Goal: Task Accomplishment & Management: Complete application form

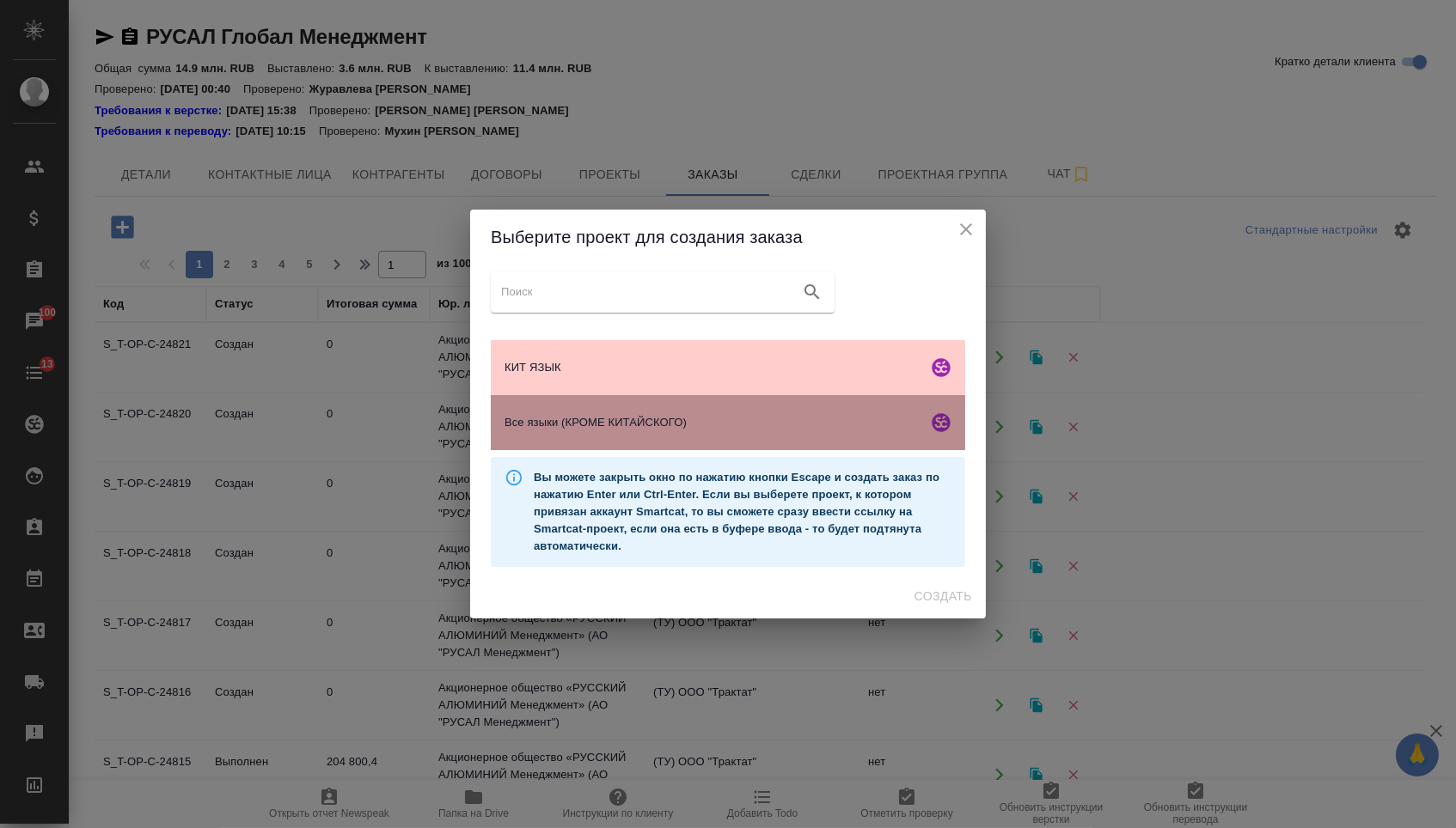
click at [562, 441] on div "Все языки (КРОМЕ КИТАЙСКОГО)" at bounding box center [728, 423] width 475 height 55
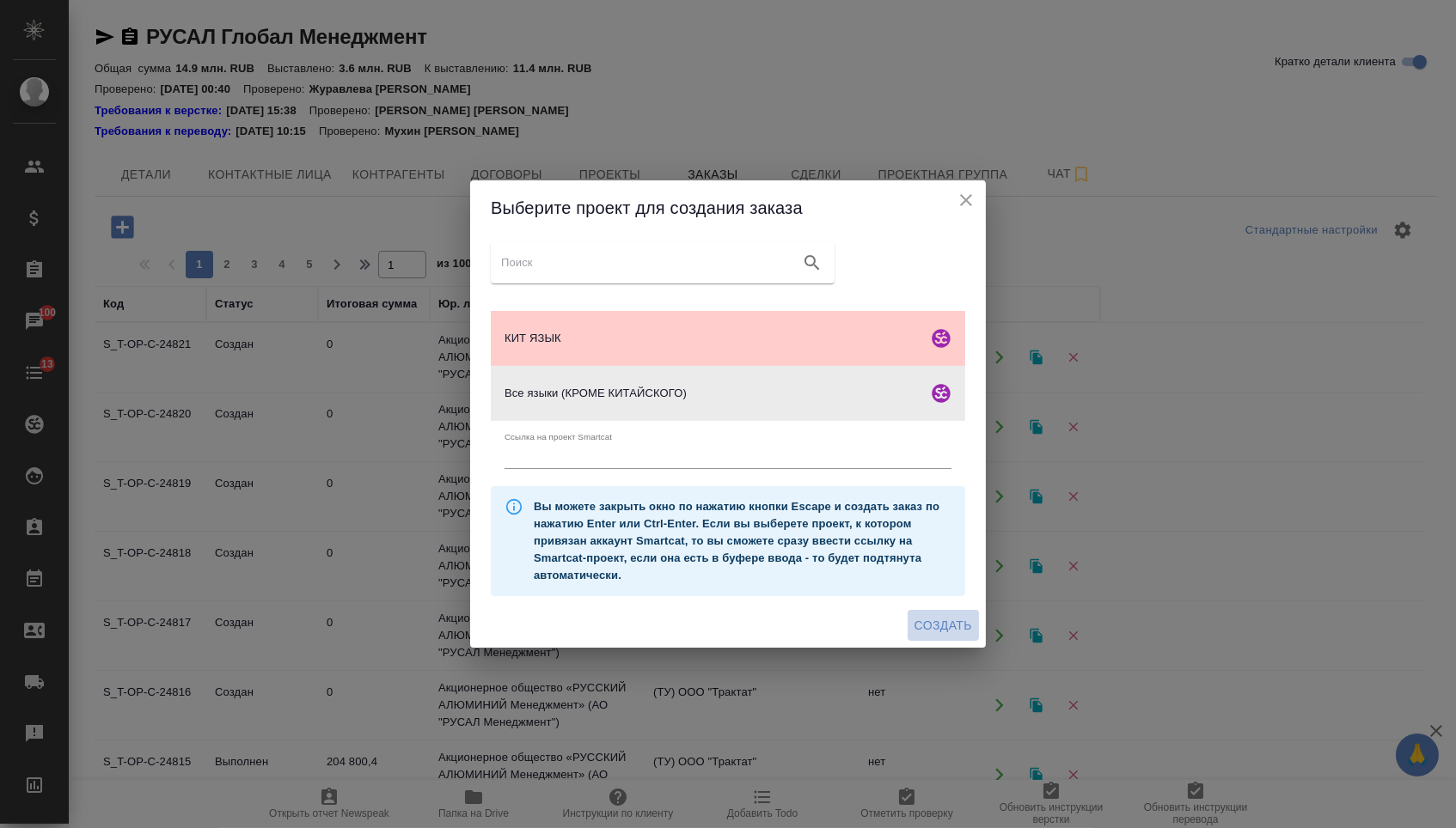
click at [915, 637] on span "Создать" at bounding box center [943, 625] width 57 height 21
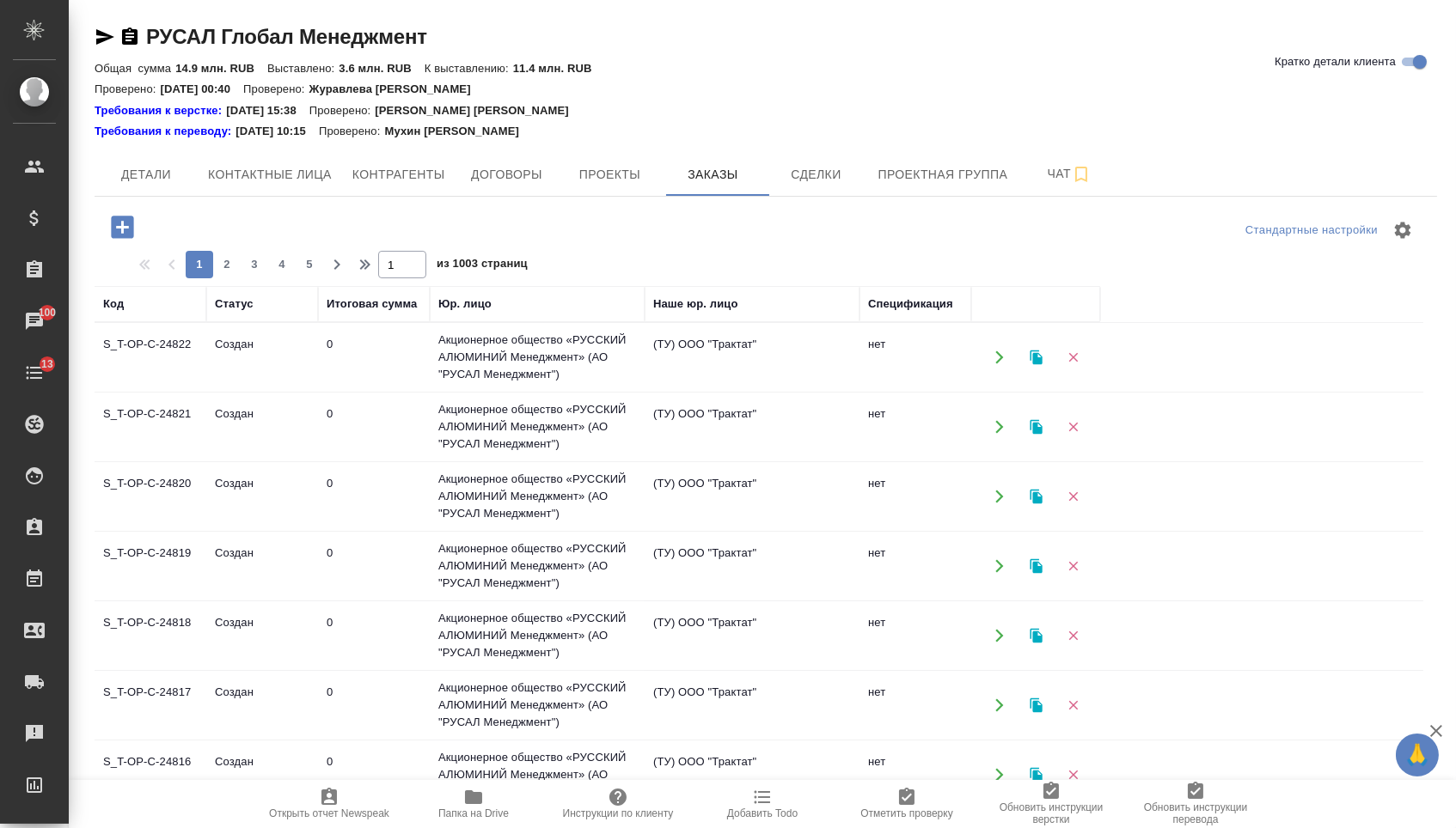
click at [126, 222] on icon "button" at bounding box center [122, 227] width 30 height 30
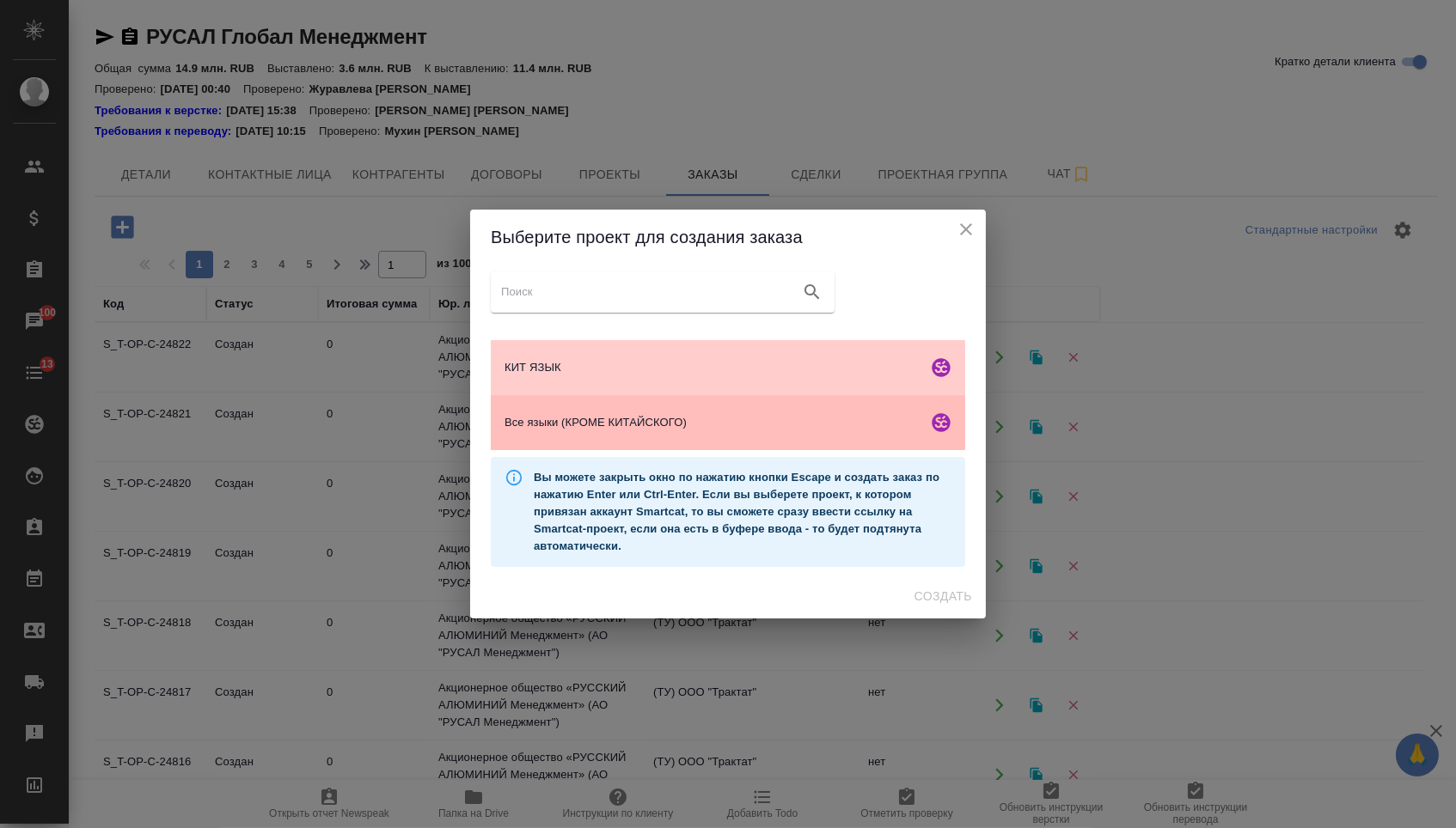
click at [553, 426] on span "Все языки (КРОМЕ КИТАЙСКОГО)" at bounding box center [712, 423] width 416 height 18
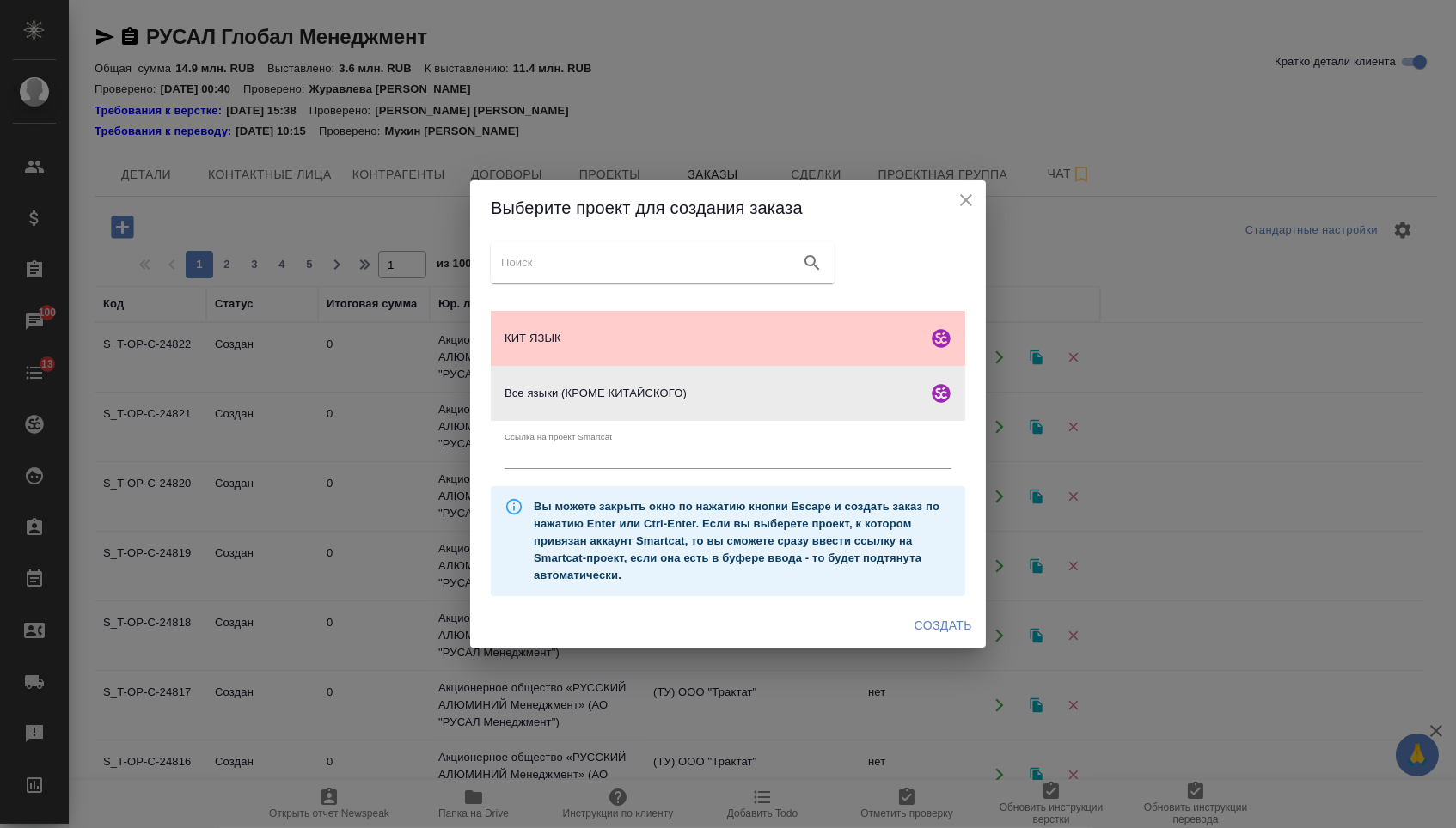
click at [914, 628] on span "Создать" at bounding box center [943, 625] width 57 height 21
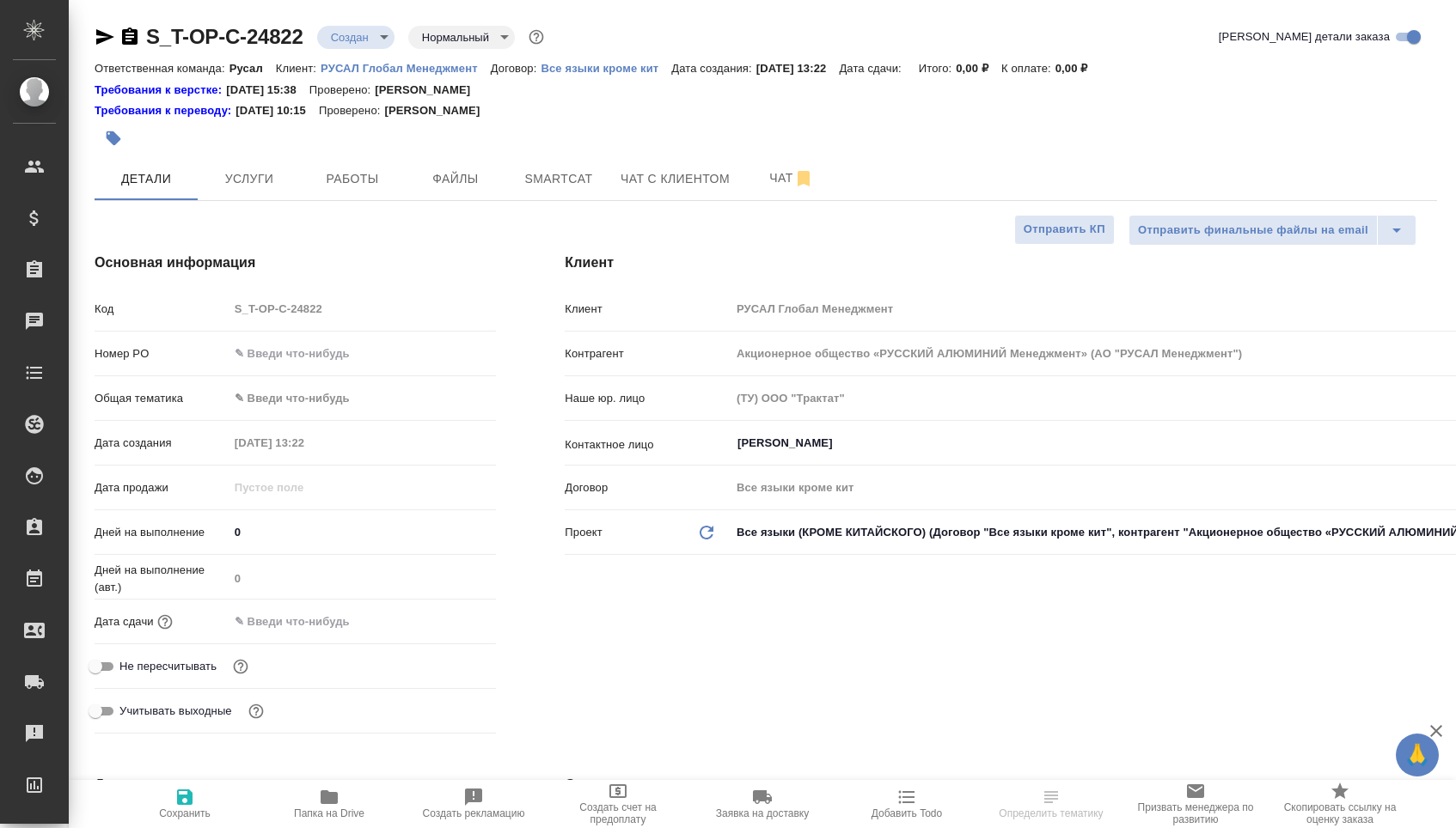
select select "RU"
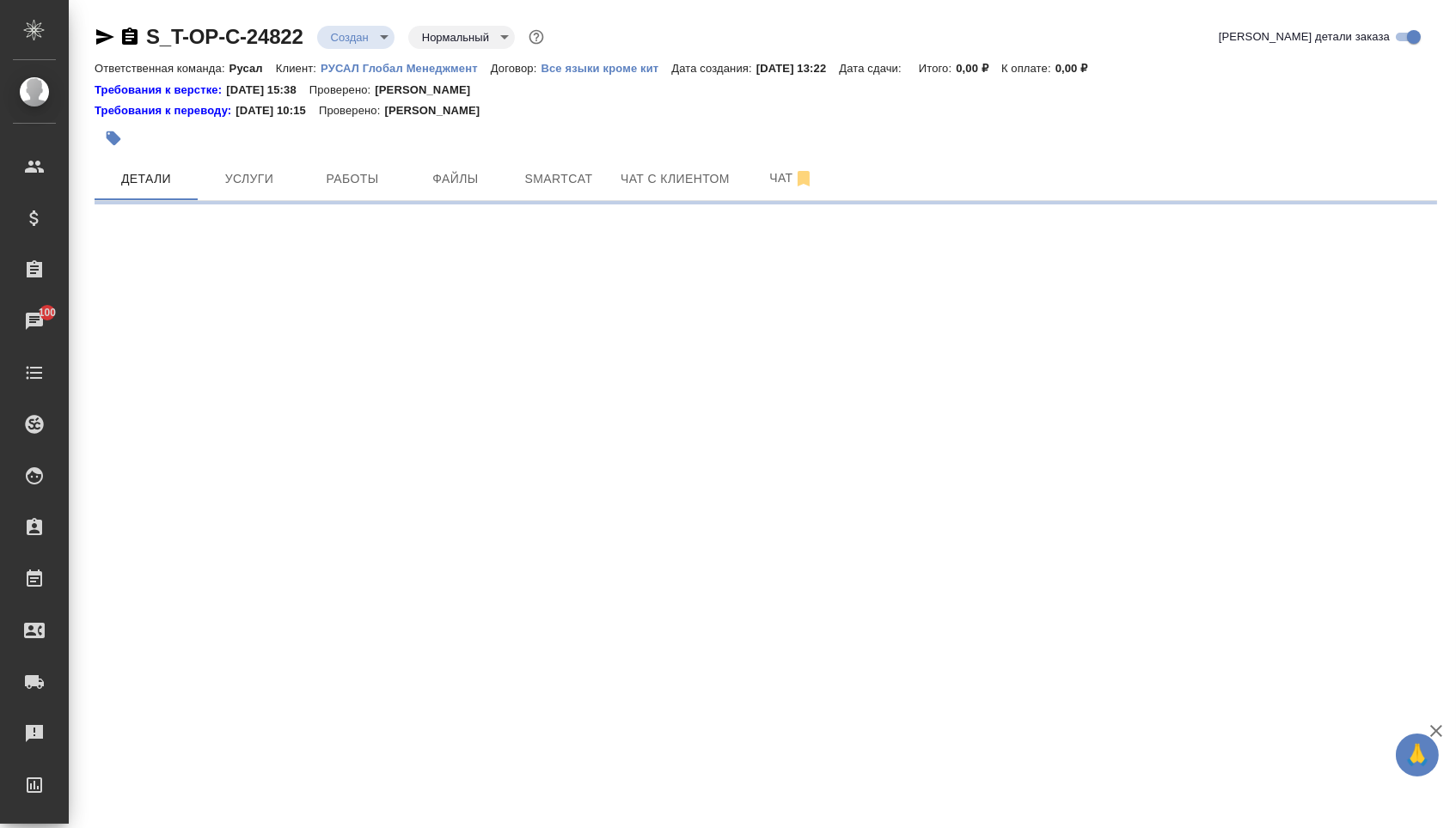
click at [368, 351] on div ".cls-1 fill:#fff; AWATERA [PERSON_NAME] Спецификации Заказы 100 Чаты Todo Проек…" at bounding box center [728, 414] width 1456 height 828
select select "RU"
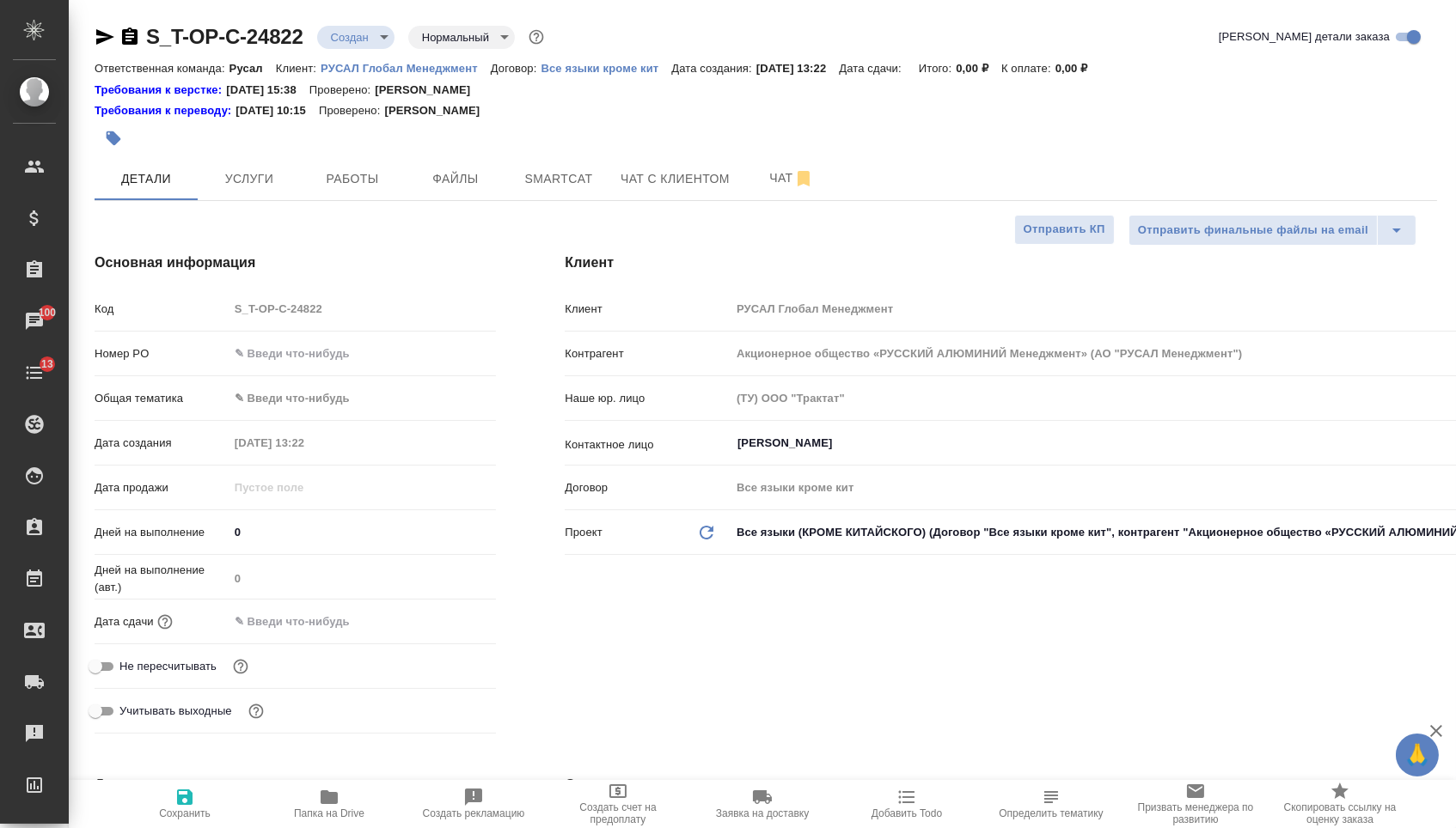
type textarea "x"
click at [351, 363] on input "text" at bounding box center [363, 354] width 268 height 25
type input "о"
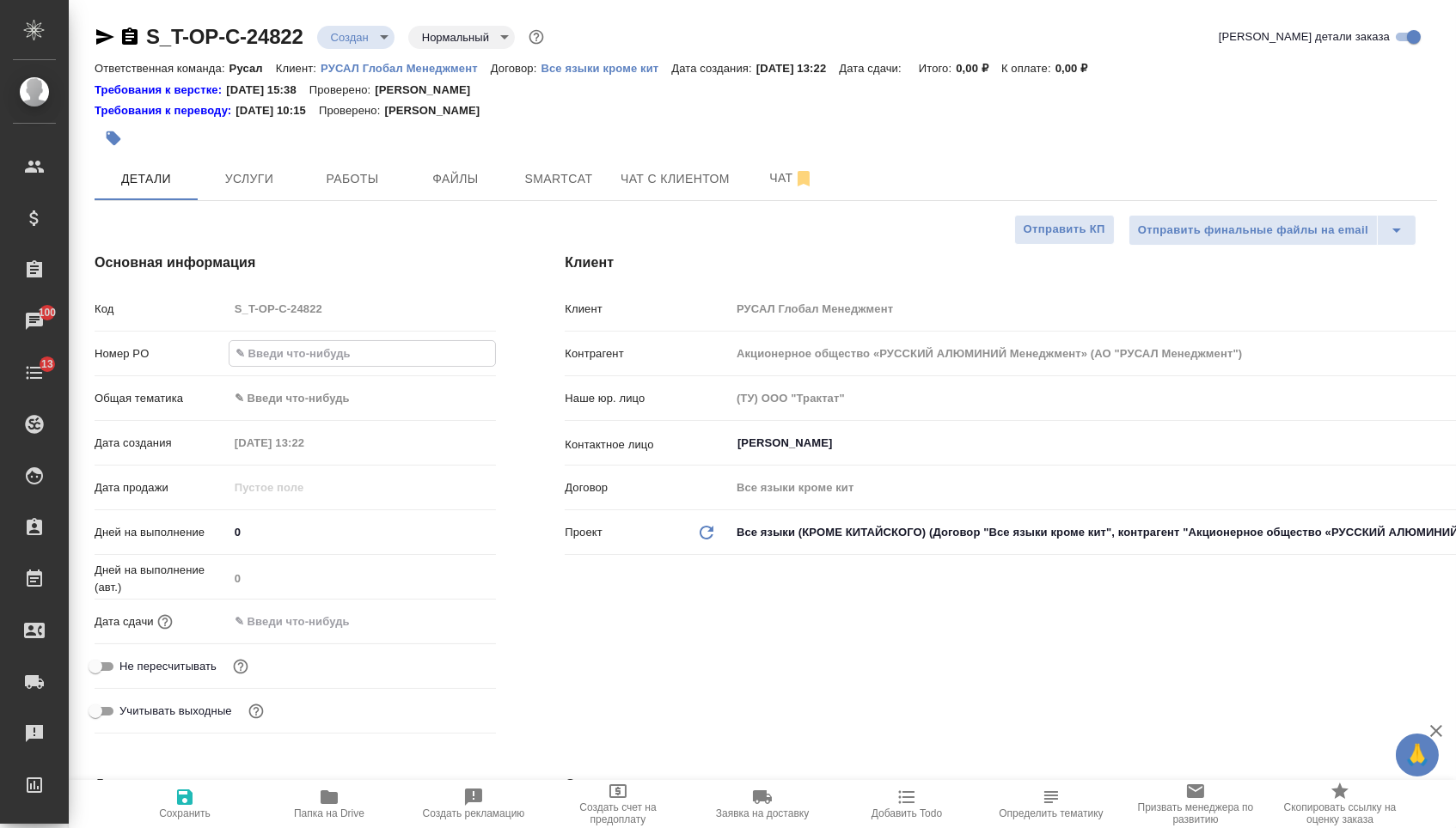
type textarea "x"
type input "от"
type textarea "x"
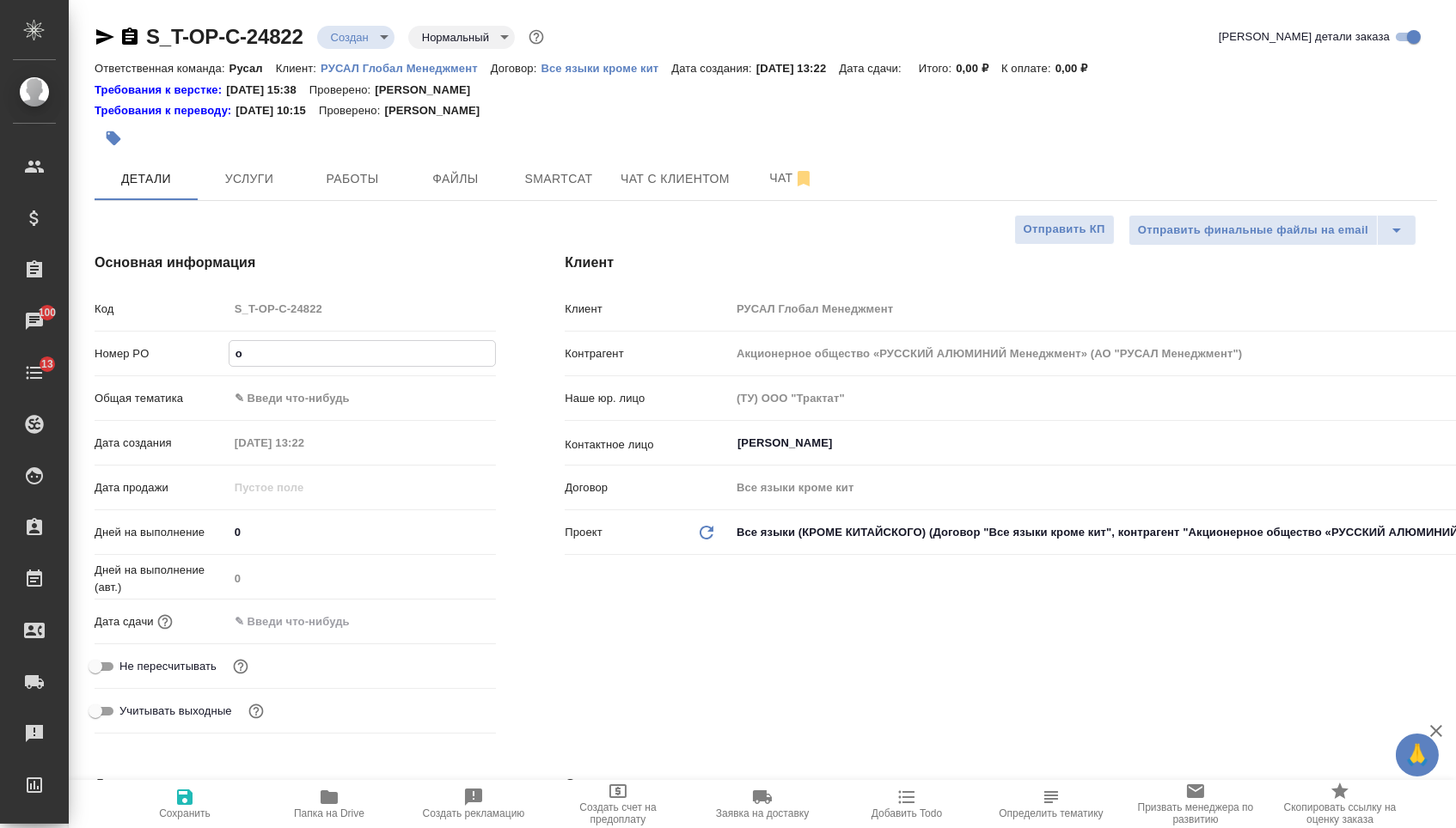
type textarea "x"
type input "от"
type textarea "x"
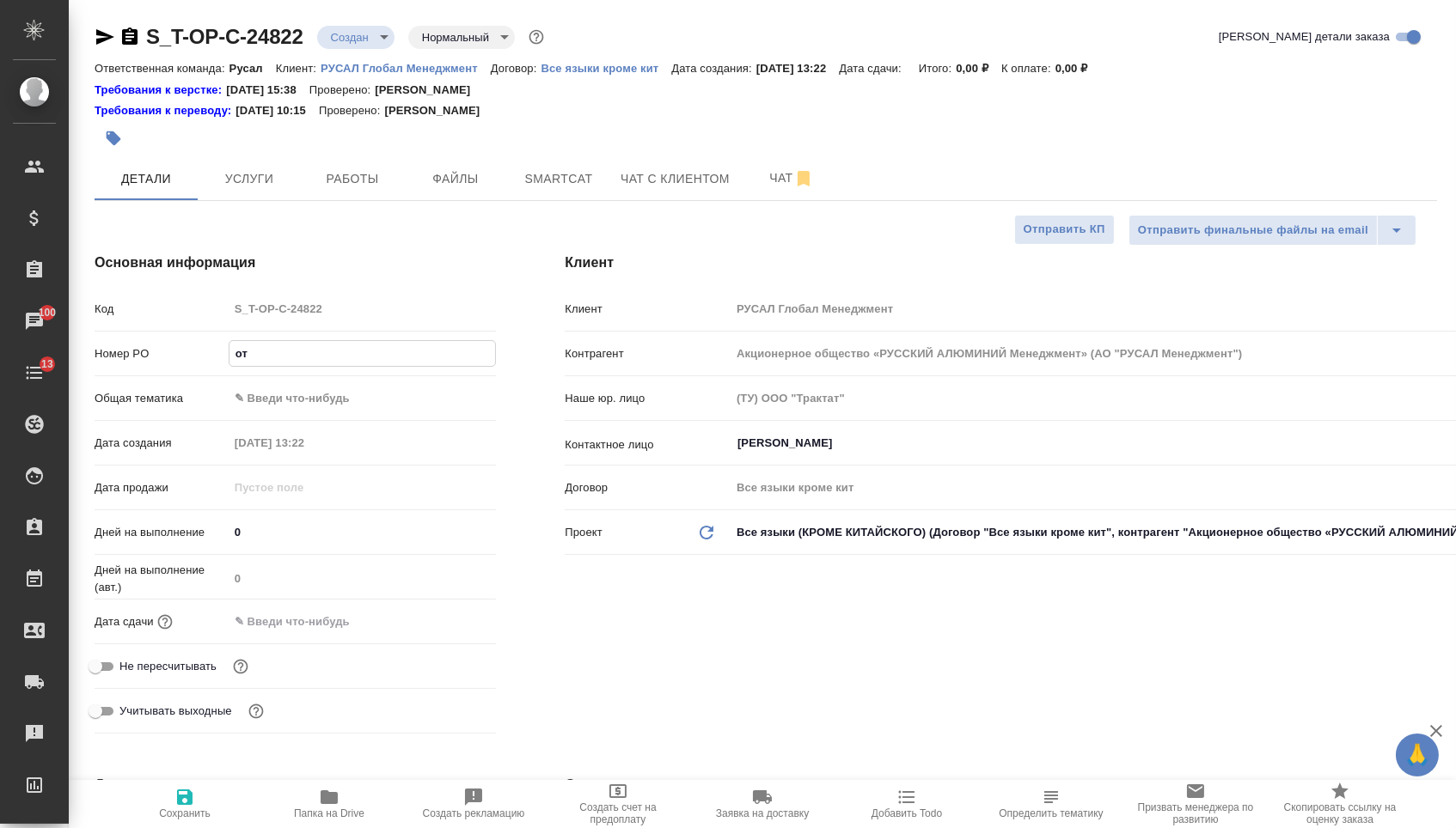
type textarea "x"
type input "от И"
type textarea "x"
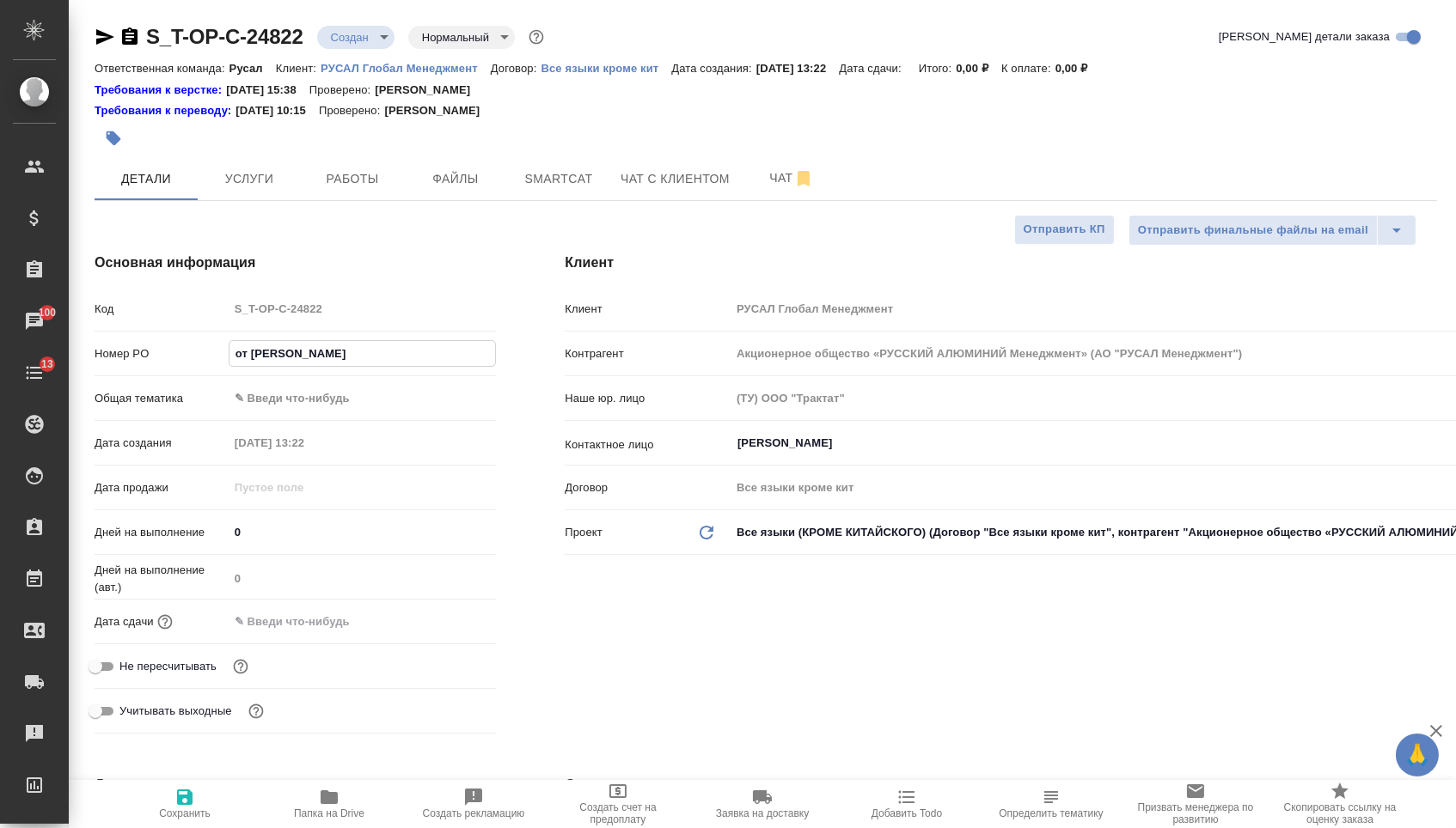
type input "от Ис"
type textarea "x"
type input "от Иса"
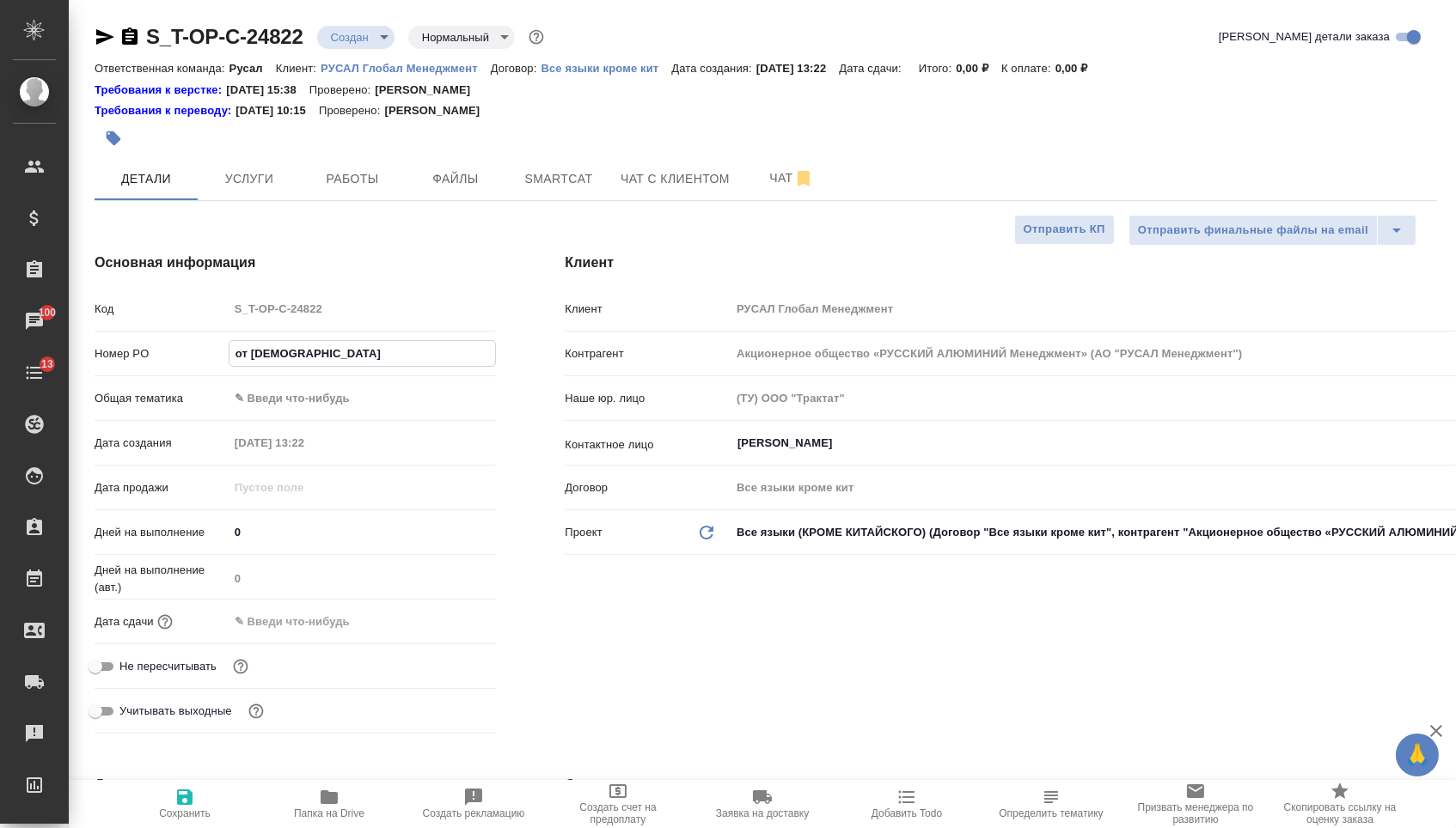
type textarea "x"
type input "от Исае"
type textarea "x"
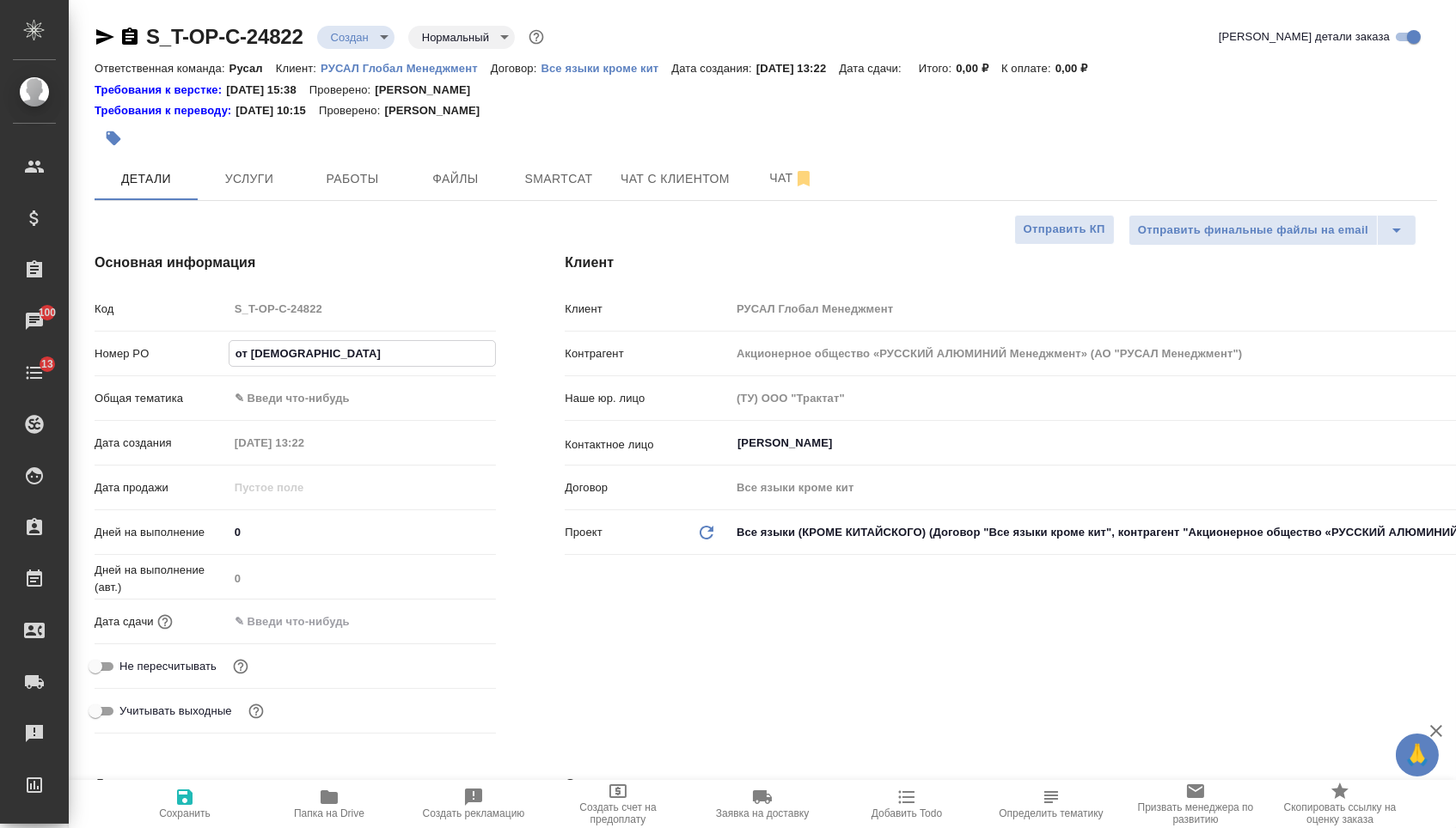
type textarea "x"
type input "от Исаев"
type textarea "x"
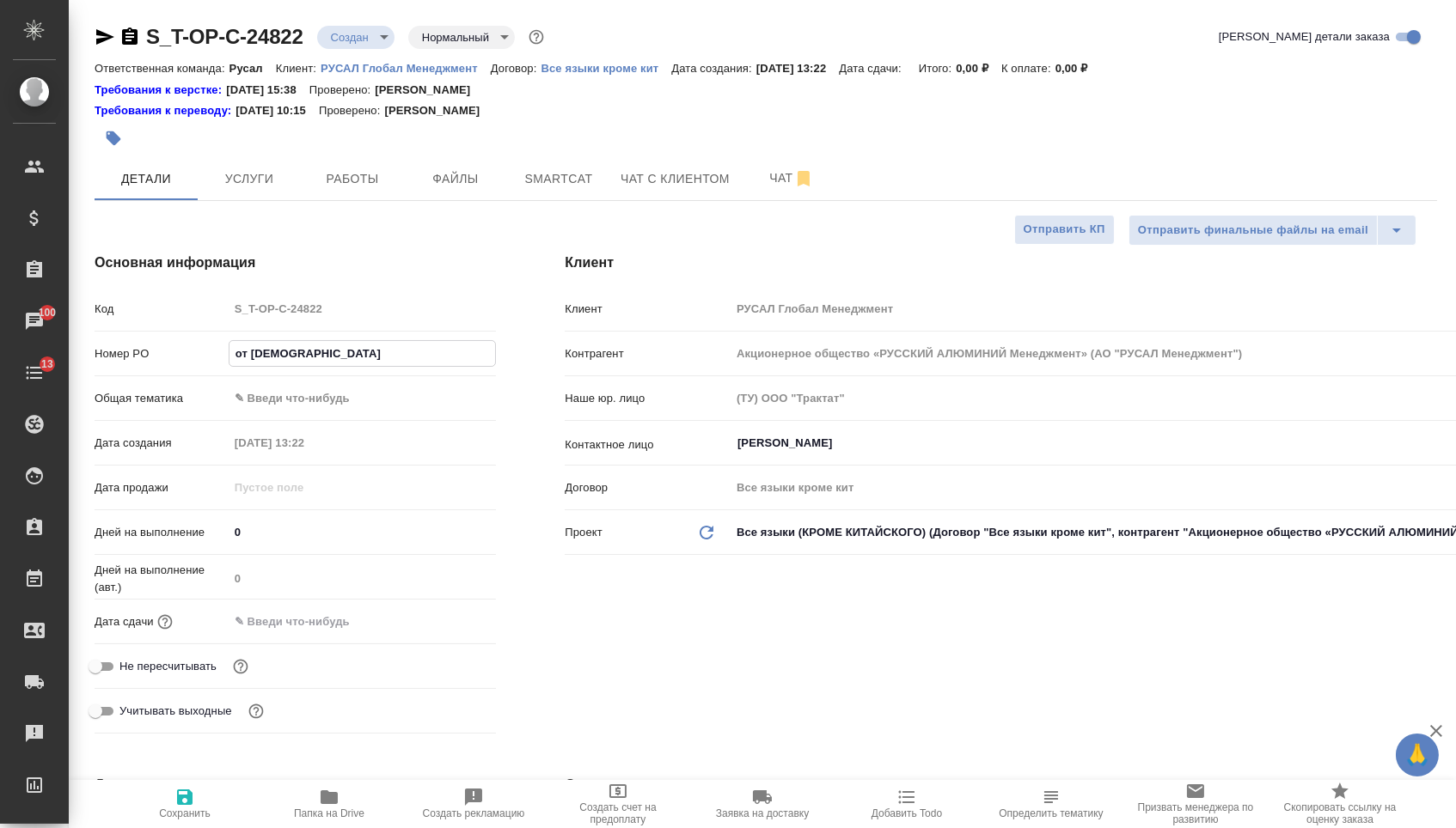
type textarea "x"
type input "от Исаева"
type textarea "x"
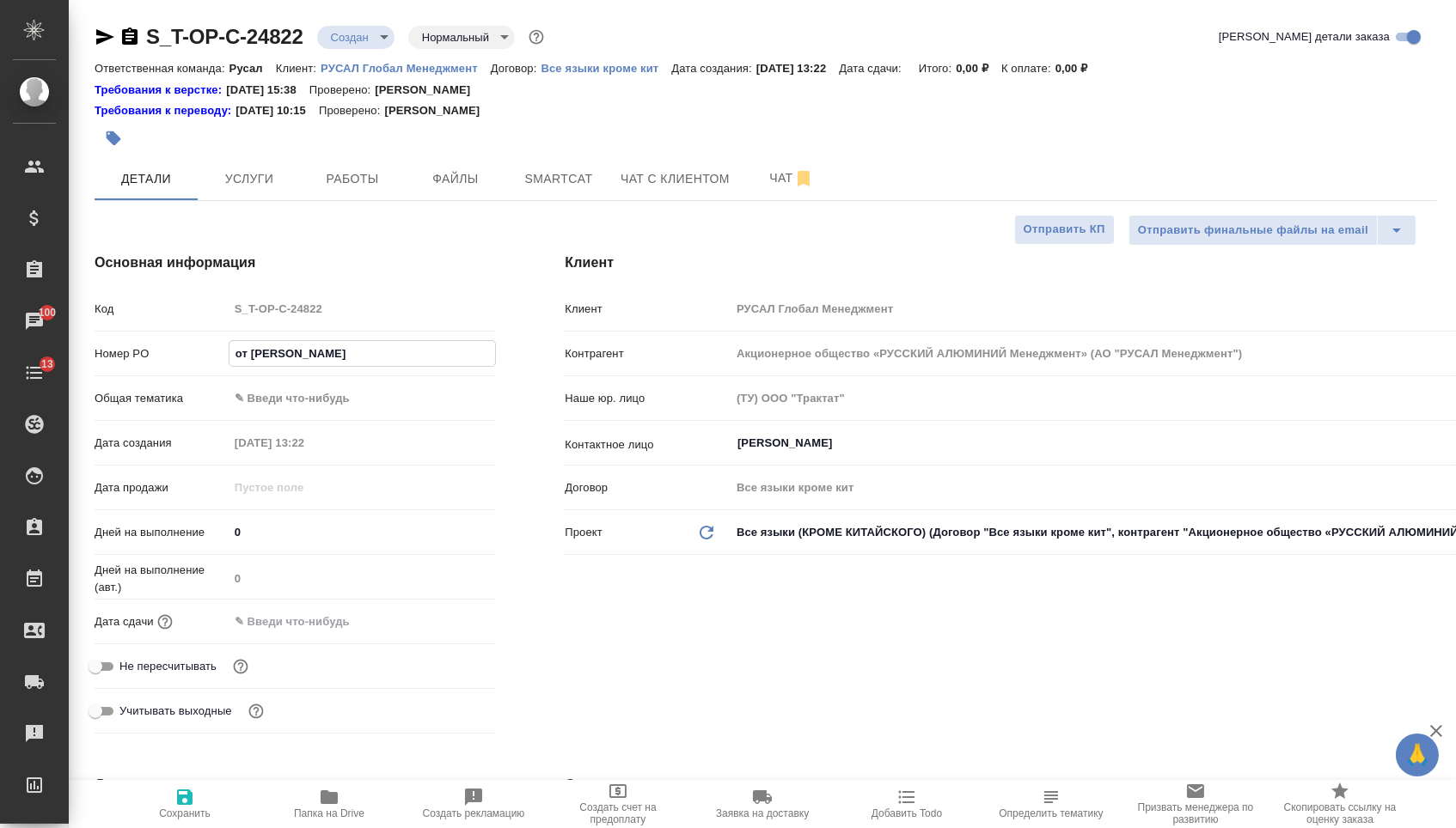
type input "от Исаева_"
type textarea "x"
type input "от Исаева_1"
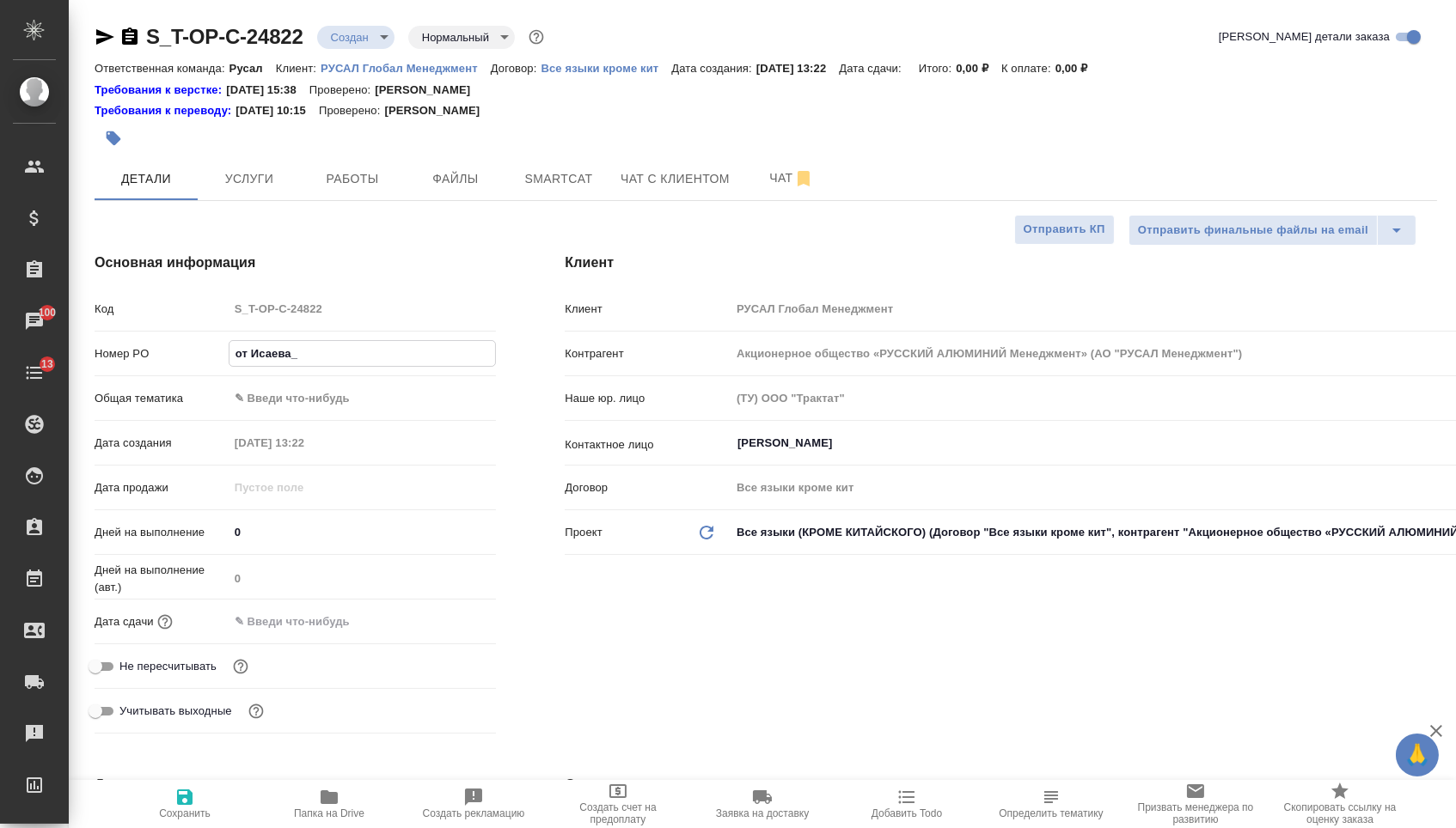
type textarea "x"
type input "от Исаева_18"
type textarea "x"
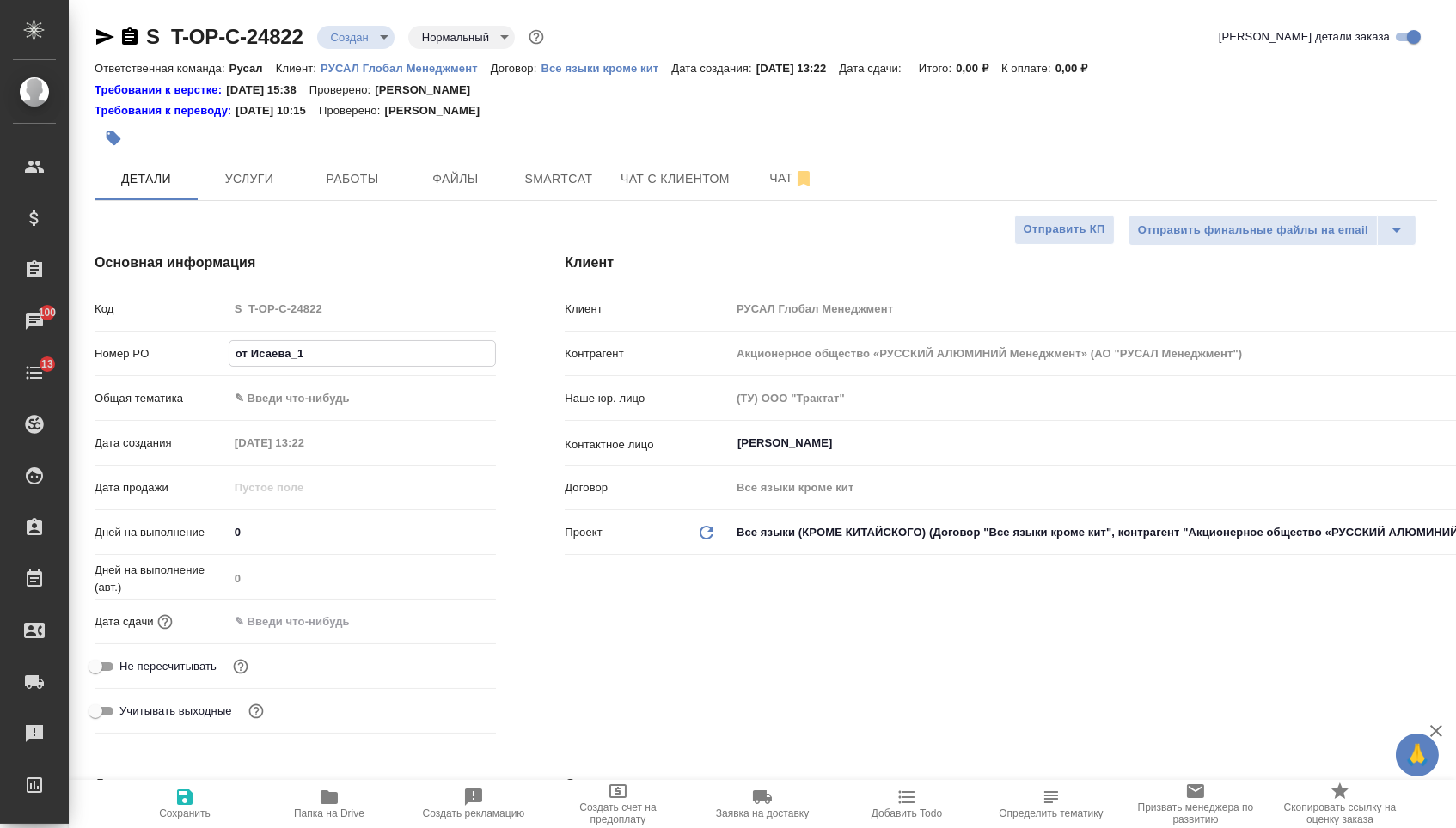
type textarea "x"
type input "от Исаева_18э"
type textarea "x"
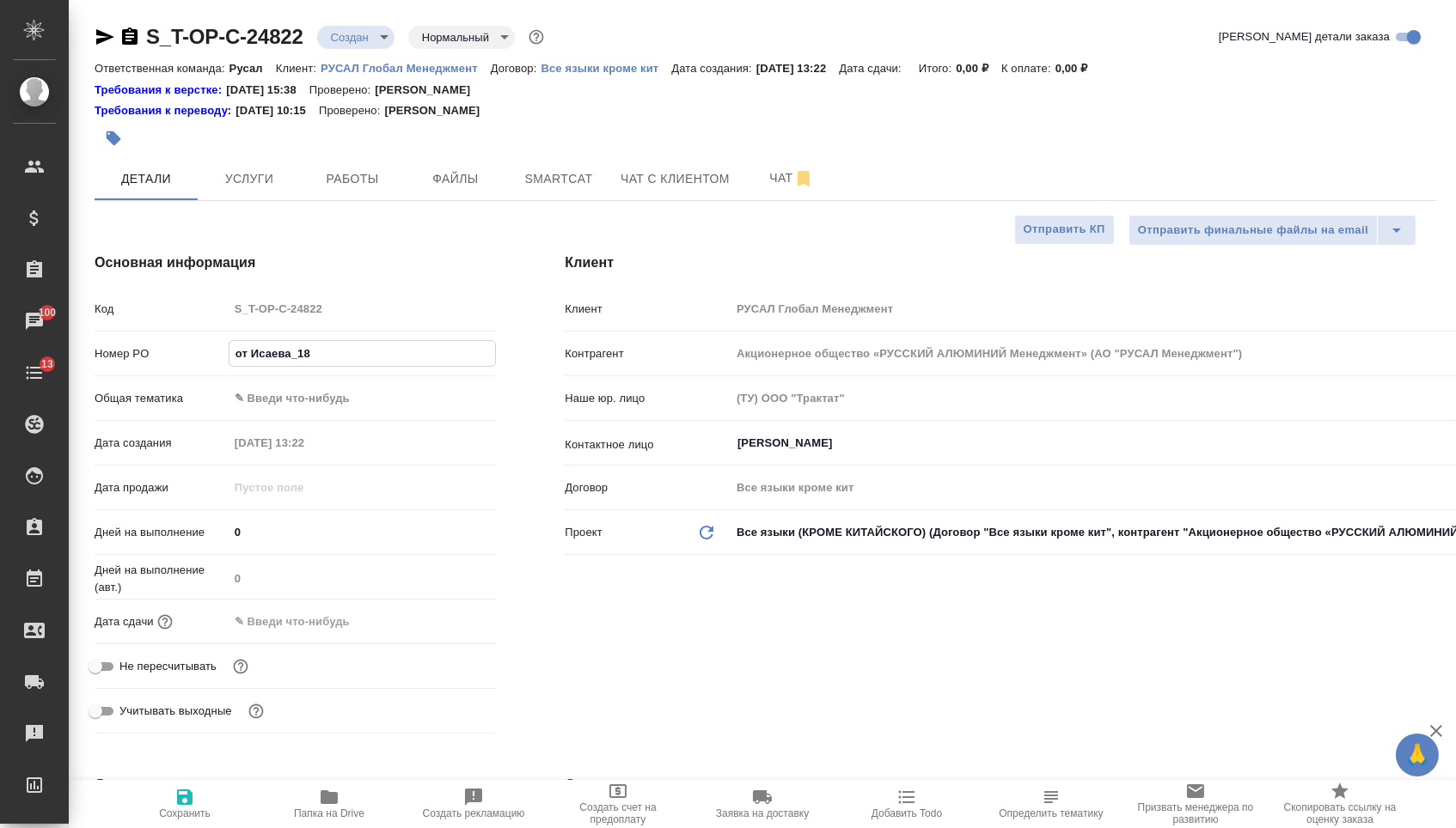
type textarea "x"
type input "от Исаева_18э-"
type textarea "x"
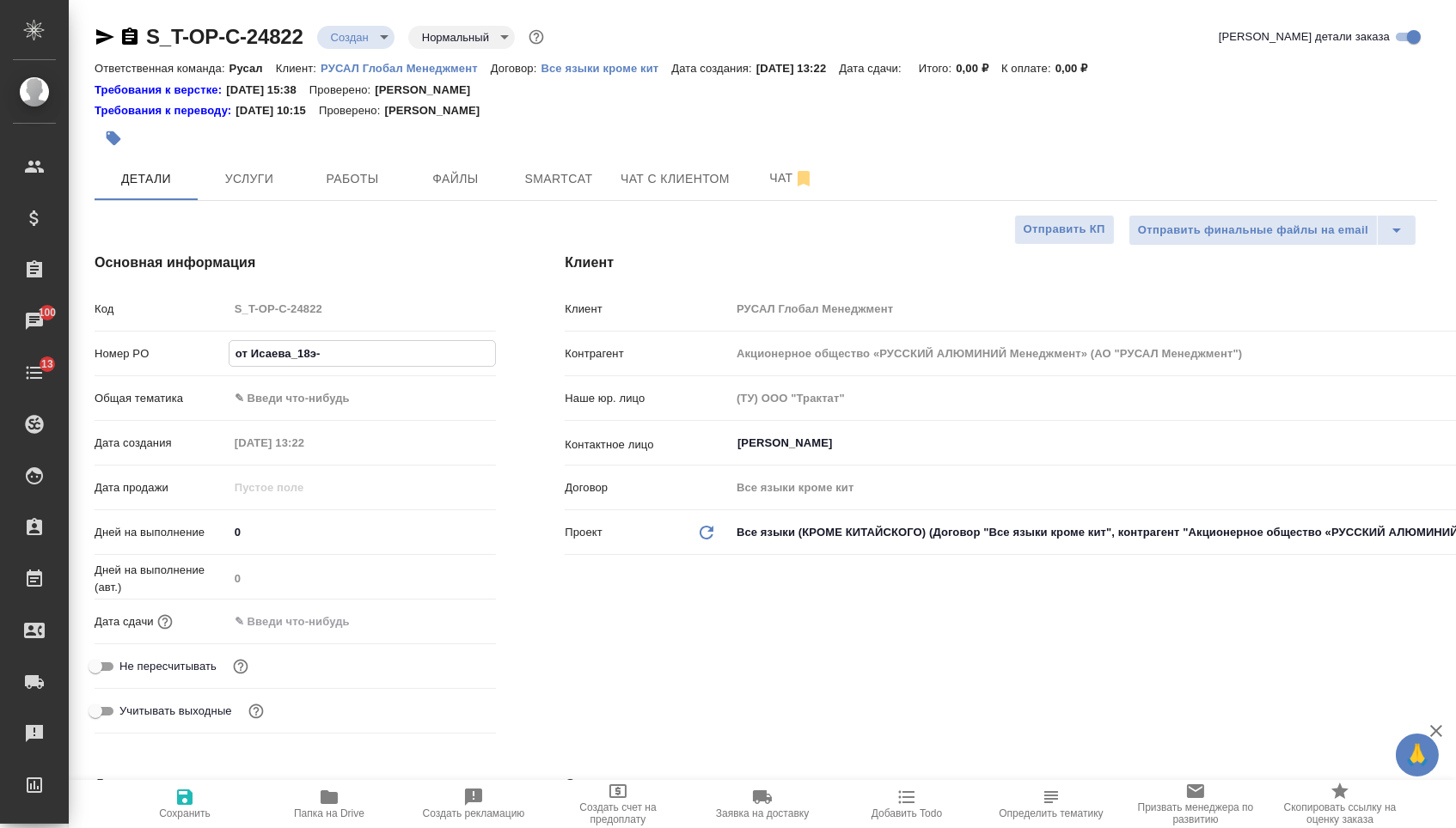
type input "от Исаева_18э-8"
type textarea "x"
type input "от Исаева_18э-"
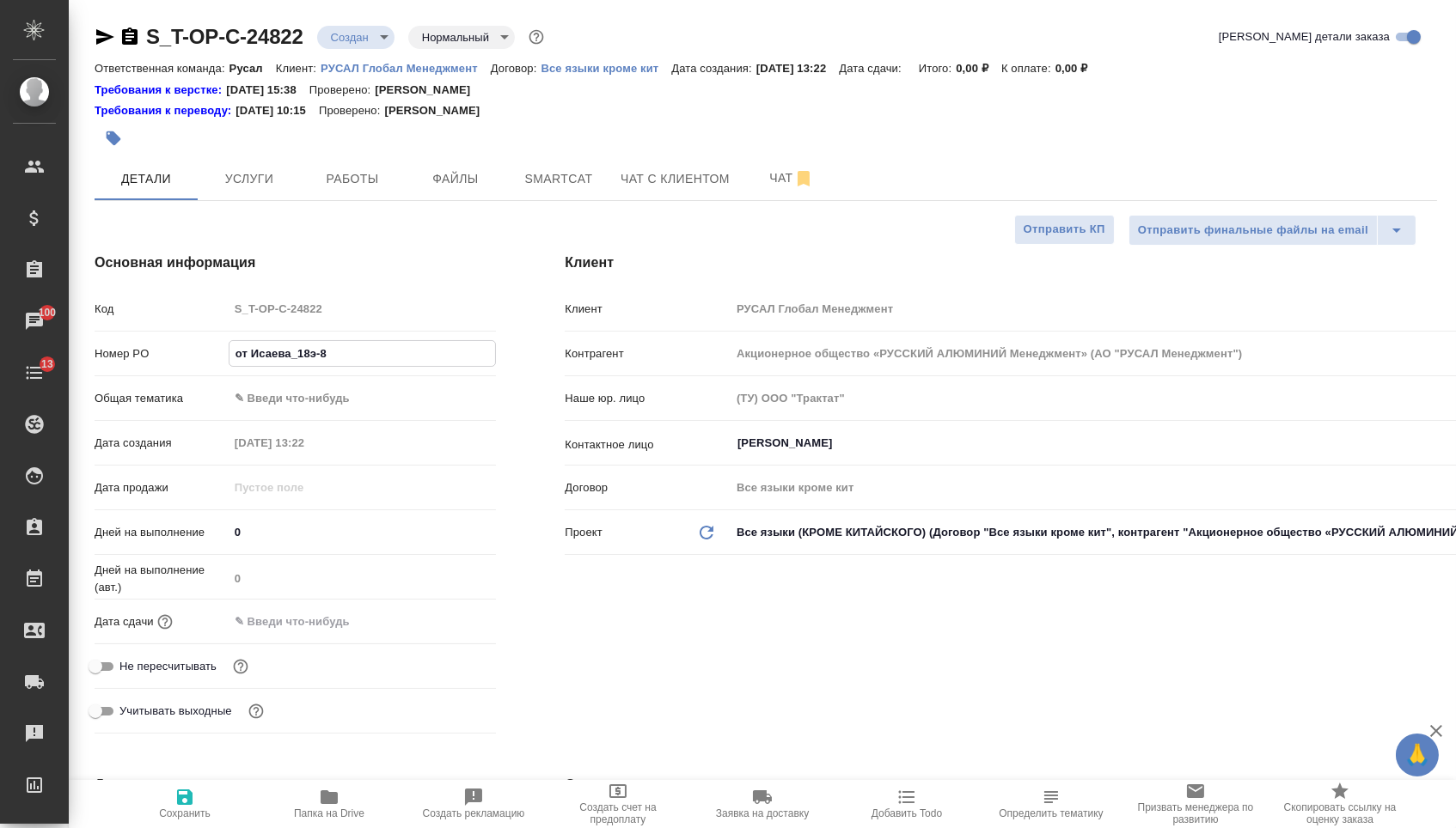
type textarea "x"
type input "от Исаева_18э"
type textarea "x"
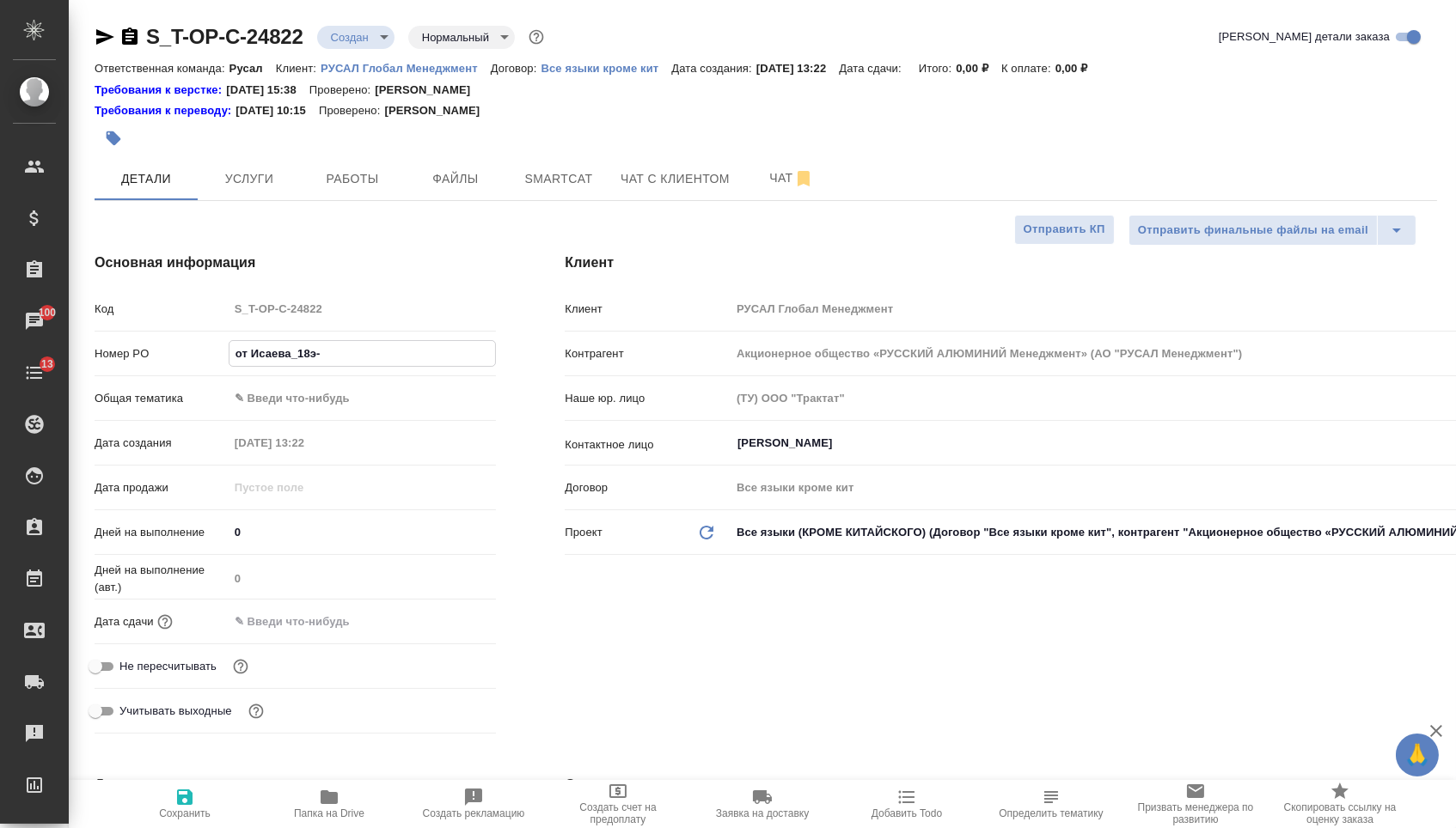
type textarea "x"
type input "от Исаева_18"
type textarea "x"
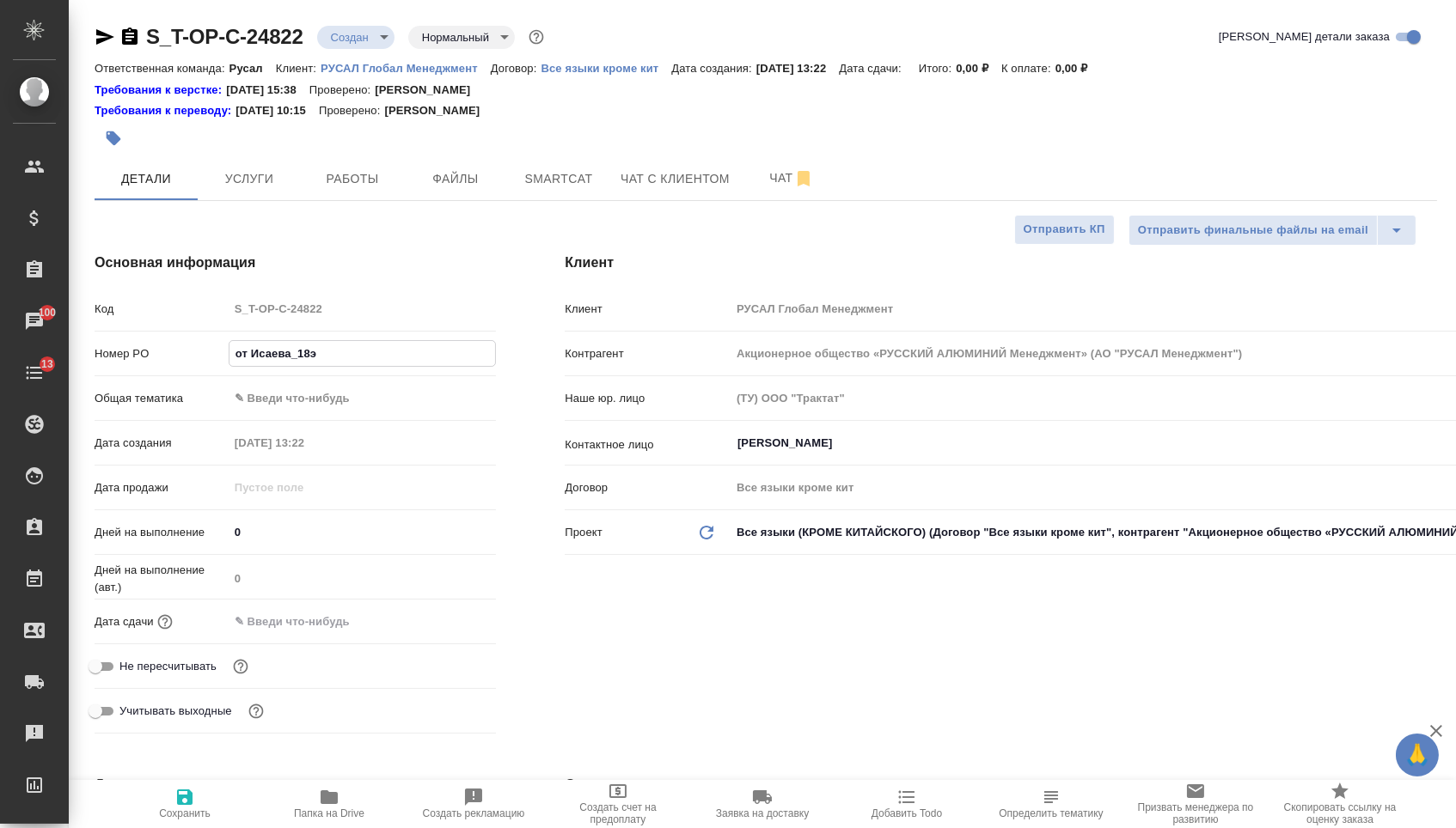
type textarea "x"
type input "от Исаева_18."
type textarea "x"
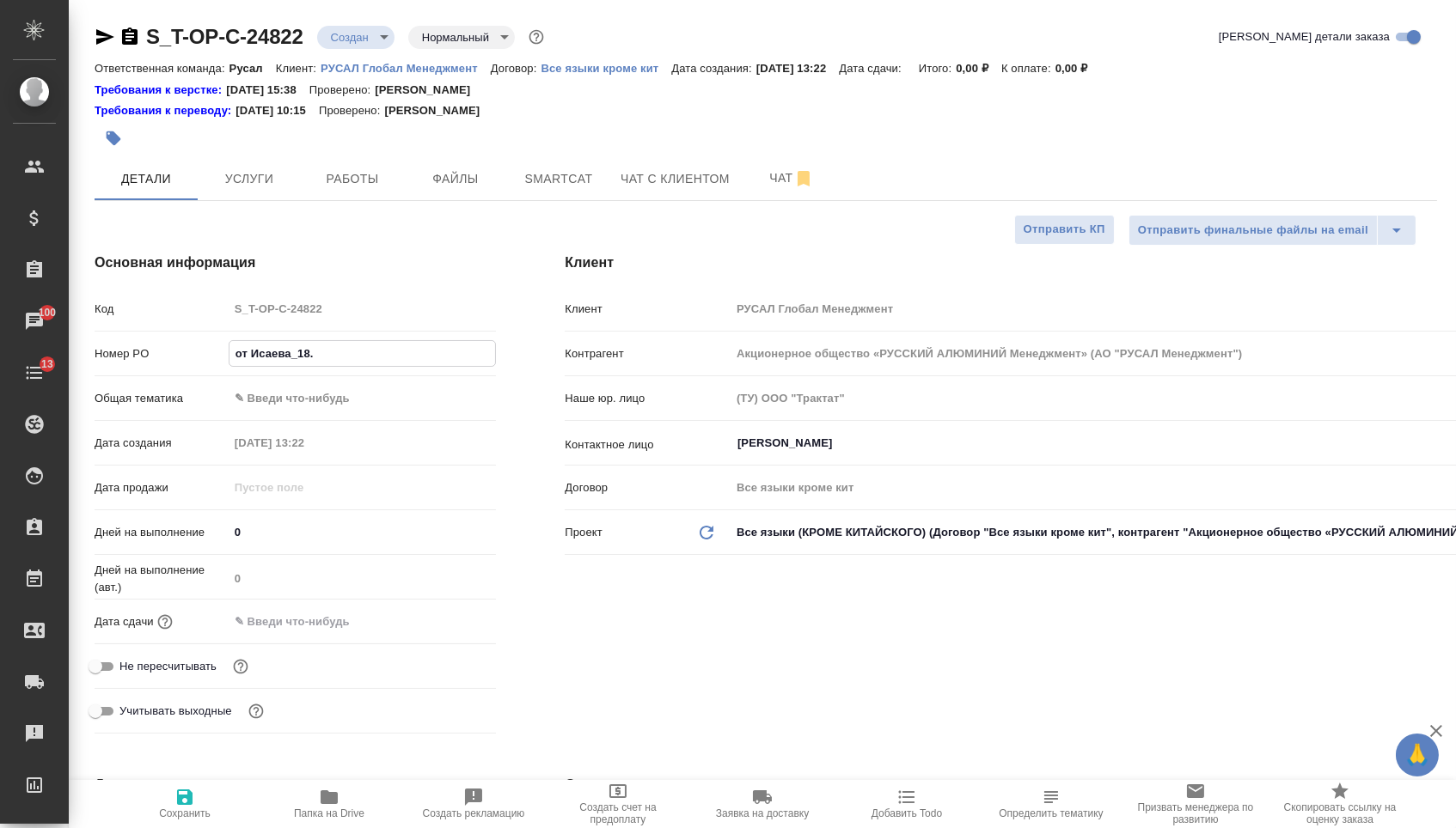
type input "от Исаева_18.0"
type textarea "x"
type input "от Исаева_18.08"
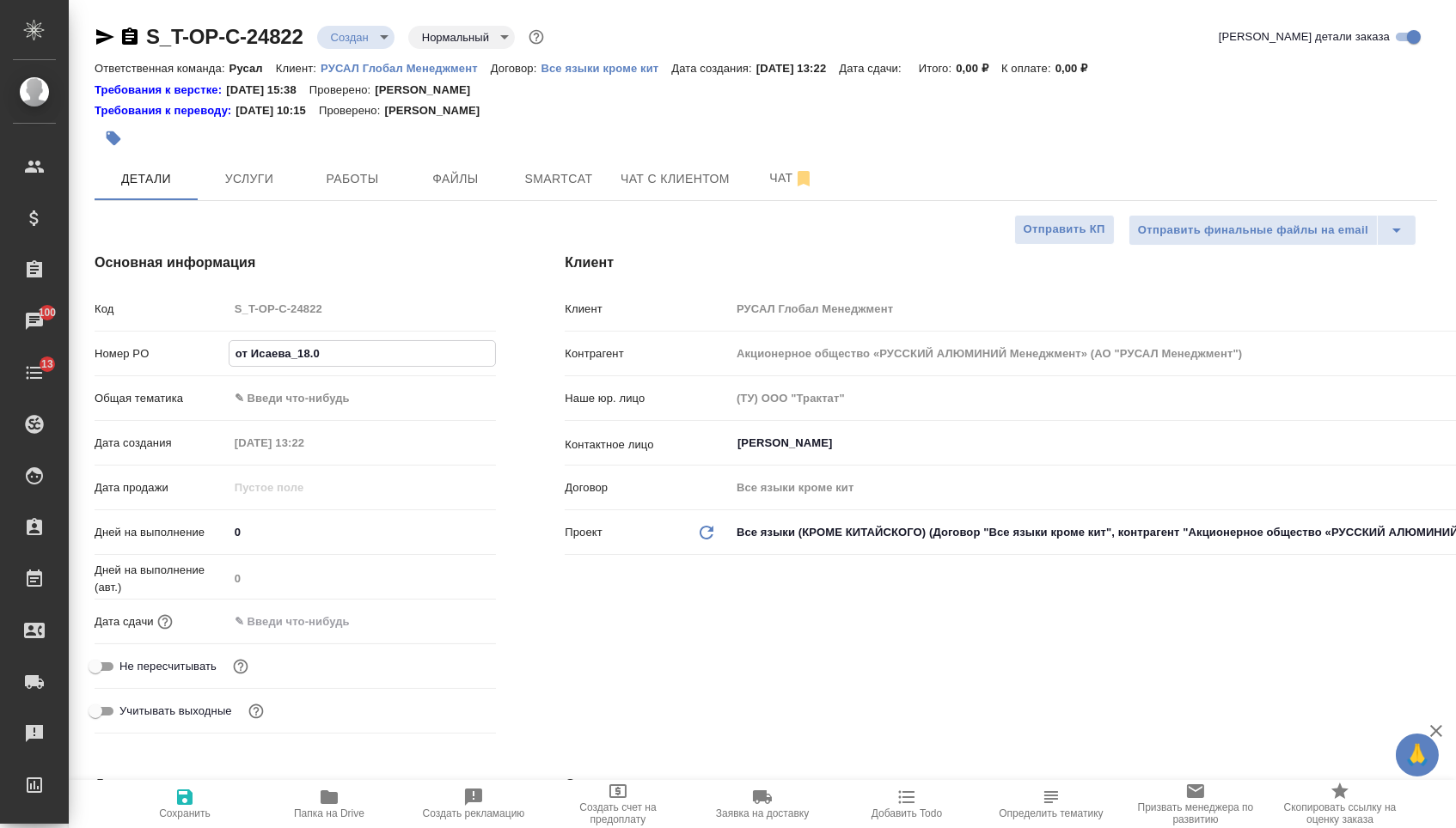
type textarea "x"
type input "от Исаева_18.08"
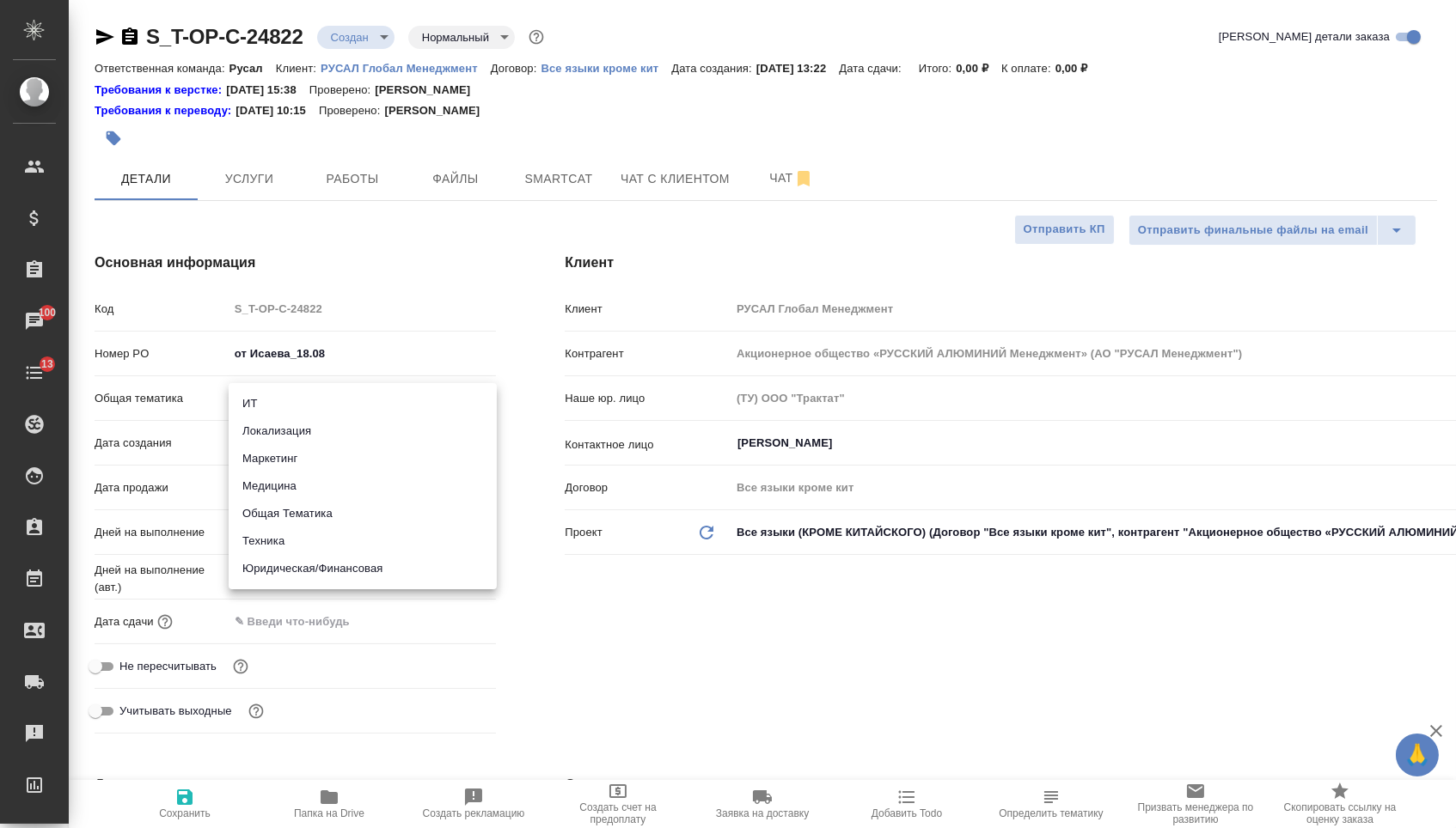
click at [307, 403] on body "🙏 .cls-1 fill:#fff; AWATERA Menshikova Aleksandra Клиенты Спецификации Заказы 1…" at bounding box center [728, 414] width 1456 height 828
click at [290, 535] on li "Техника" at bounding box center [363, 542] width 268 height 28
type input "tech"
type textarea "x"
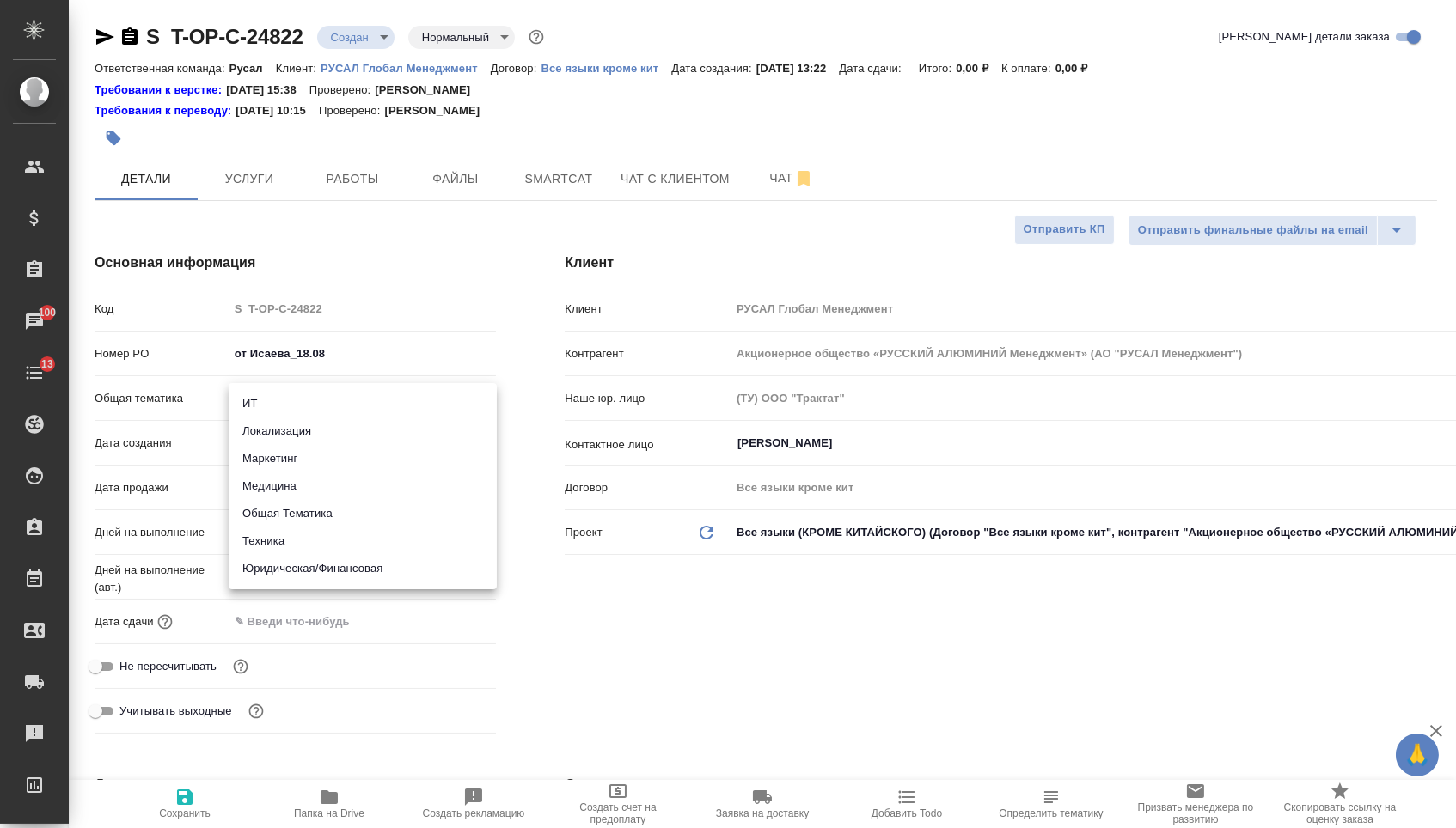
type textarea "x"
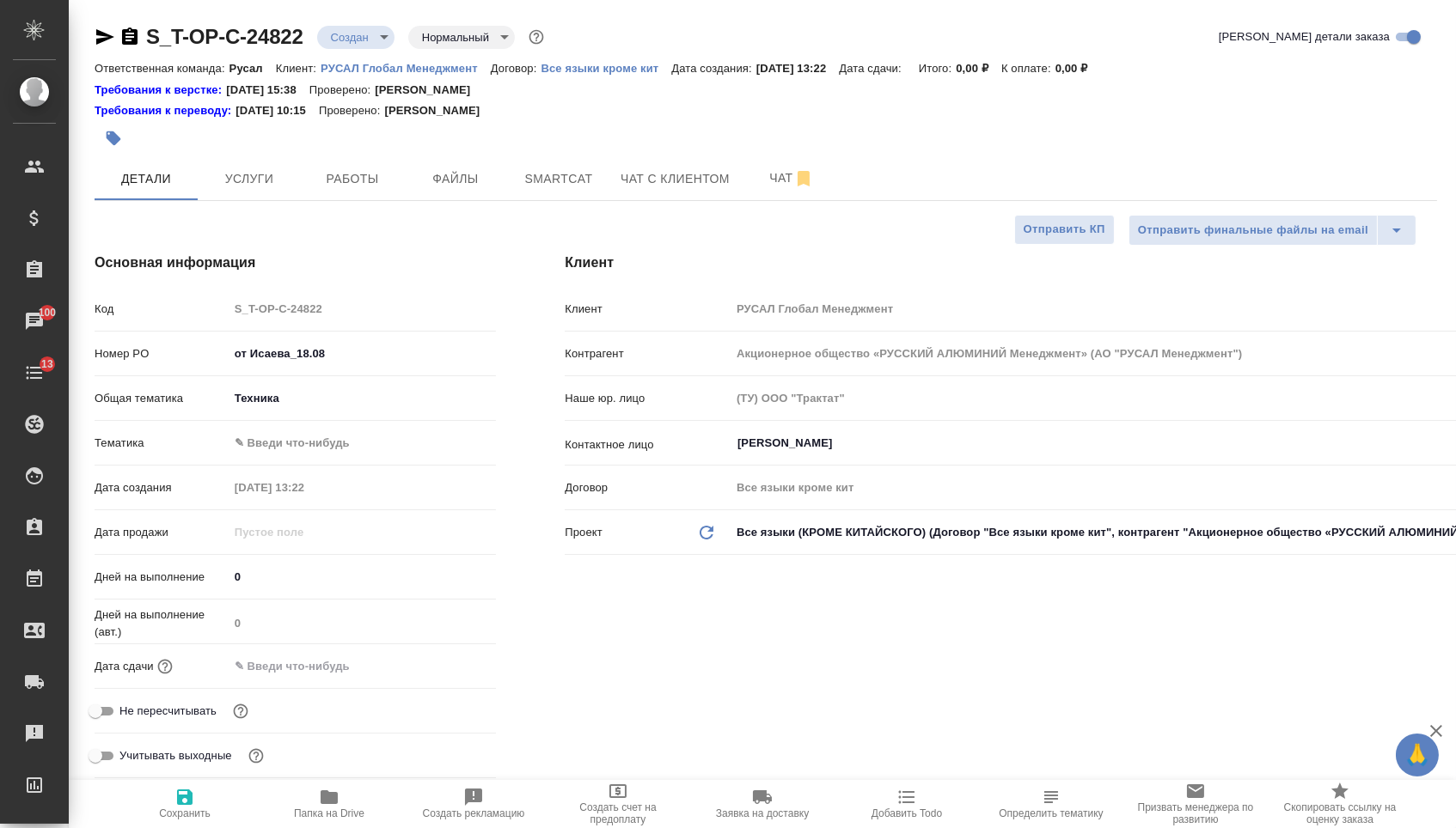
click at [305, 403] on body "🙏 .cls-1 fill:#fff; AWATERA Menshikova Aleksandra Клиенты Спецификации Заказы 1…" at bounding box center [728, 414] width 1456 height 828
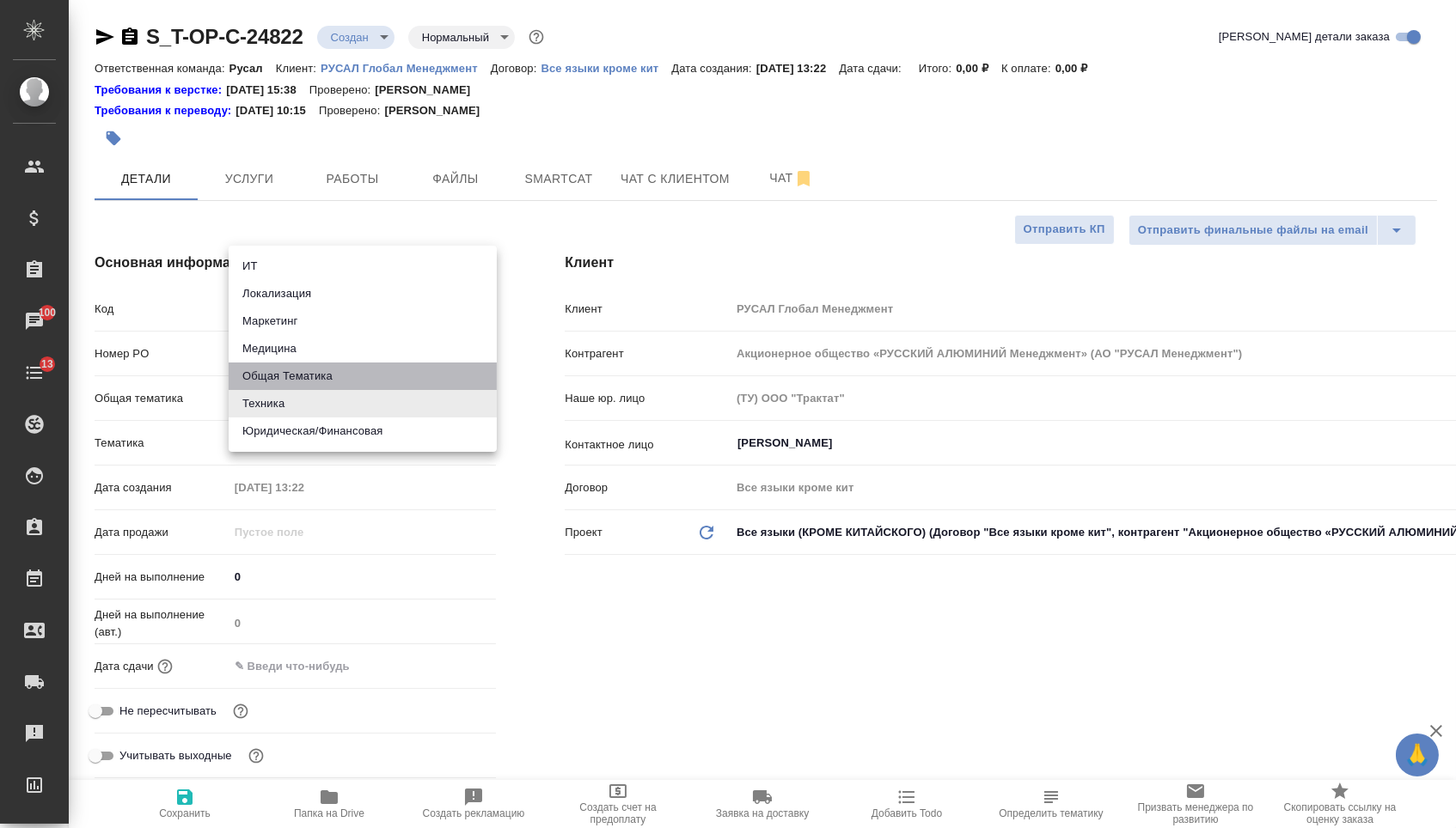
click at [288, 373] on li "Общая Тематика" at bounding box center [363, 377] width 268 height 28
type input "obtem"
type textarea "x"
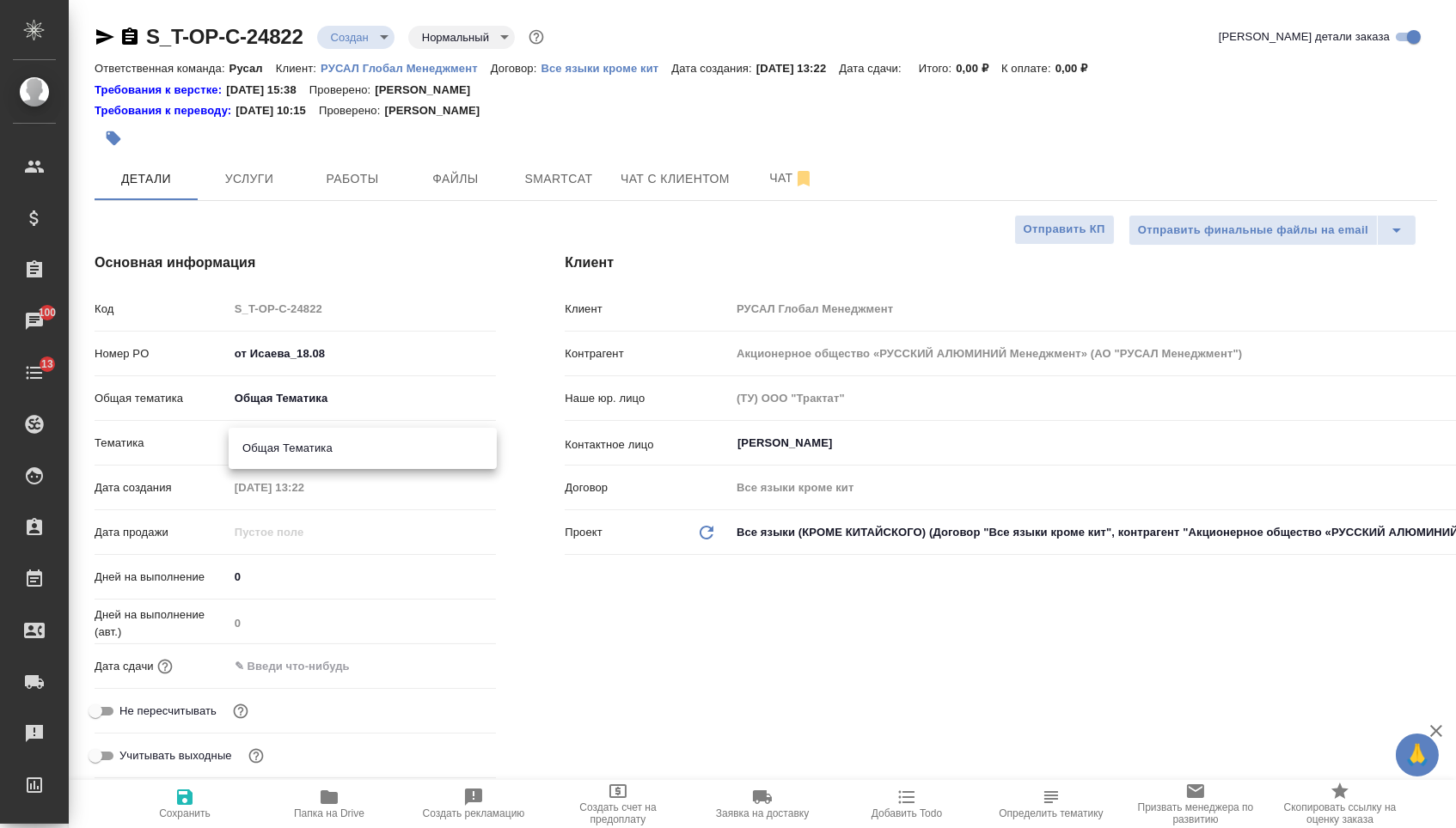
click at [287, 442] on body "🙏 .cls-1 fill:#fff; AWATERA Menshikova Aleksandra Клиенты Спецификации Заказы 1…" at bounding box center [728, 414] width 1456 height 828
click at [291, 444] on li "Общая Тематика" at bounding box center [363, 449] width 268 height 28
type textarea "x"
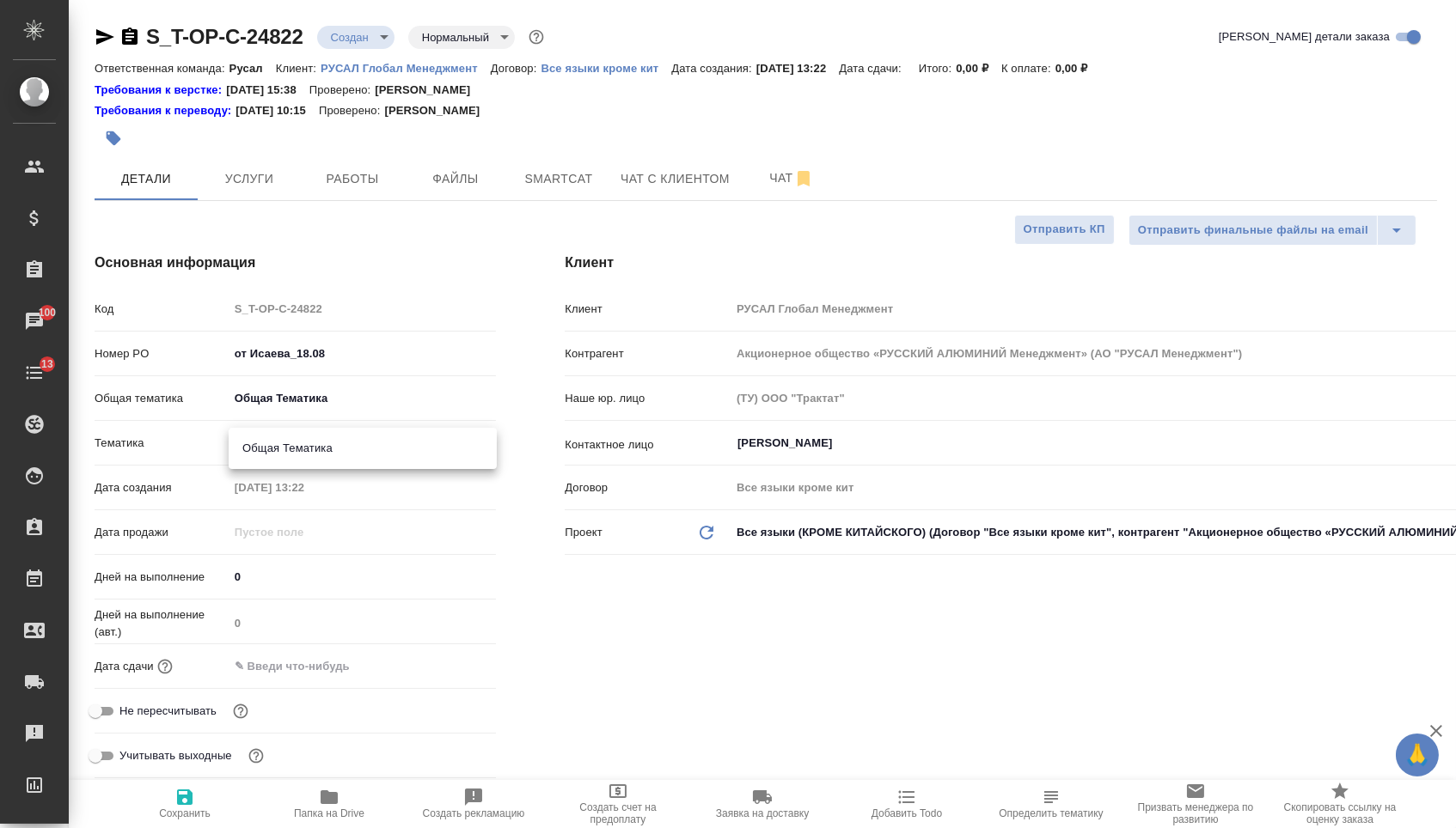
type input "6012b1ca196b0e5c9229a120"
click at [311, 667] on input "text" at bounding box center [304, 666] width 150 height 25
click at [449, 676] on icon "button" at bounding box center [446, 665] width 20 height 20
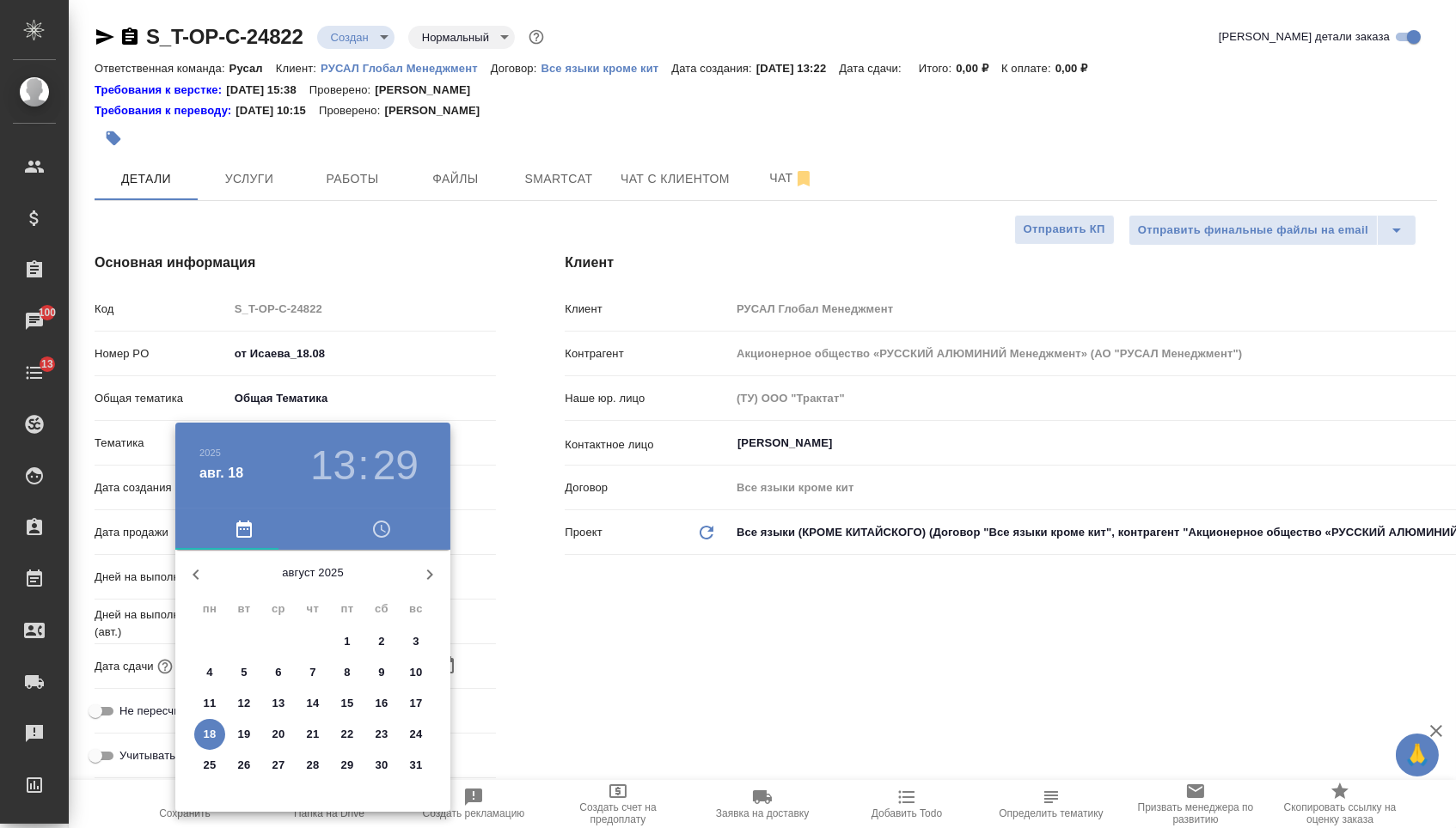
click at [210, 736] on p "18" at bounding box center [211, 735] width 13 height 18
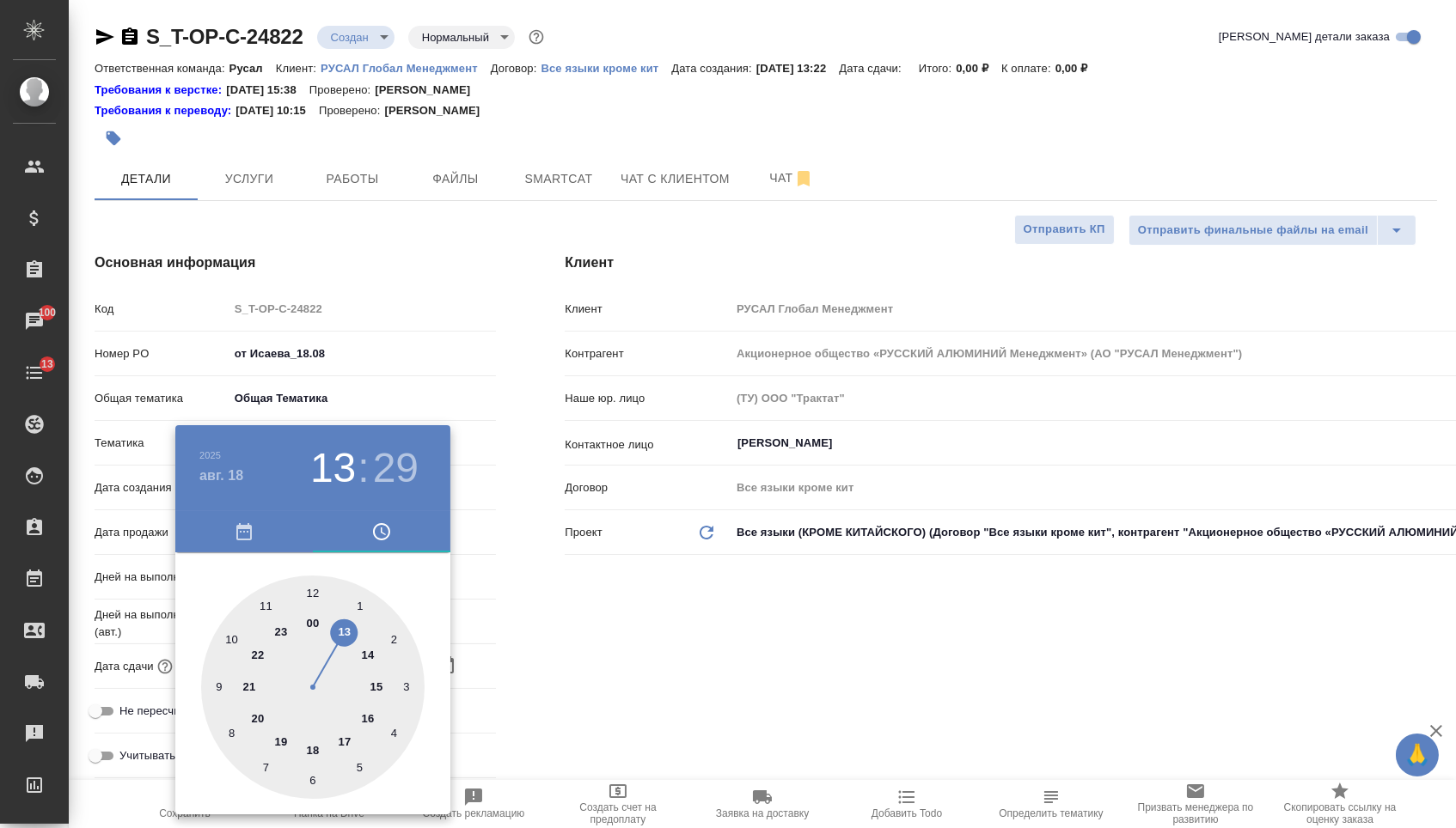
type input "18.08.2025 13:29"
type textarea "x"
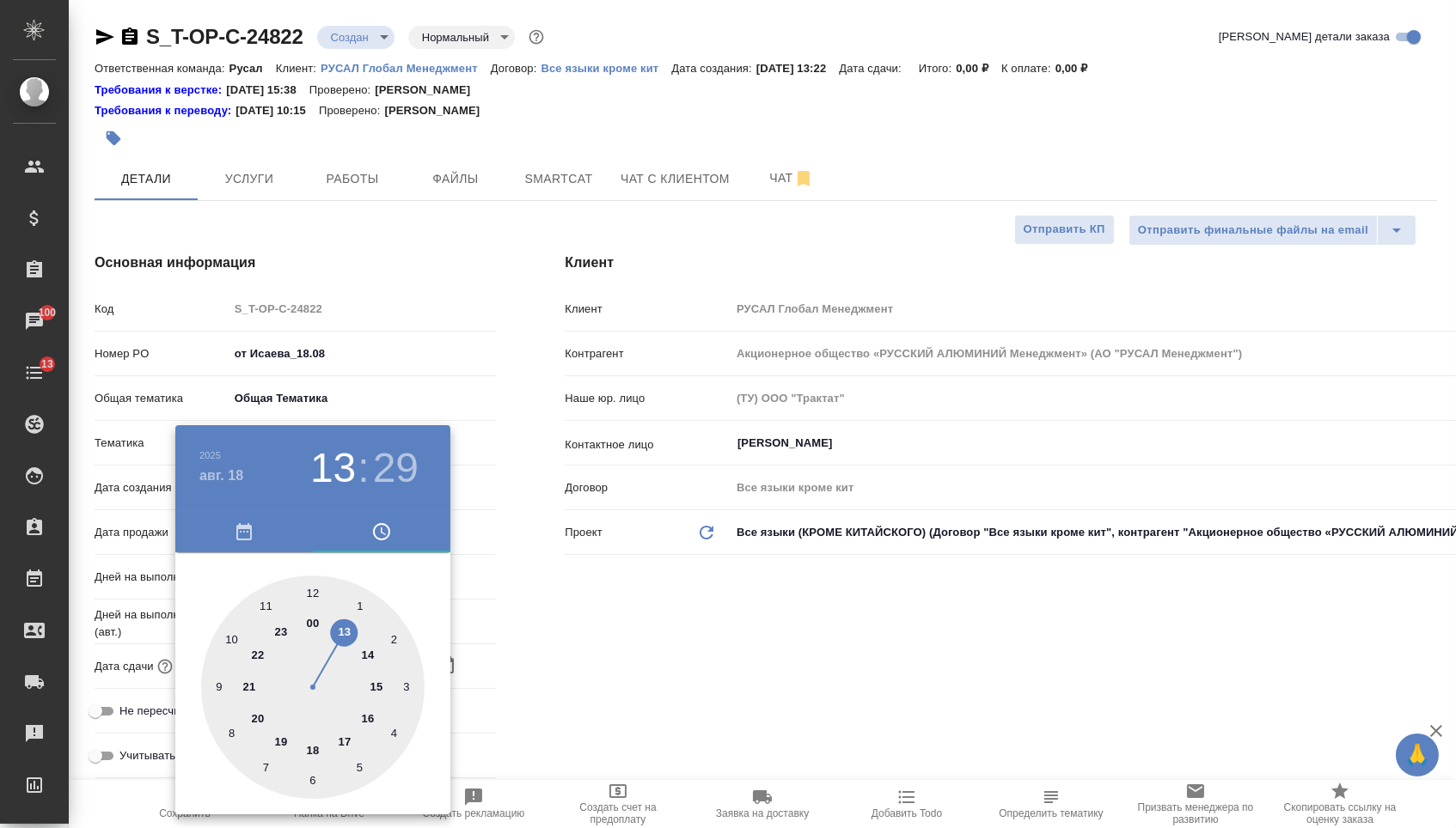
type textarea "x"
click at [314, 749] on div at bounding box center [313, 688] width 223 height 223
type input "18.08.2025 18:29"
type textarea "x"
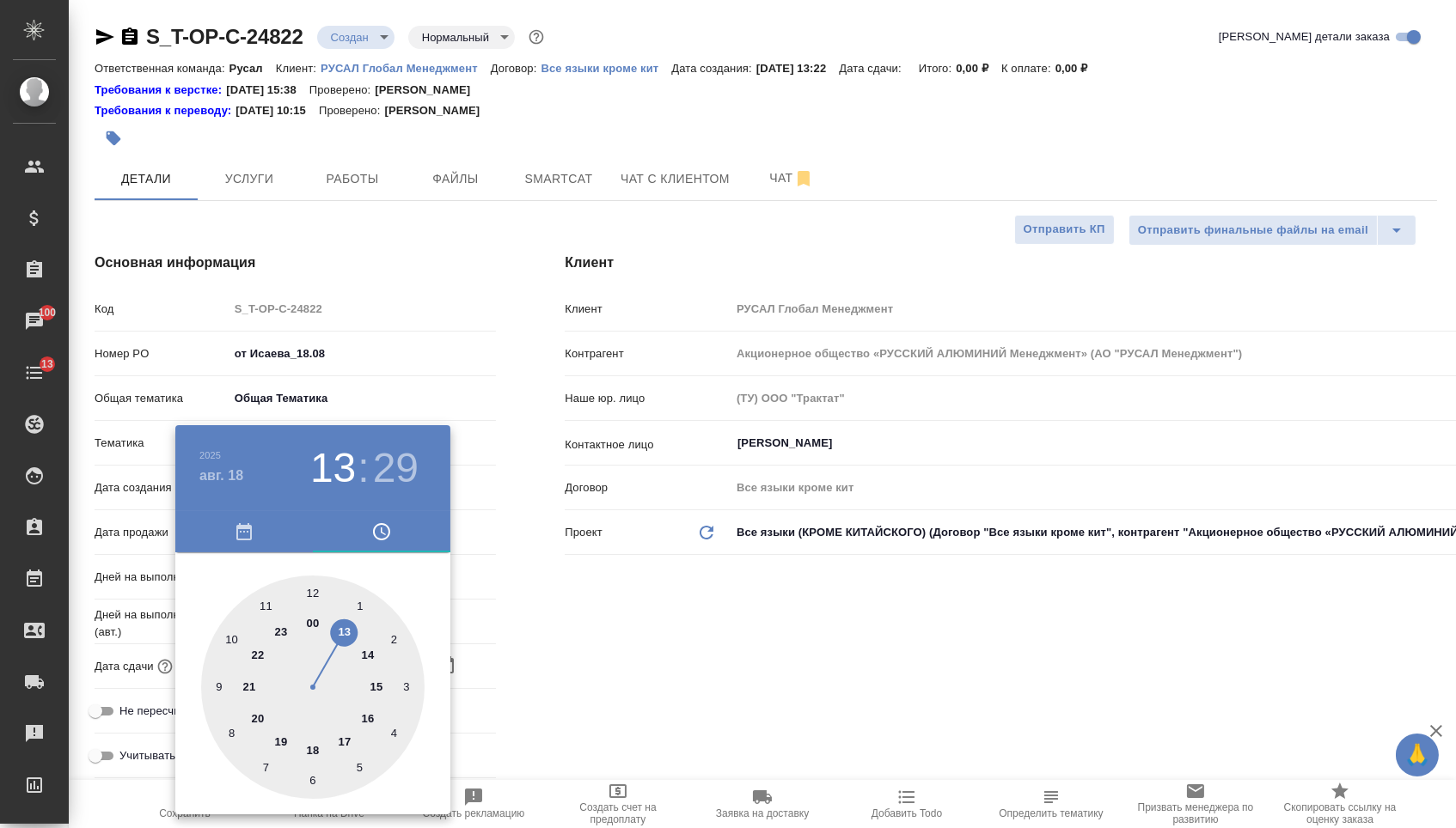
type textarea "x"
click at [311, 590] on div at bounding box center [313, 688] width 223 height 223
type input "18.08.2025 18:00"
type textarea "x"
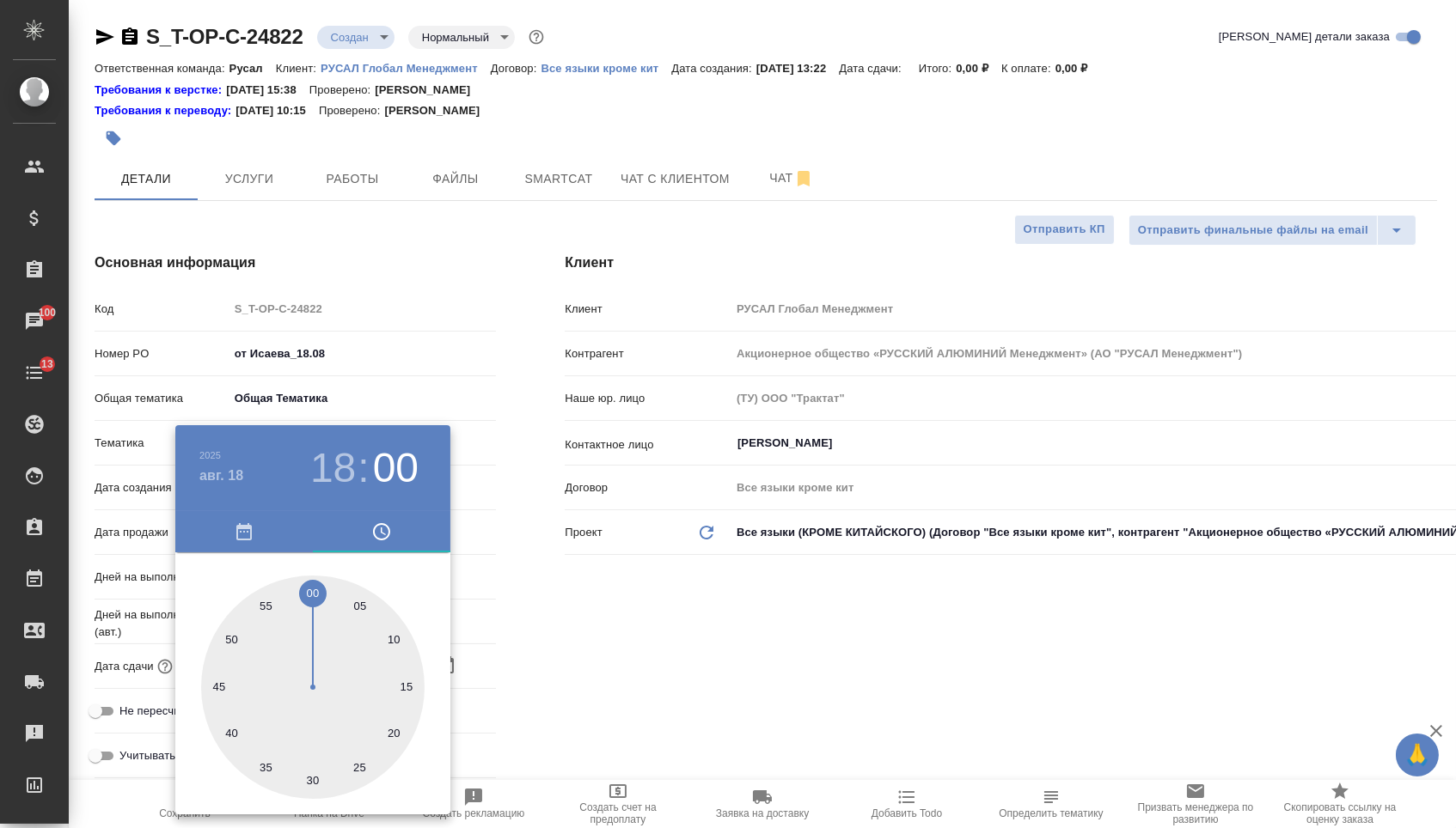
type textarea "x"
click at [520, 591] on div at bounding box center [728, 414] width 1456 height 828
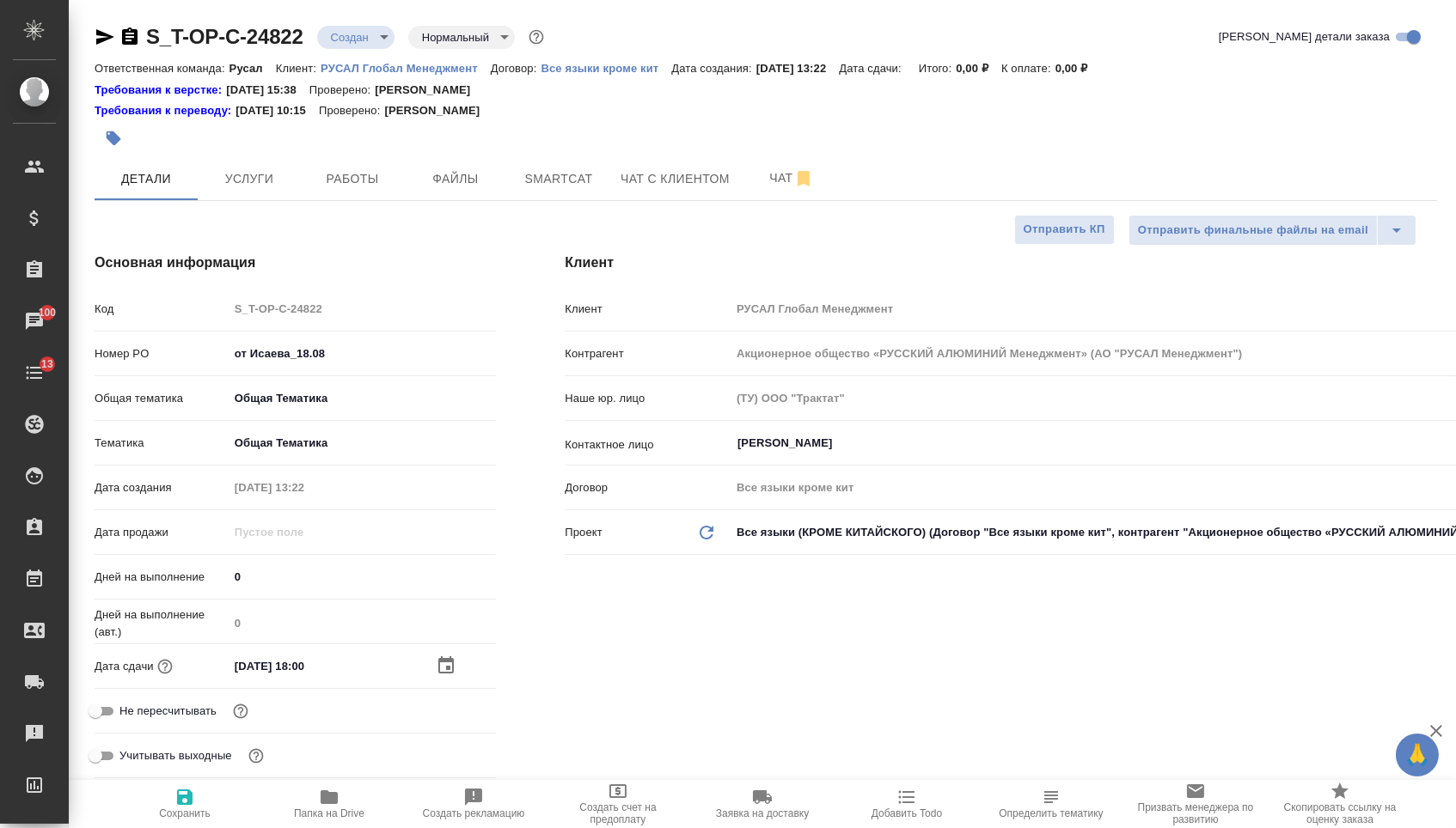
click at [184, 793] on icon "button" at bounding box center [185, 798] width 20 height 20
type textarea "x"
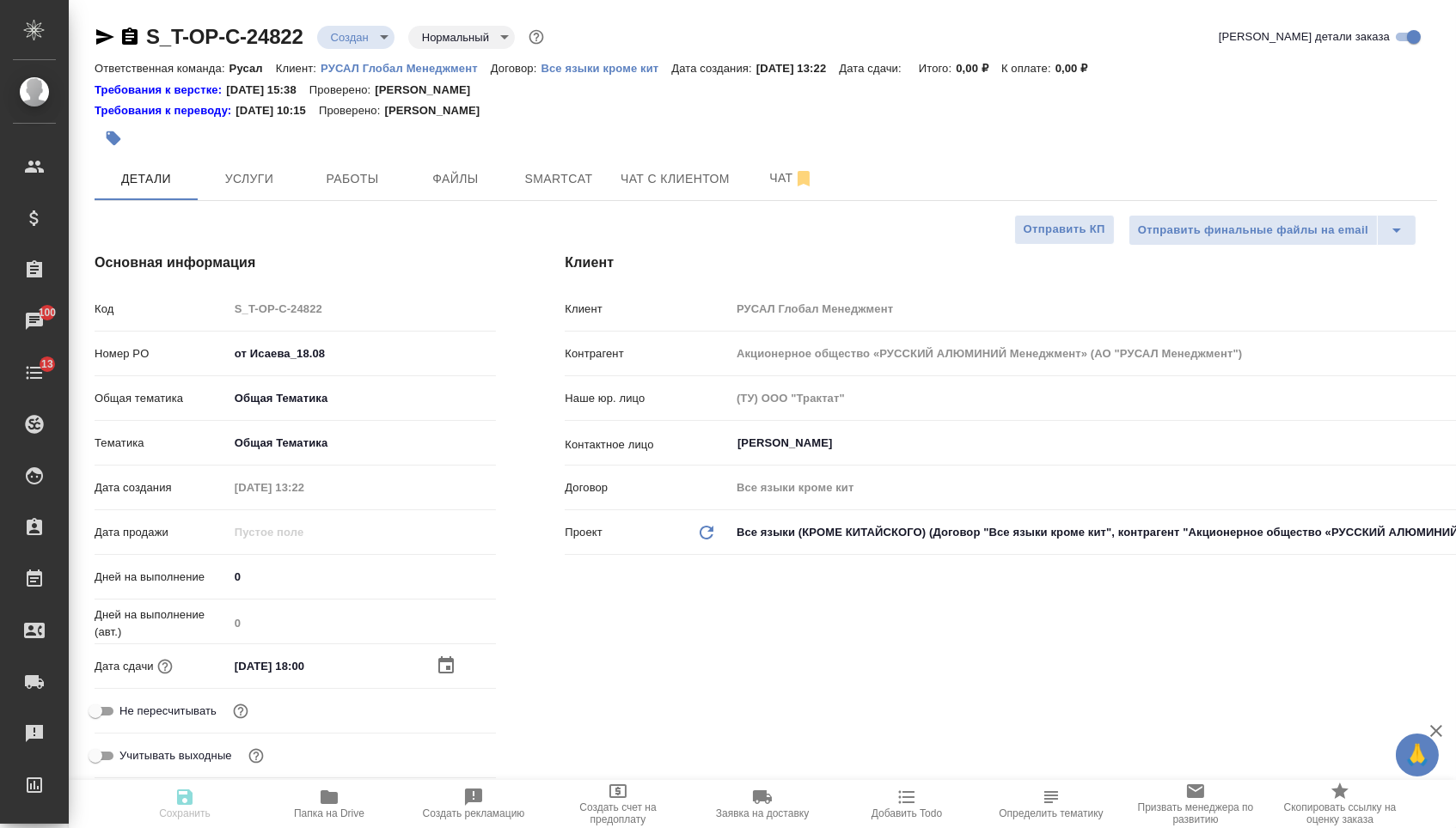
type textarea "x"
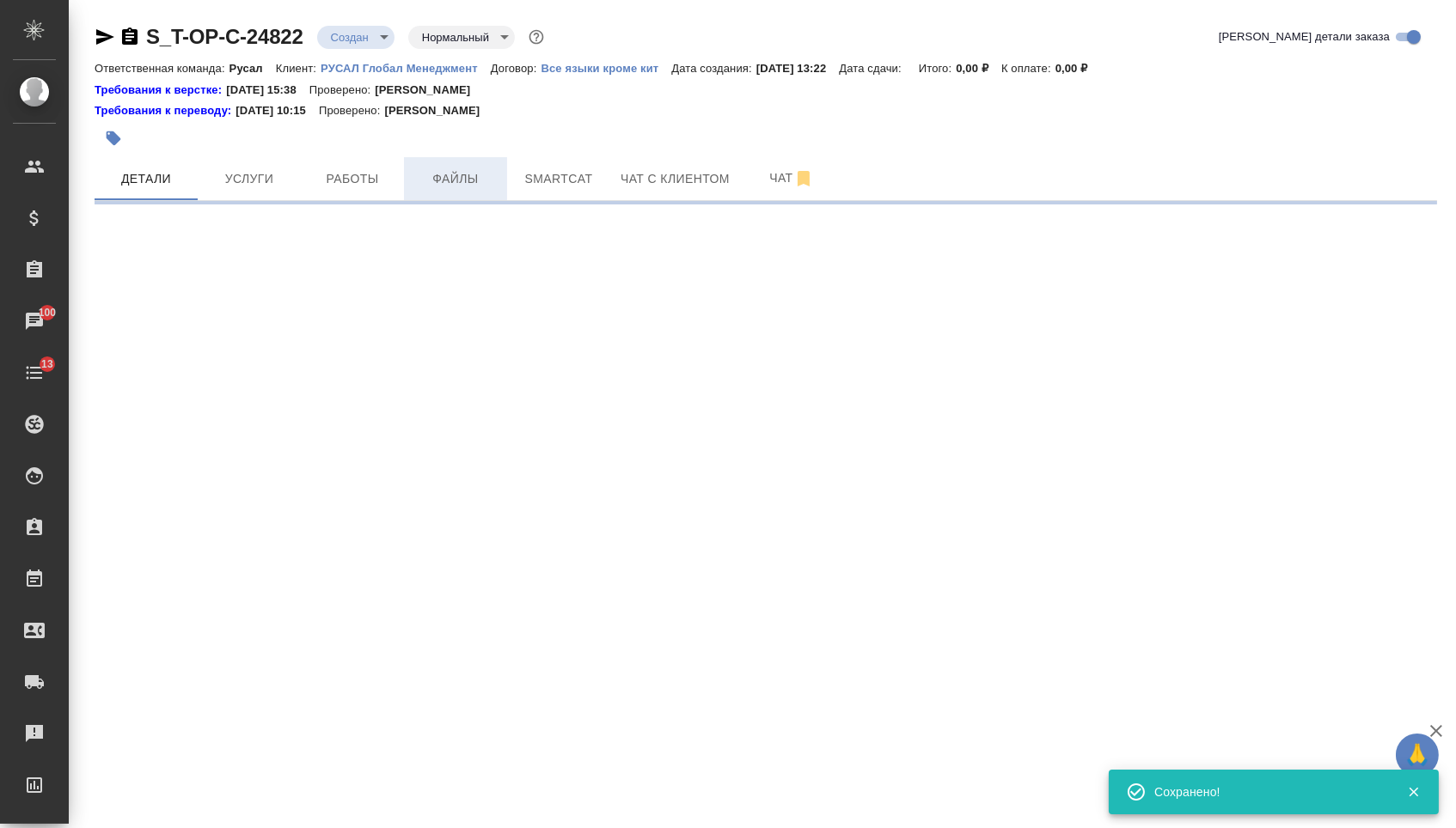
select select "RU"
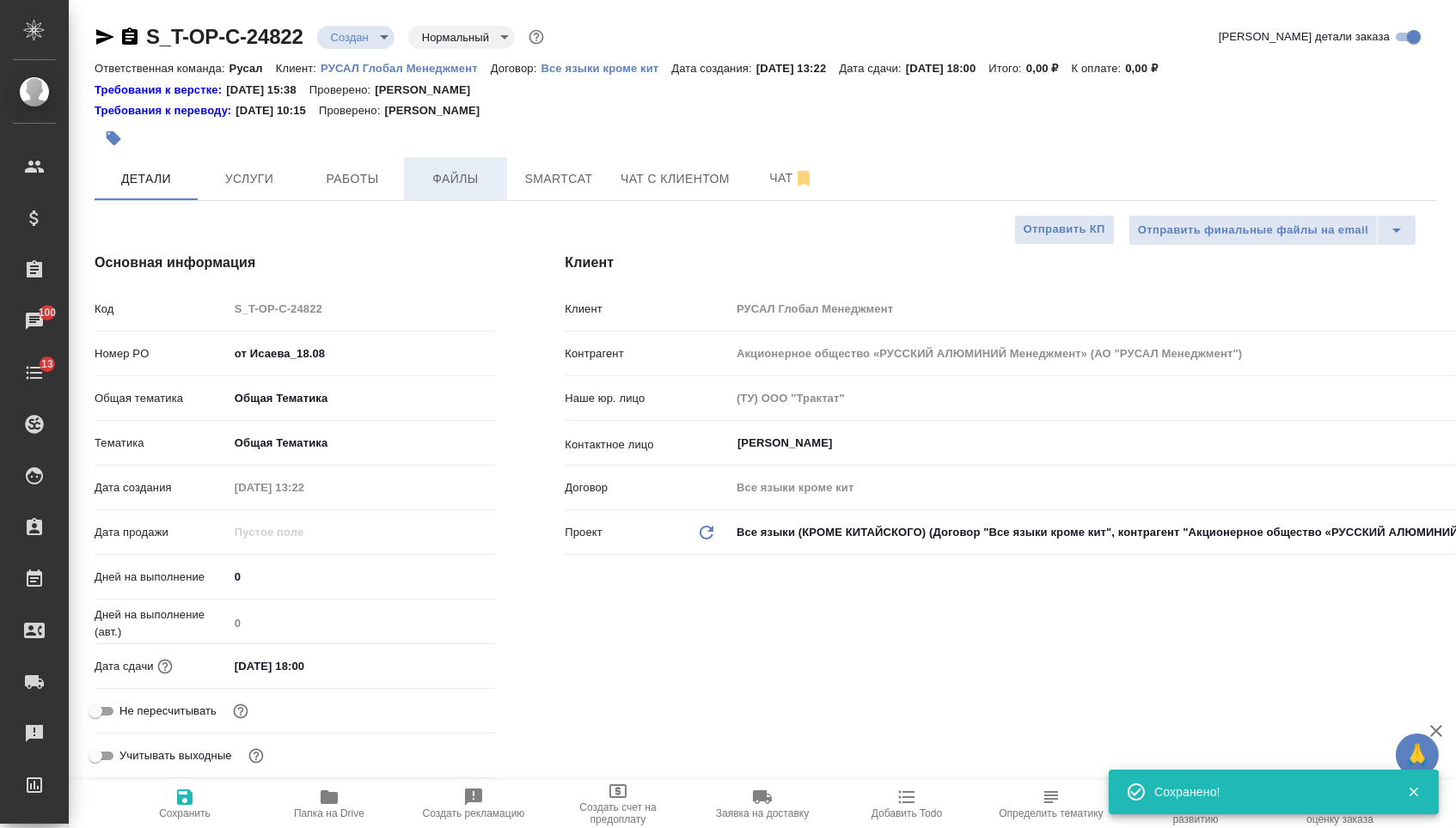
type textarea "x"
click at [445, 182] on span "Файлы" at bounding box center [455, 178] width 82 height 21
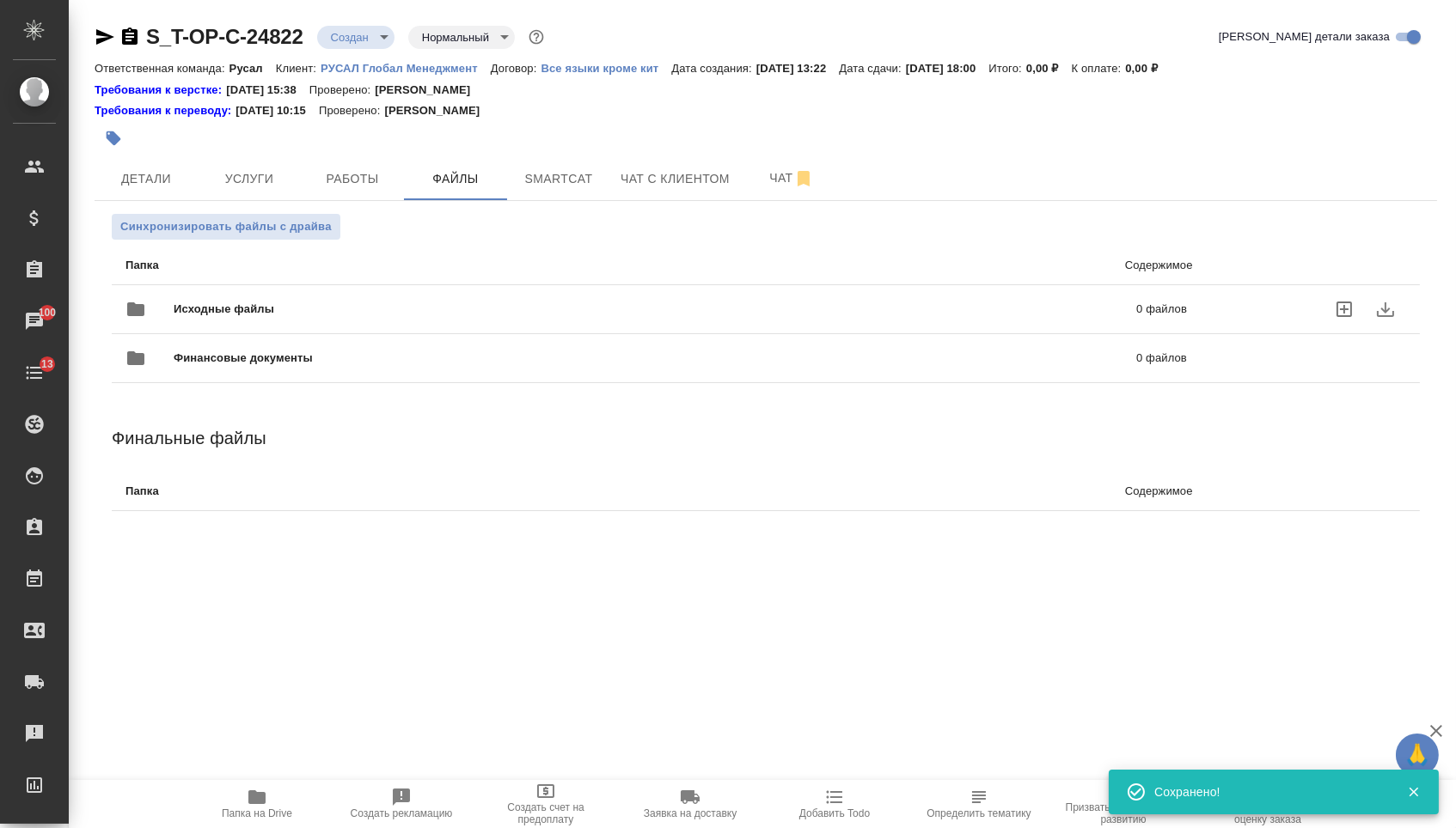
click at [250, 305] on span "Исходные файлы" at bounding box center [439, 309] width 532 height 18
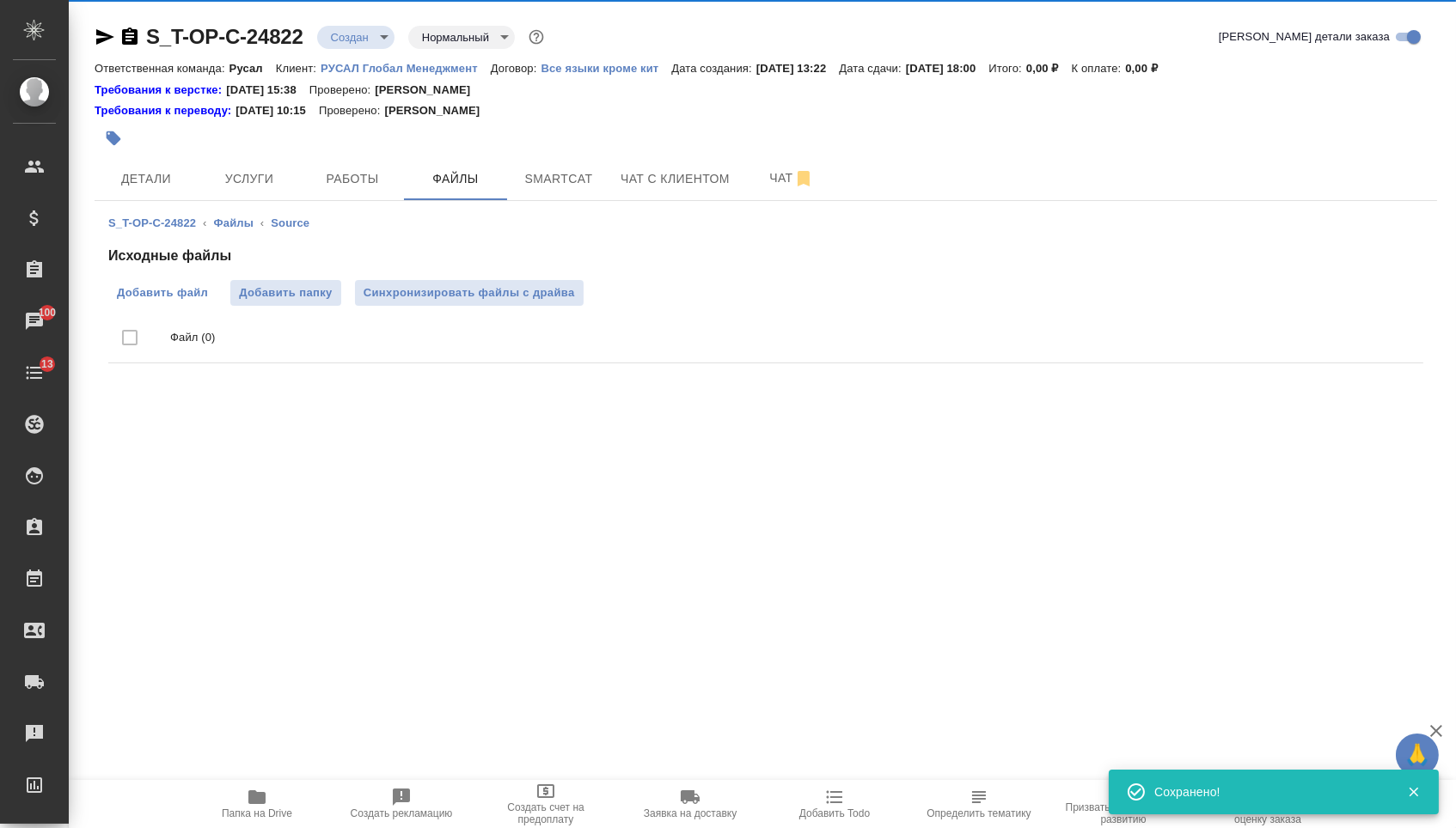
click at [148, 295] on span "Добавить файл" at bounding box center [162, 293] width 91 height 18
click at [0, 0] on input "Добавить файл" at bounding box center [0, 0] width 0 height 0
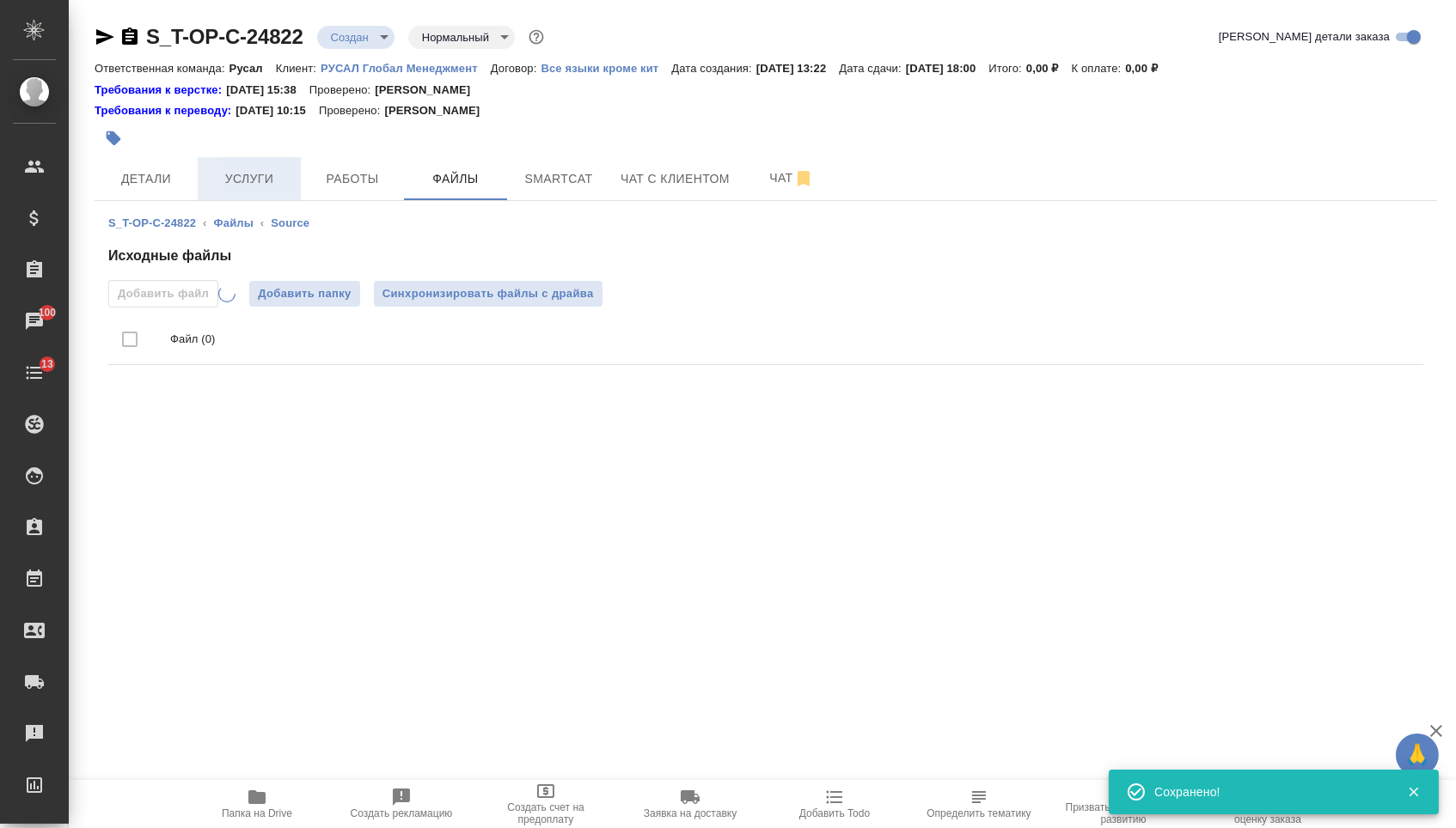
click at [230, 174] on span "Услуги" at bounding box center [248, 178] width 82 height 21
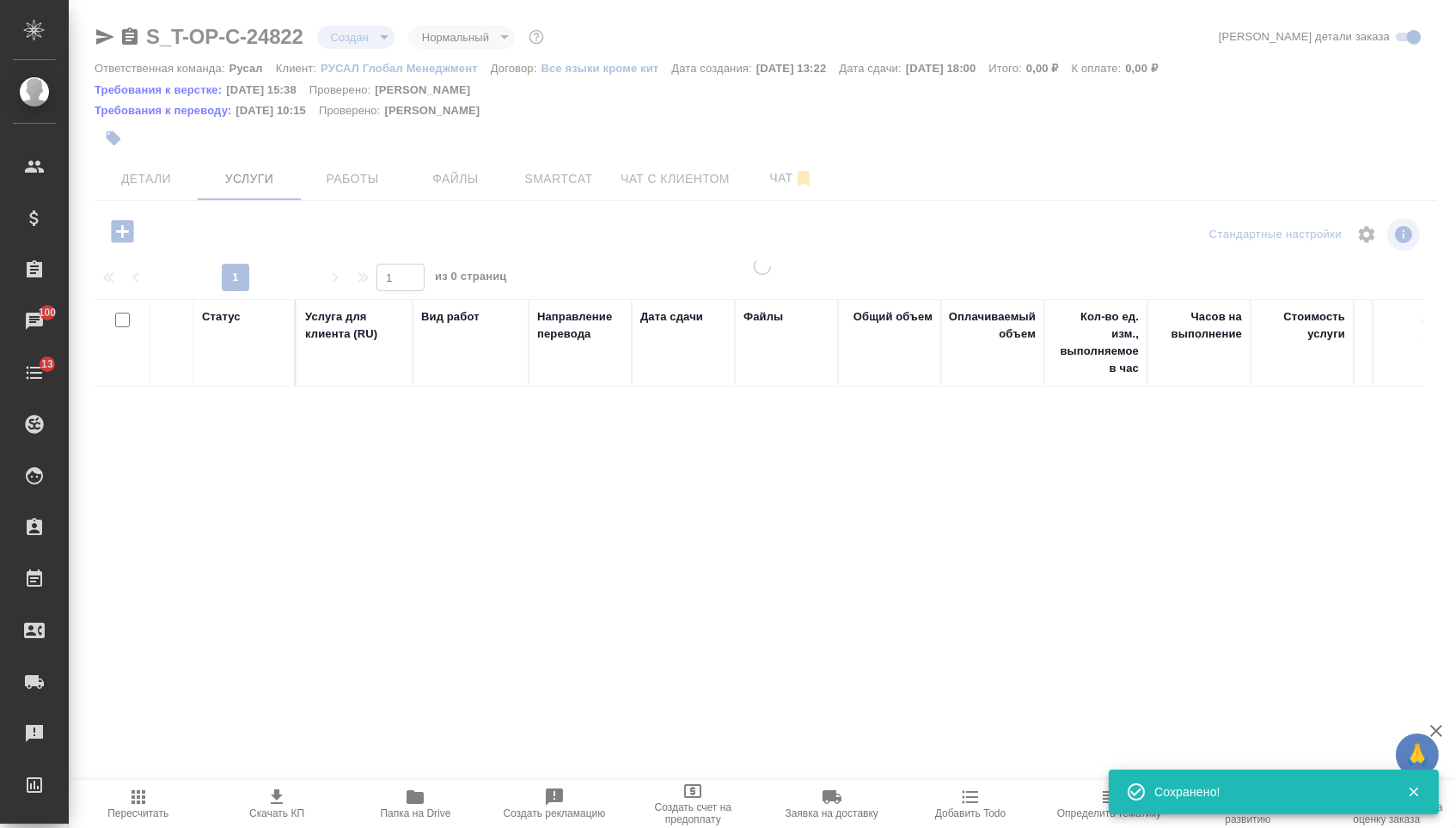
click at [118, 219] on icon "button" at bounding box center [122, 232] width 30 height 30
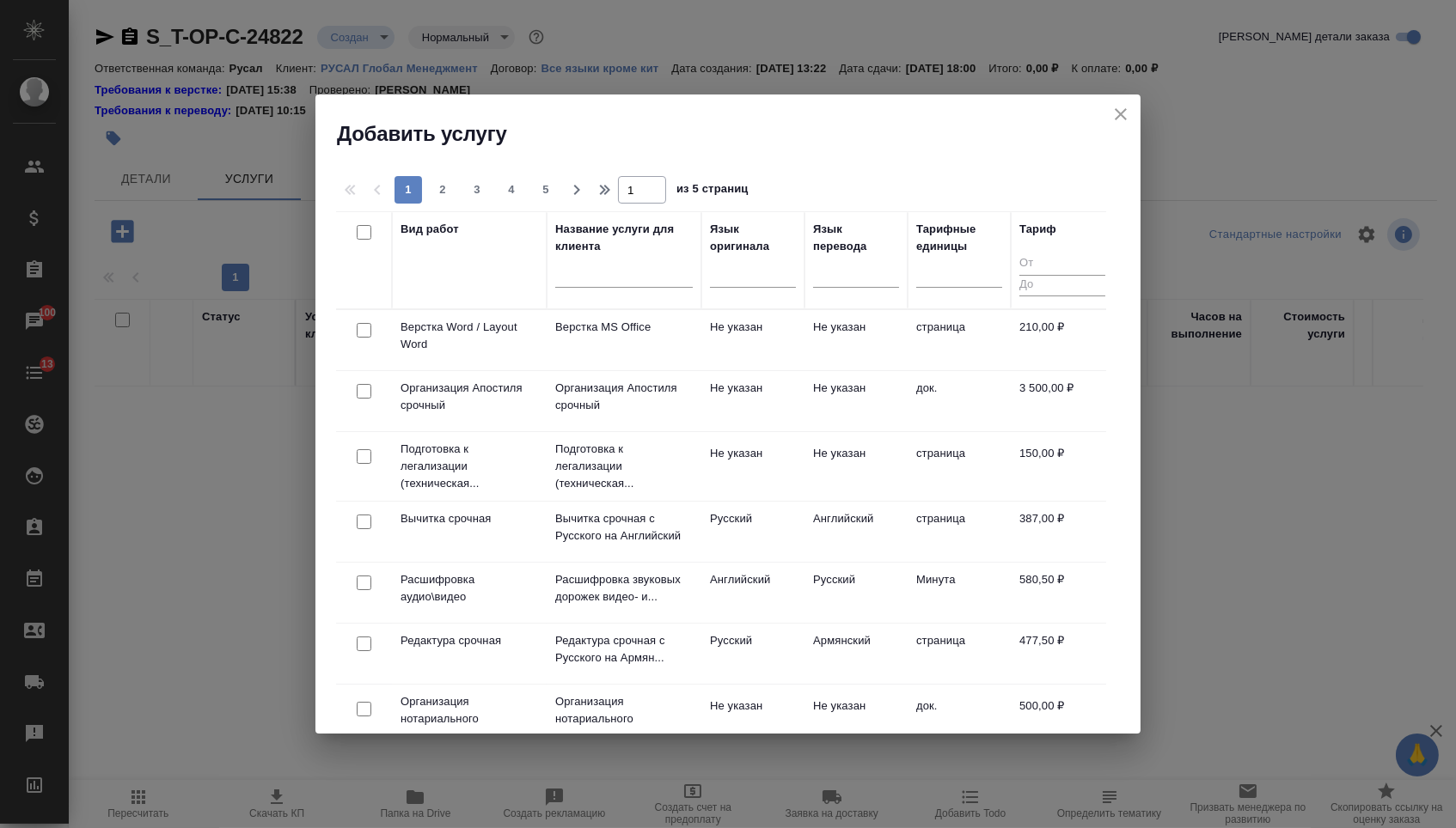
drag, startPoint x: 858, startPoint y: 271, endPoint x: 856, endPoint y: 295, distance: 24.1
click at [859, 271] on div at bounding box center [856, 270] width 86 height 25
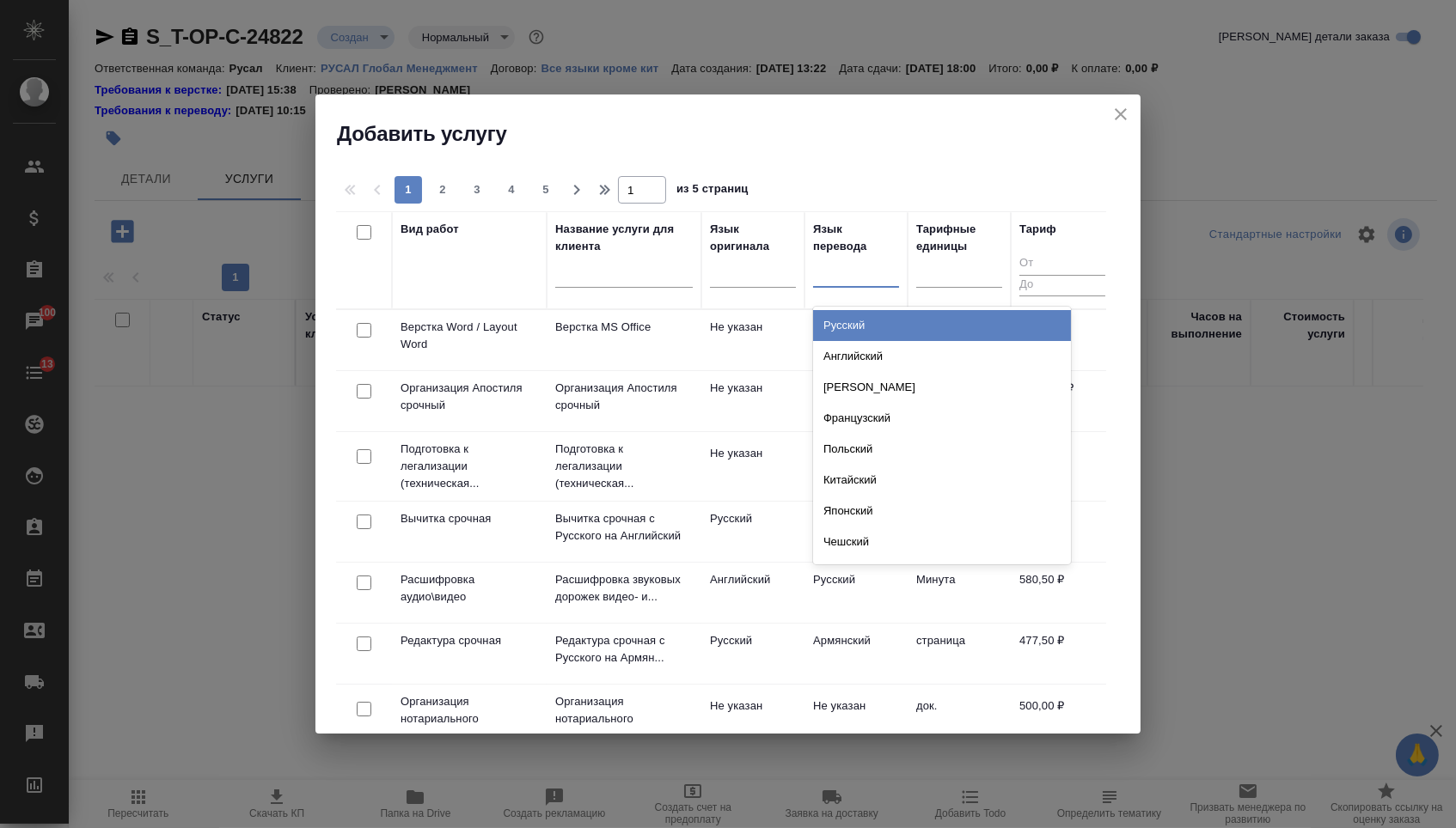
click at [854, 318] on div "Русский" at bounding box center [942, 326] width 258 height 31
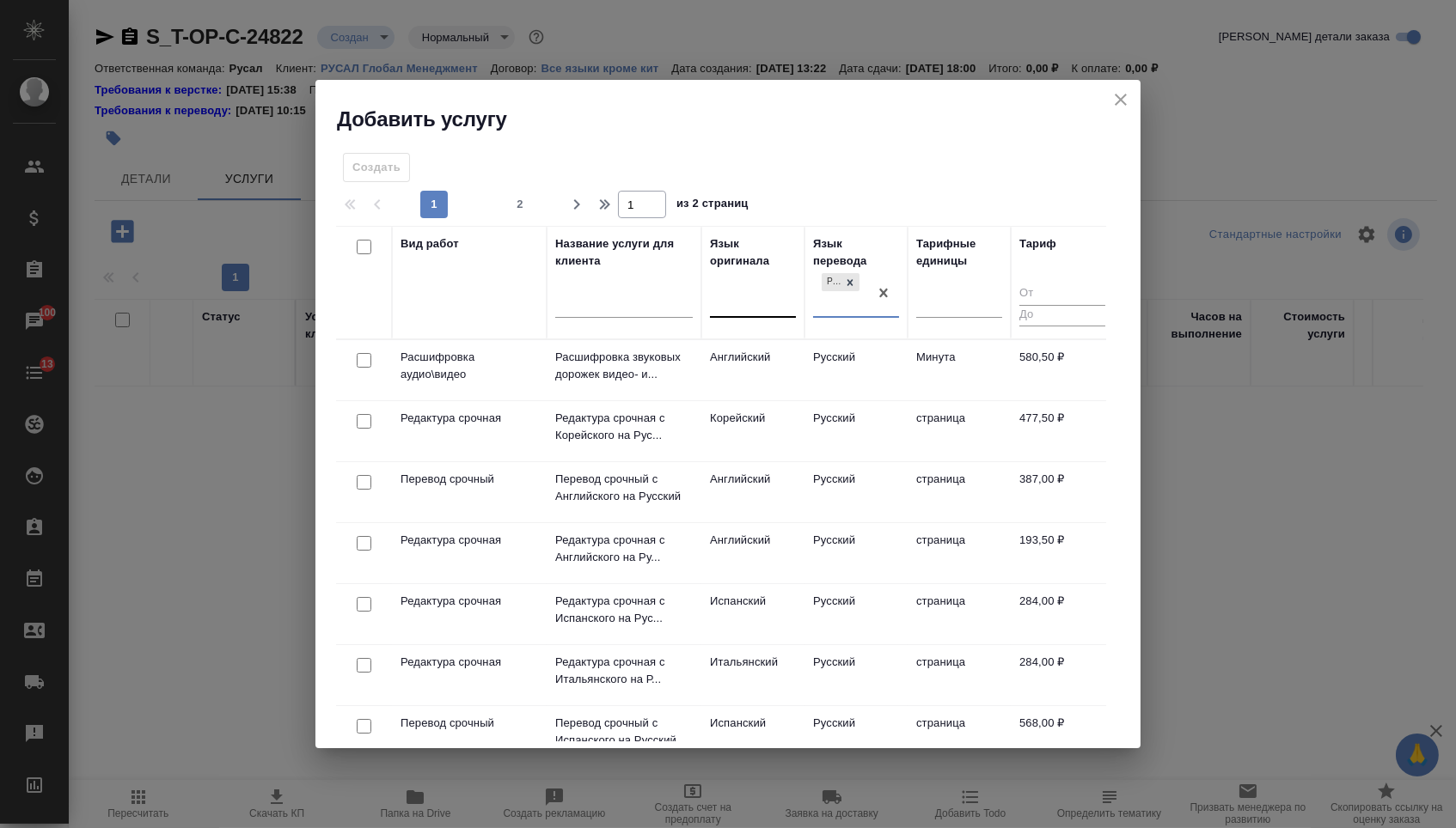
click at [791, 300] on div at bounding box center [752, 301] width 86 height 25
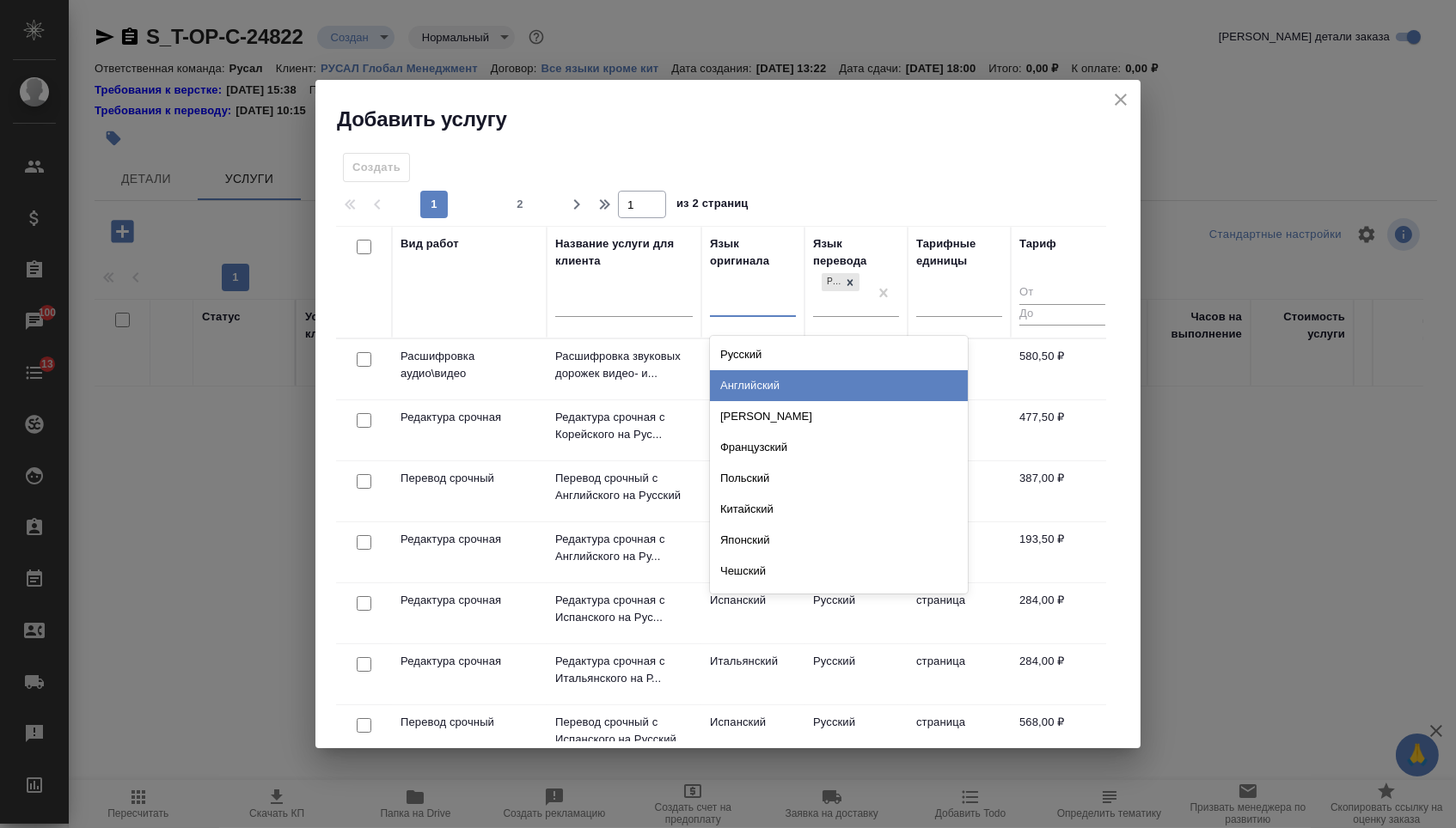
click at [791, 370] on div "Английский" at bounding box center [838, 386] width 258 height 31
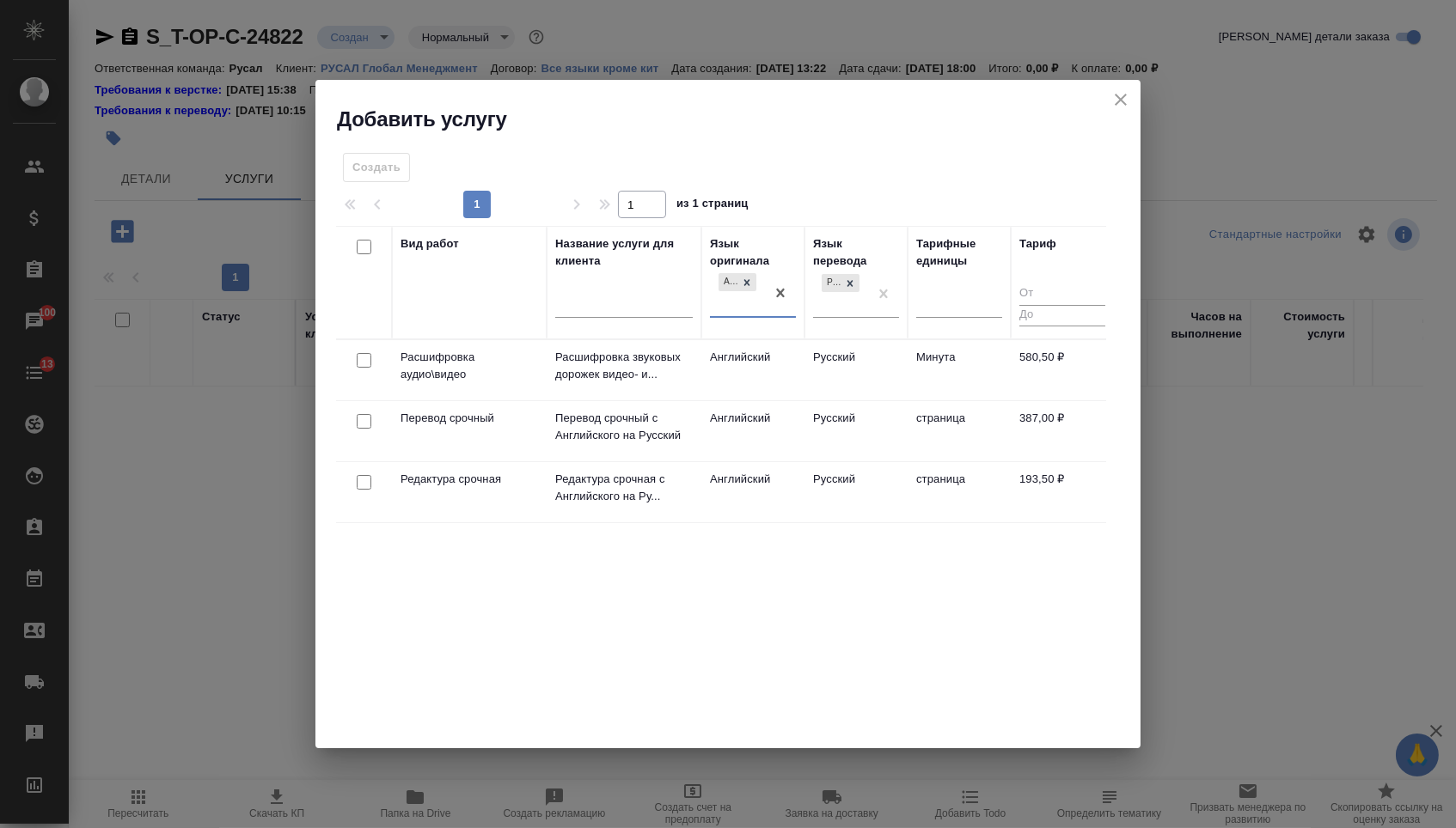
click at [359, 482] on input "checkbox" at bounding box center [364, 483] width 15 height 15
checkbox input "true"
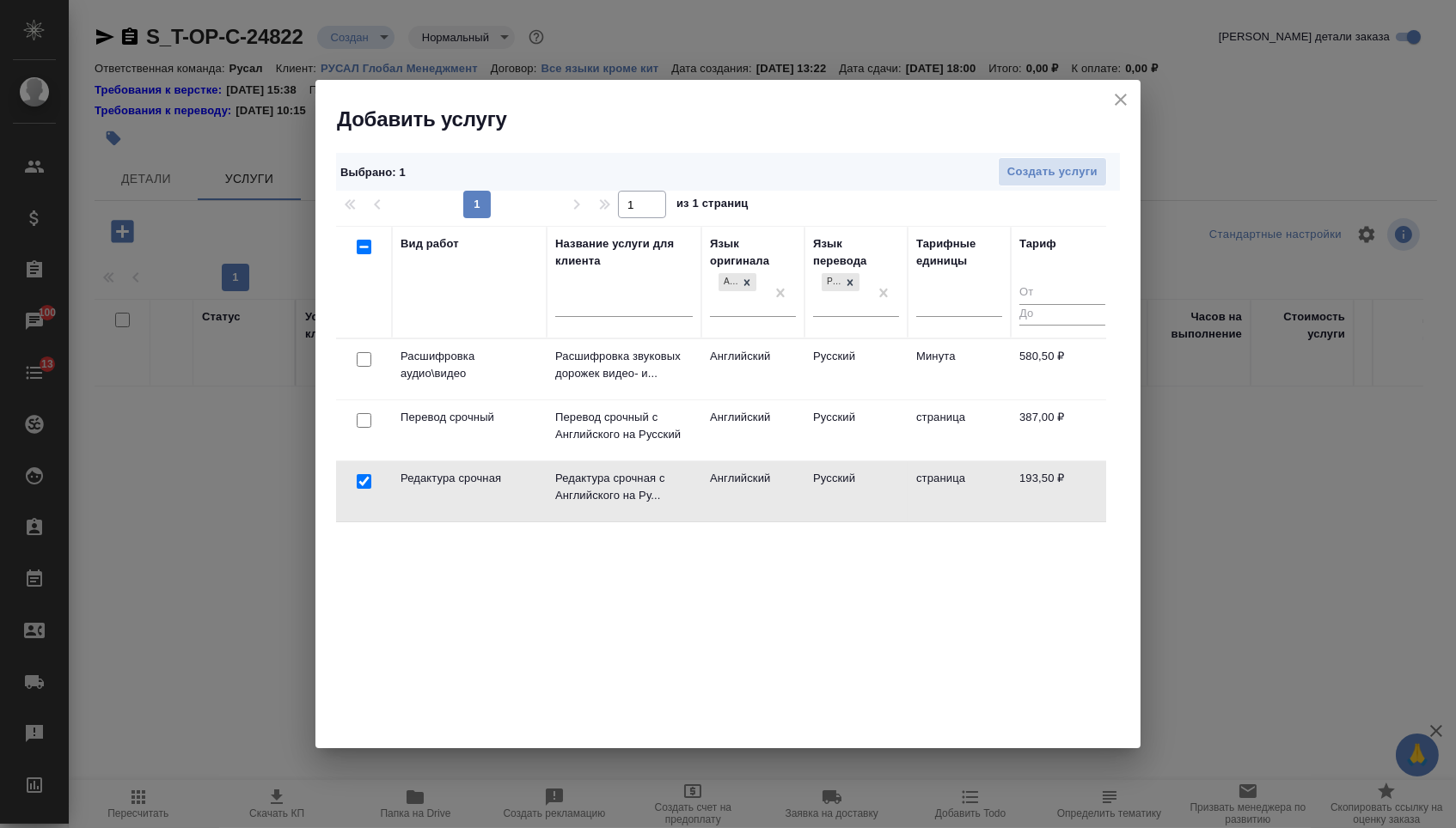
click at [1033, 186] on div "Выбрано : 1 Создать услуги" at bounding box center [728, 173] width 784 height 39
click at [1030, 184] on button "Создать услуги" at bounding box center [1053, 172] width 109 height 30
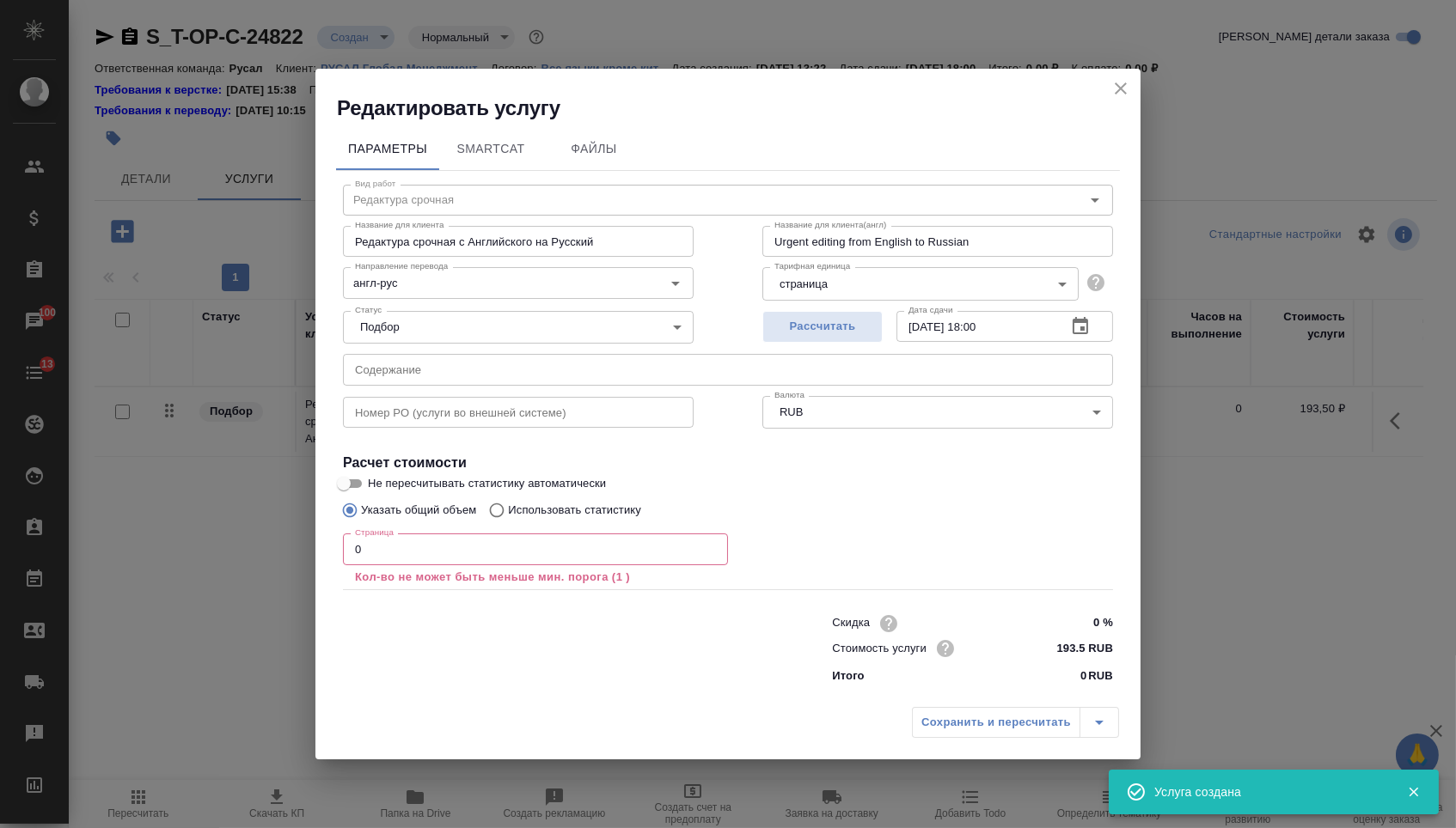
click at [508, 373] on input "text" at bounding box center [728, 370] width 770 height 31
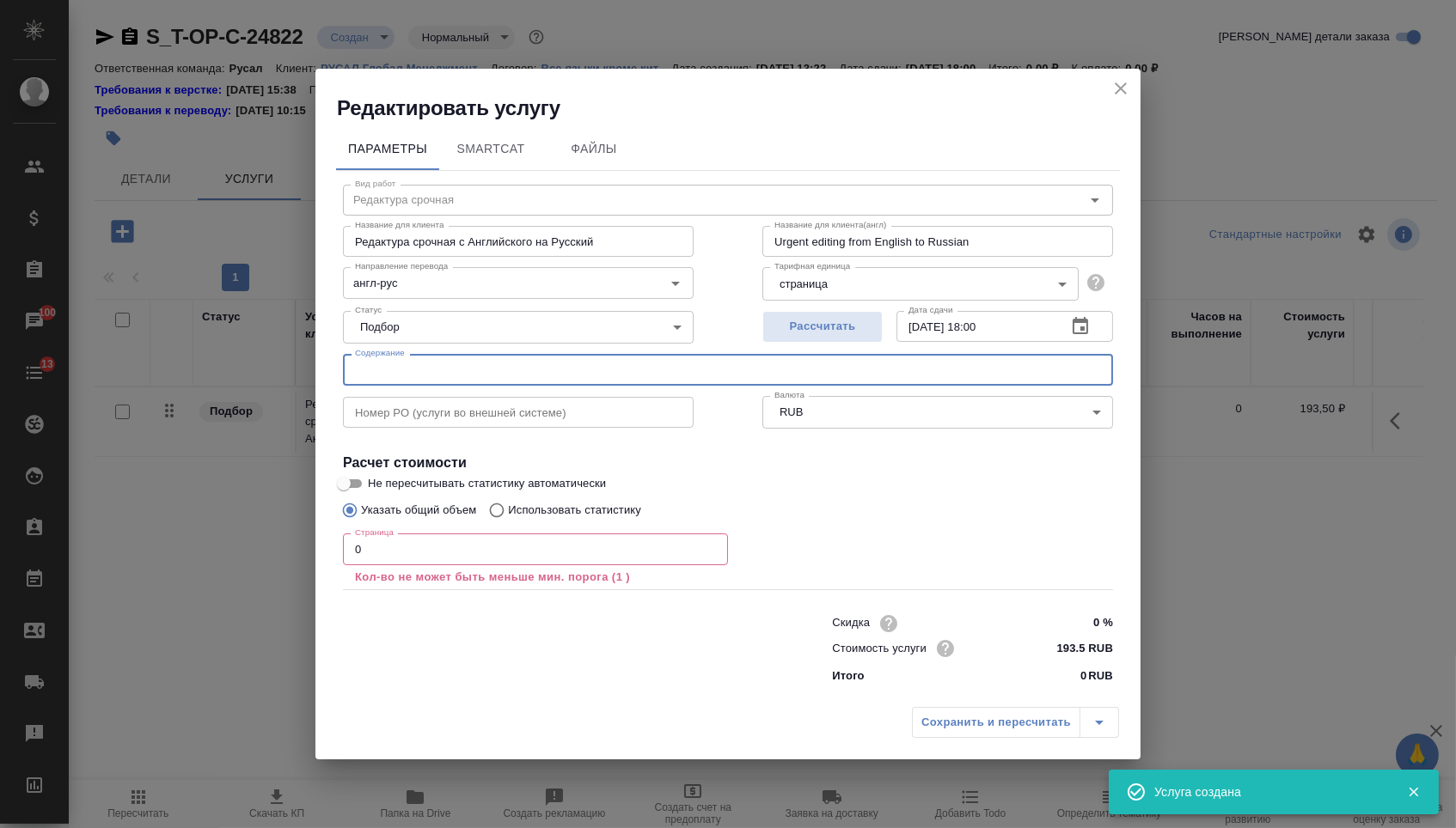
paste input "Naomi Oreskes. Why Trust Science"
type input "Naomi Oreskes. Why Trust Science"
click at [408, 565] on input "0" at bounding box center [535, 549] width 385 height 31
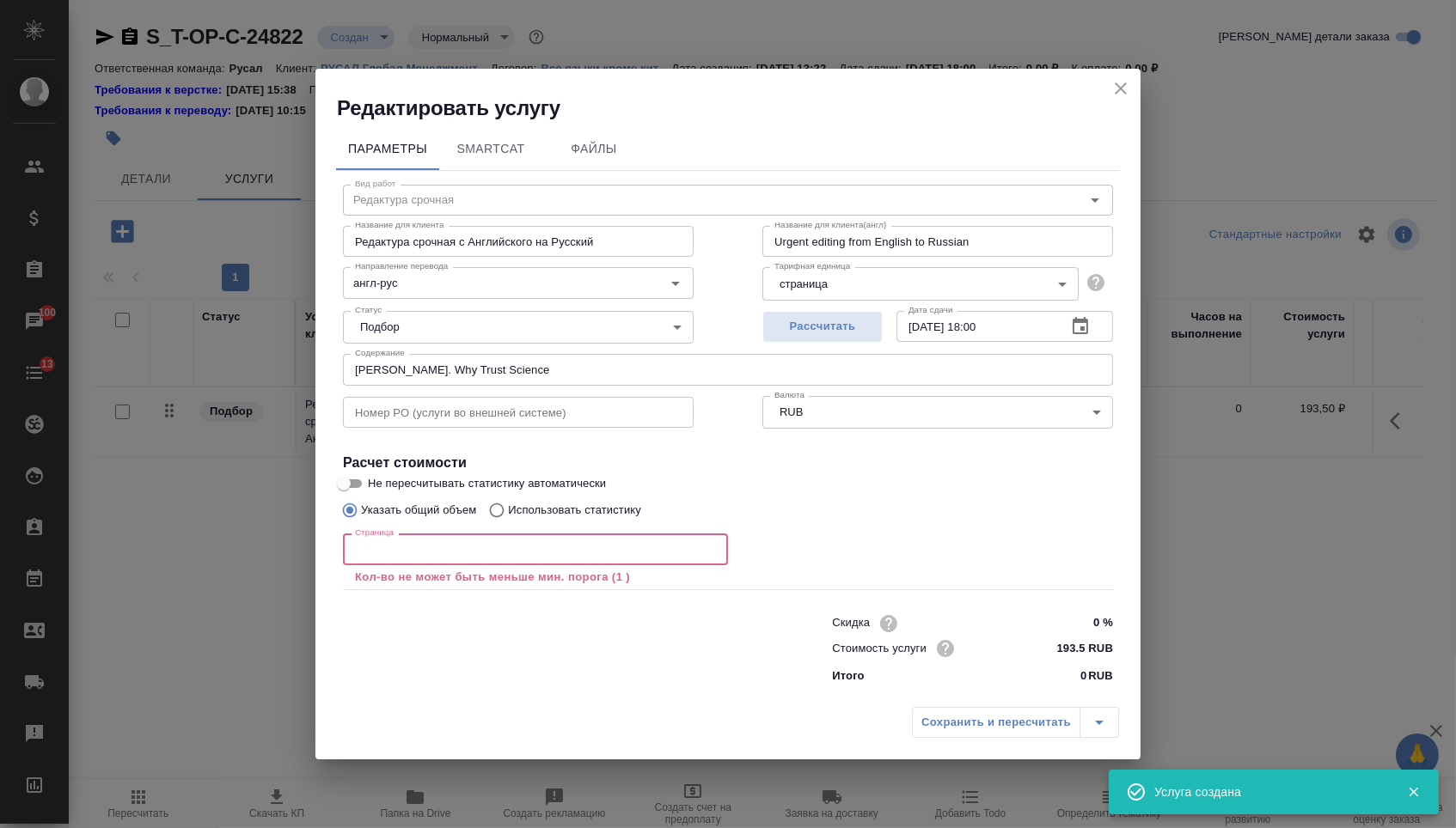
type input "3"
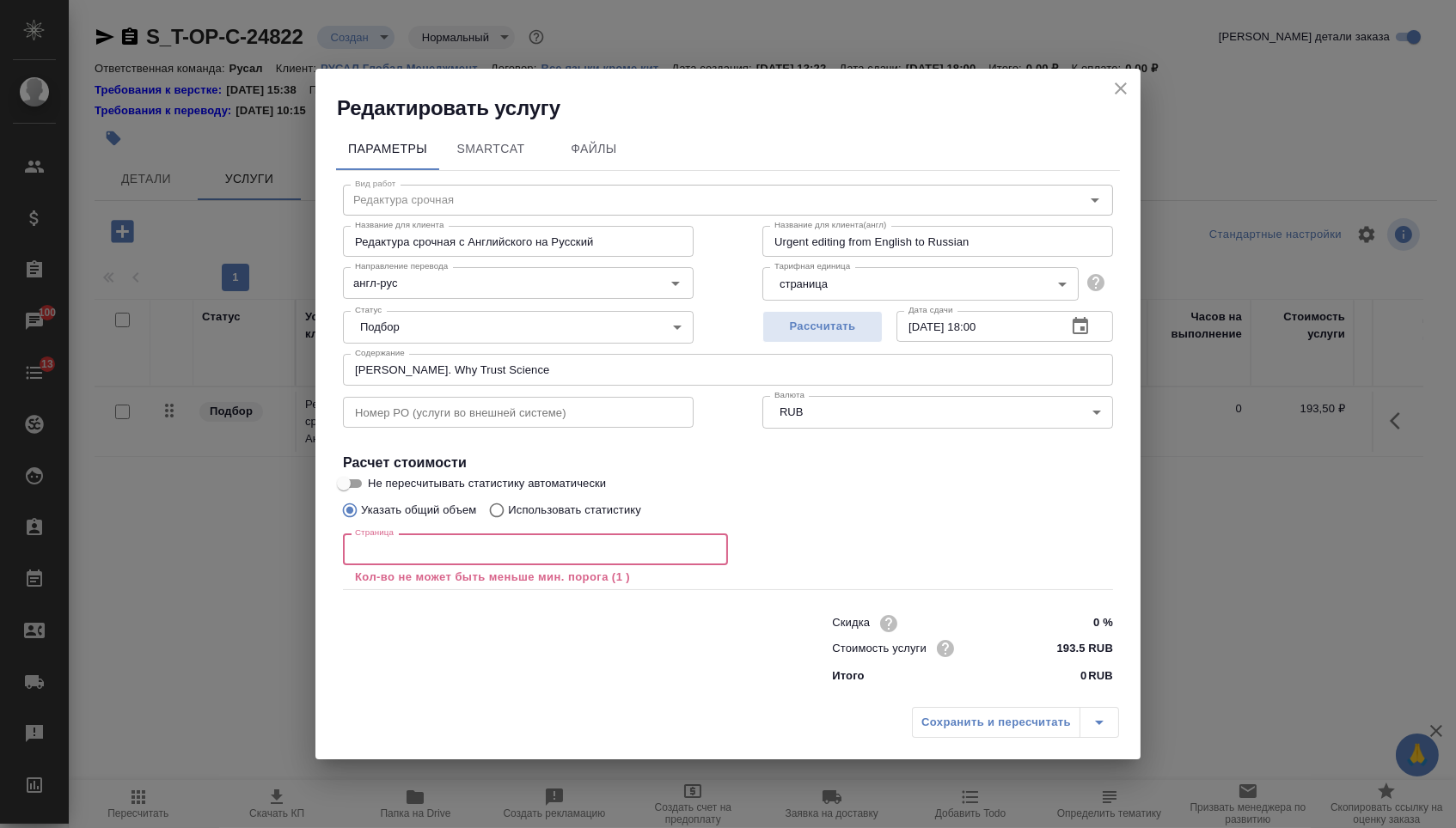
click at [428, 546] on input "number" at bounding box center [535, 549] width 385 height 31
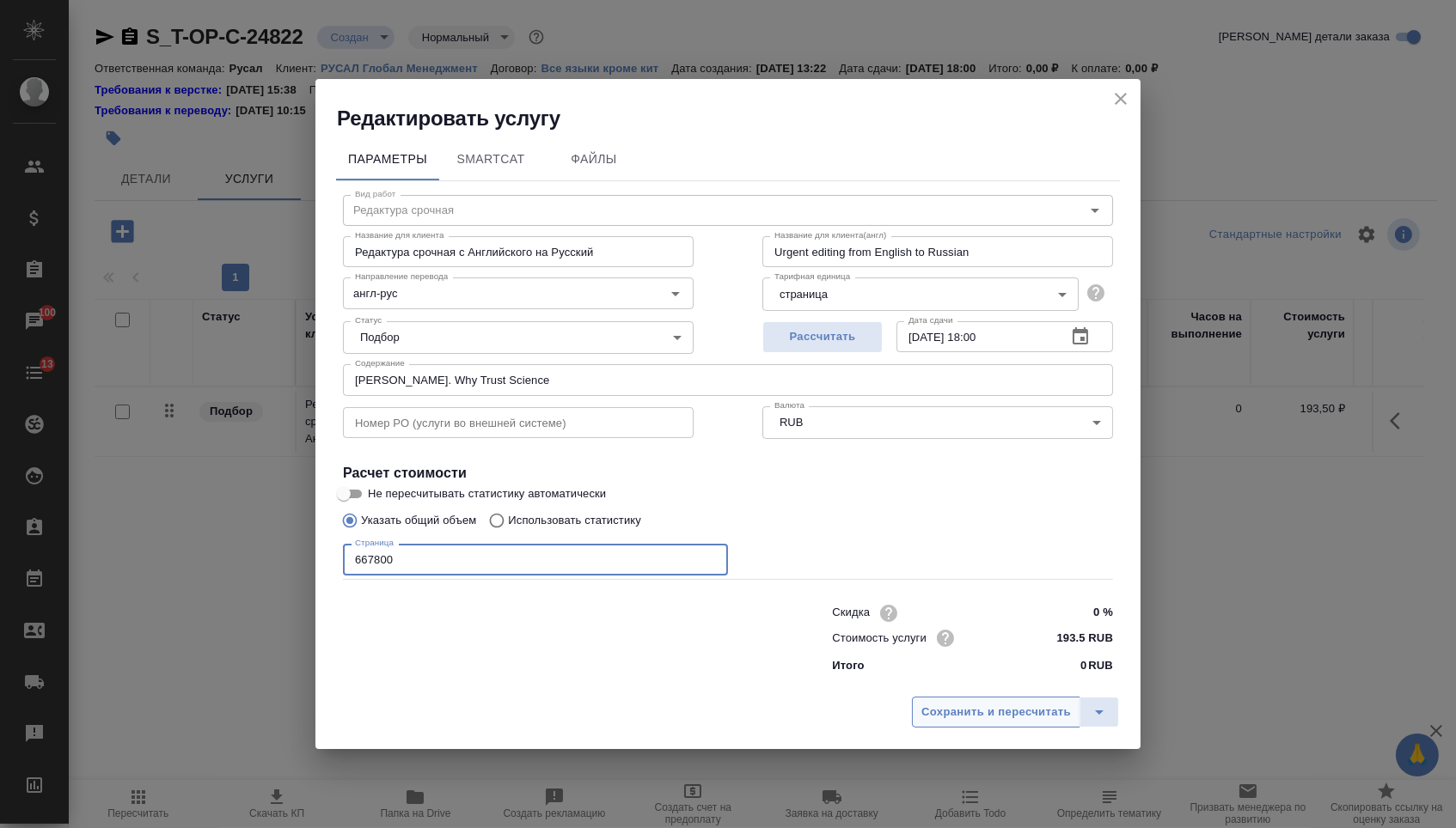
type input "667800"
click at [998, 727] on button "Сохранить и пересчитать" at bounding box center [996, 713] width 168 height 31
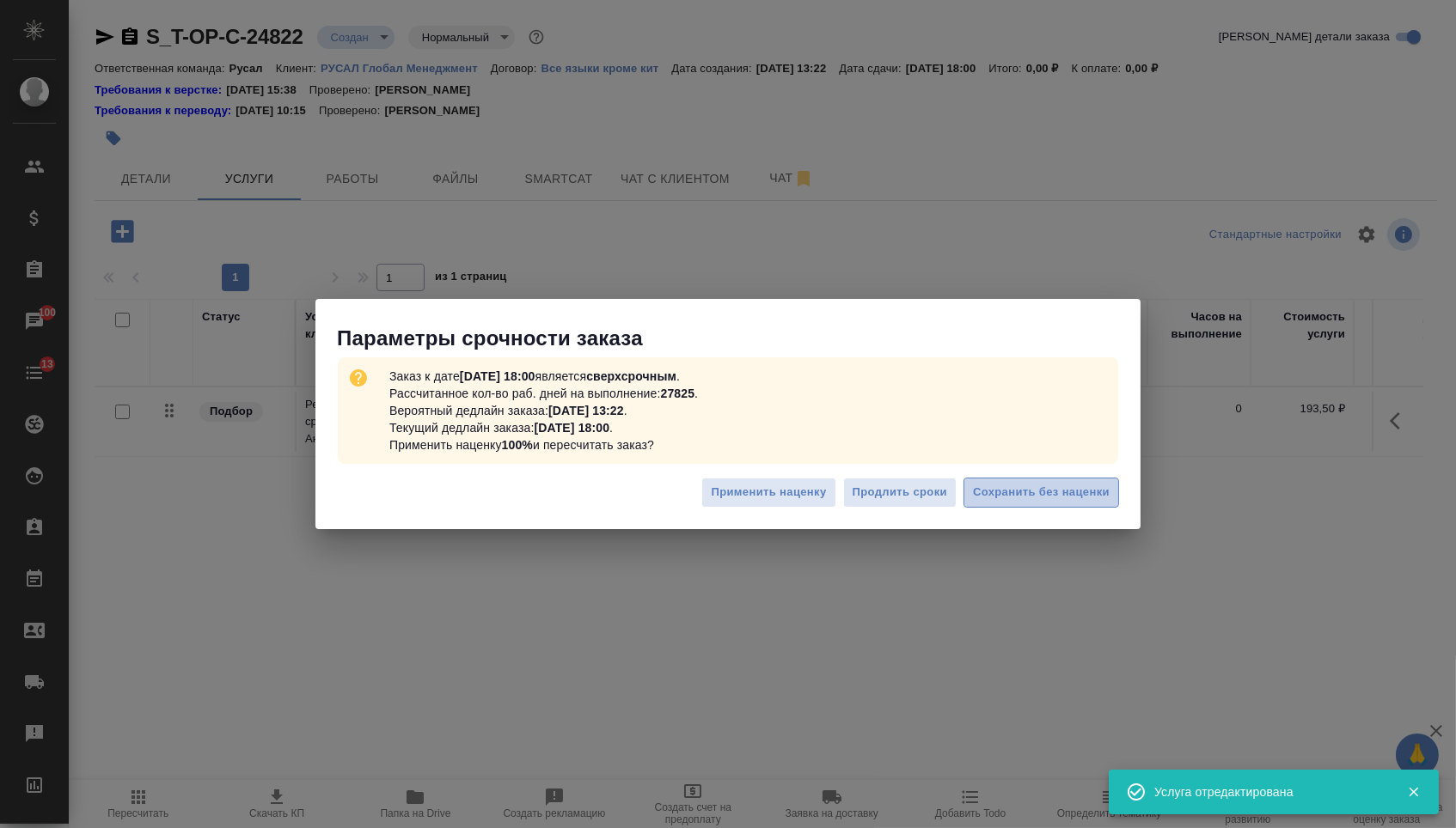
click at [1026, 487] on span "Сохранить без наценки" at bounding box center [1041, 492] width 137 height 19
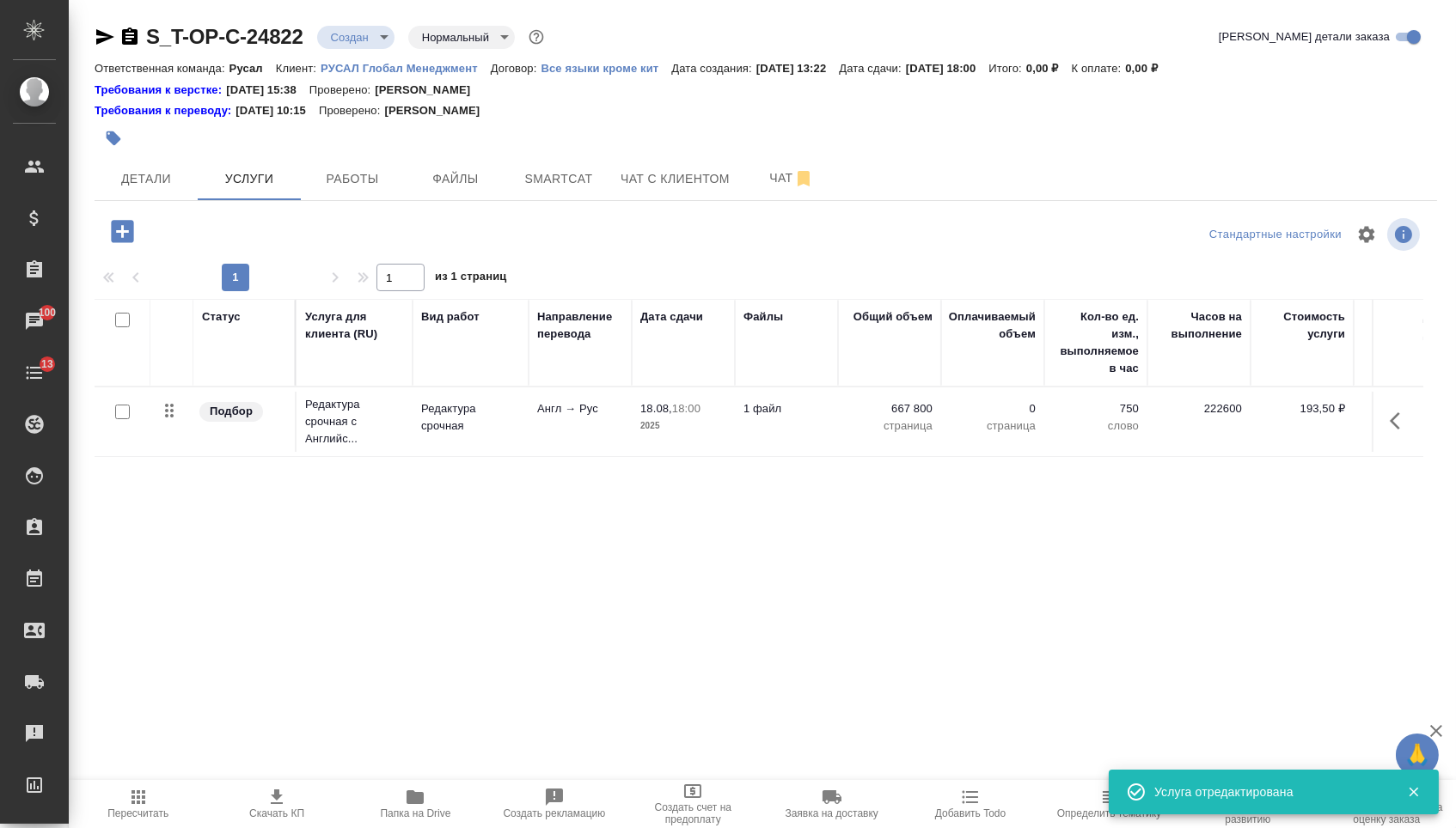
type input "urgent"
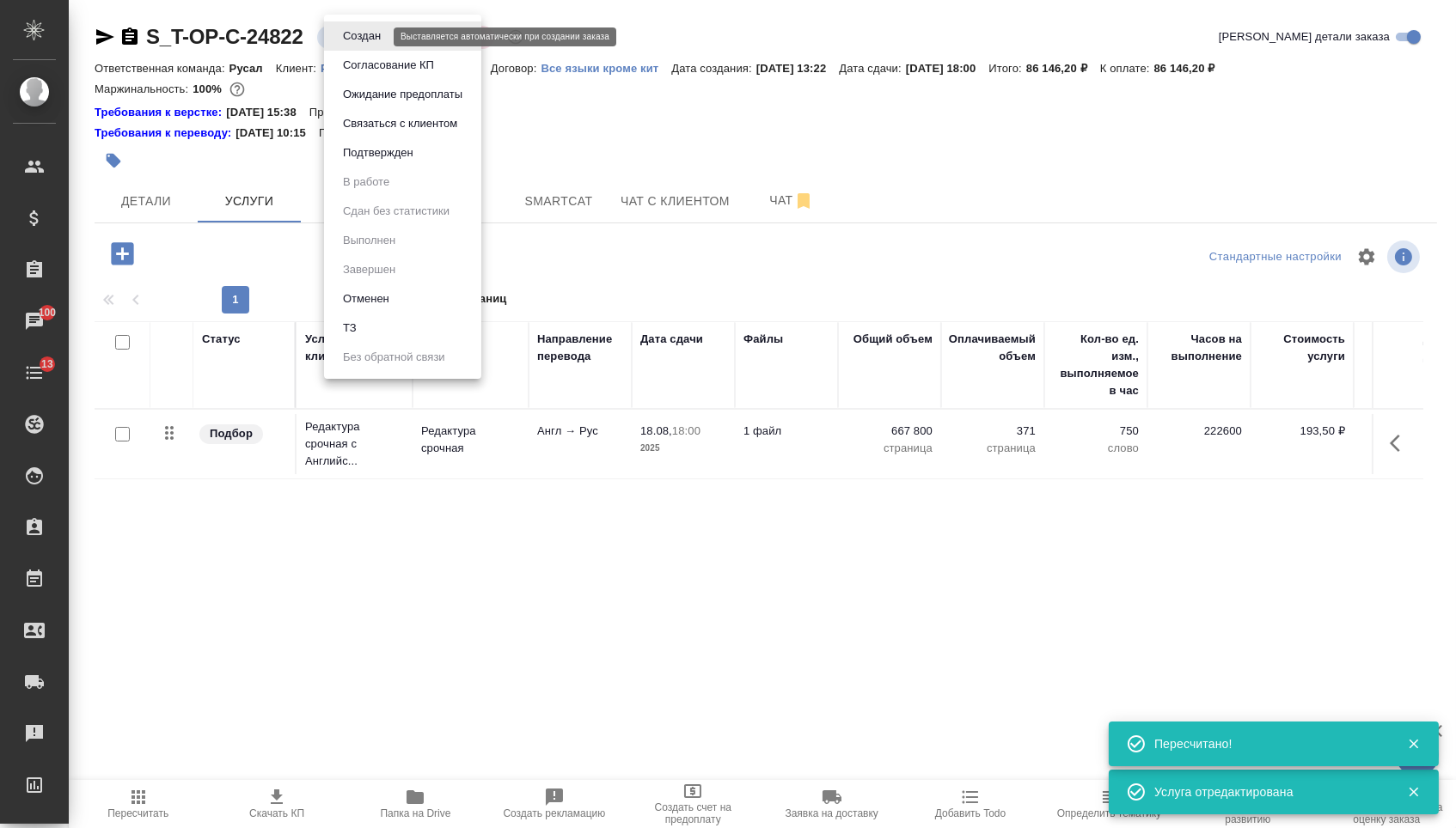
click at [355, 31] on body "🙏 .cls-1 fill:#fff; AWATERA Menshikova Aleksandra Клиенты Спецификации Заказы 1…" at bounding box center [728, 414] width 1456 height 828
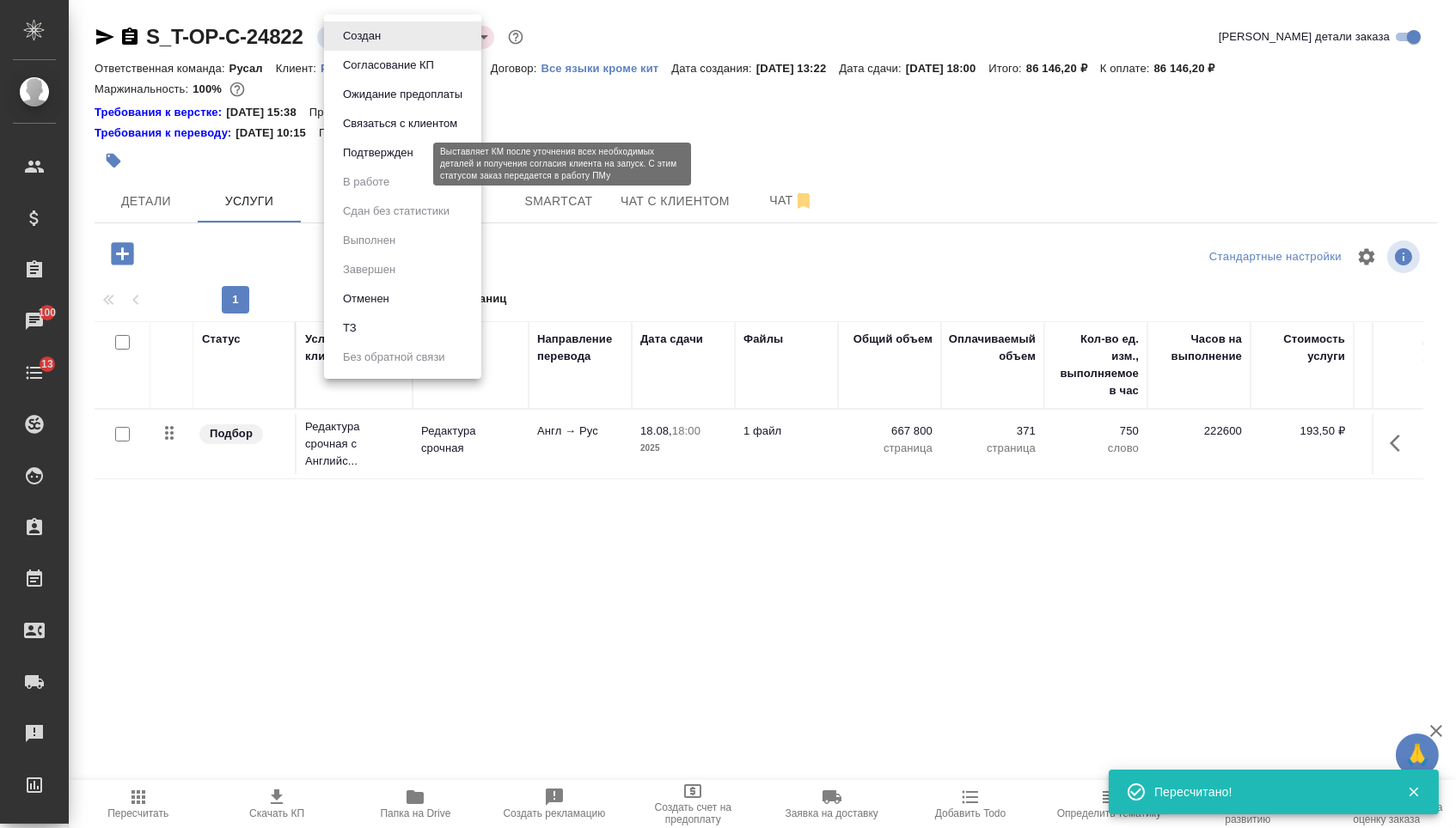
click at [359, 162] on button "Подтвержден" at bounding box center [378, 152] width 80 height 18
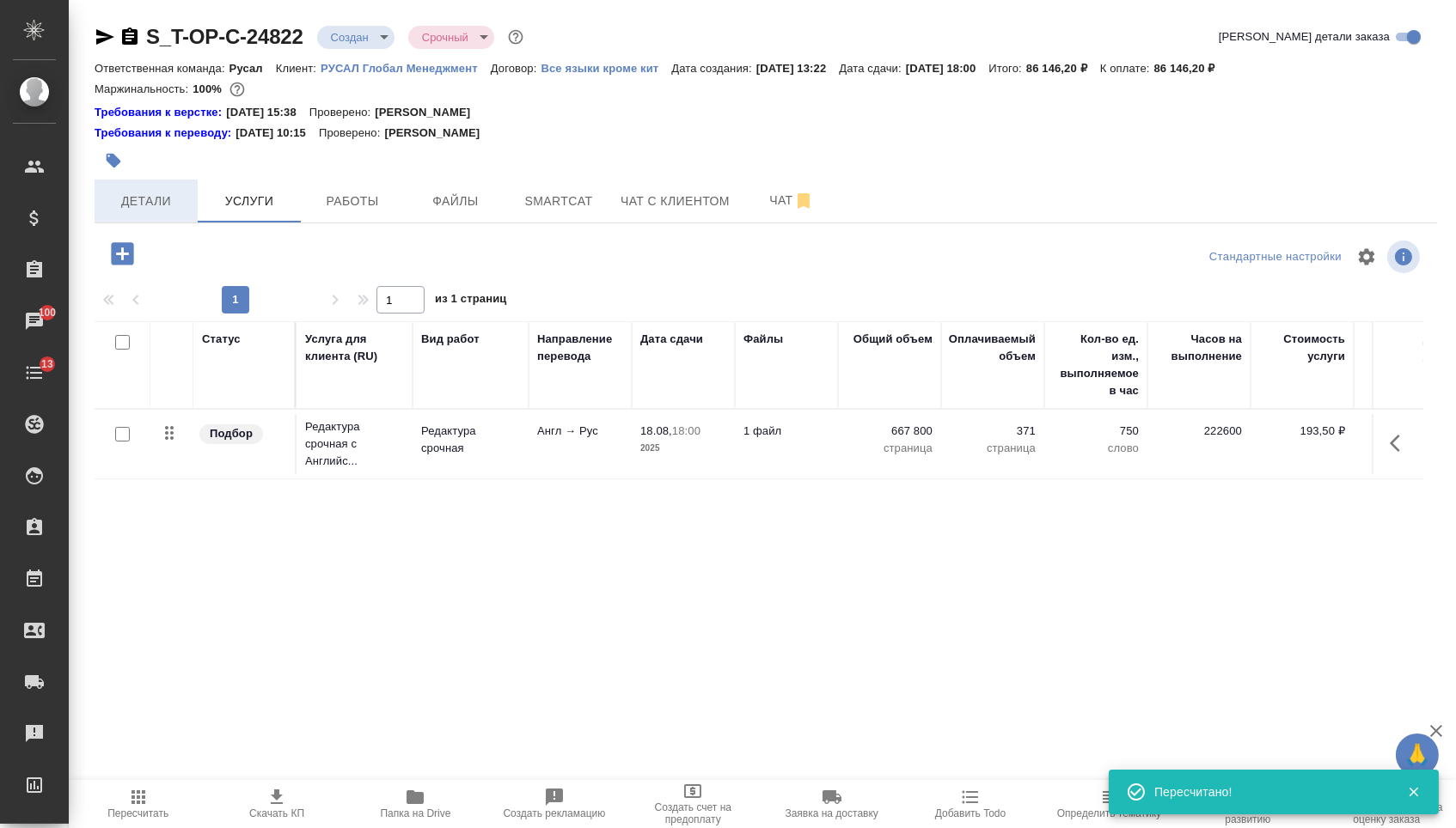
click at [162, 193] on button "Детали" at bounding box center [146, 201] width 103 height 43
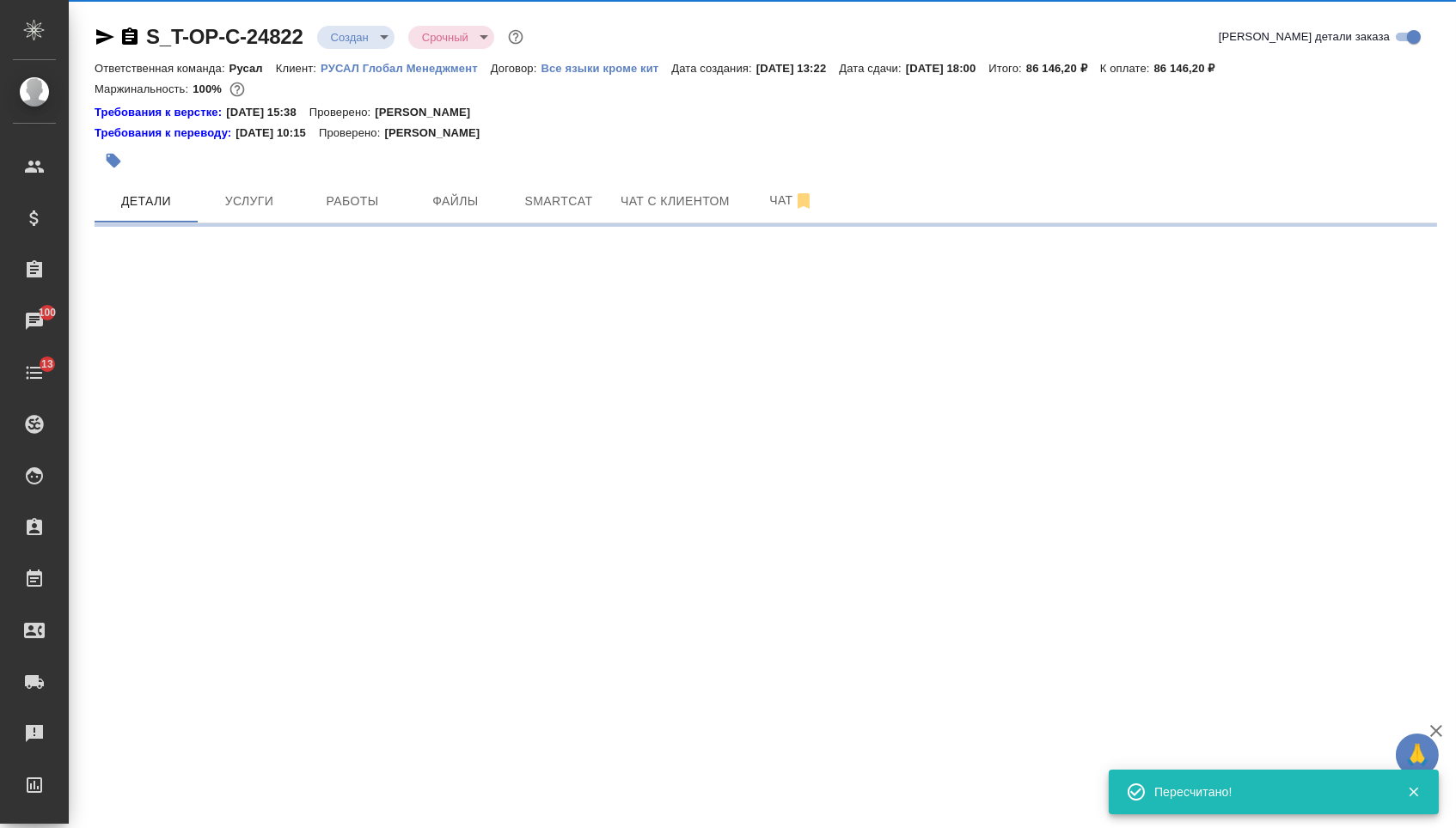
select select "RU"
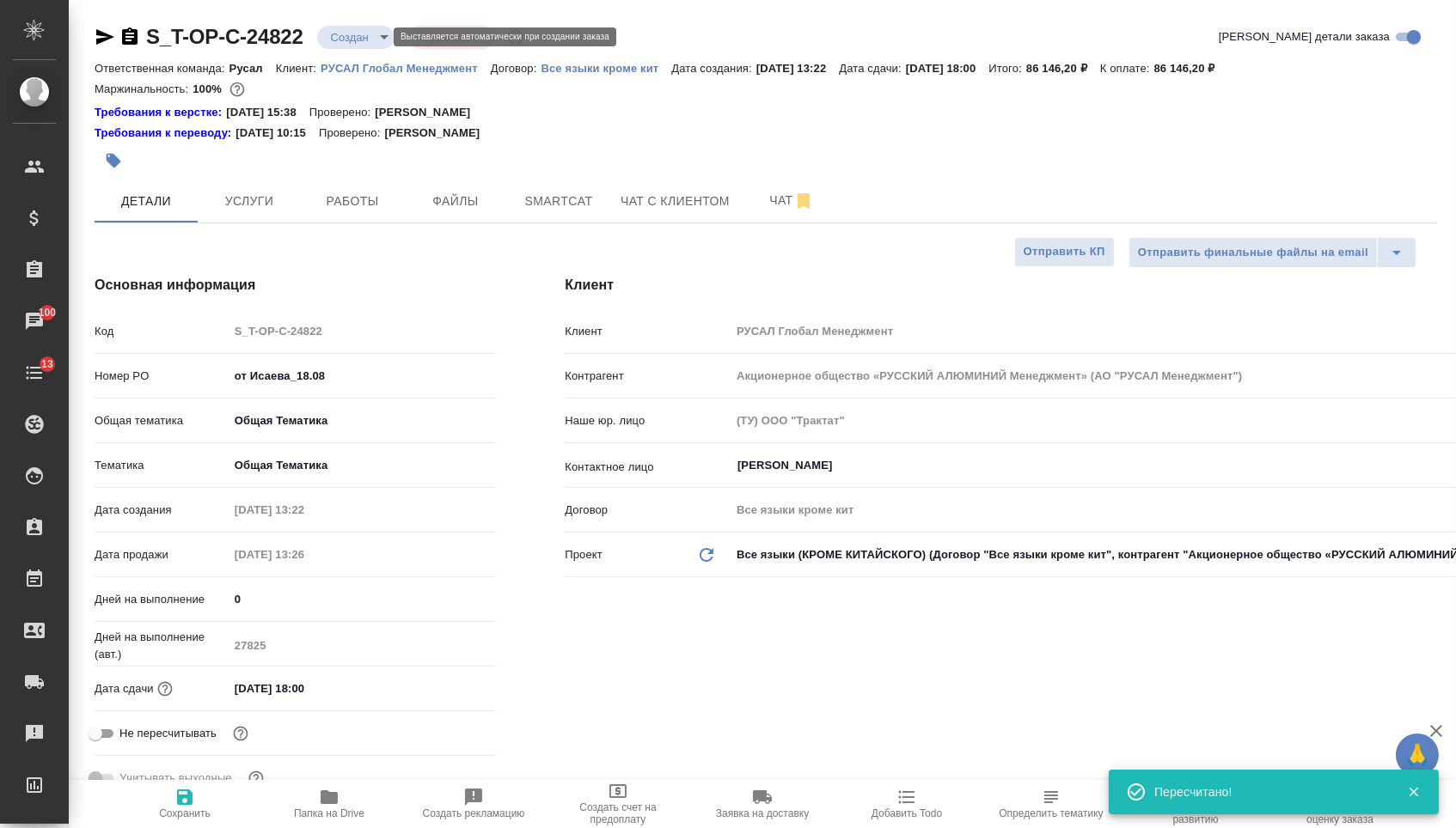
click at [346, 43] on body "🙏 .cls-1 fill:#fff; AWATERA Menshikova Aleksandra Клиенты Спецификации Заказы 1…" at bounding box center [728, 414] width 1456 height 828
type textarea "x"
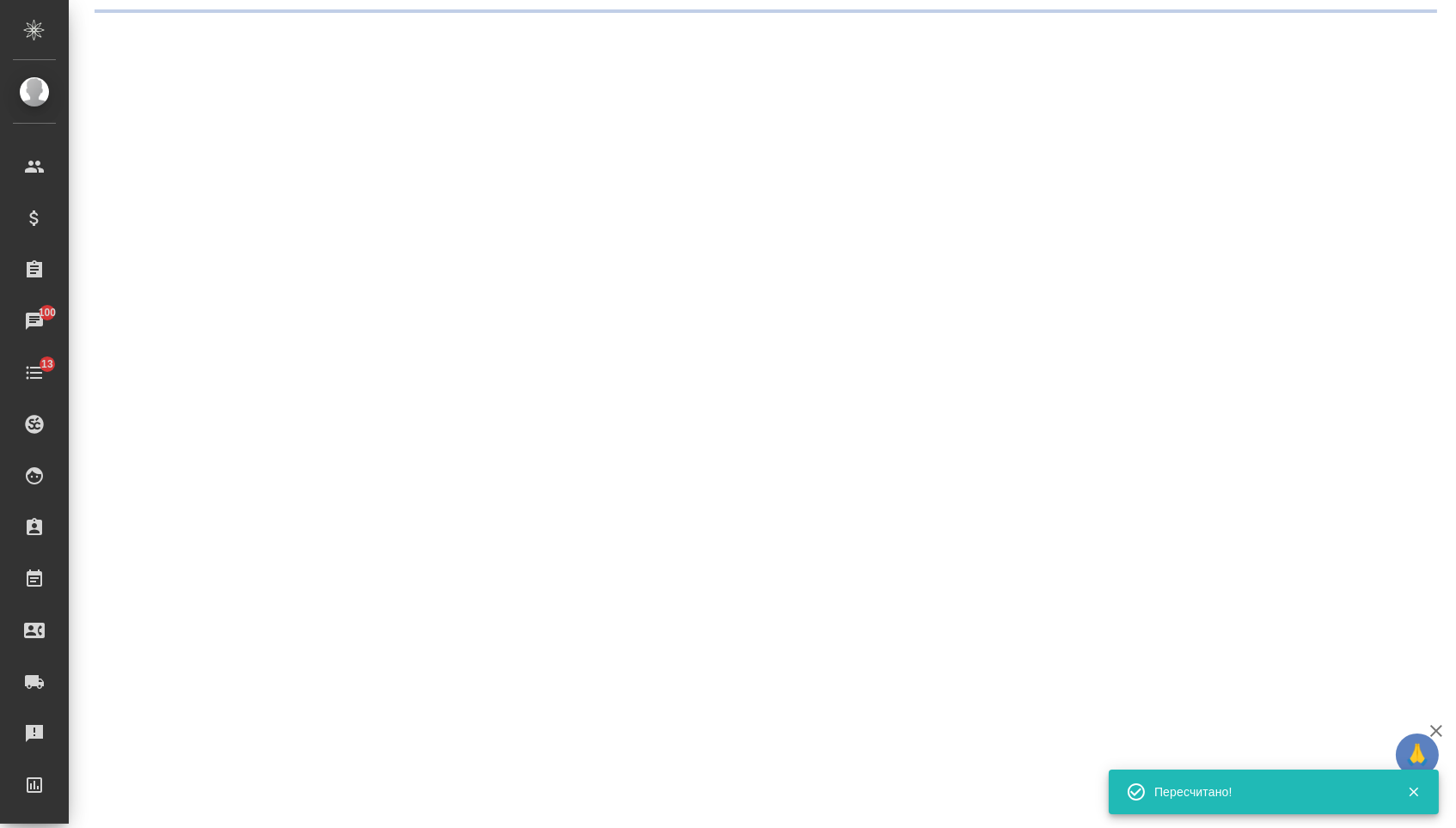
click at [355, 170] on div ".cls-1 fill:#fff; AWATERA Menshikova Aleksandra Клиенты Спецификации Заказы 100…" at bounding box center [728, 414] width 1456 height 828
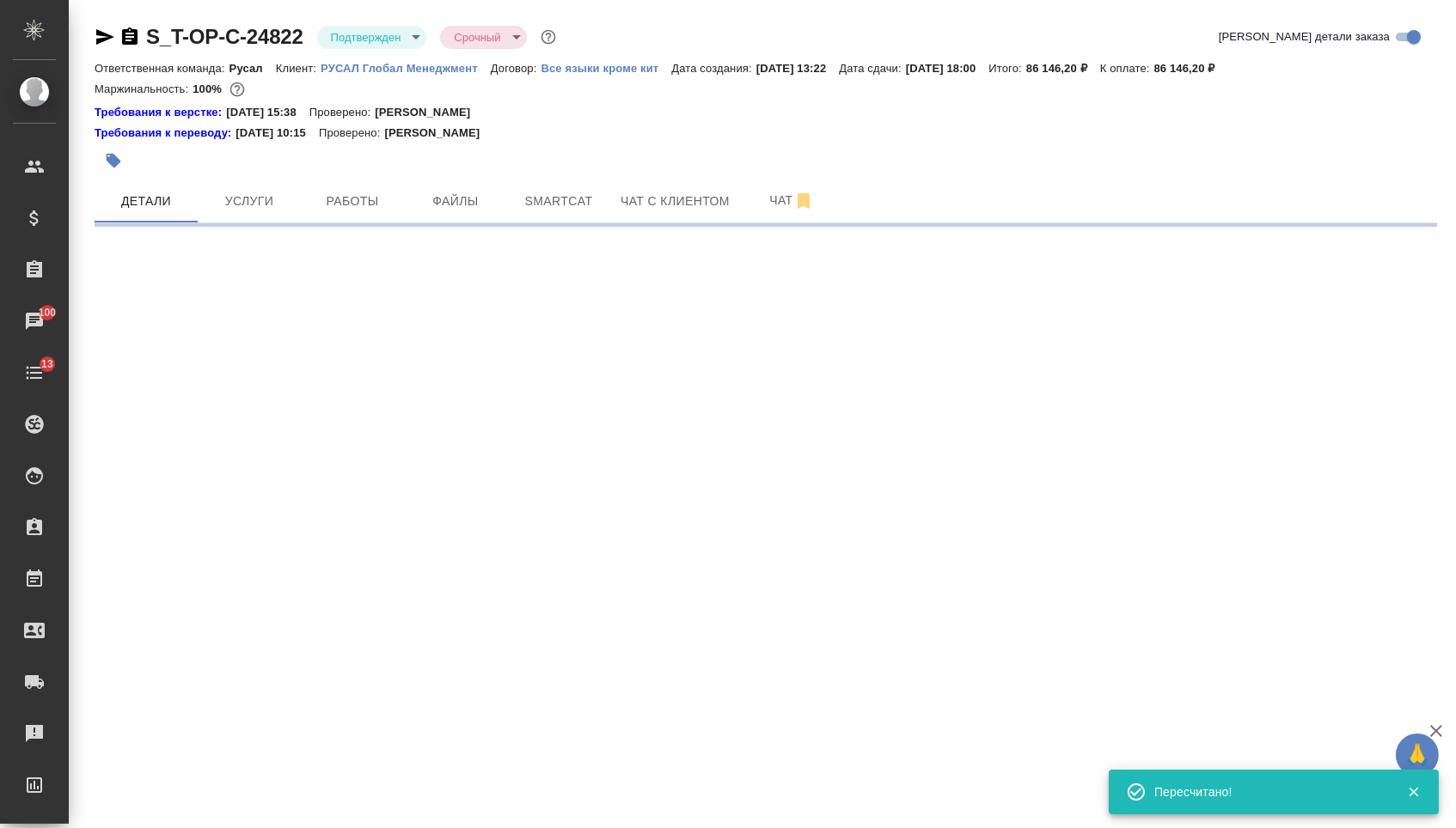
select select "RU"
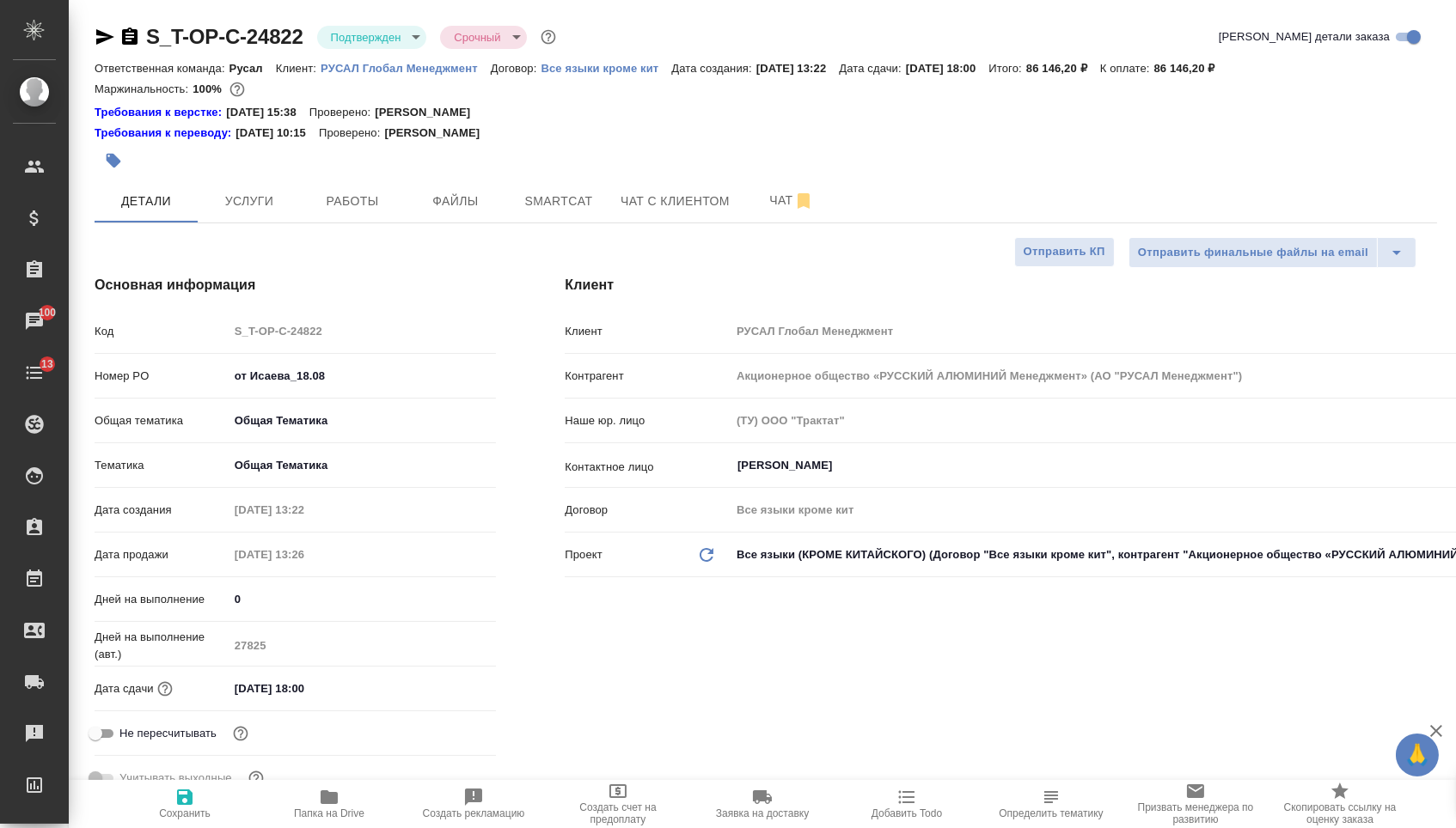
type textarea "x"
click at [110, 33] on icon "button" at bounding box center [105, 37] width 18 height 16
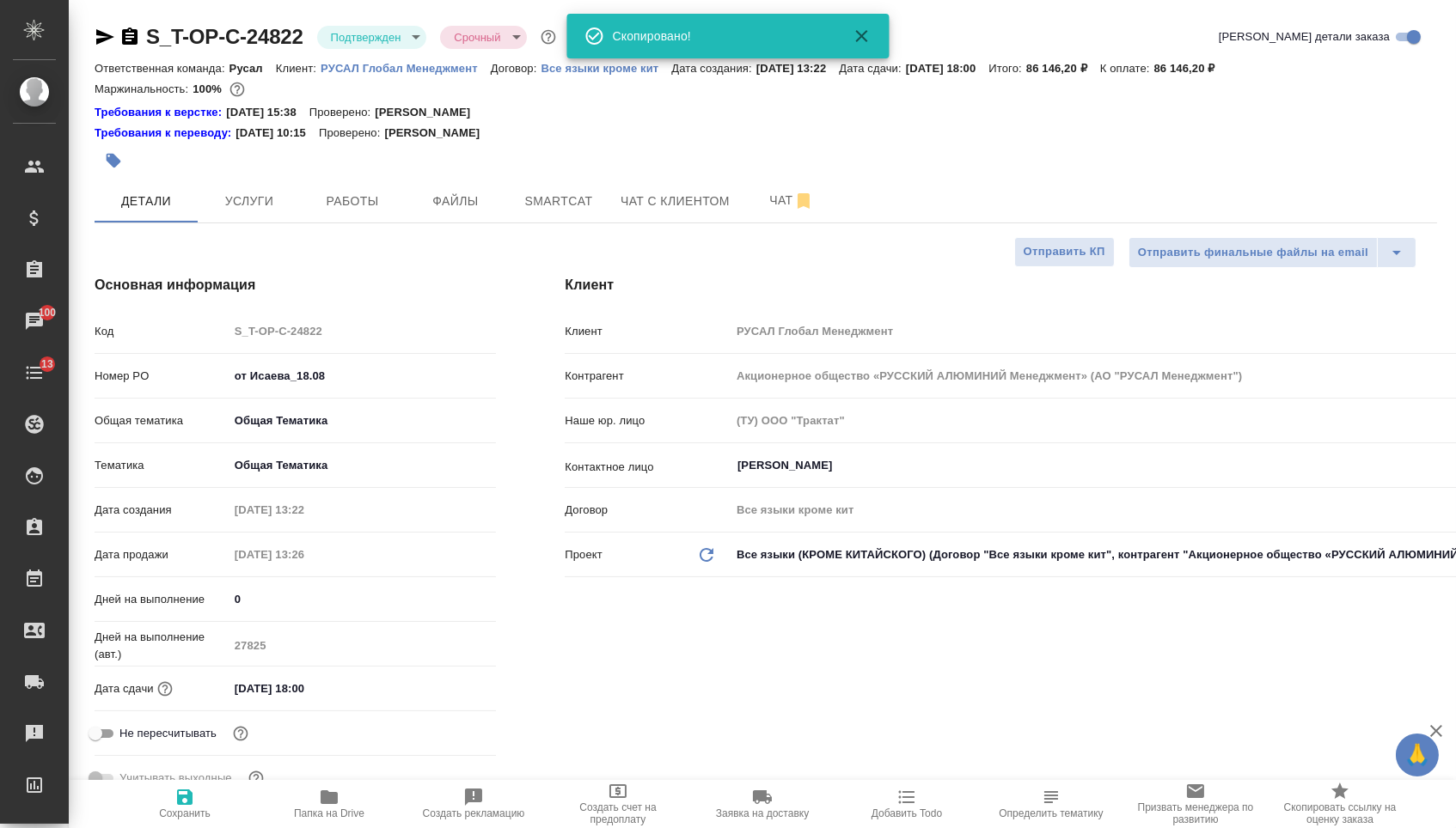
type textarea "x"
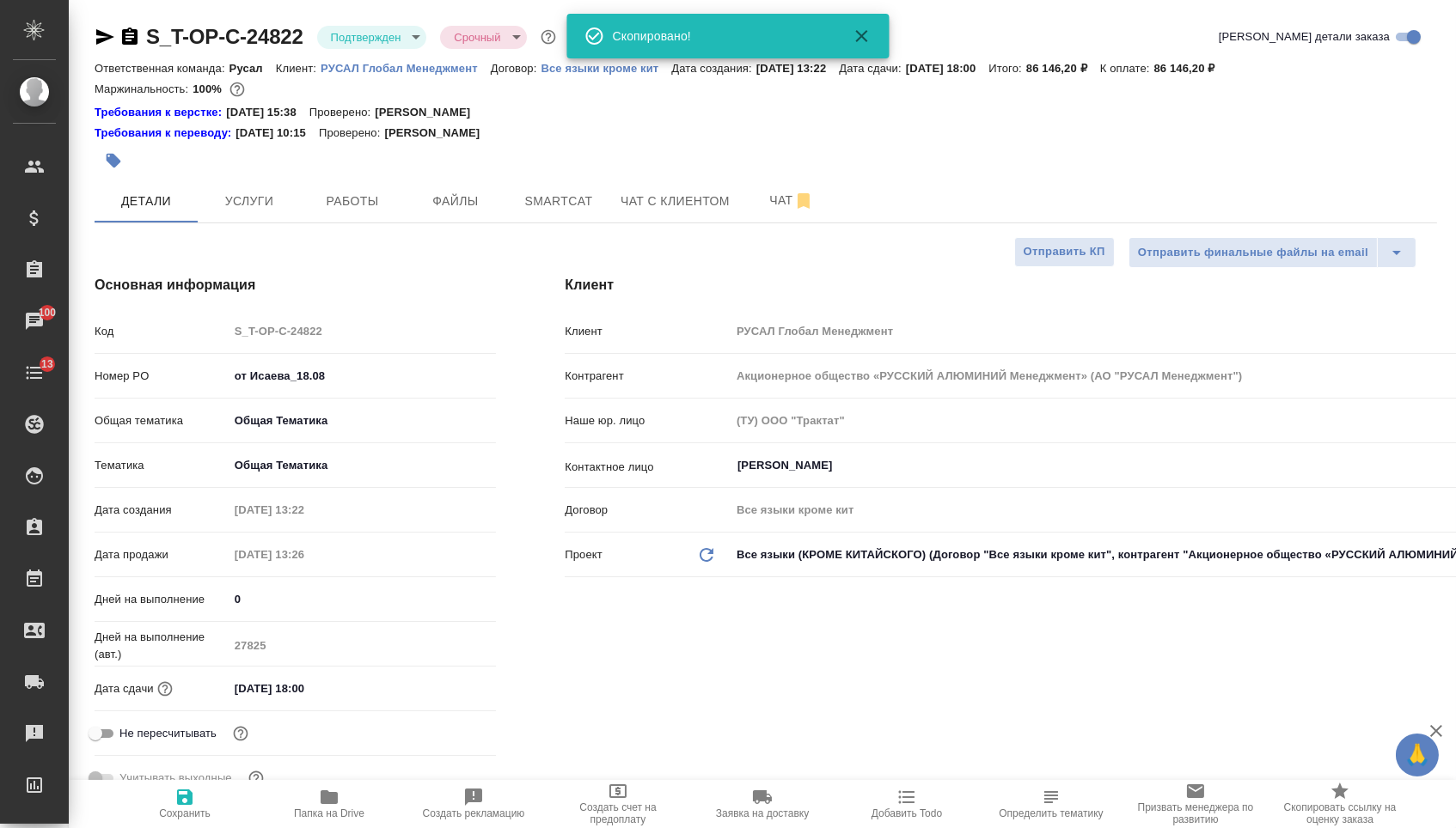
type textarea "x"
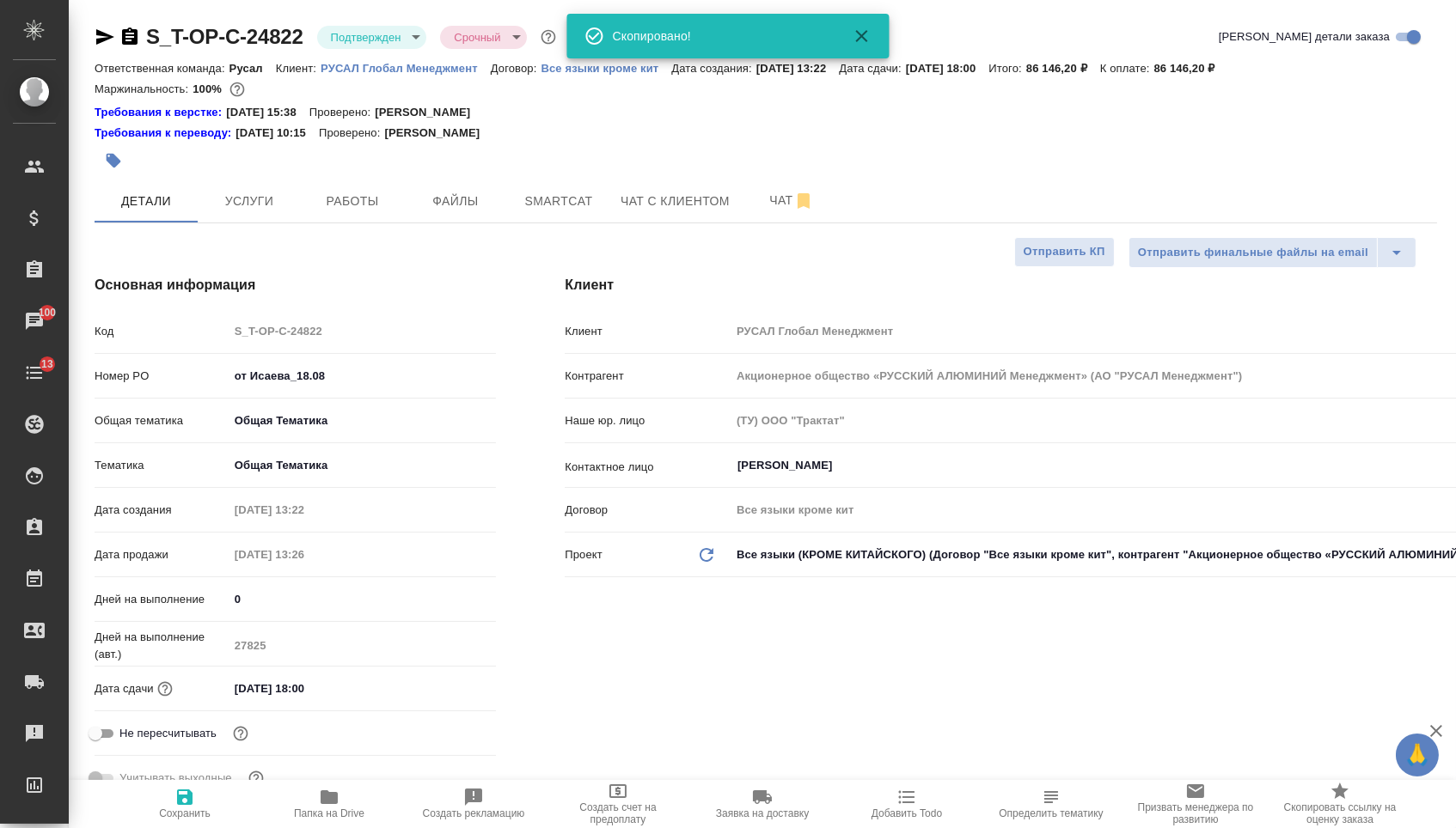
type textarea "x"
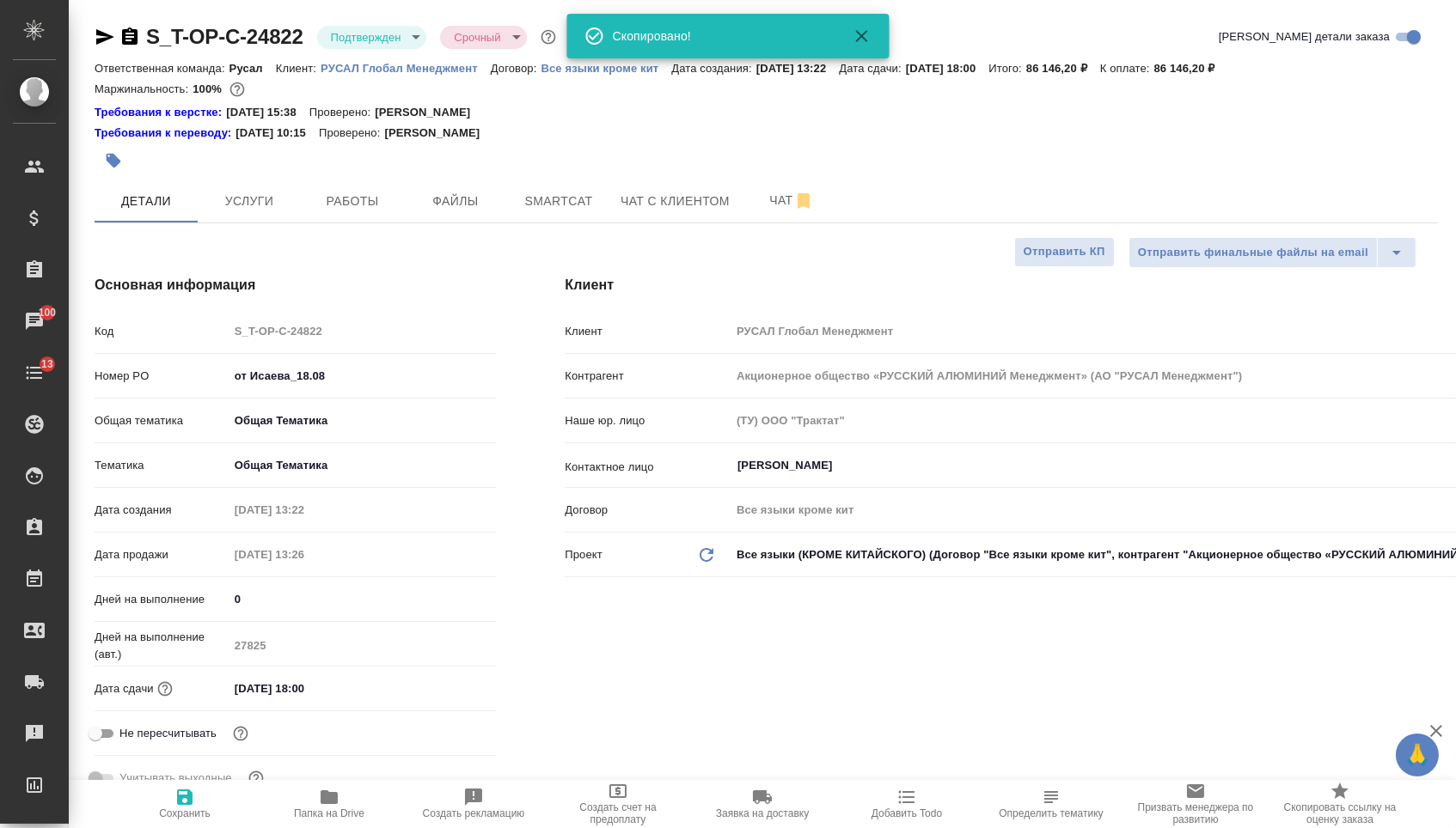
type textarea "x"
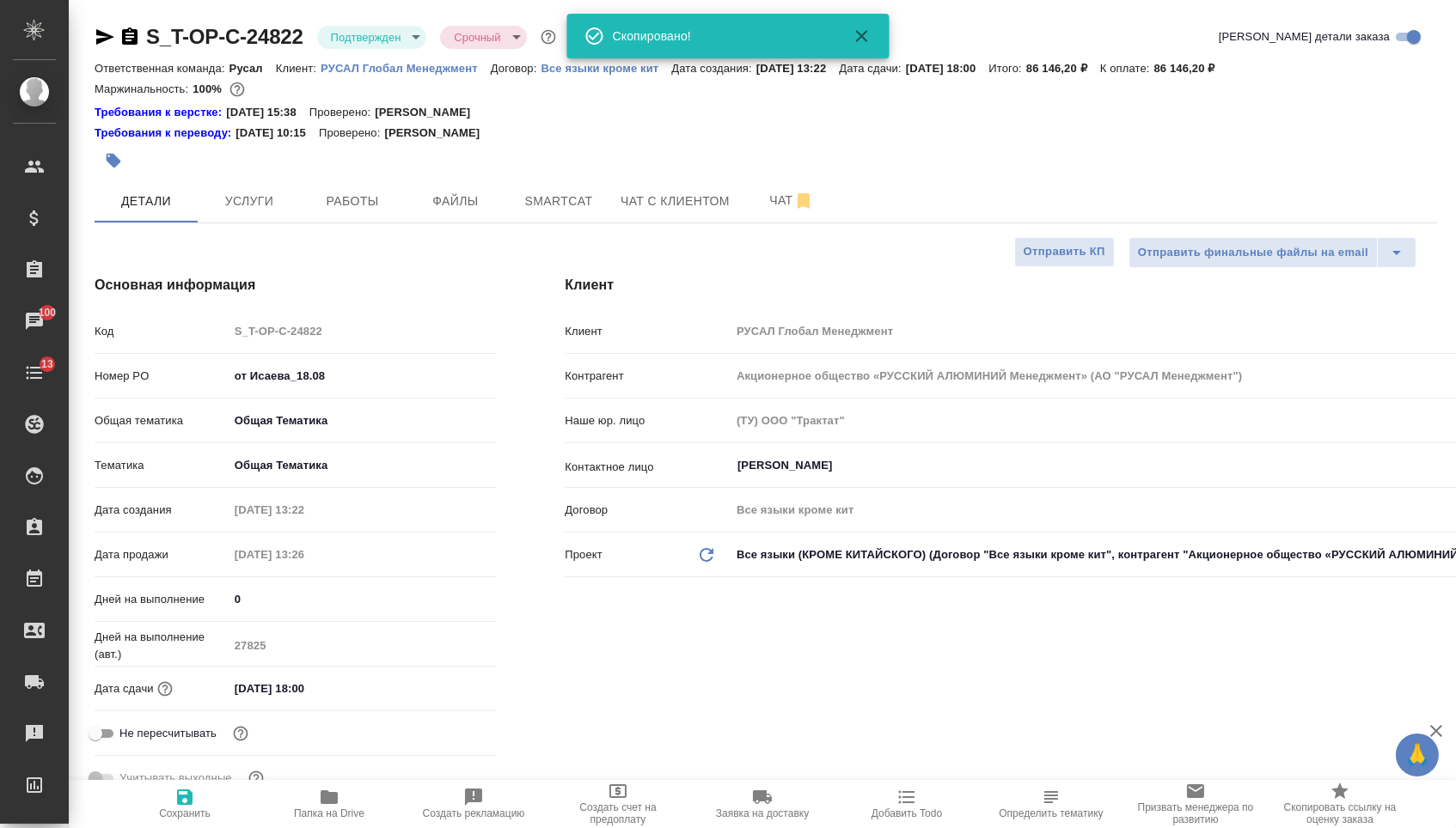
type textarea "x"
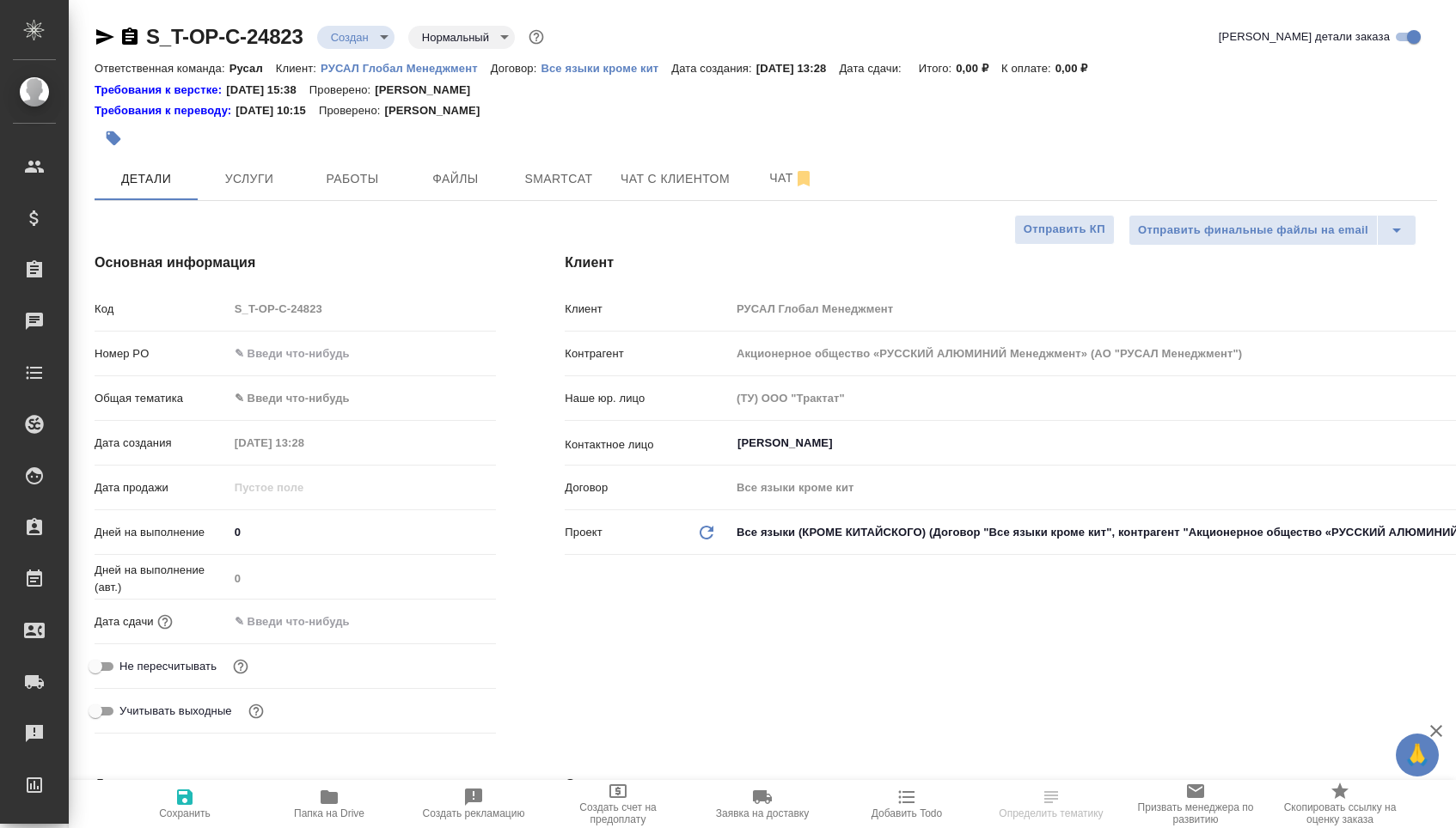
select select "RU"
click at [357, 356] on input "text" at bounding box center [363, 354] width 268 height 25
type input "от Исаева_18ж08"
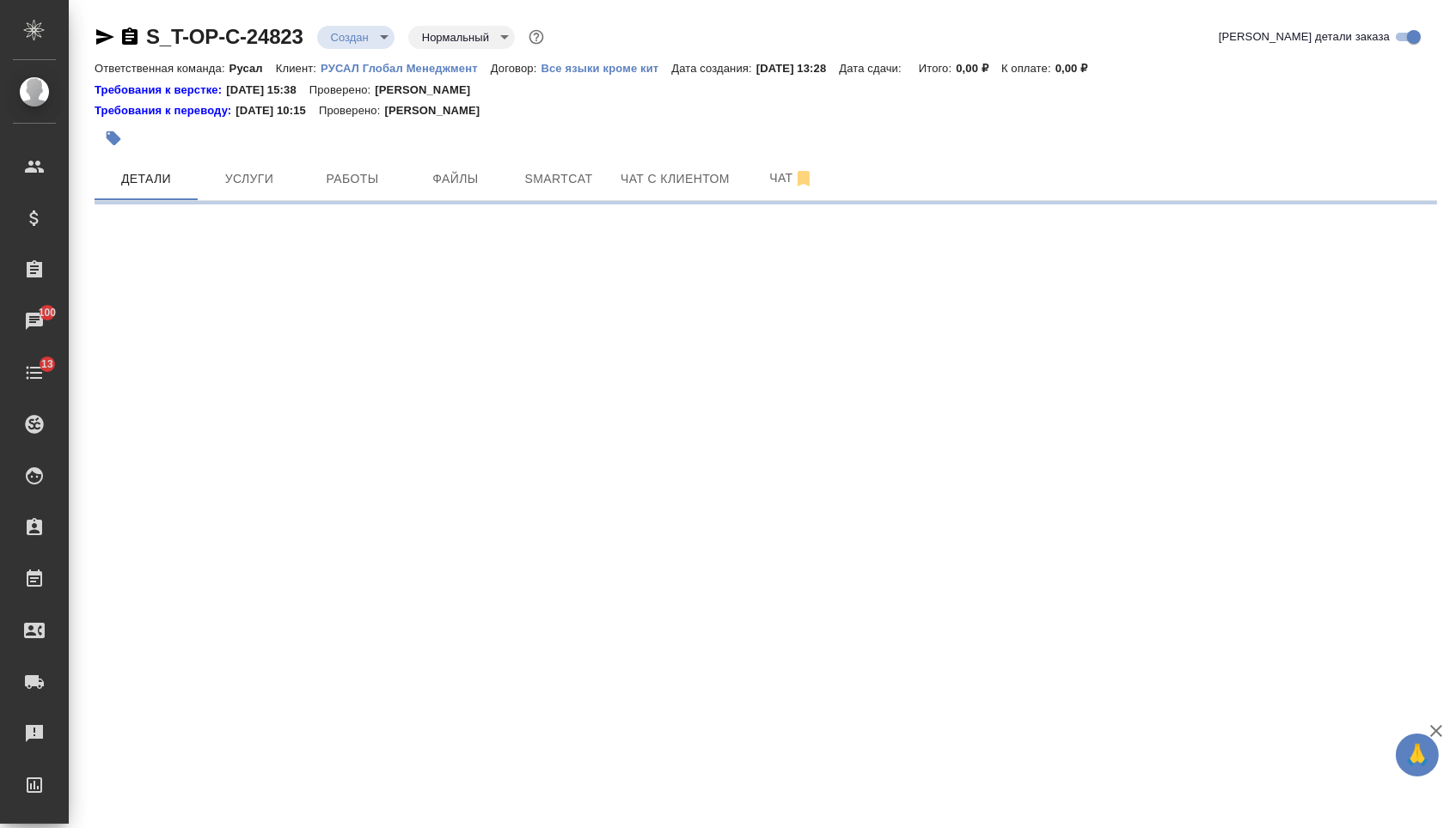
select select "RU"
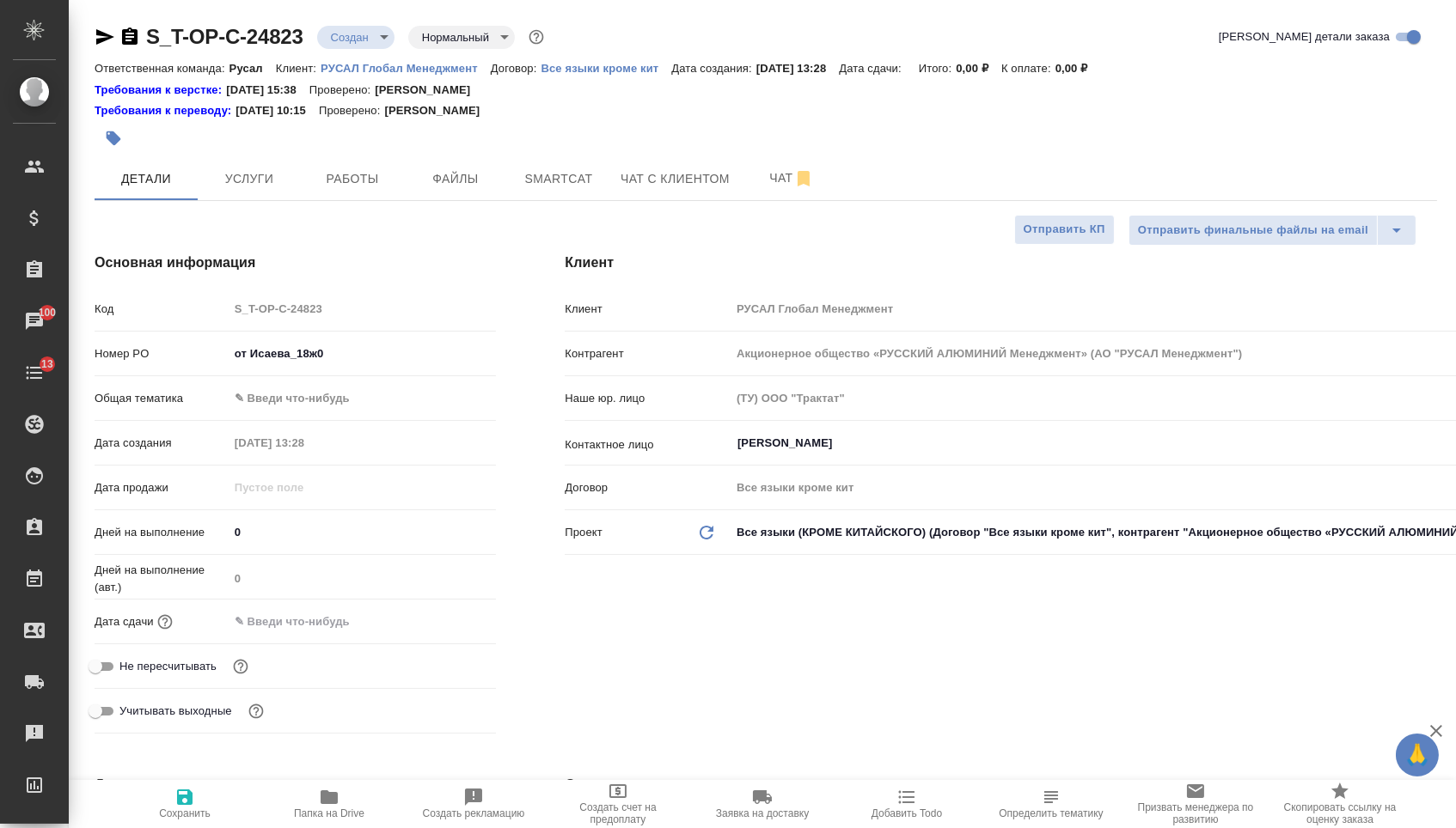
type textarea "x"
click at [382, 366] on input "от Исаева_18ж0" at bounding box center [363, 354] width 268 height 25
type input "от Исаева_18ж"
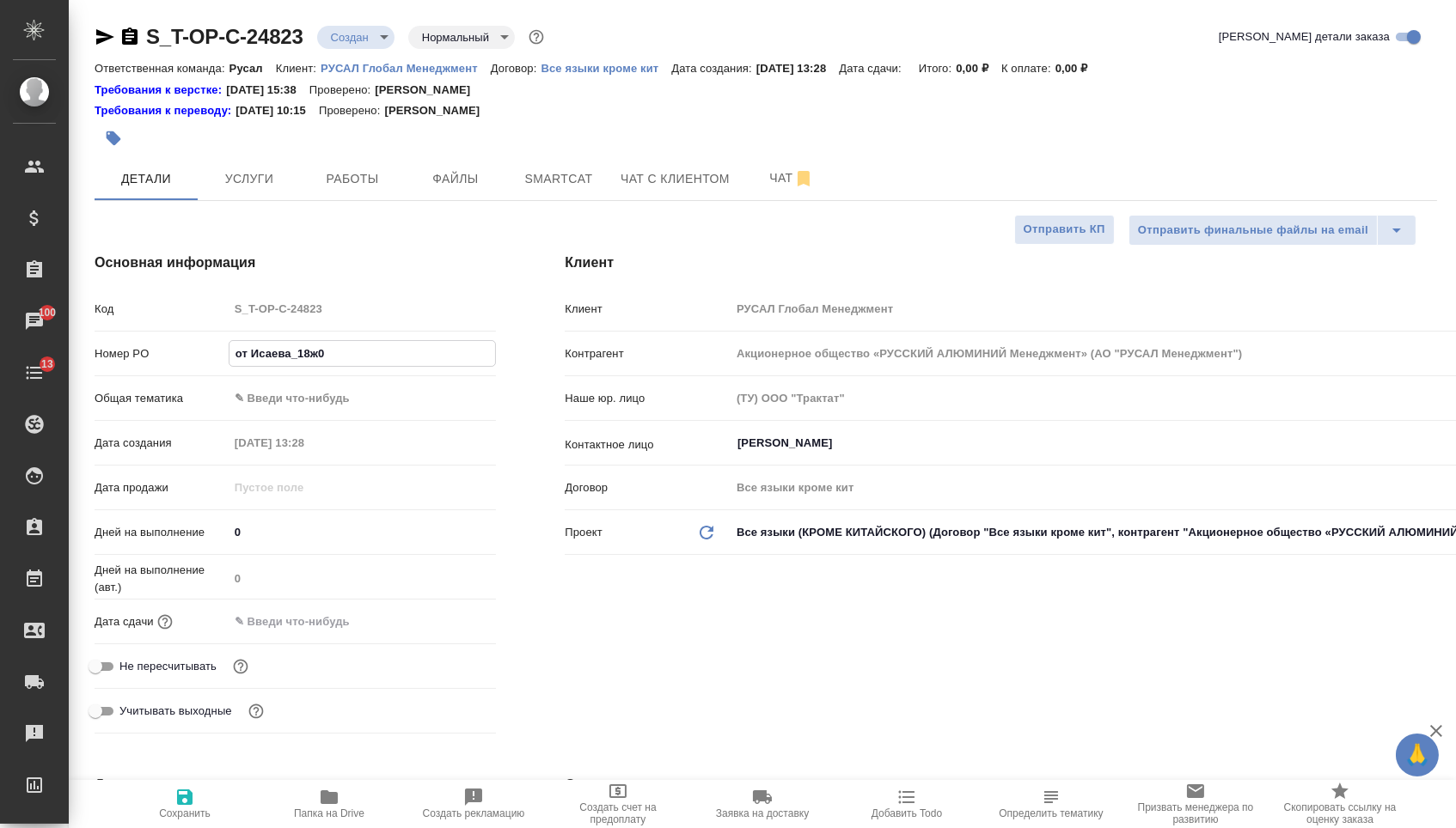
type textarea "x"
type input "от Исаева_18"
type textarea "x"
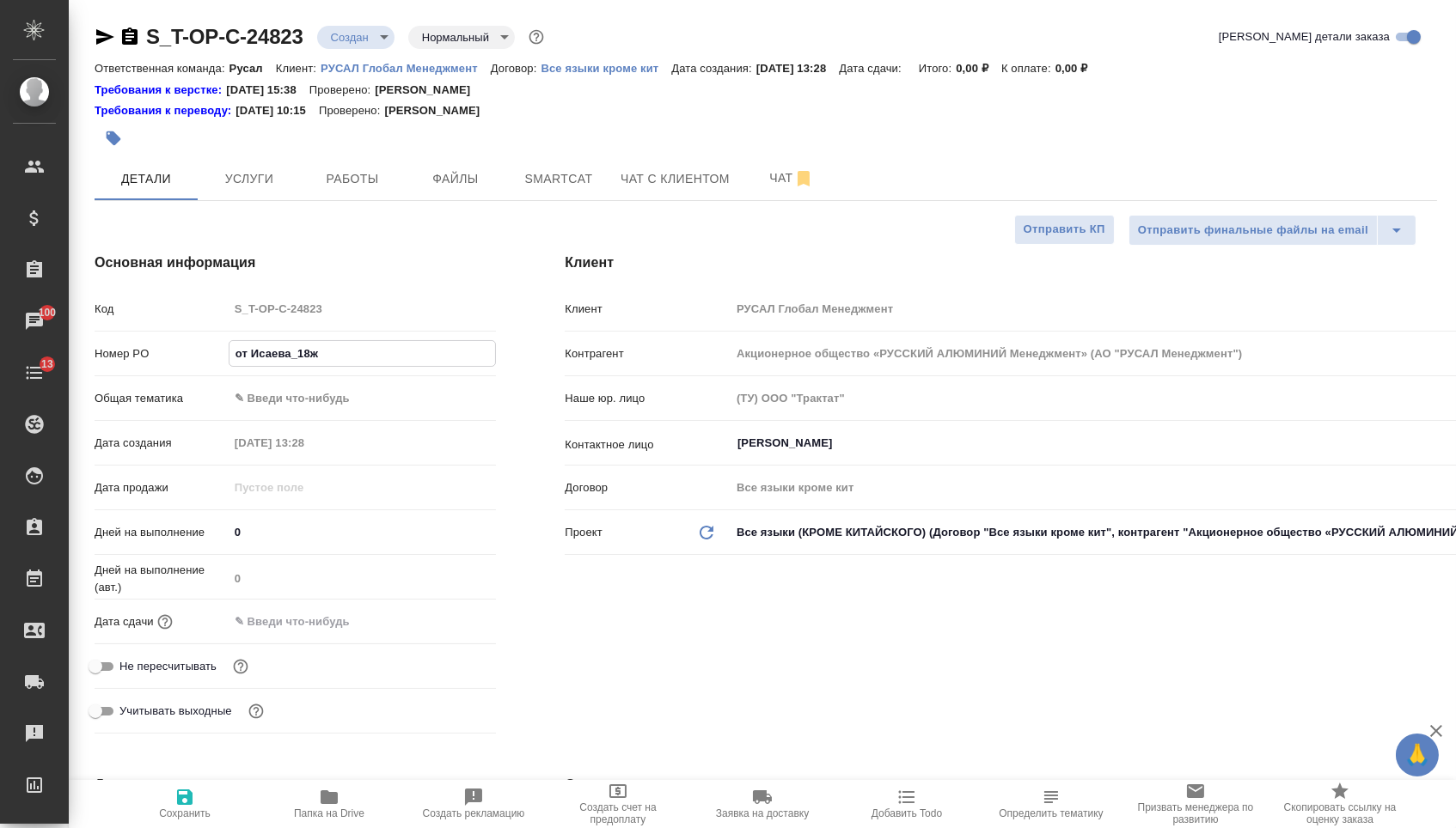
type textarea "x"
type input "от Исаева_18."
type textarea "x"
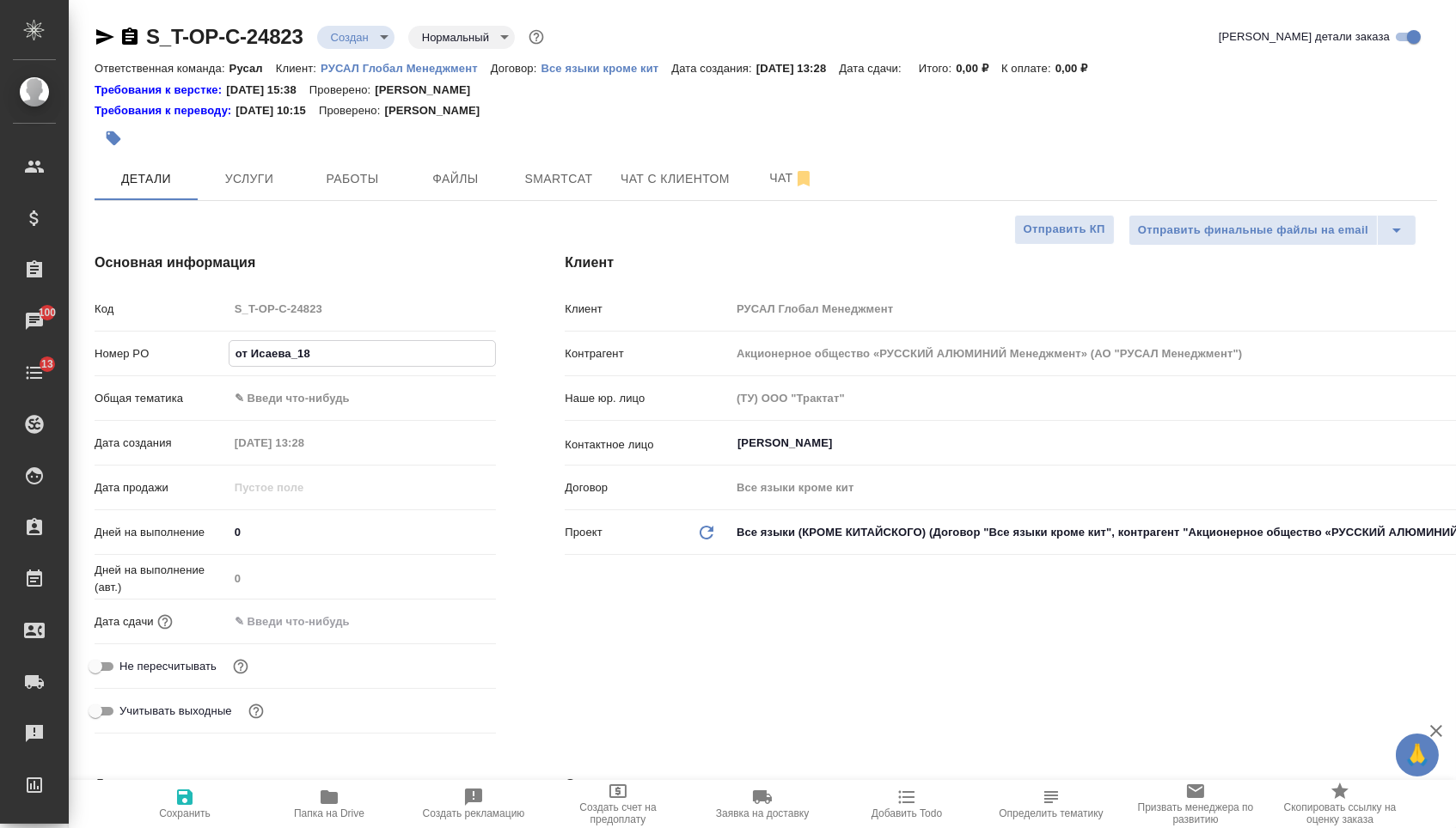
type textarea "x"
type input "от Исаева_18.0"
type textarea "x"
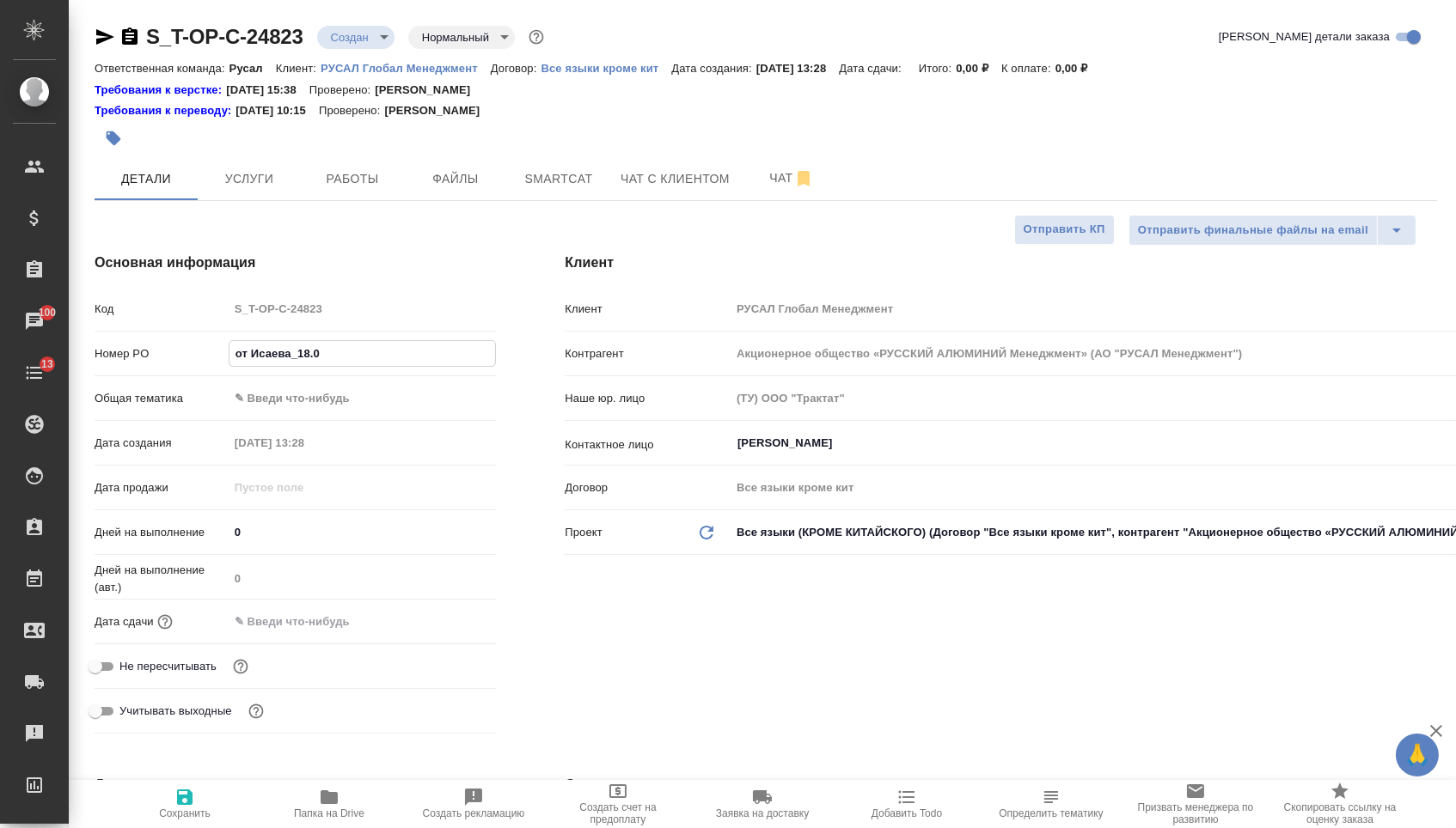
type input "от Исаева_18.09"
type textarea "x"
type input "от Исаева_18.0"
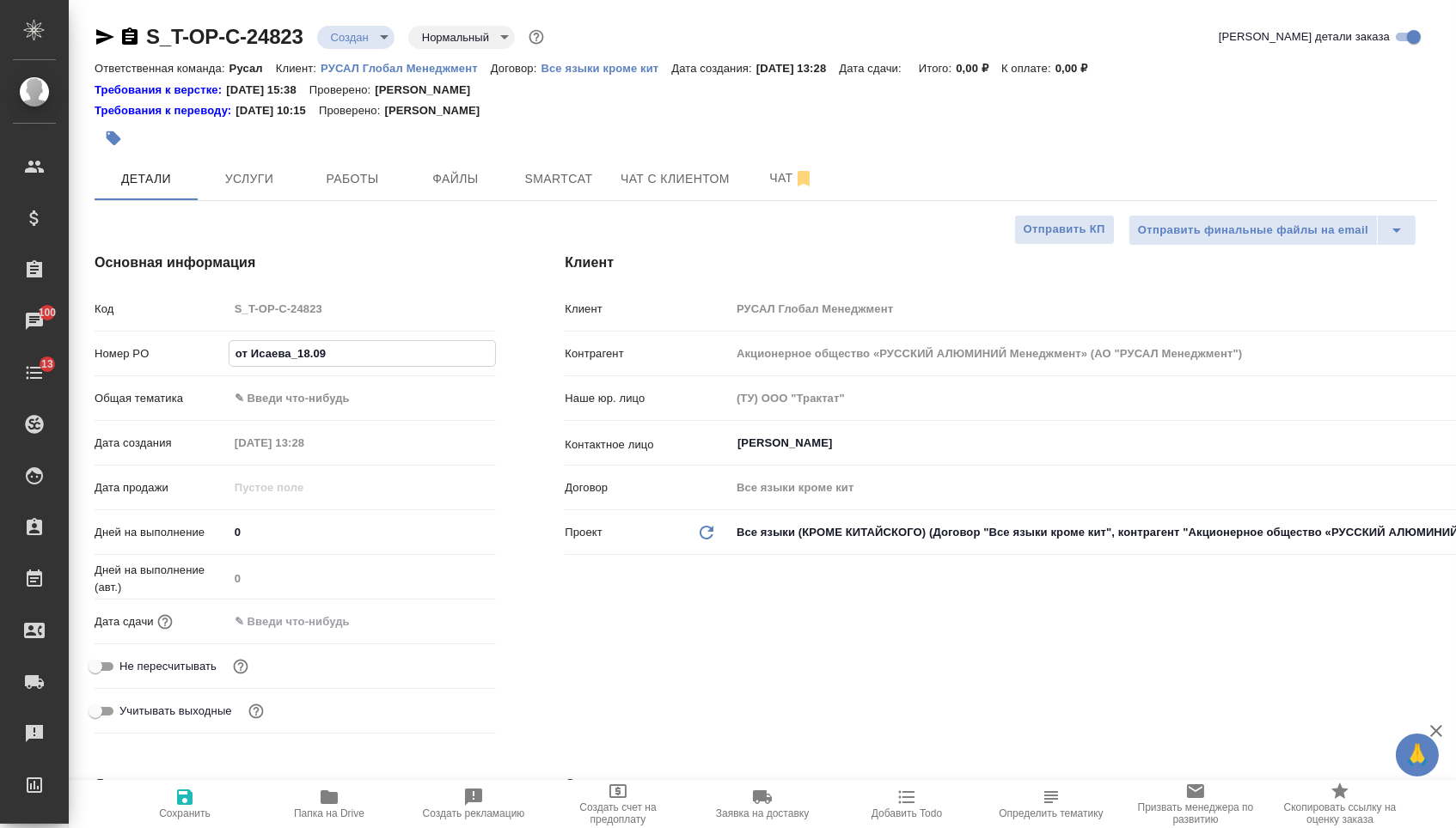
type textarea "x"
type input "от Исаева_18.08"
type textarea "x"
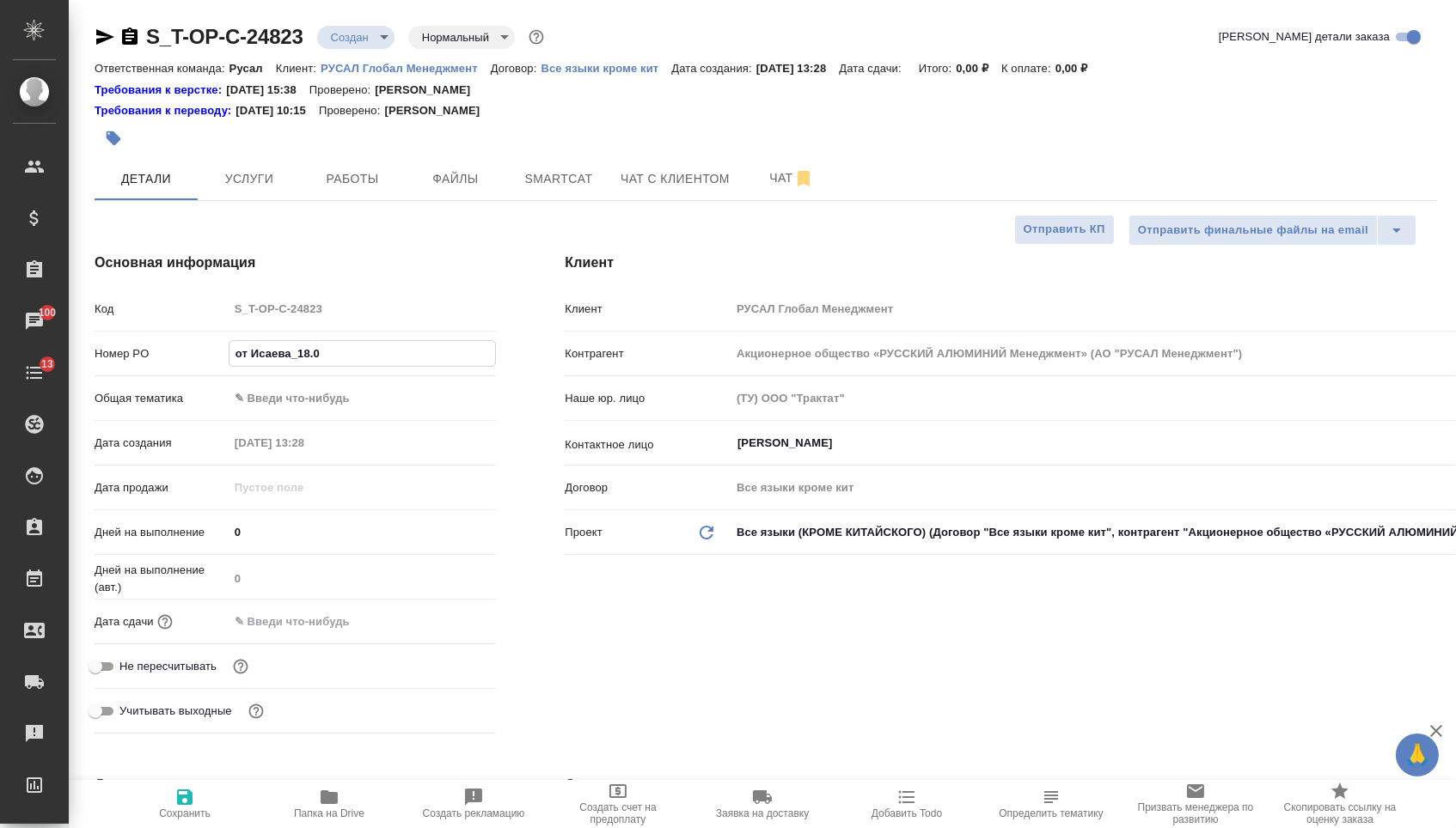
type textarea "x"
type input "от Исаева_18.08_"
type textarea "x"
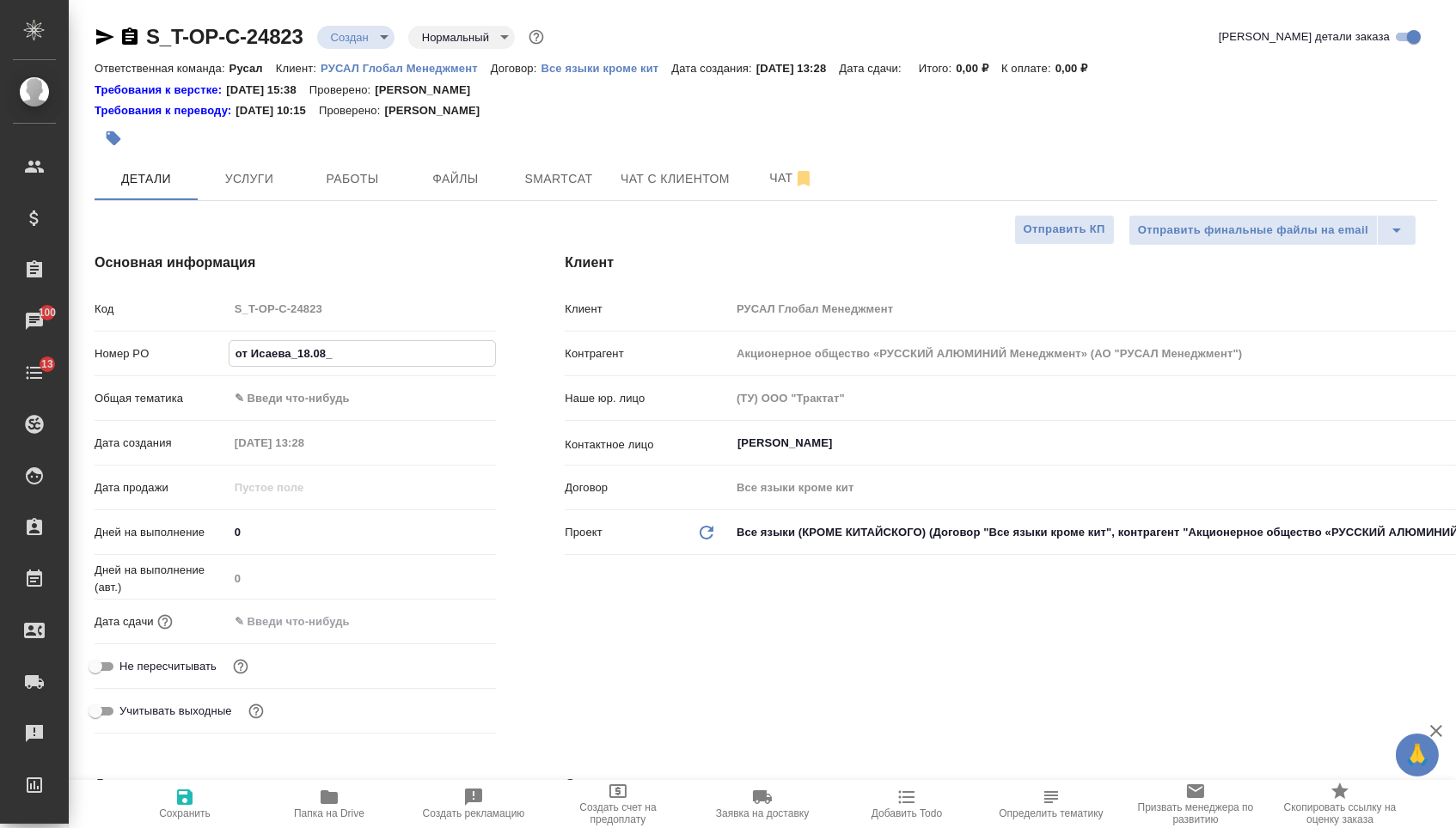
type textarea "x"
type input "от Исаева_18.08_2"
type textarea "x"
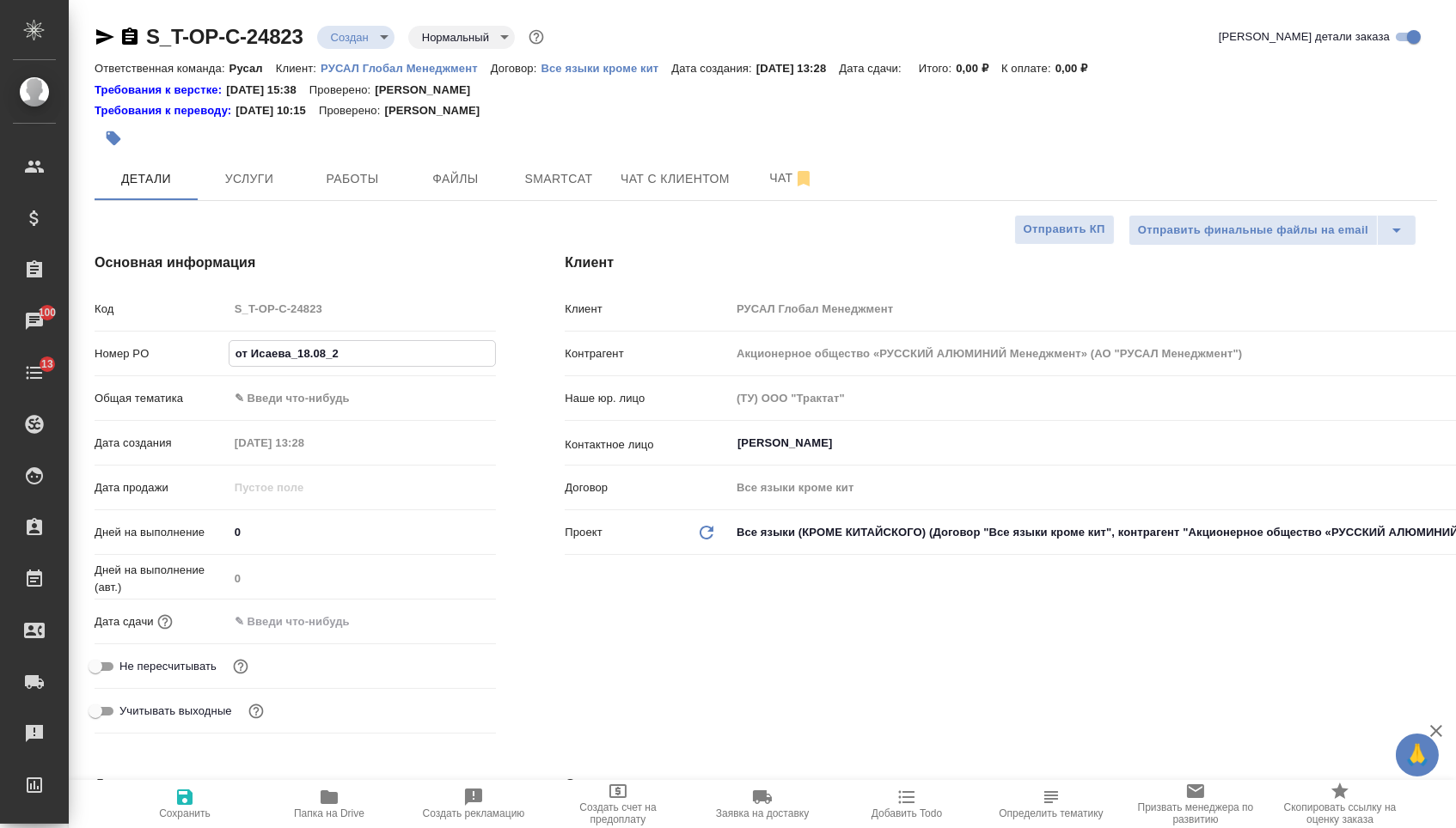
type input "от Исаева_18.08_2"
click at [325, 383] on div "Номер PO от Исаева_18.08_2" at bounding box center [295, 361] width 402 height 44
click at [311, 421] on hr at bounding box center [295, 420] width 402 height 1
click at [311, 414] on body "🙏 .cls-1 fill:#fff; AWATERA Menshikova Aleksandra Клиенты Спецификации Заказы 1…" at bounding box center [728, 414] width 1456 height 828
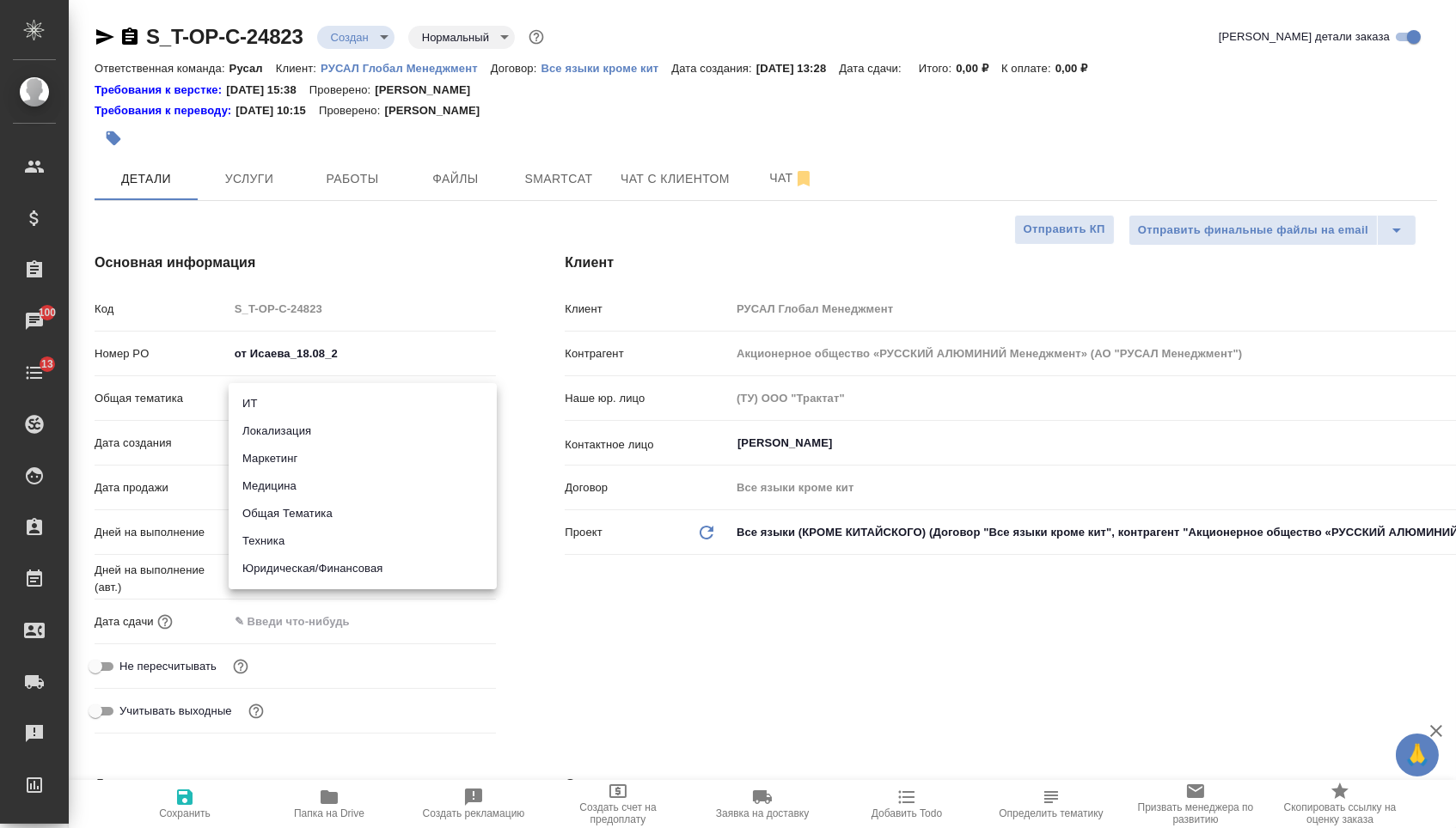
click at [300, 515] on li "Общая Тематика" at bounding box center [363, 514] width 268 height 28
type input "obtem"
type textarea "x"
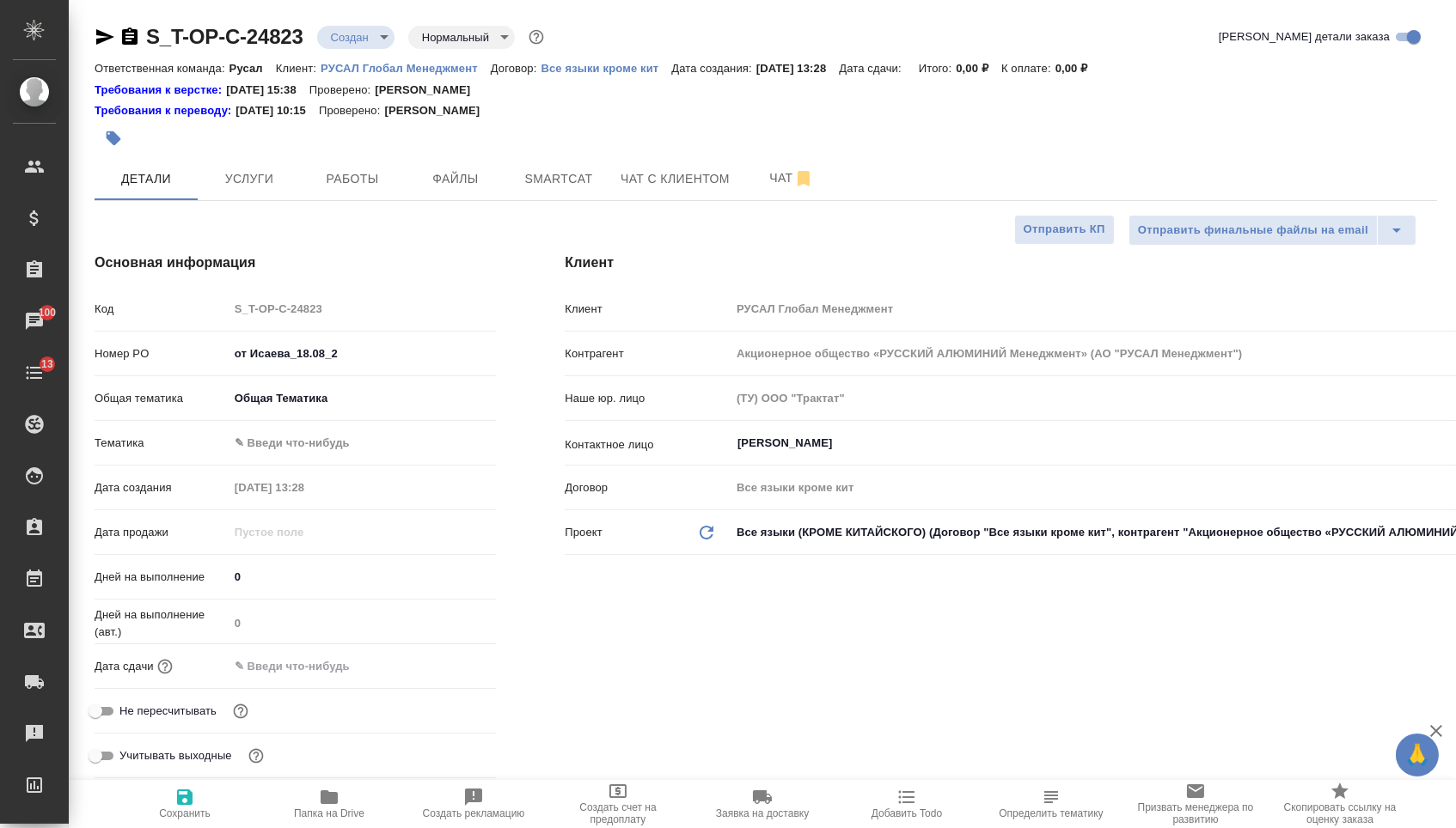
click at [325, 443] on body "🙏 .cls-1 fill:#fff; AWATERA Menshikova Aleksandra Клиенты Спецификации Заказы 1…" at bounding box center [728, 414] width 1456 height 828
click at [317, 449] on li "Общая Тематика" at bounding box center [363, 449] width 268 height 28
type textarea "x"
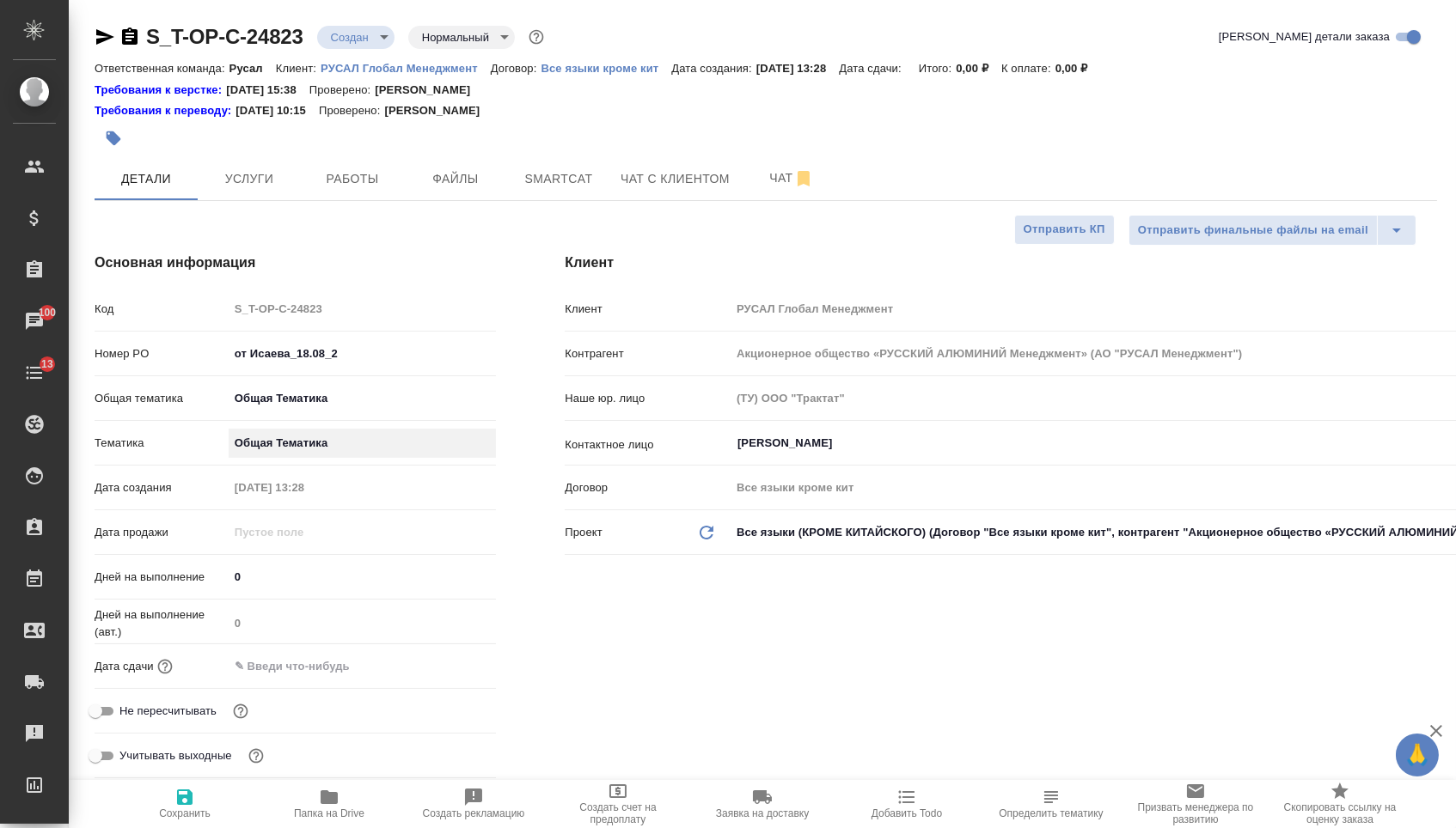
type input "6012b1ca196b0e5c9229a120"
click at [310, 678] on input "text" at bounding box center [304, 666] width 150 height 25
click at [442, 671] on icon "button" at bounding box center [446, 665] width 20 height 20
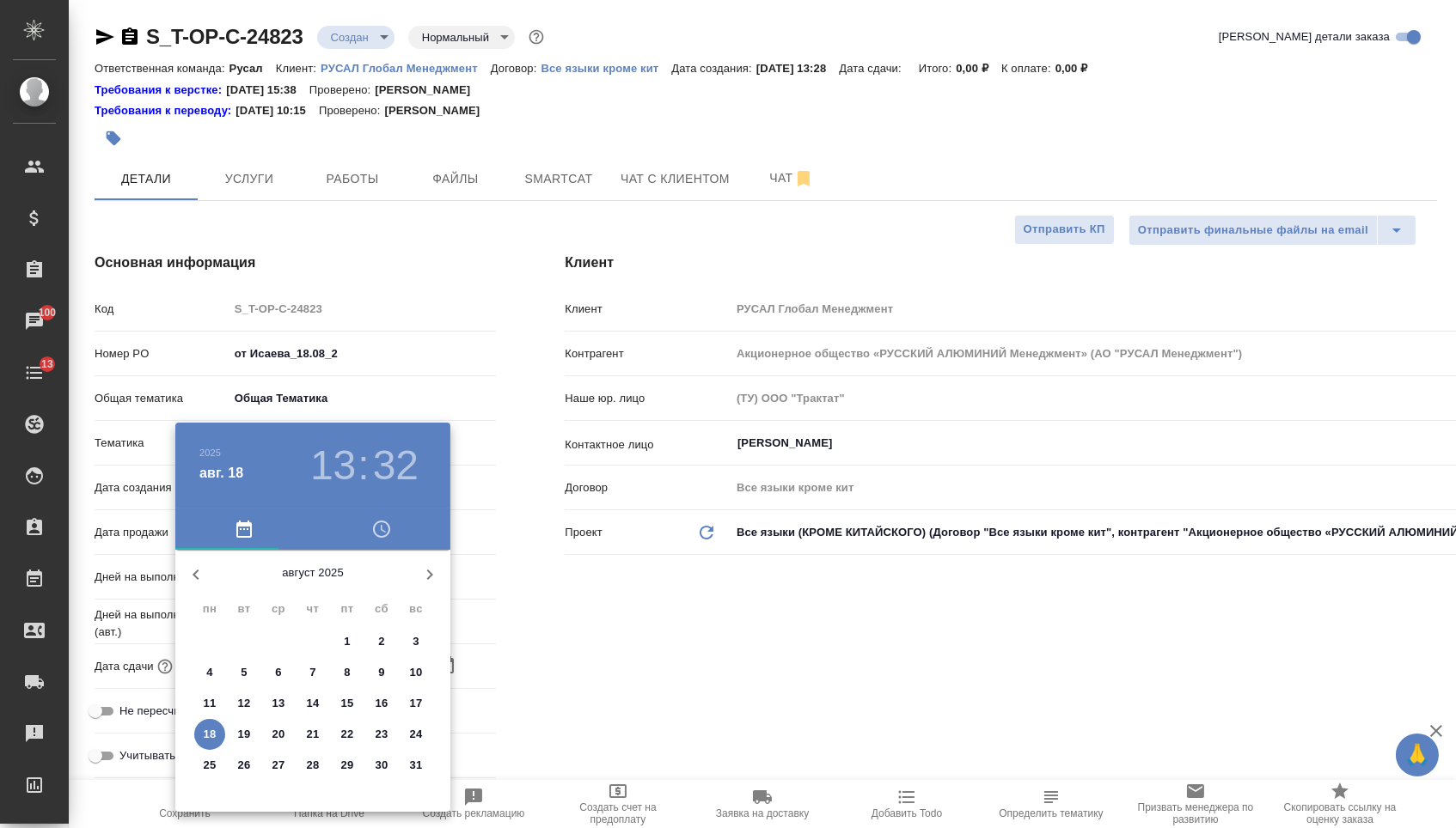
click at [282, 737] on p "20" at bounding box center [279, 735] width 13 height 18
type input "20.08.2025 13:32"
type textarea "x"
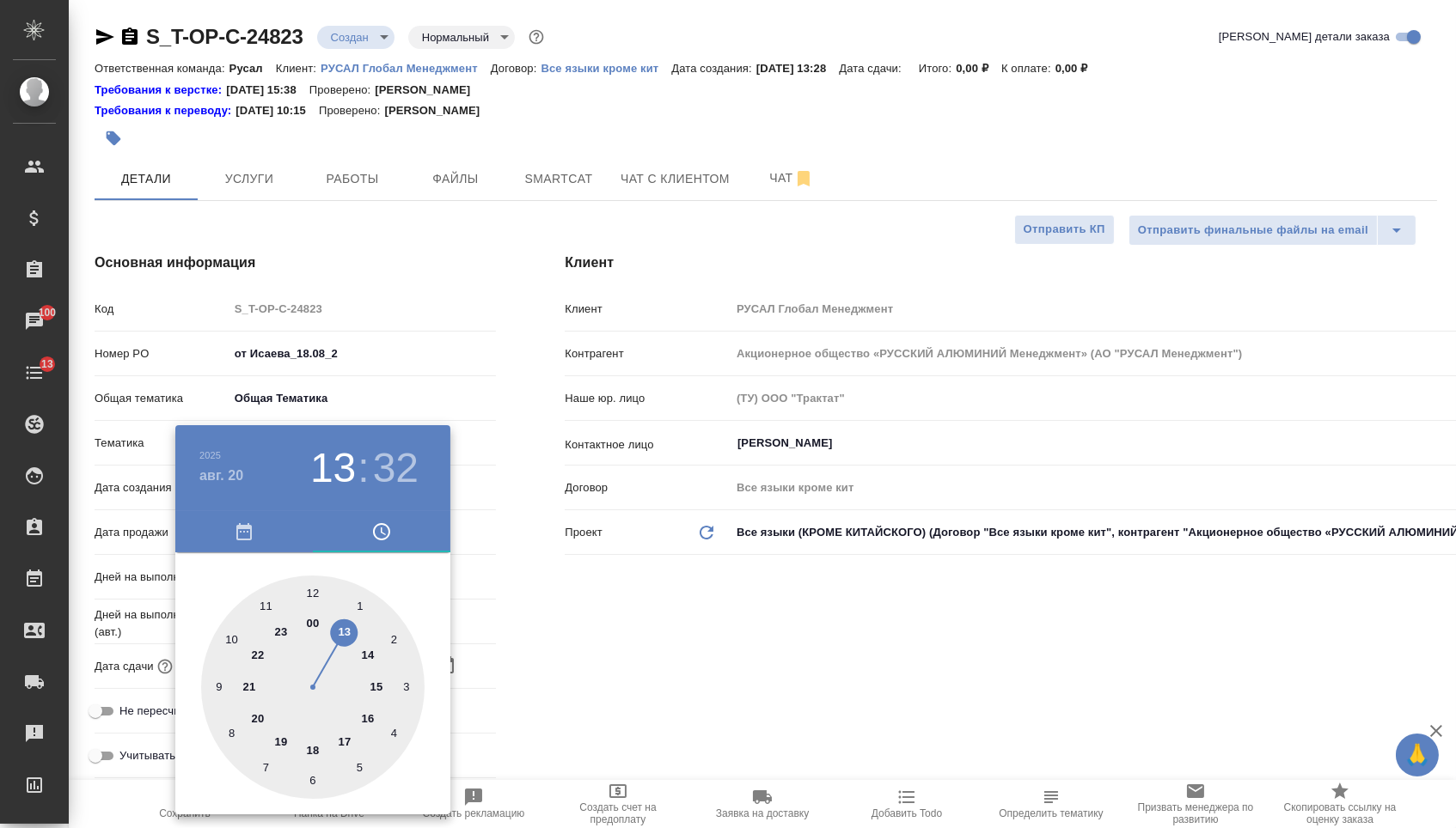
click at [314, 591] on div at bounding box center [313, 688] width 223 height 223
type input "20.08.2025 12:32"
type textarea "x"
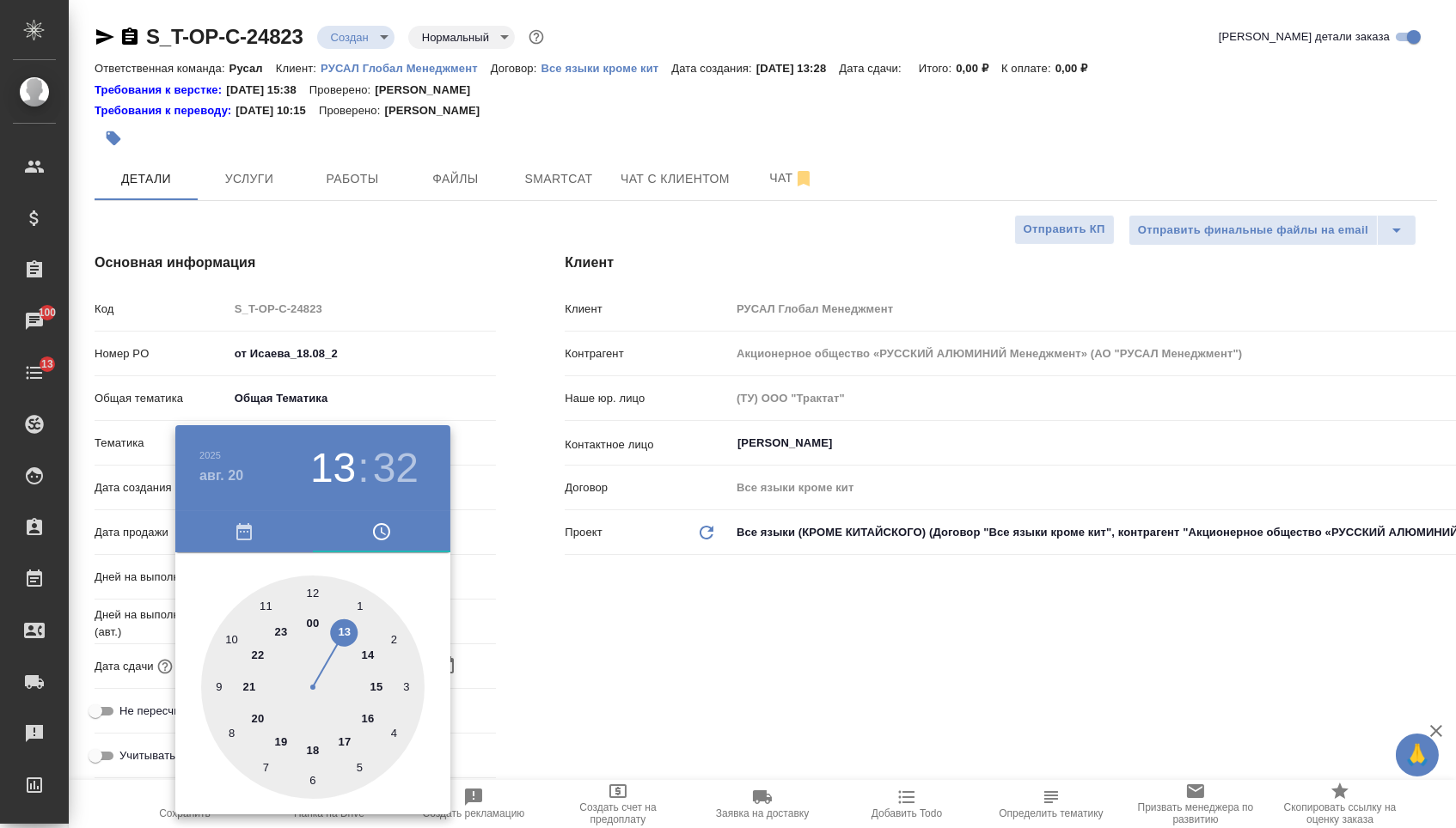
click at [314, 591] on div at bounding box center [313, 688] width 223 height 223
type input "20.08.2025 12:00"
type textarea "x"
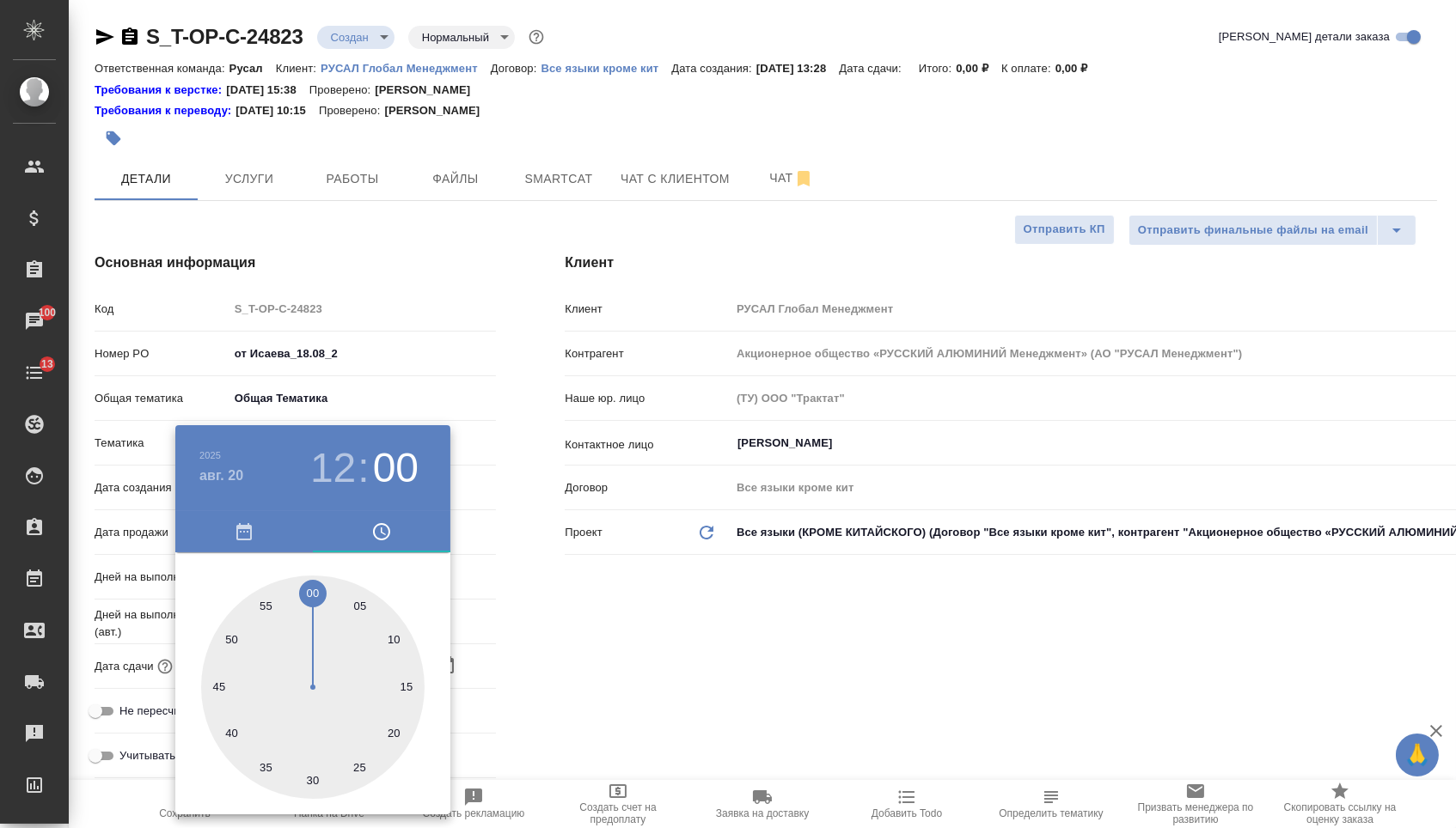
click at [580, 612] on div at bounding box center [728, 414] width 1456 height 828
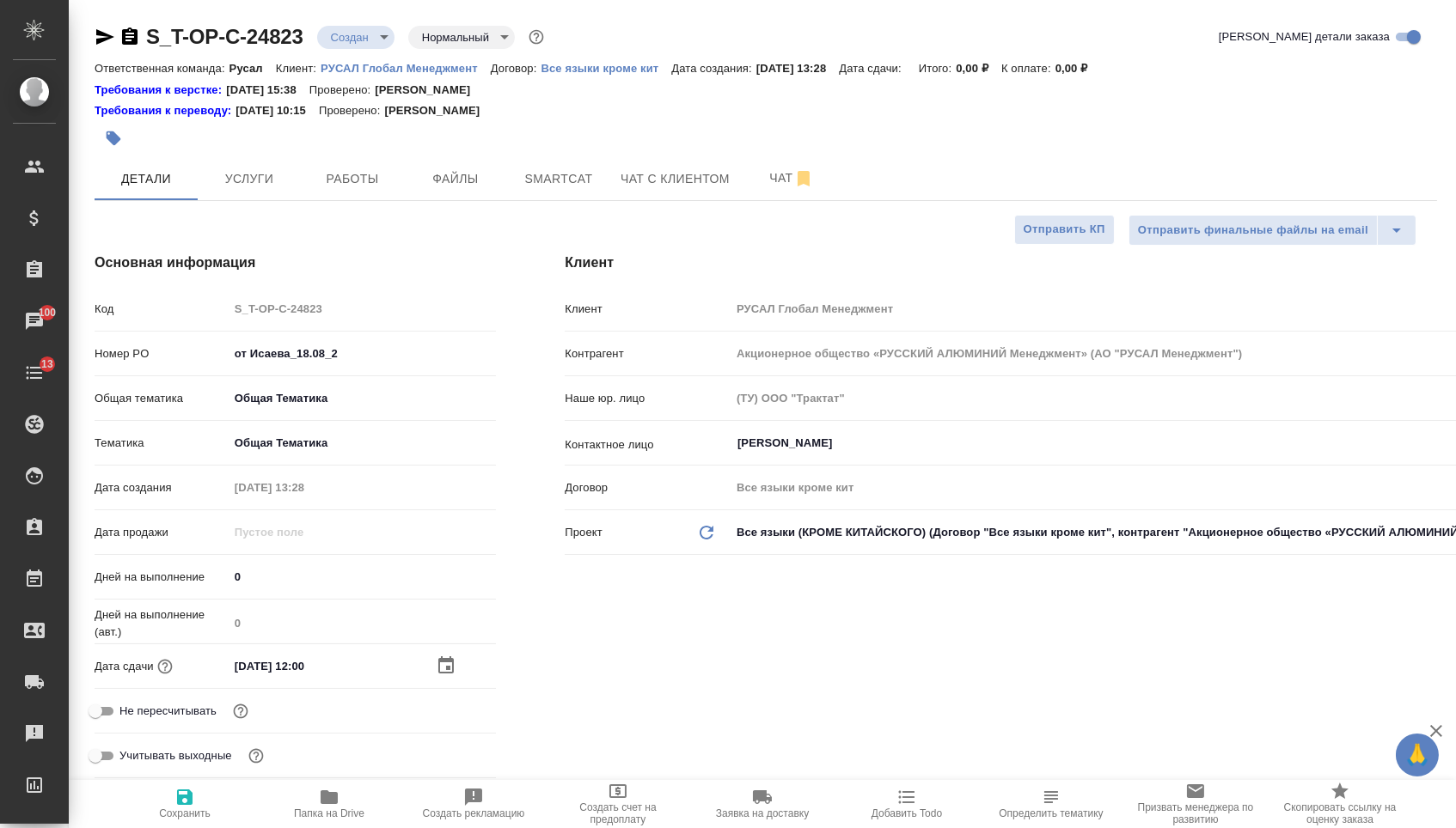
click at [230, 809] on span "Сохранить" at bounding box center [185, 803] width 124 height 32
type textarea "x"
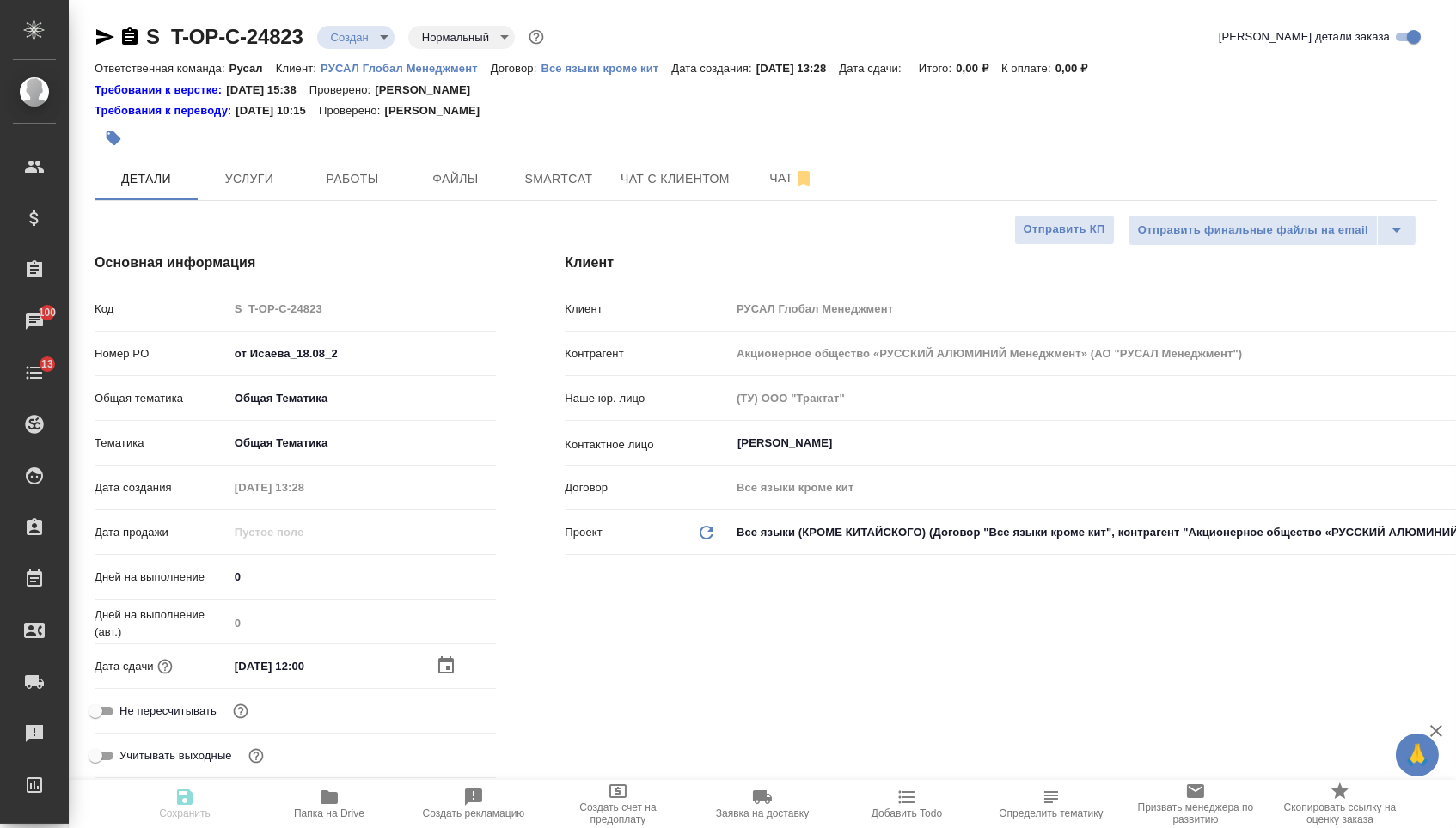
type textarea "x"
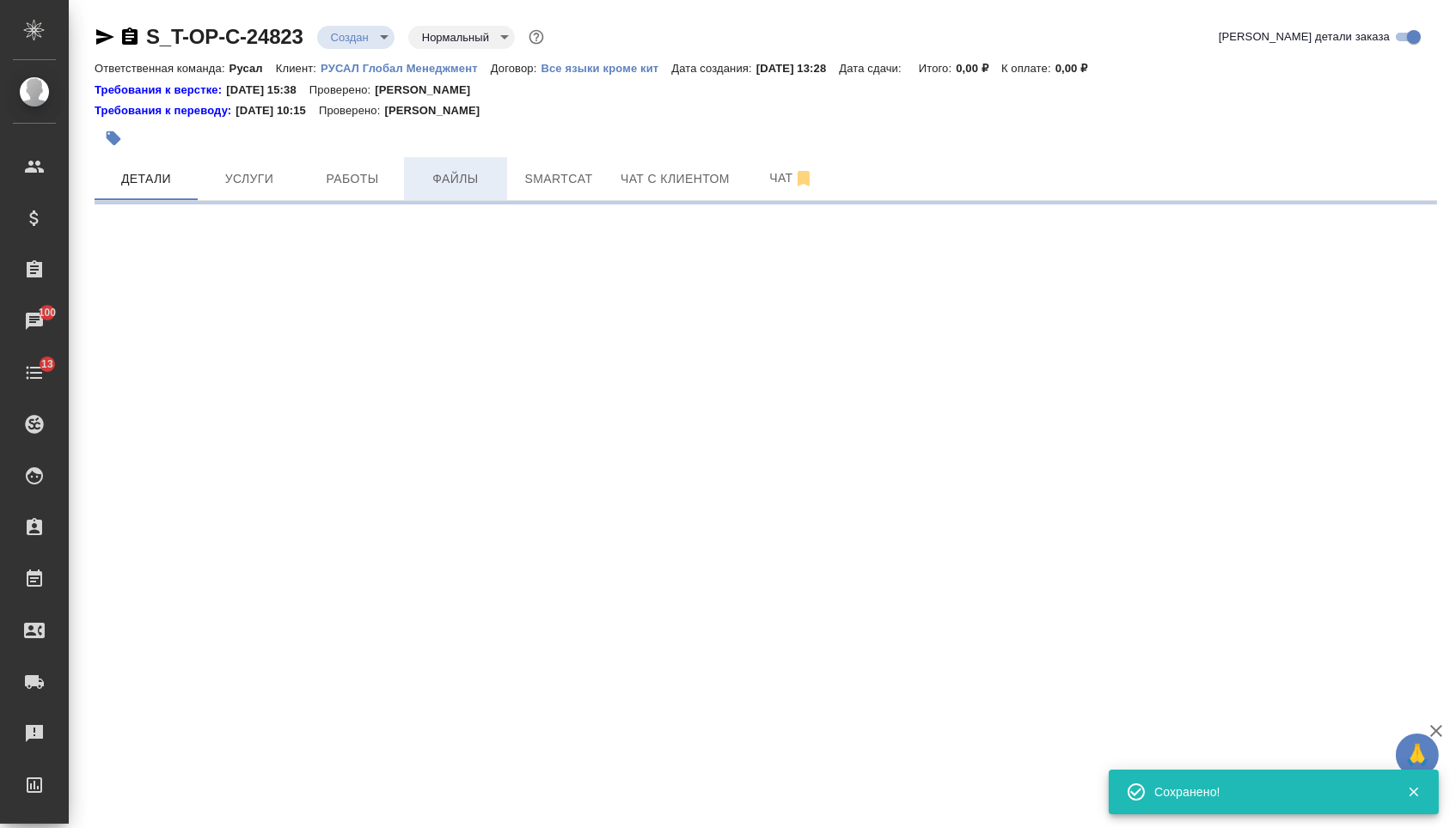
select select "RU"
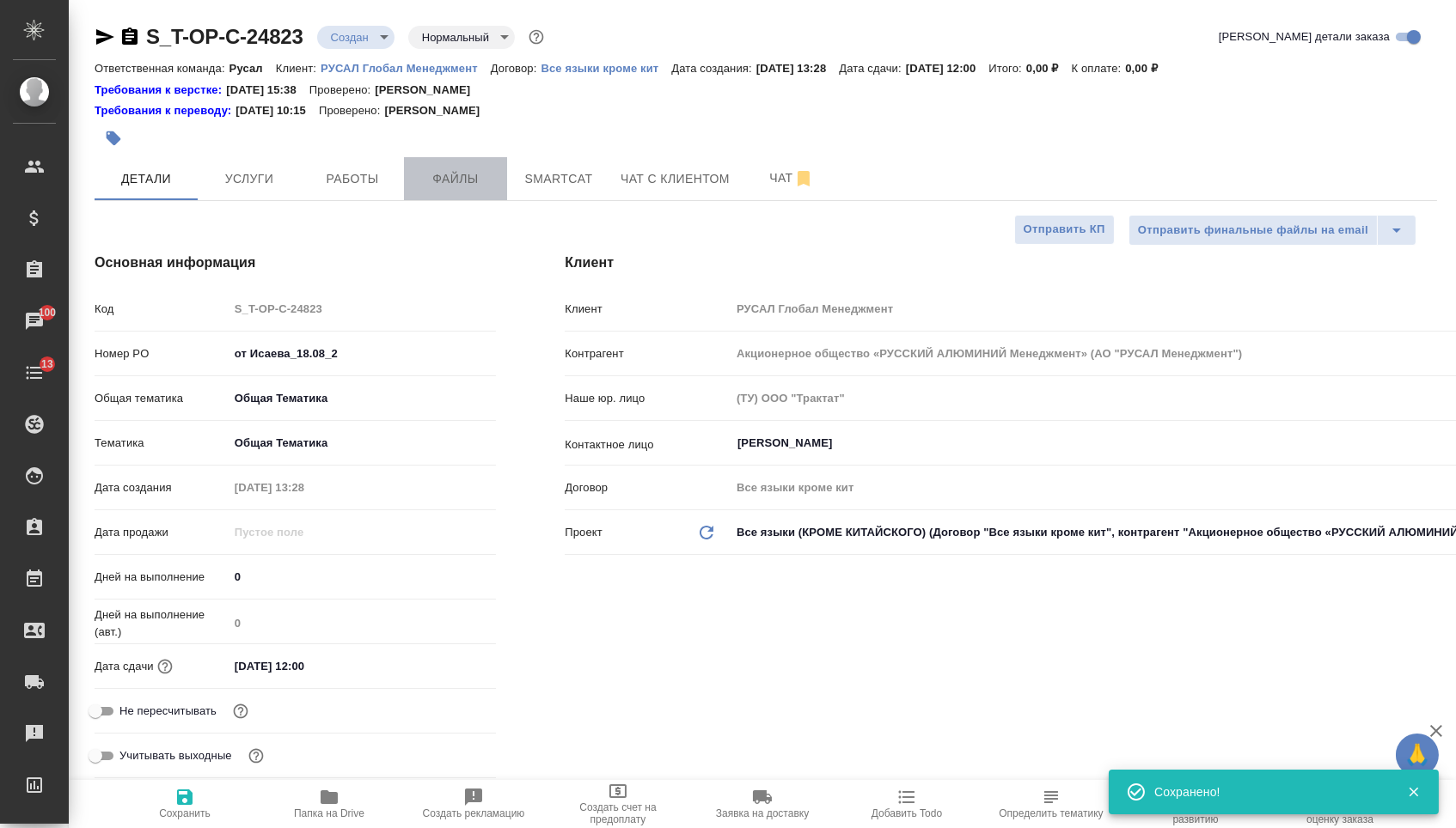
click at [448, 186] on span "Файлы" at bounding box center [455, 178] width 82 height 21
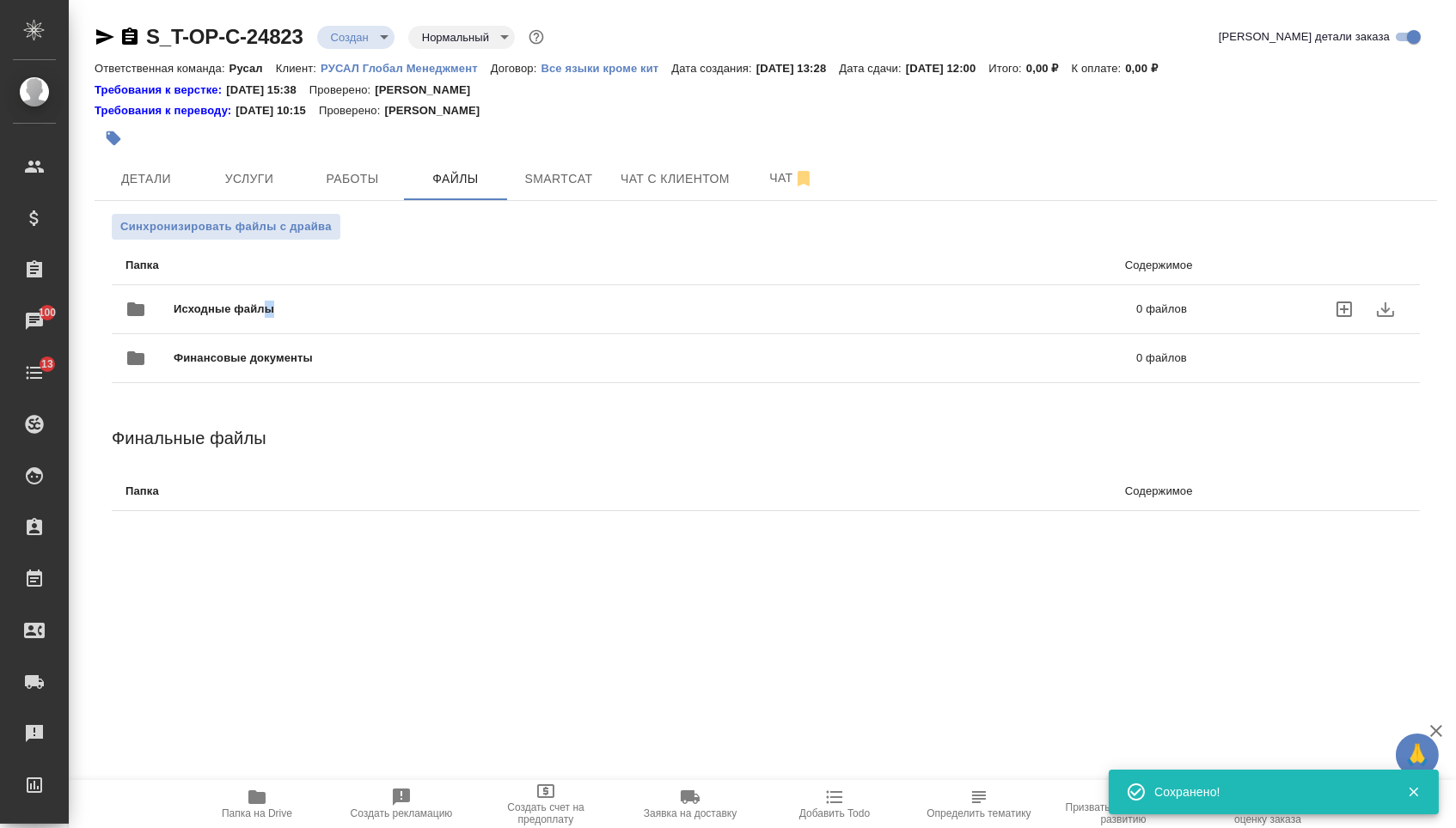
drag, startPoint x: 267, startPoint y: 306, endPoint x: 262, endPoint y: 319, distance: 13.9
click at [262, 318] on span "Исходные файлы" at bounding box center [439, 309] width 532 height 18
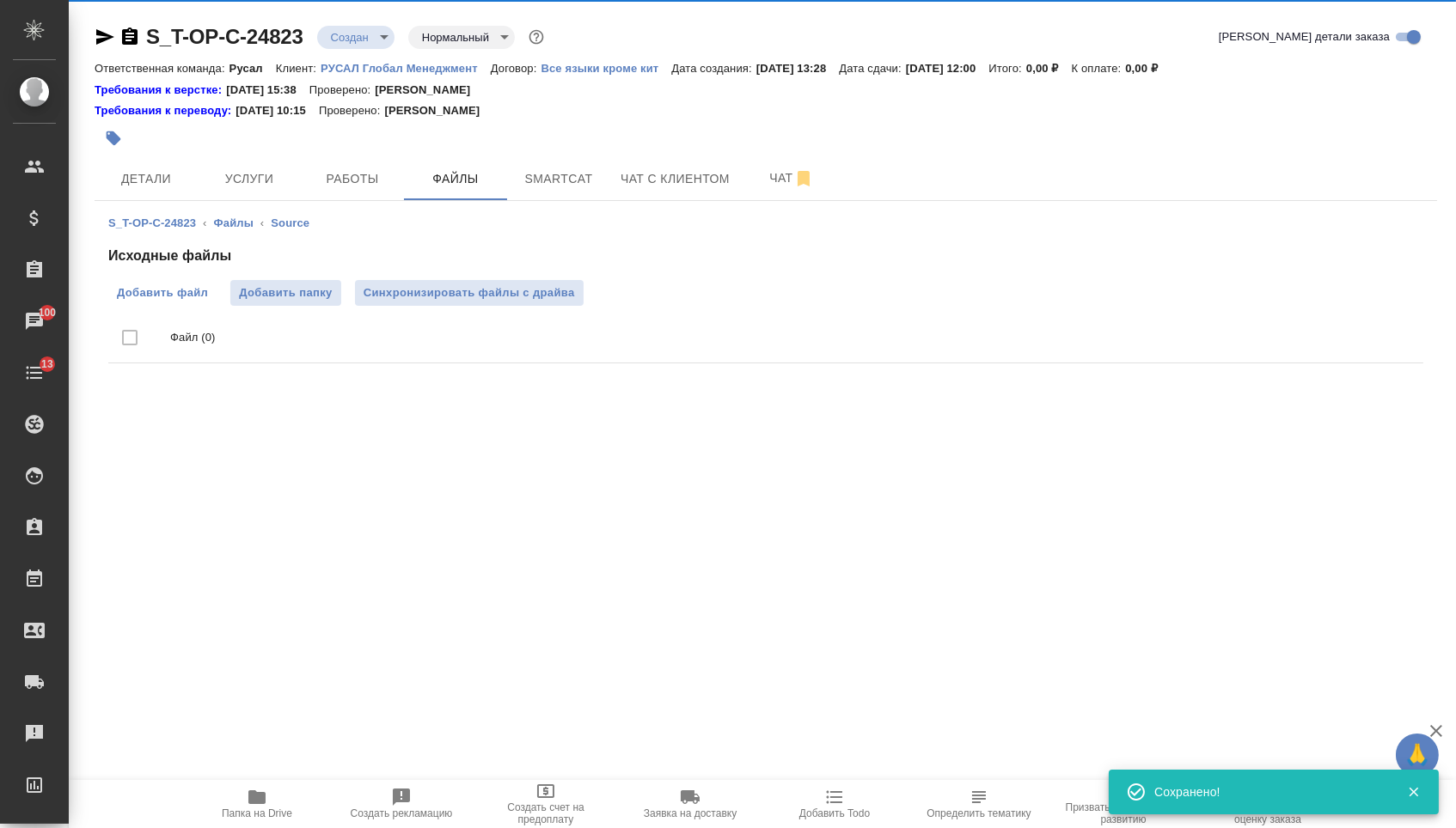
click at [174, 300] on span "Добавить файл" at bounding box center [162, 293] width 91 height 18
click at [0, 0] on input "Добавить файл" at bounding box center [0, 0] width 0 height 0
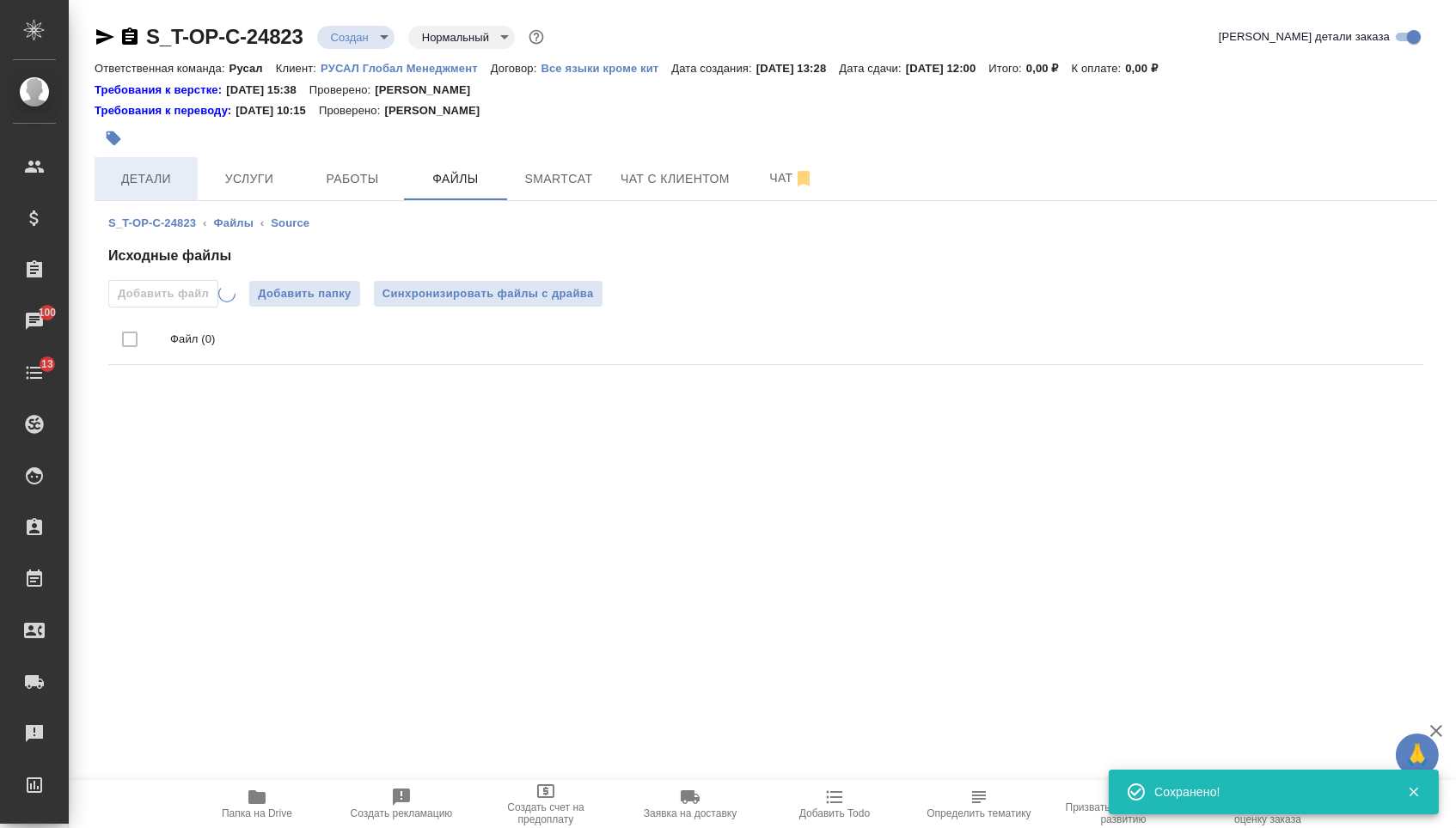
click at [178, 188] on span "Детали" at bounding box center [146, 178] width 82 height 21
click at [232, 187] on span "Услуги" at bounding box center [248, 178] width 82 height 21
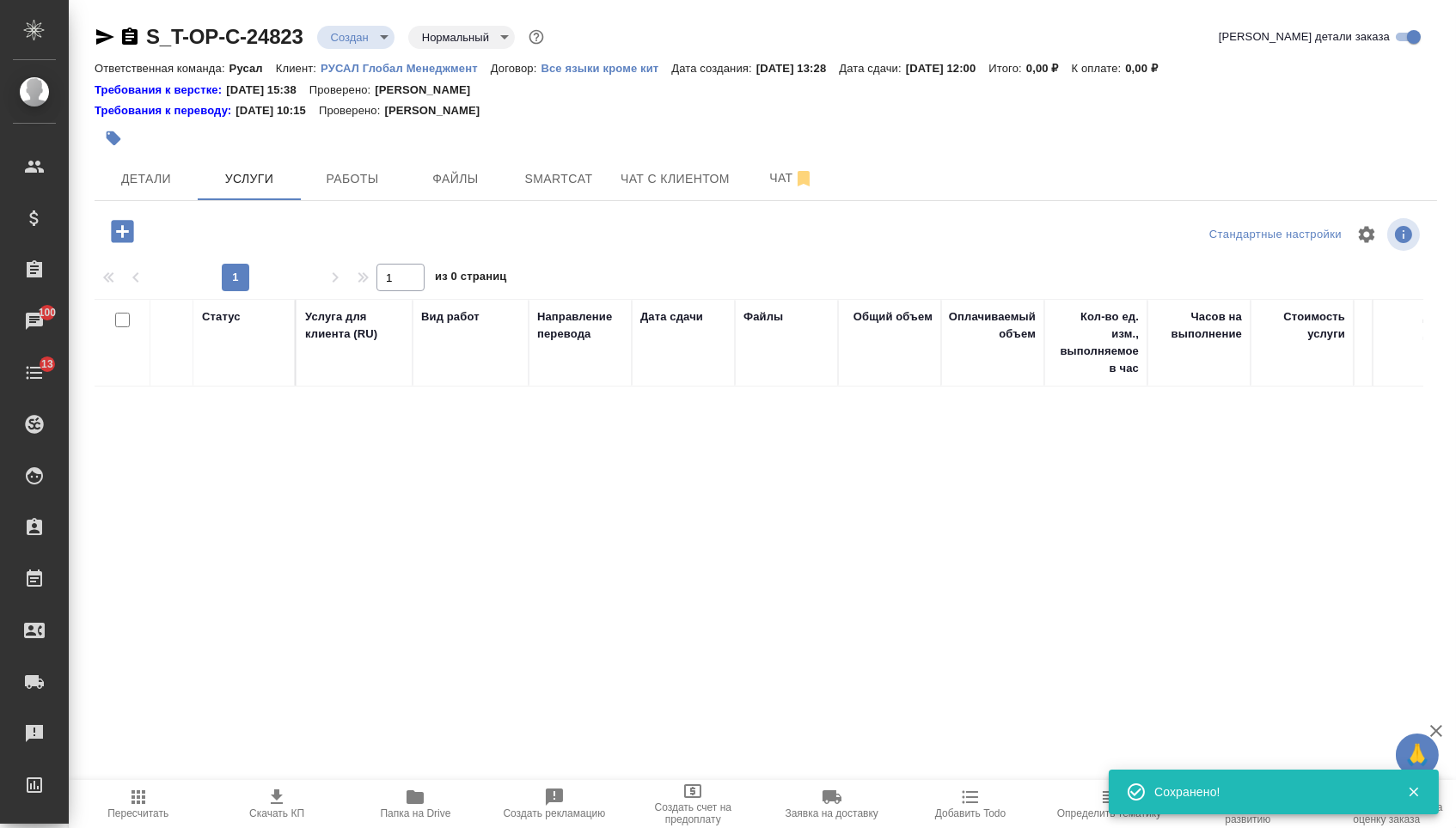
click at [112, 239] on icon "button" at bounding box center [122, 231] width 22 height 22
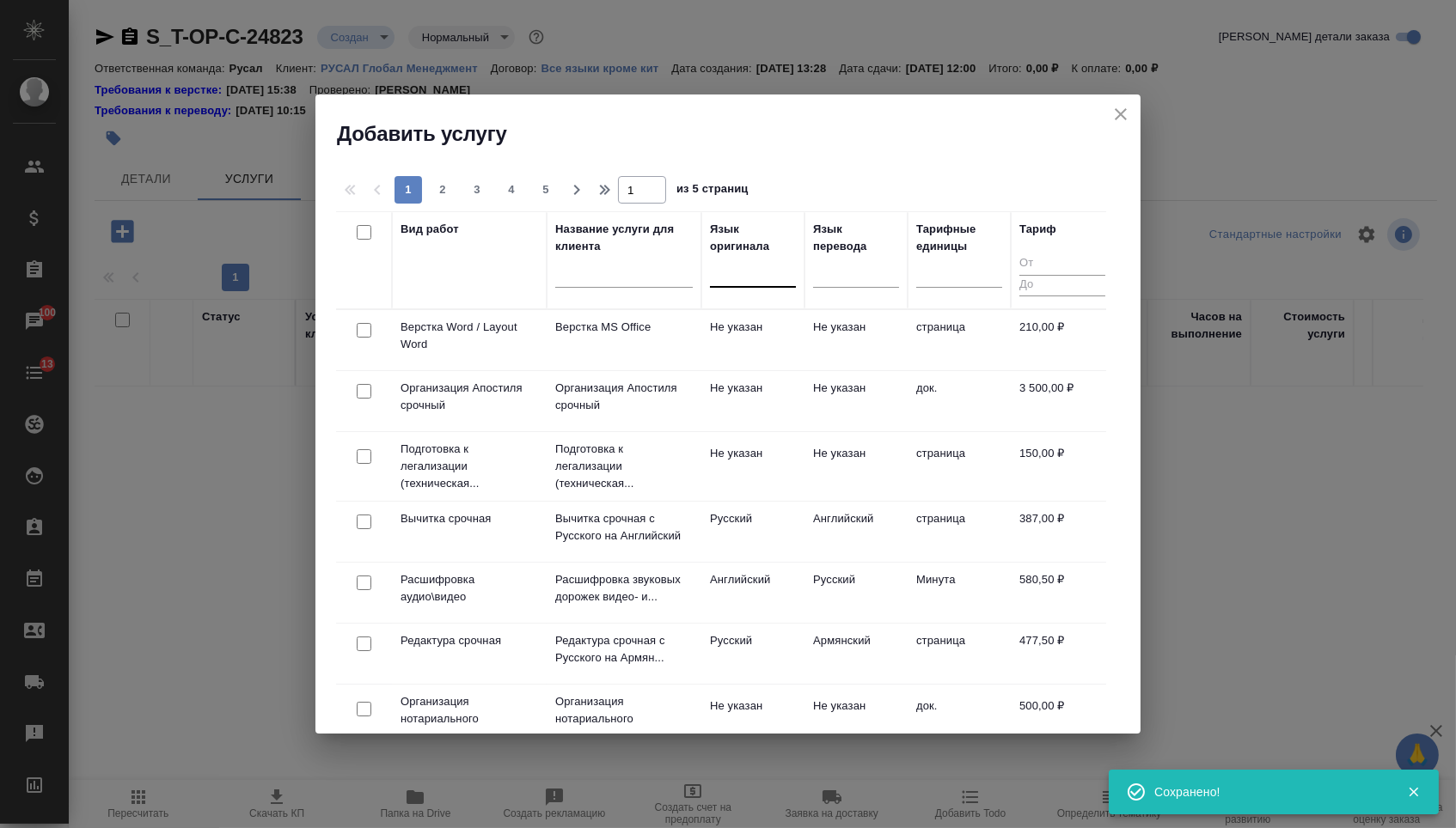
click at [782, 273] on div at bounding box center [752, 270] width 86 height 25
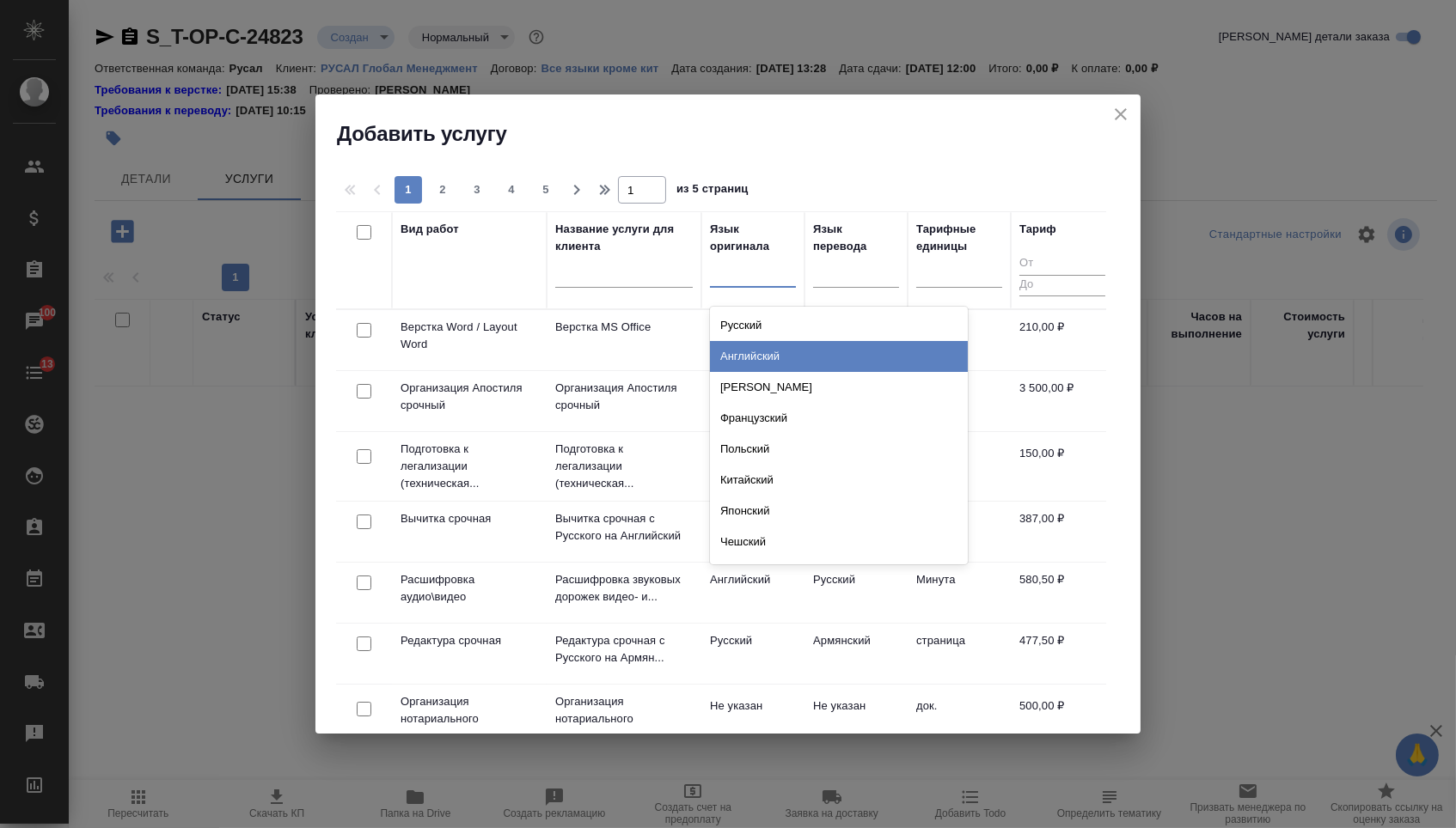
click at [773, 354] on div "Английский" at bounding box center [838, 357] width 258 height 31
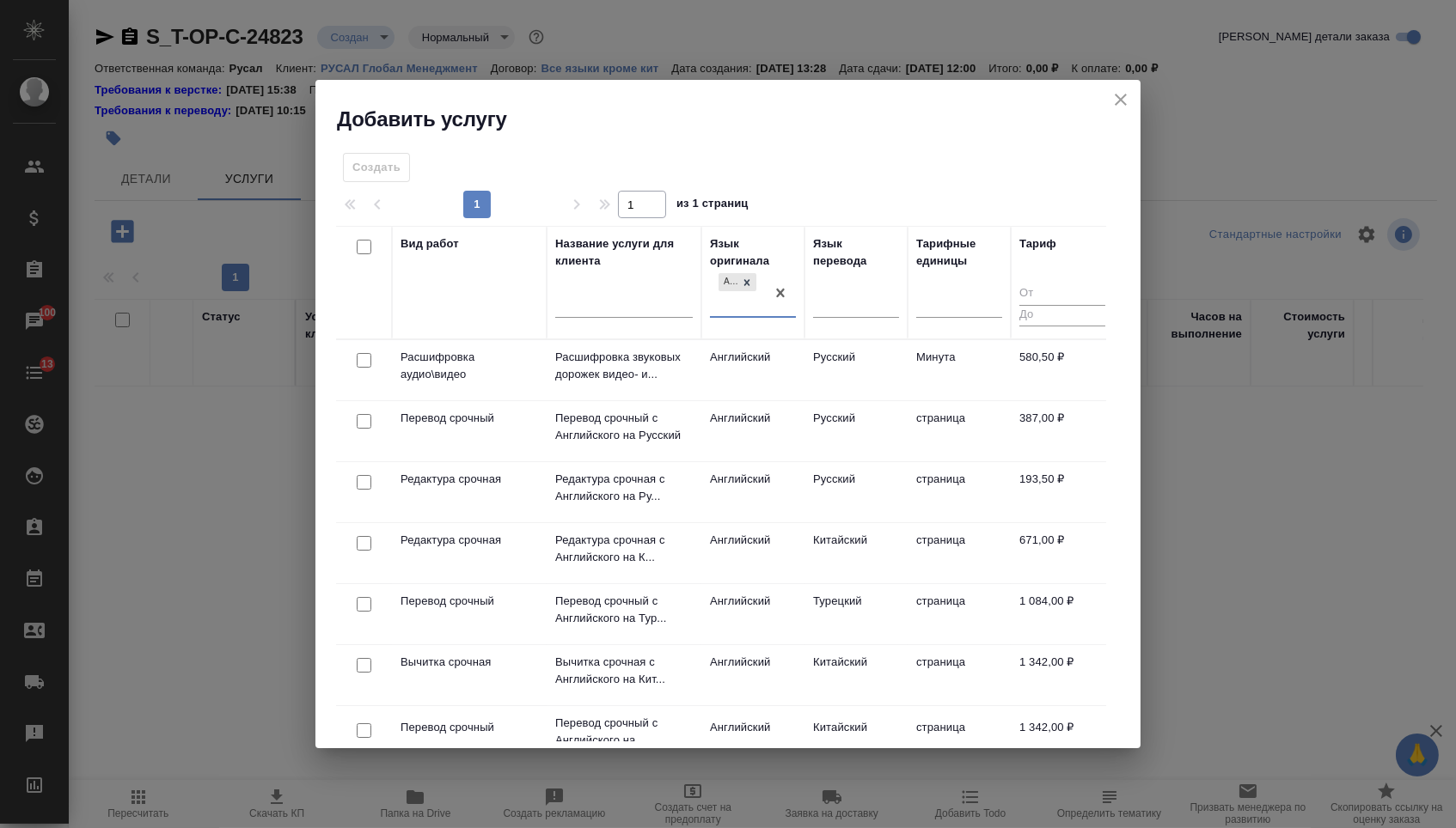
drag, startPoint x: 850, startPoint y: 303, endPoint x: 849, endPoint y: 329, distance: 26.0
click at [851, 303] on div at bounding box center [856, 301] width 86 height 25
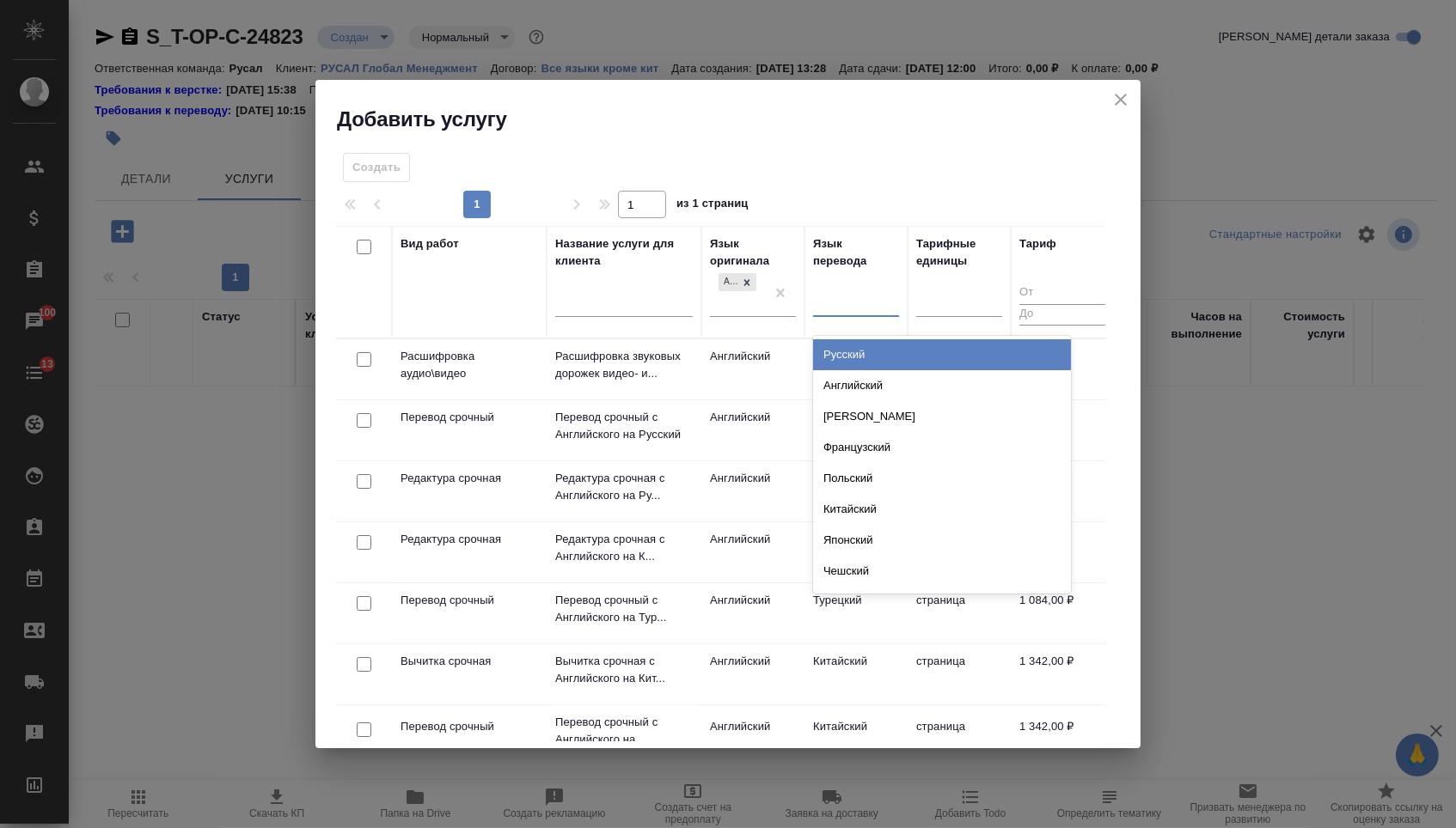
click at [849, 356] on div "Русский" at bounding box center [942, 355] width 258 height 31
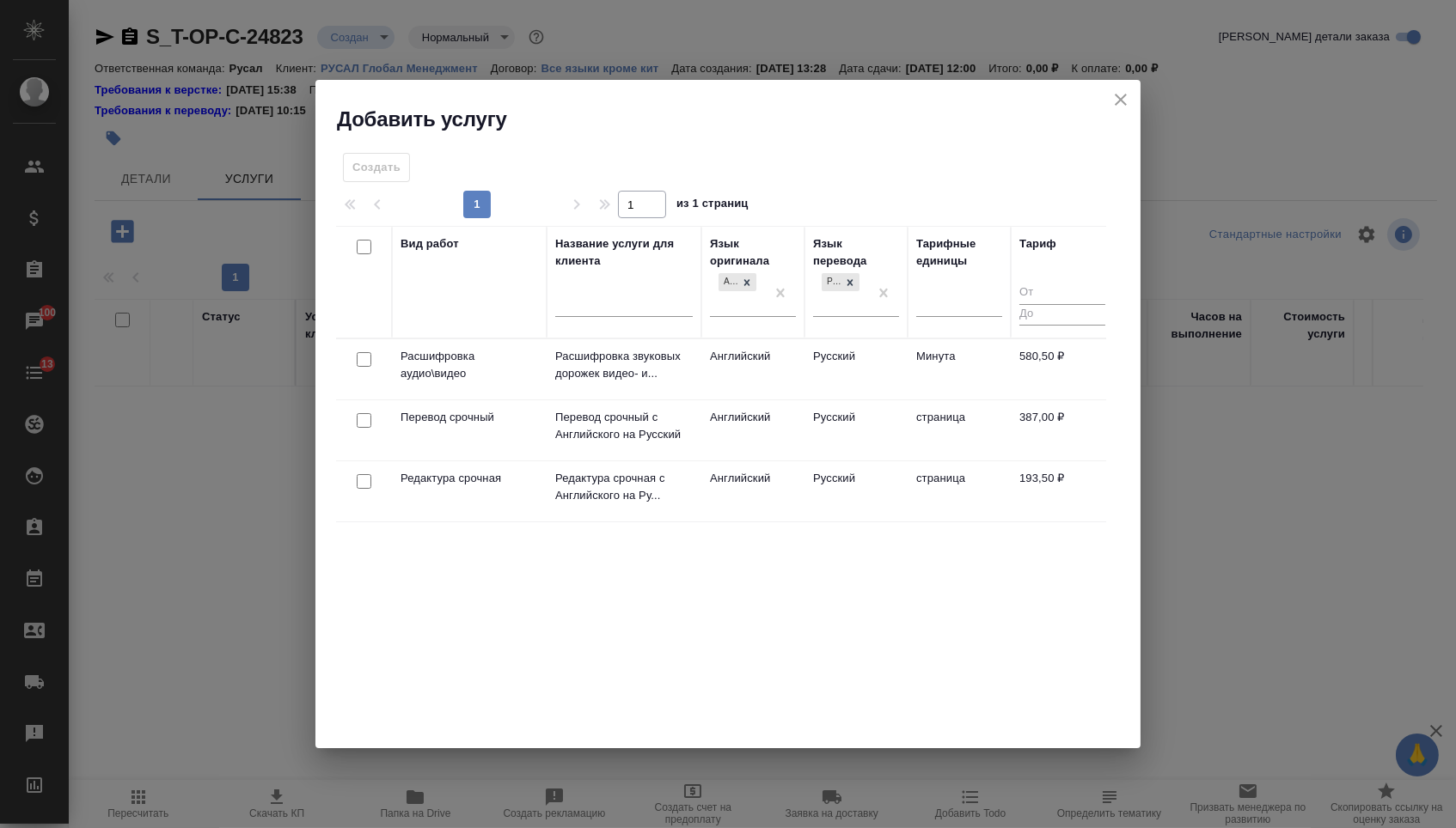
click at [367, 478] on input "checkbox" at bounding box center [364, 482] width 15 height 15
checkbox input "true"
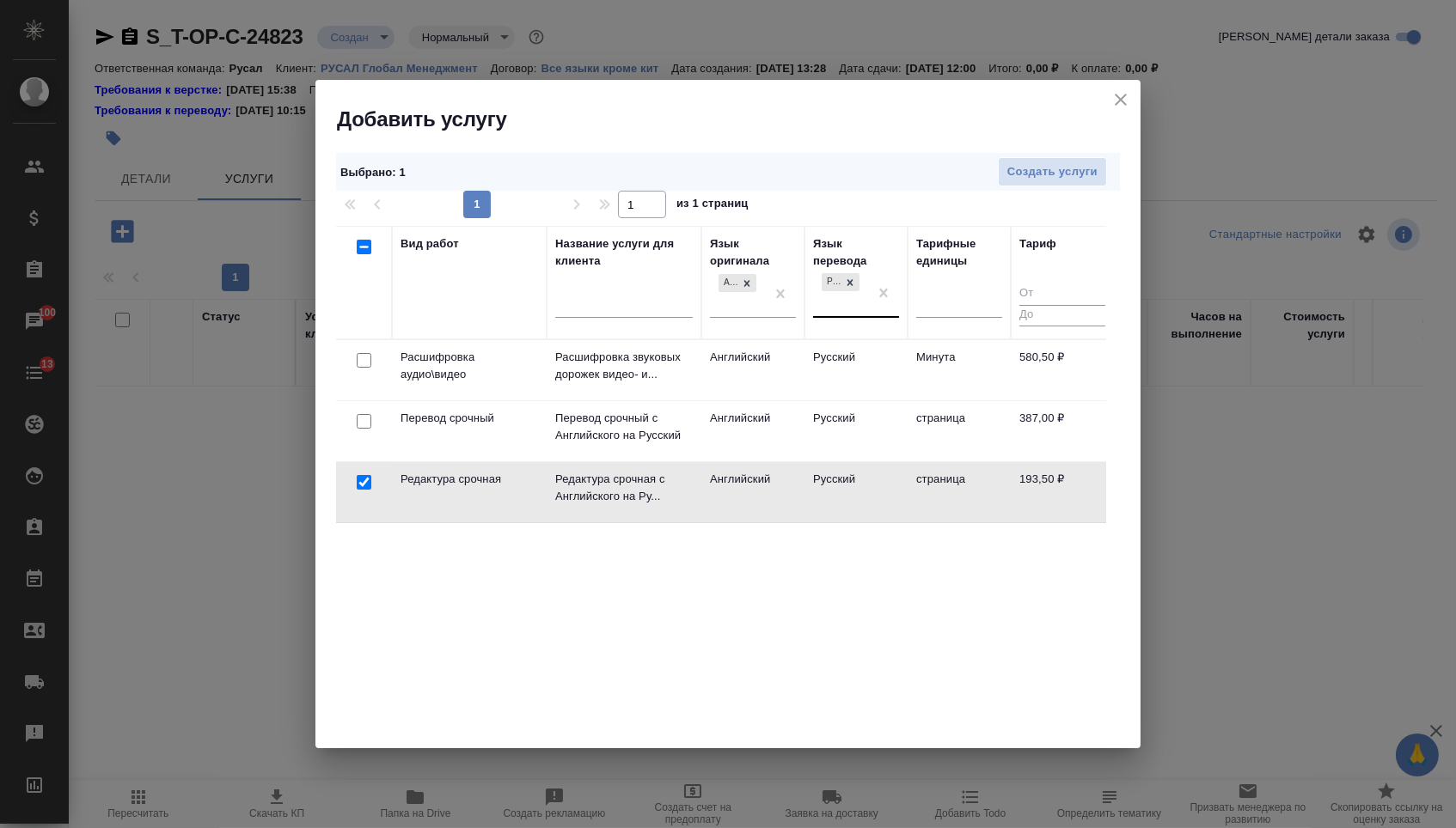
drag, startPoint x: 884, startPoint y: 290, endPoint x: 835, endPoint y: 290, distance: 49.0
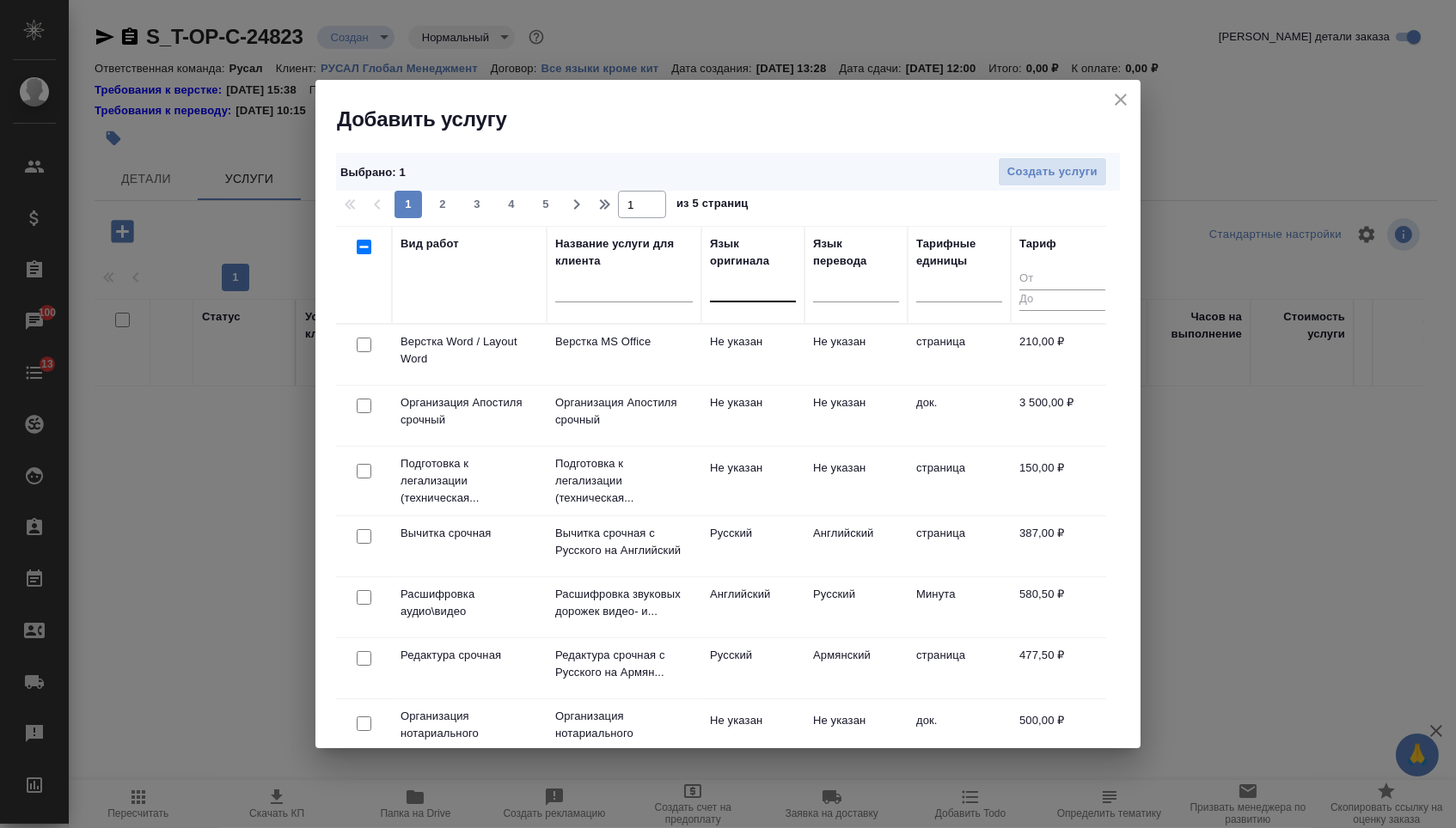
click at [364, 347] on input "checkbox" at bounding box center [364, 345] width 15 height 15
checkbox input "true"
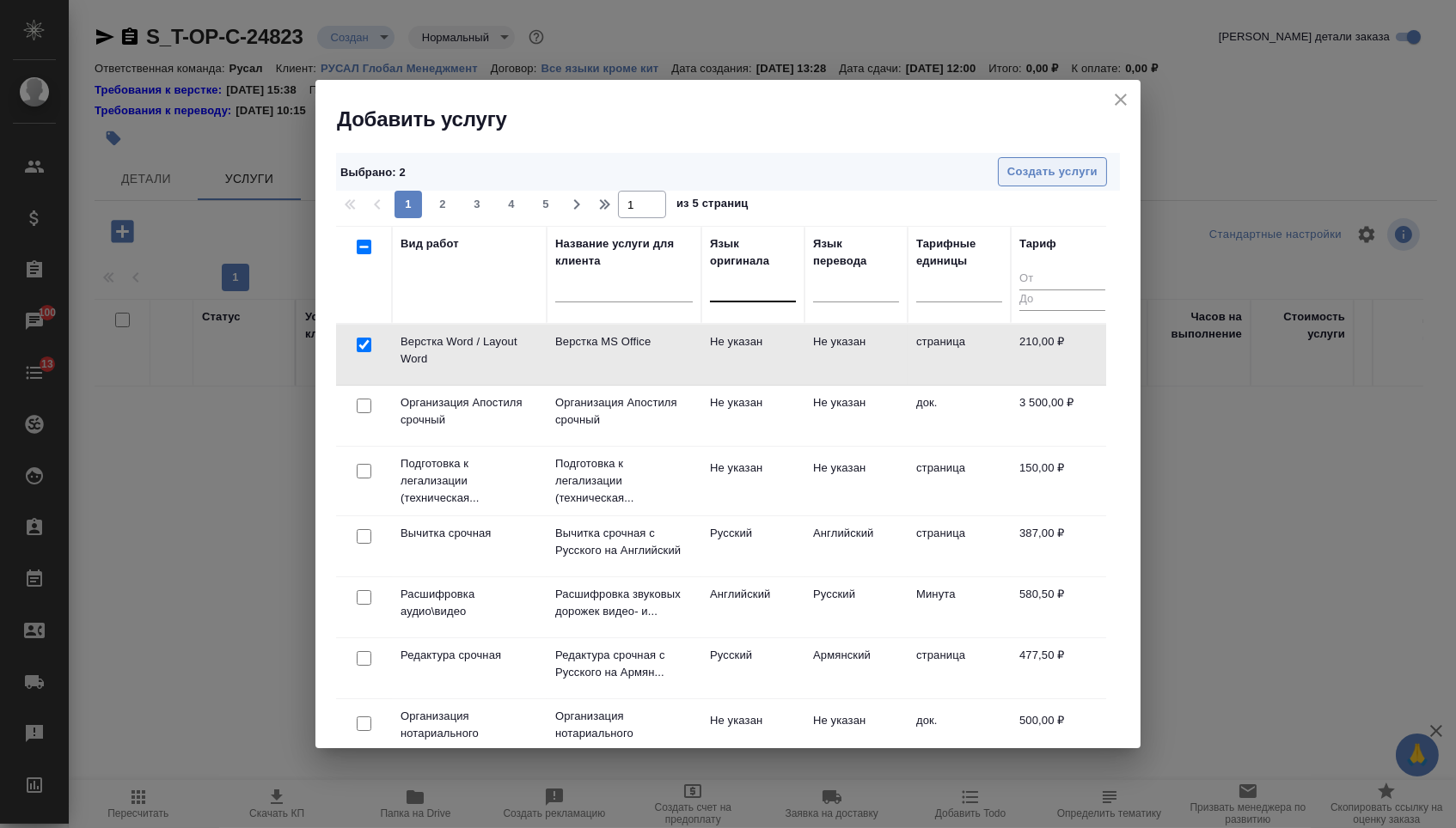
click at [1064, 179] on span "Создать услуги" at bounding box center [1053, 172] width 90 height 19
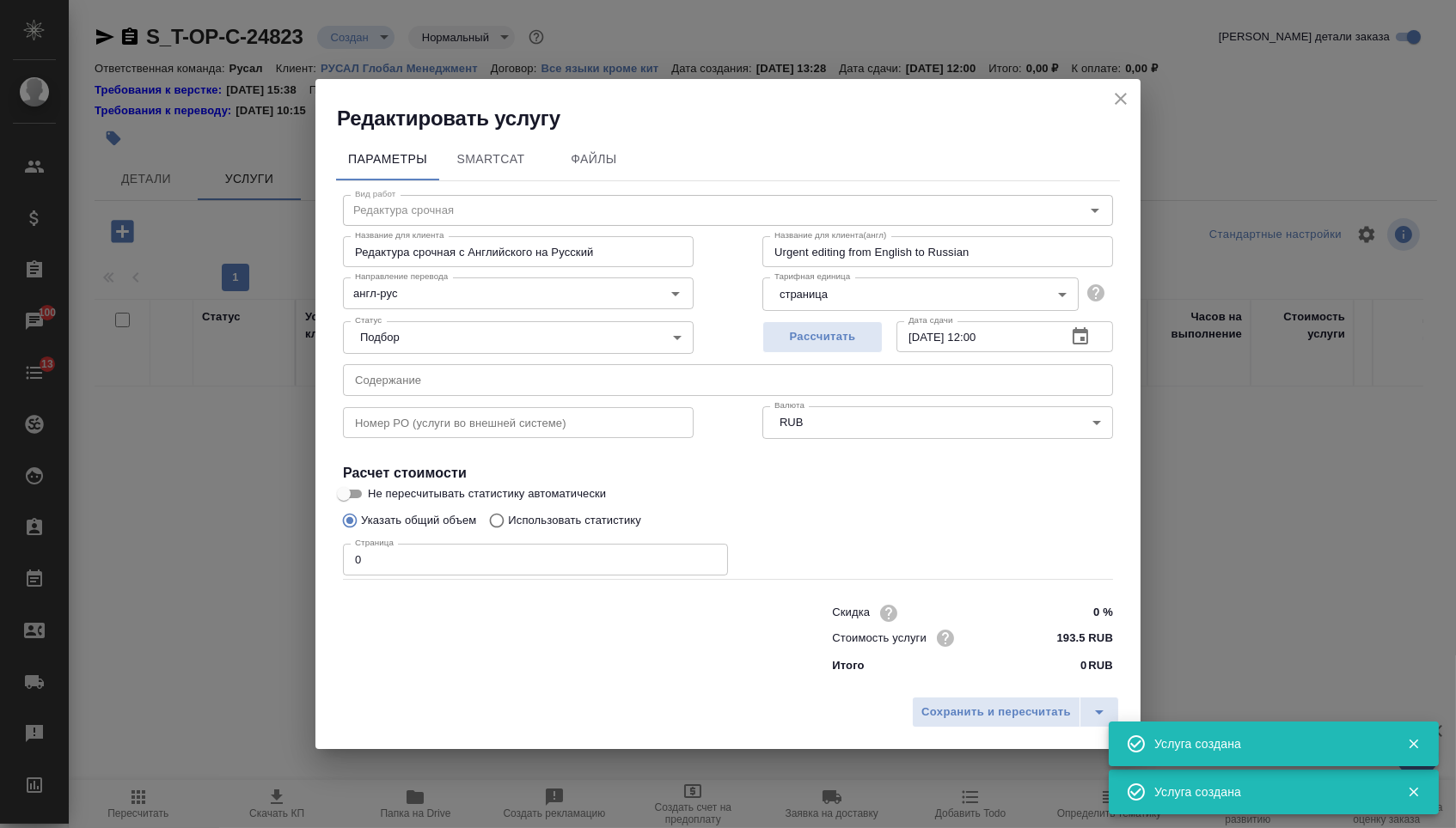
type input "Верстка Word / Layout Word"
type input "Верстка MS Office"
type input "Layout MS Office"
type input "Не указан"
type input "210 RUB"
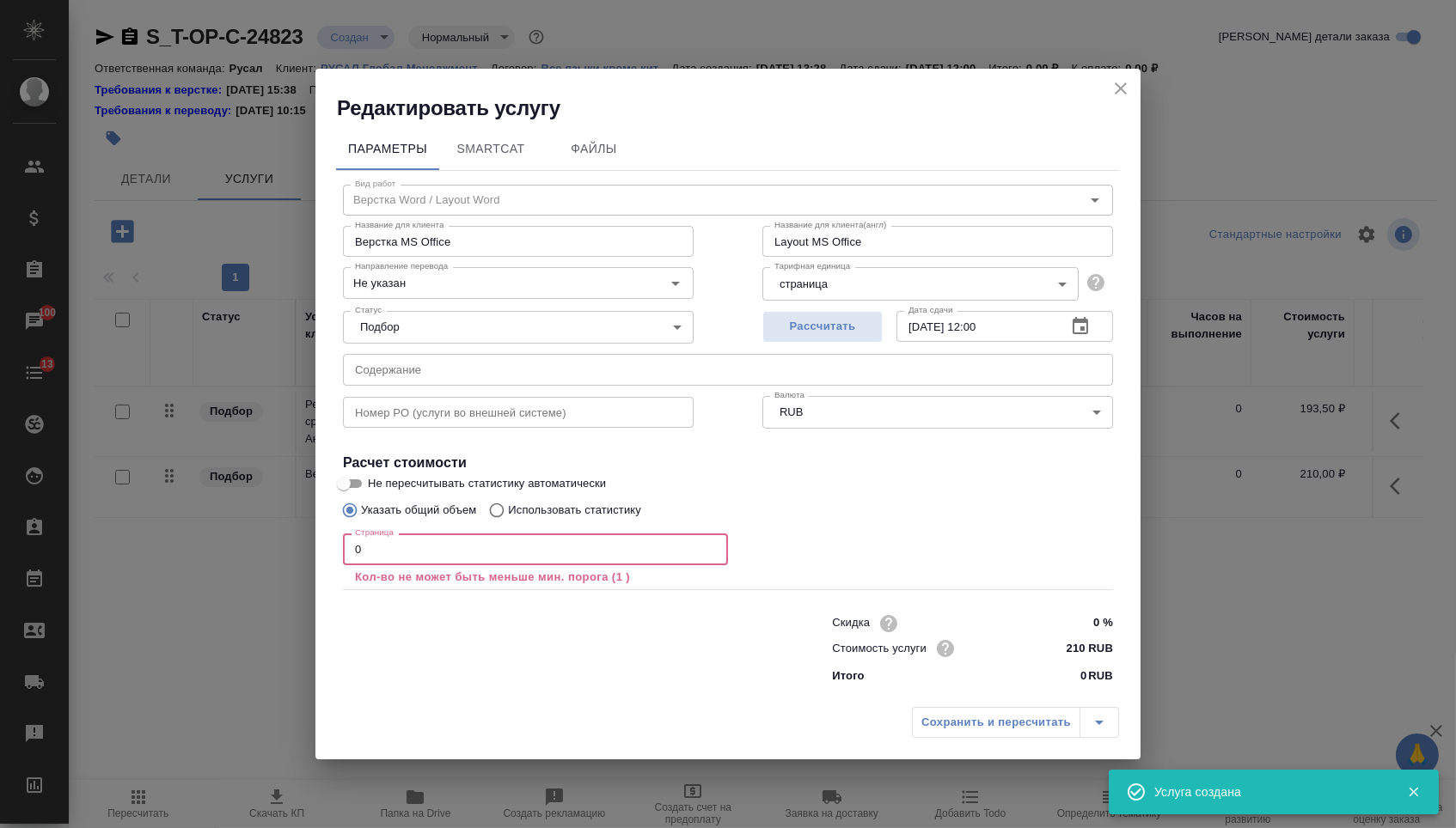
click at [422, 559] on input "0" at bounding box center [535, 549] width 385 height 31
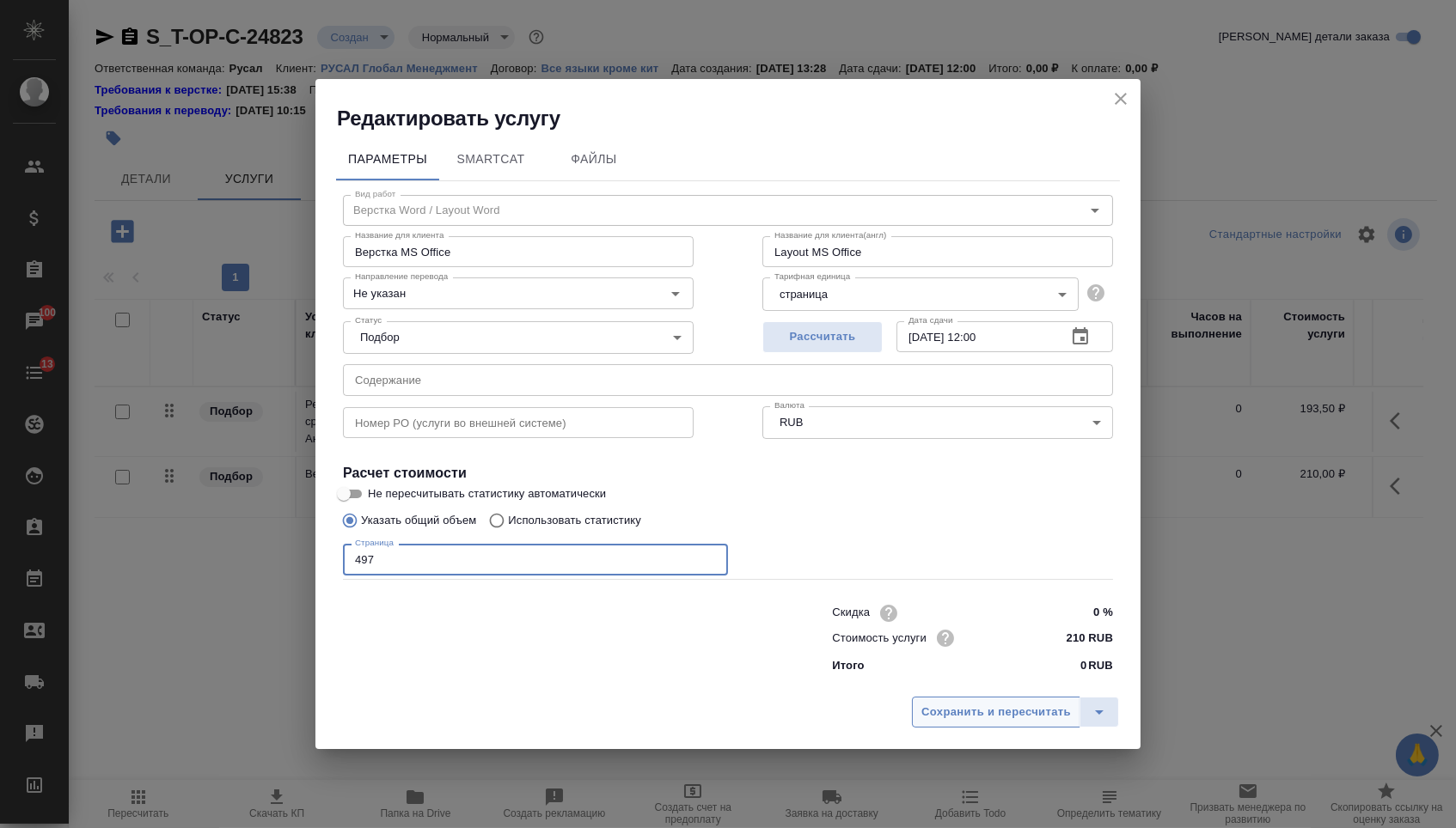
type input "497"
click at [979, 727] on button "Сохранить и пересчитать" at bounding box center [996, 713] width 168 height 31
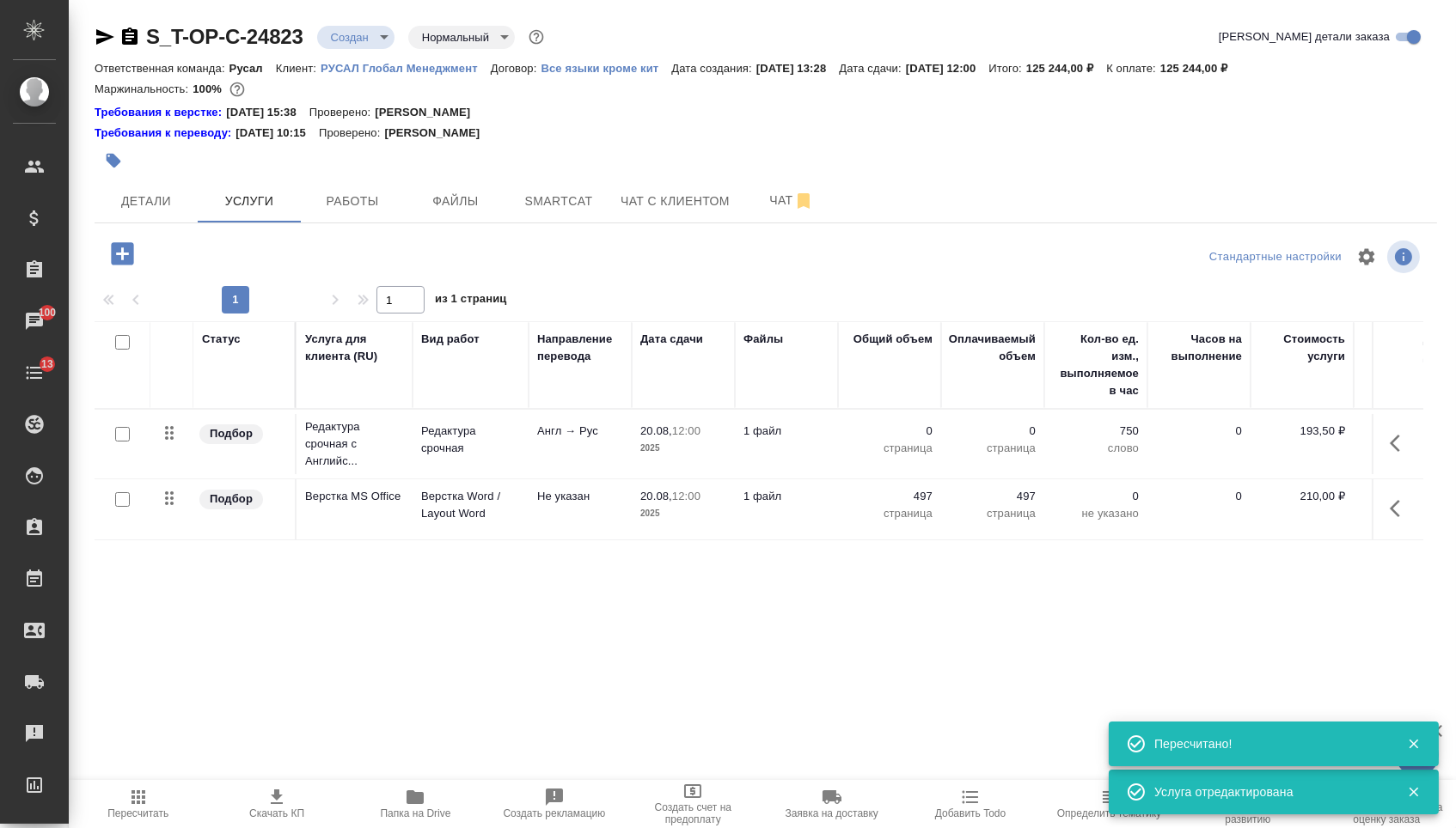
click at [898, 440] on p "0" at bounding box center [889, 431] width 86 height 18
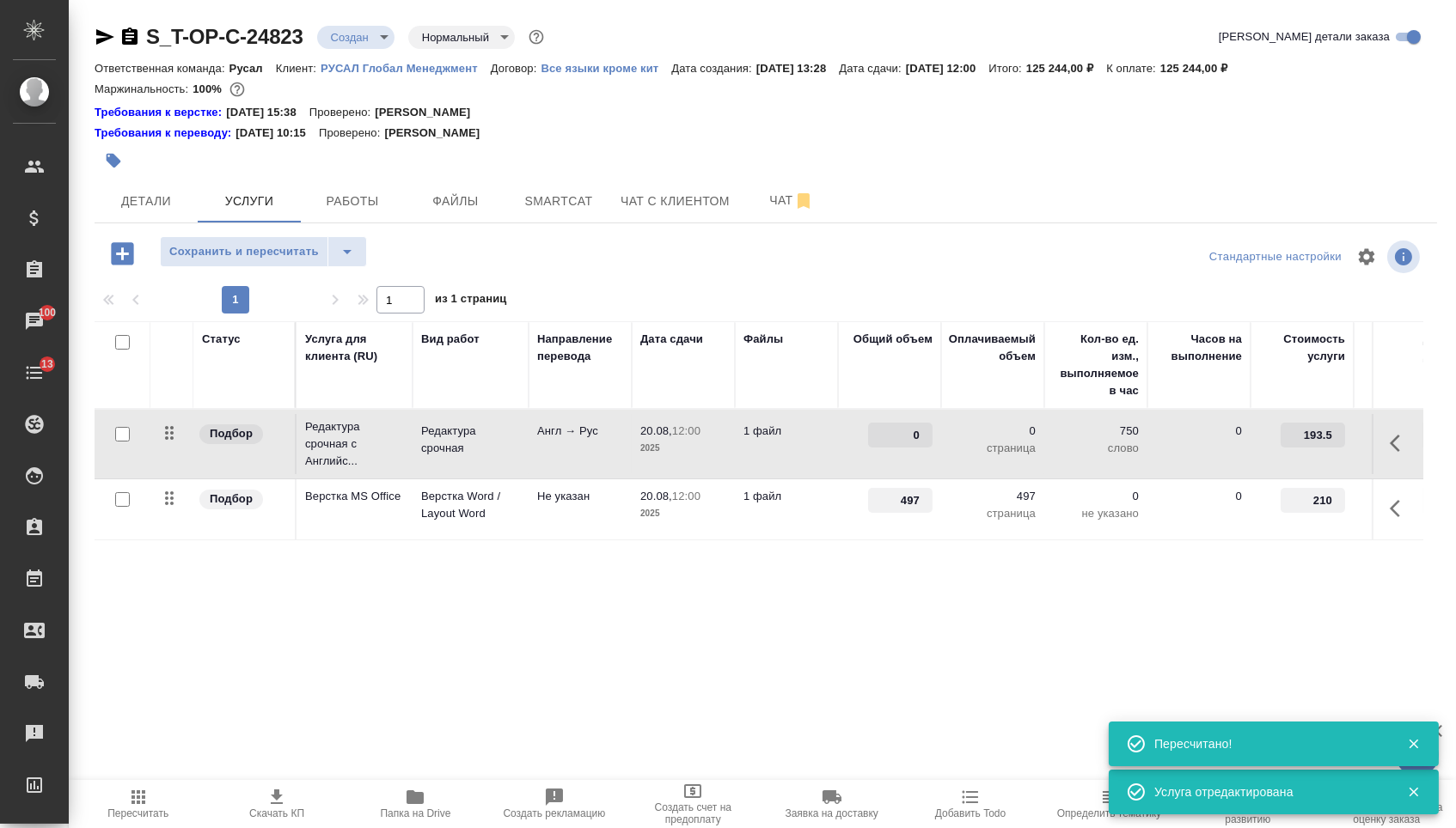
click at [1373, 448] on td at bounding box center [1398, 444] width 52 height 60
click at [1390, 452] on icon "button" at bounding box center [1394, 443] width 10 height 18
click at [1293, 453] on icon "button" at bounding box center [1303, 443] width 20 height 20
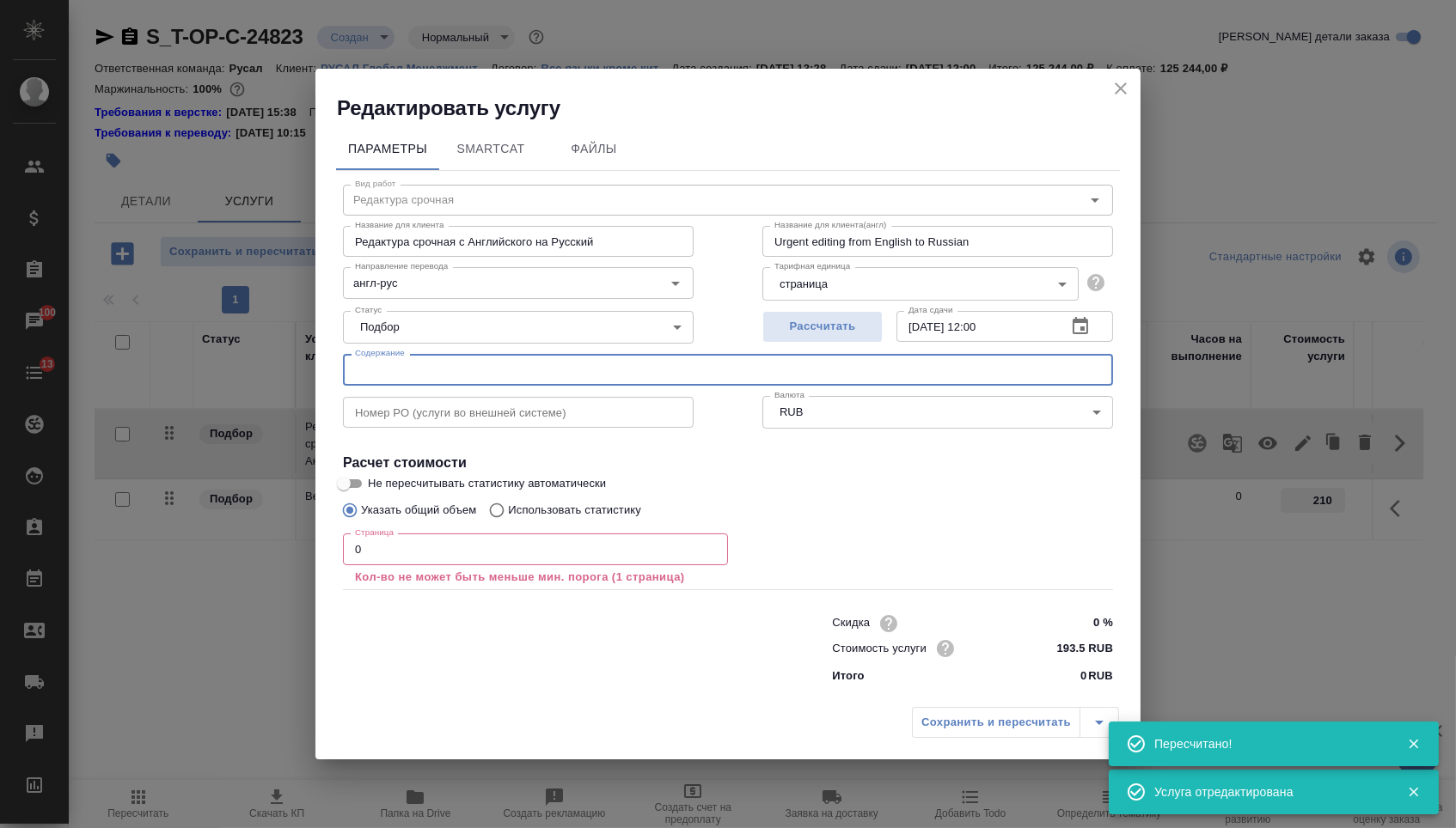
click at [559, 377] on input "text" at bounding box center [728, 370] width 770 height 31
paste input "Brock I., Schoerner-Sadenius T. Physics at the Terascale"
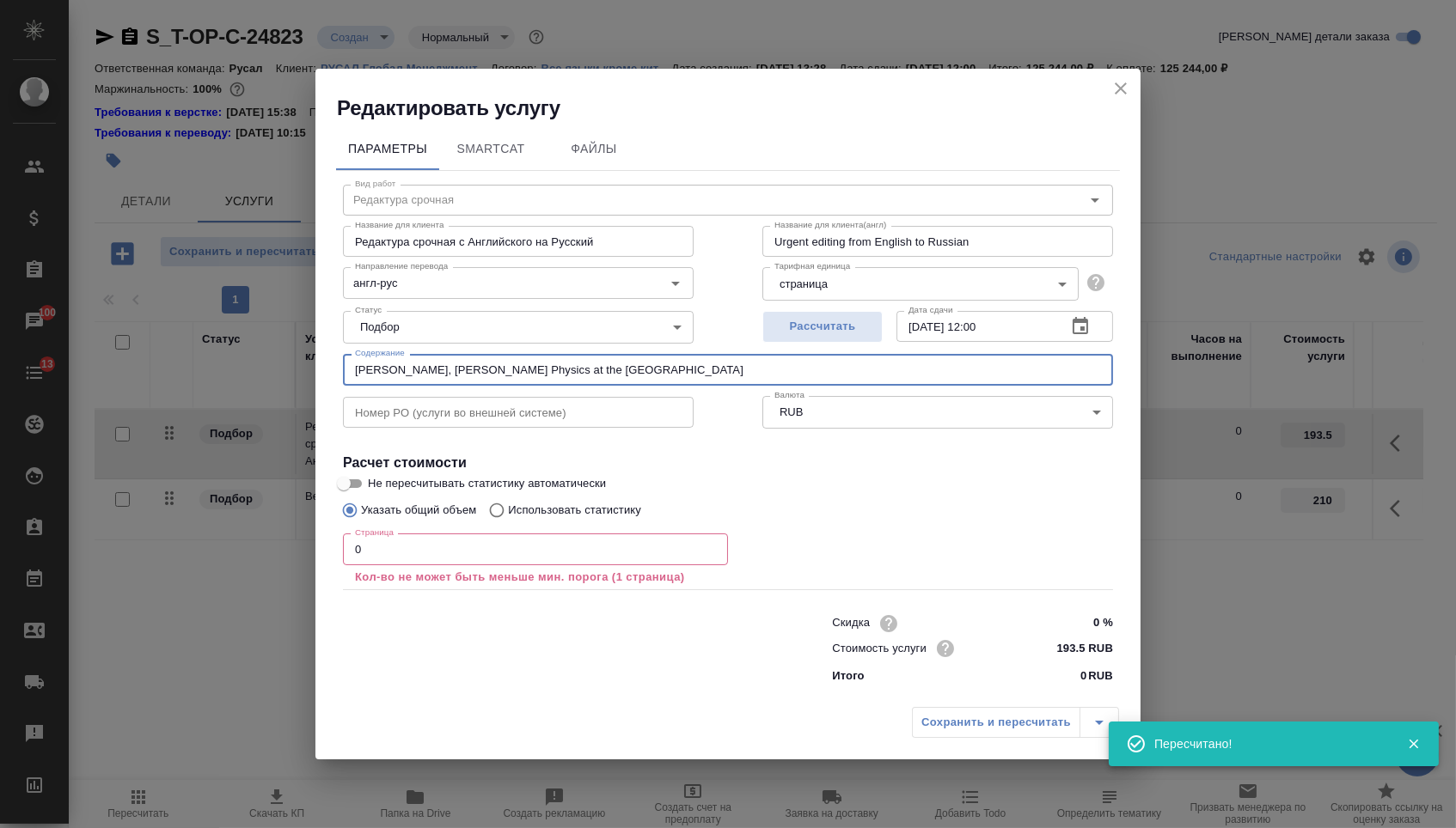
type input "Brock I., Schoerner-Sadenius T. Physics at the Terascale"
click at [439, 564] on input "0" at bounding box center [535, 549] width 385 height 31
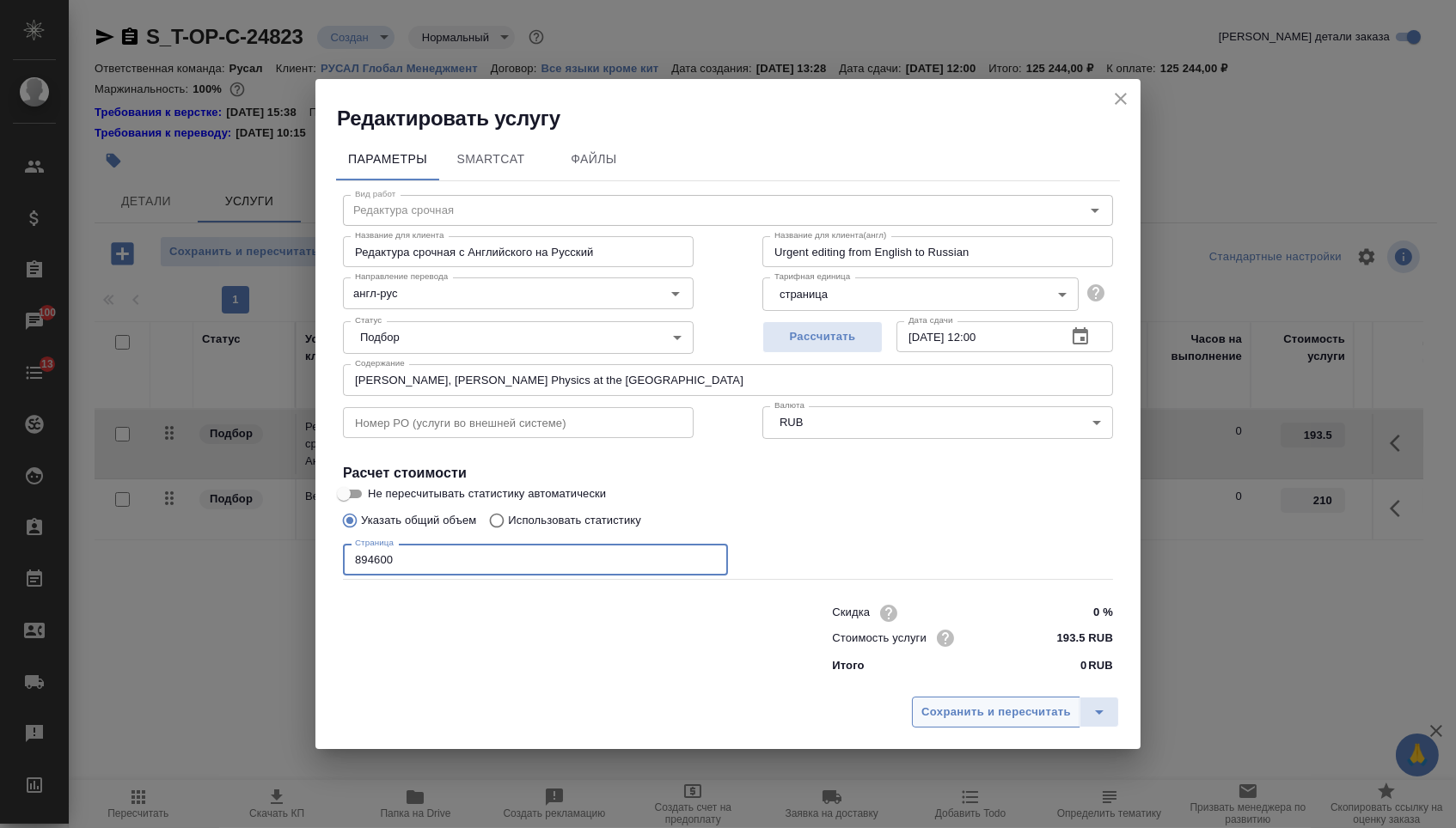
type input "894600"
click at [990, 727] on button "Сохранить и пересчитать" at bounding box center [996, 713] width 168 height 31
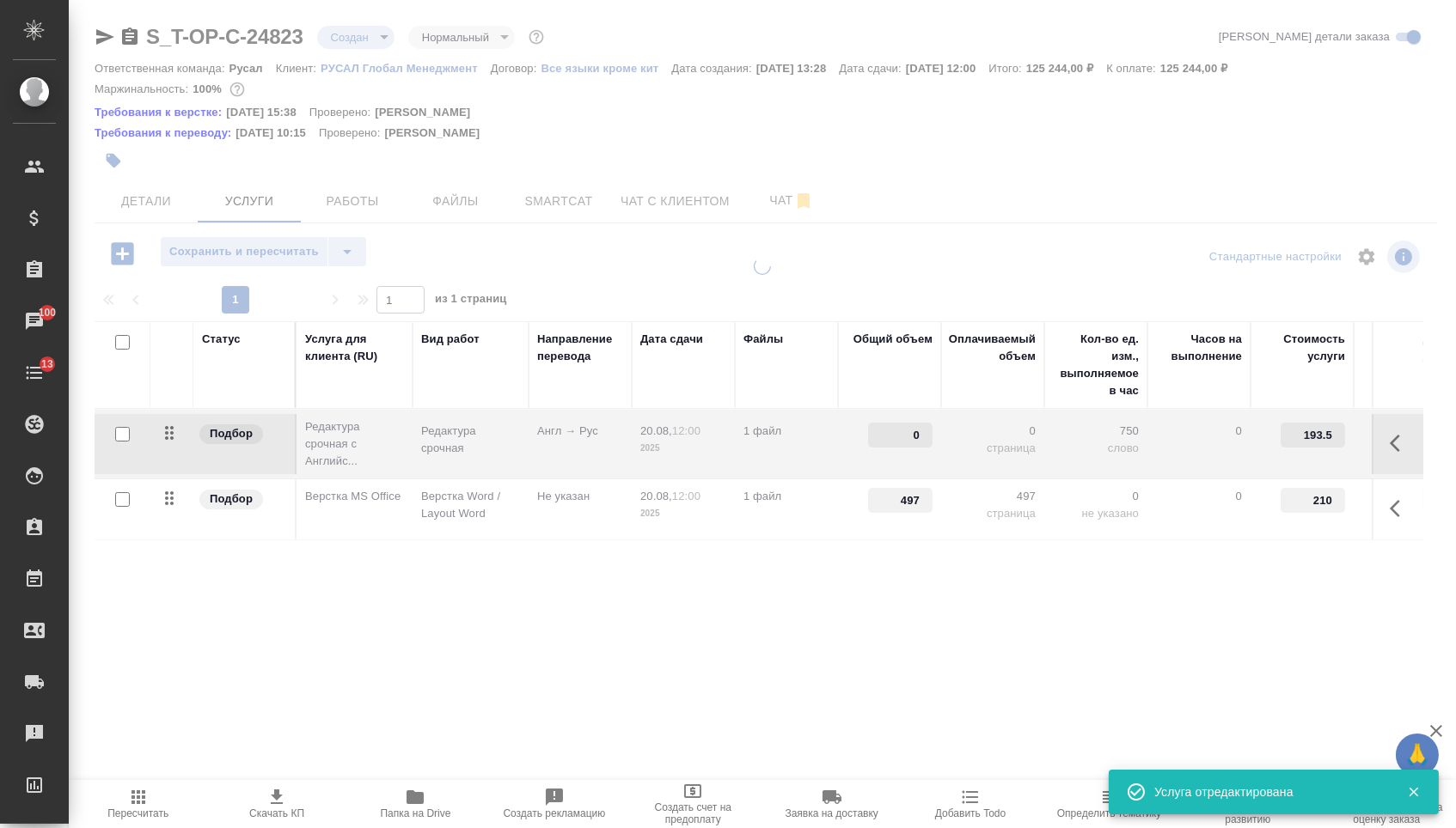
type input "894600"
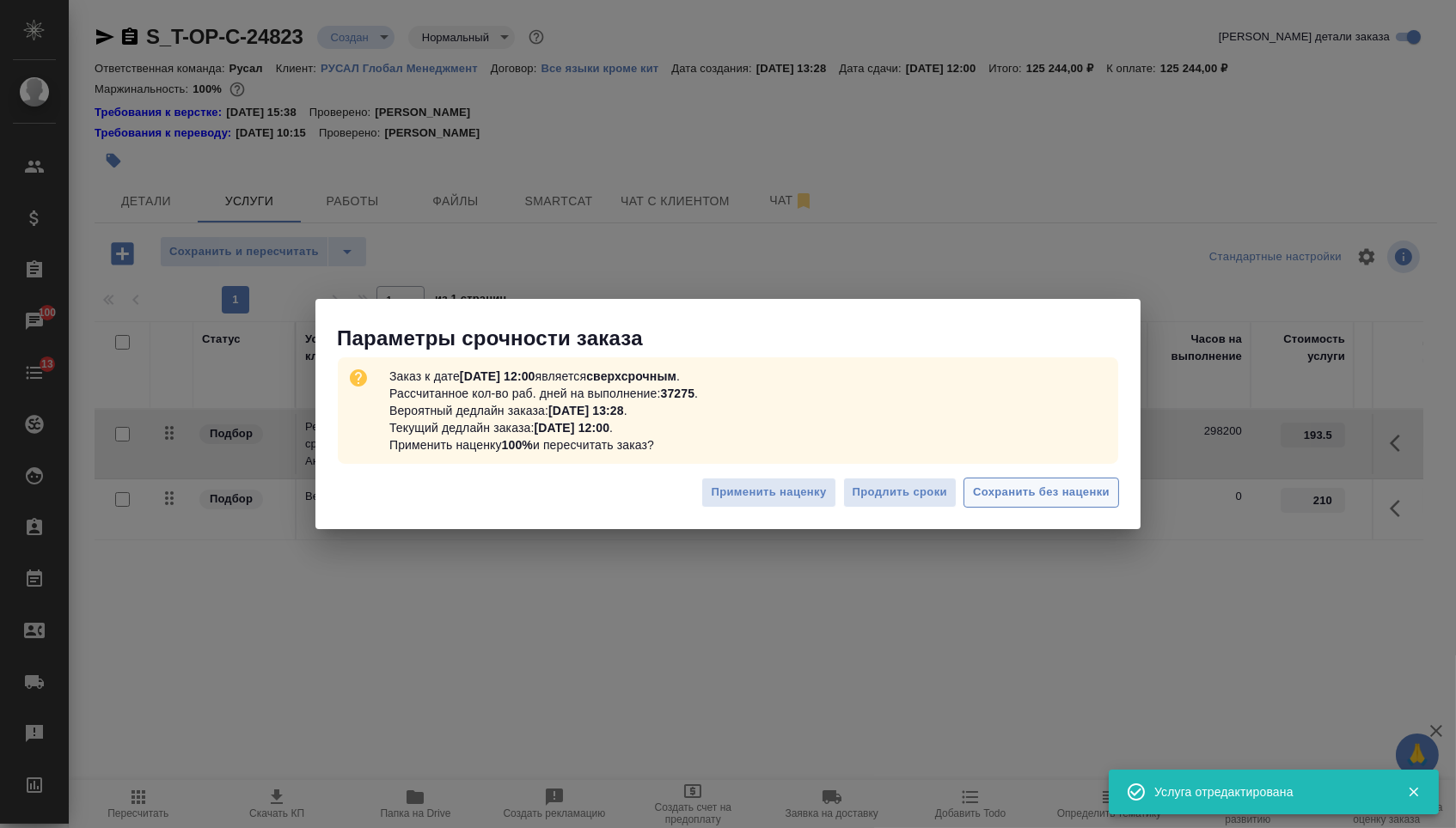
click at [1041, 498] on span "Сохранить без наценки" at bounding box center [1041, 492] width 137 height 19
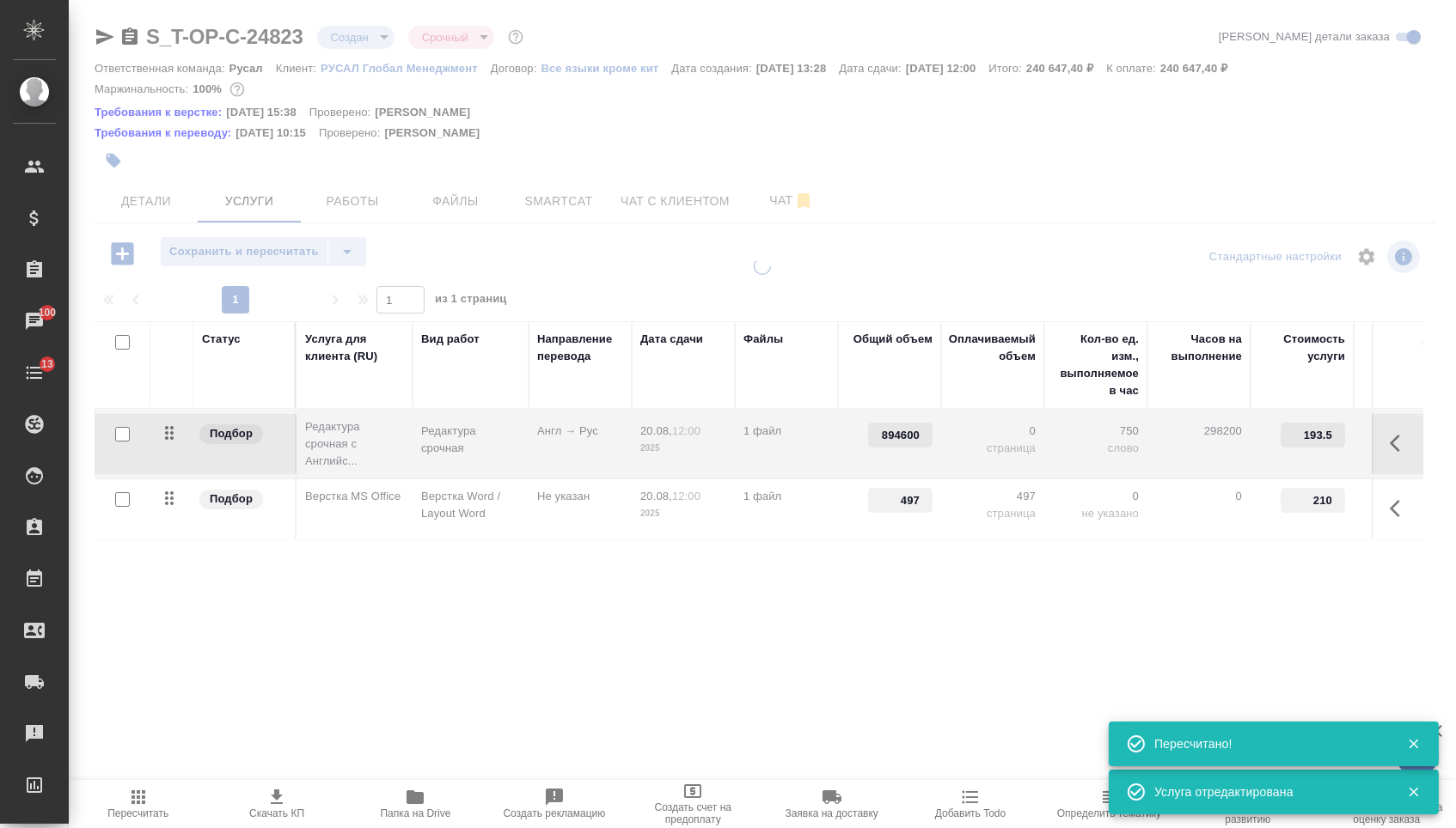
type input "urgent"
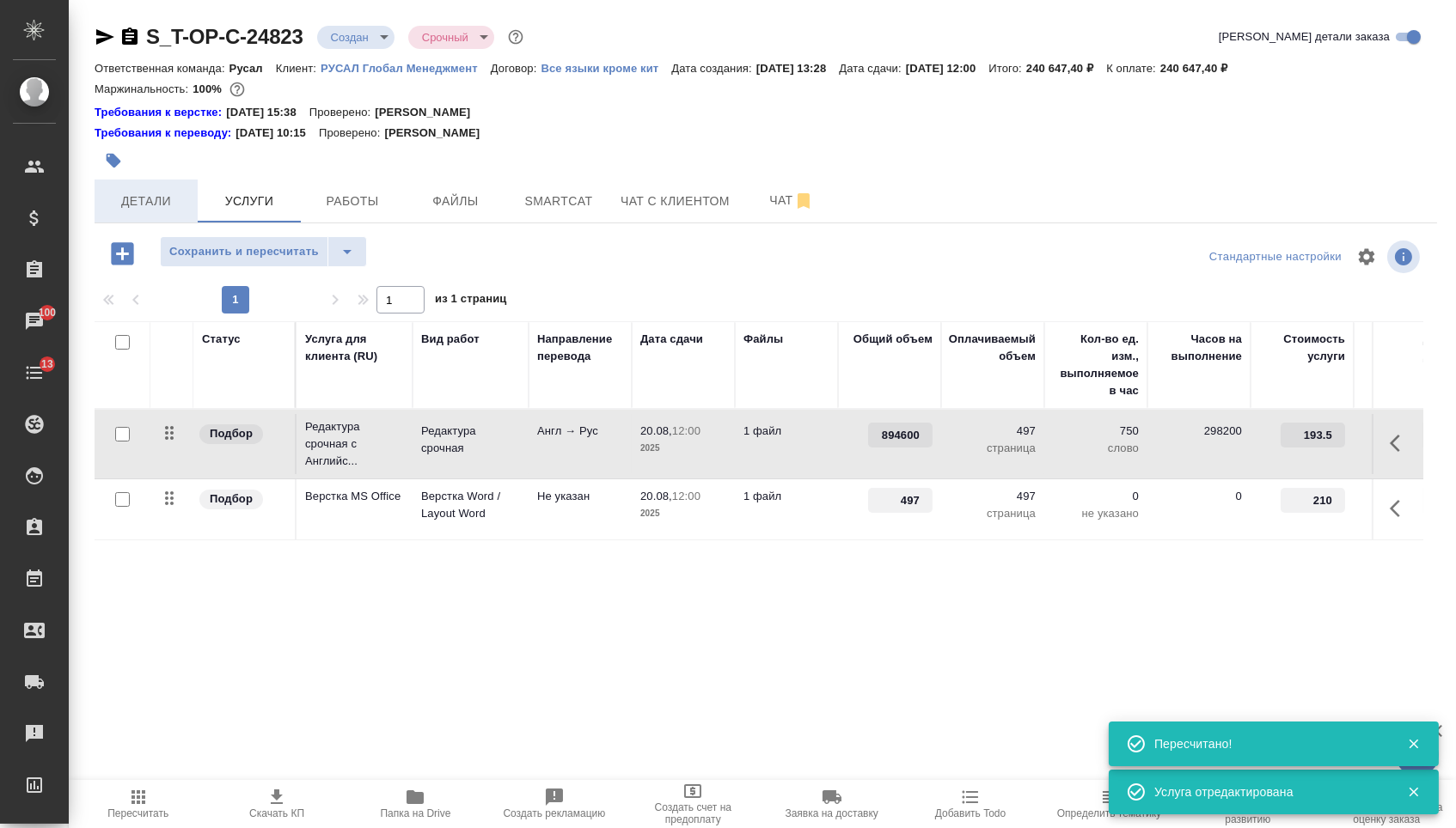
click at [162, 220] on button "Детали" at bounding box center [146, 201] width 103 height 43
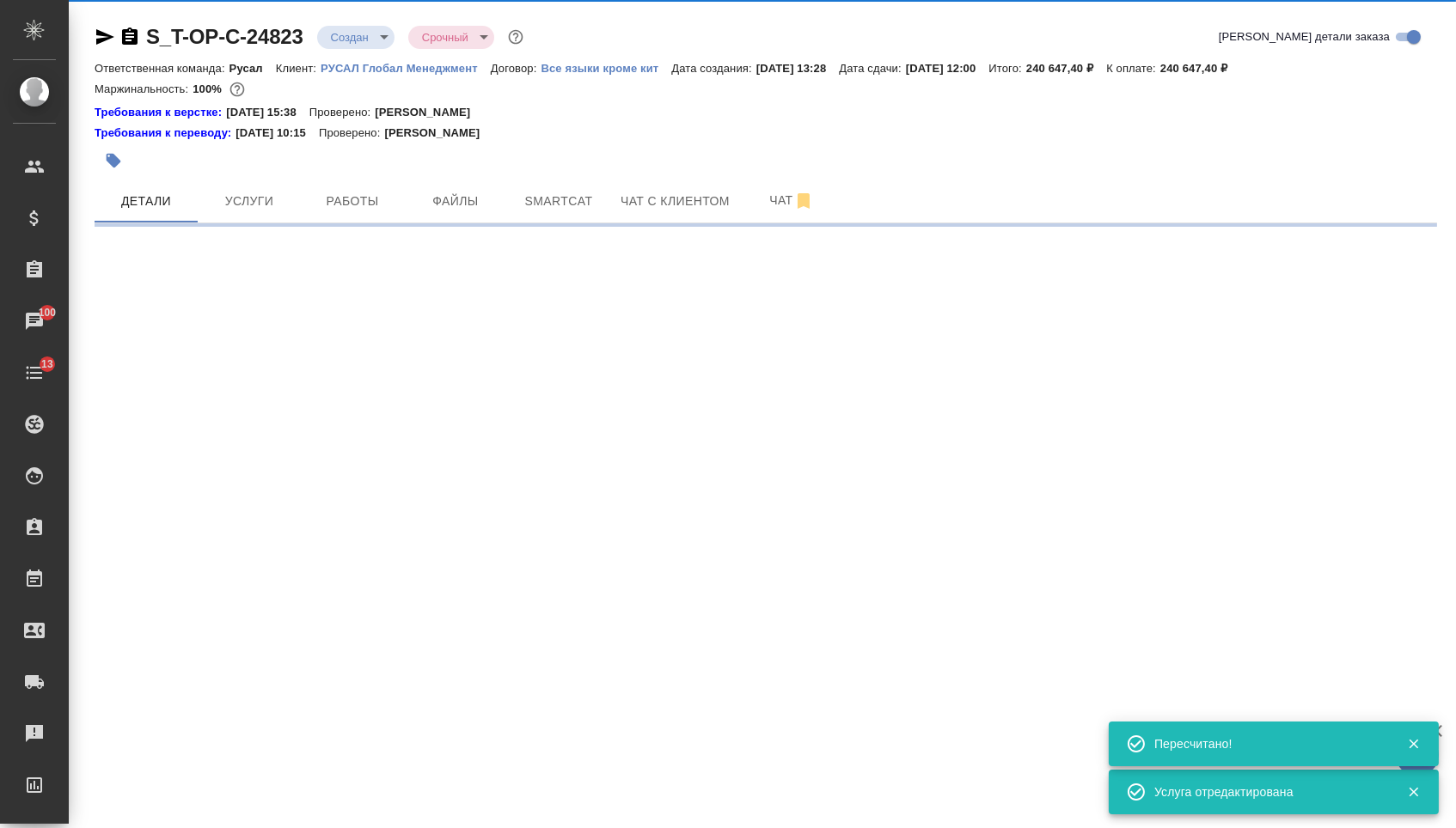
select select "RU"
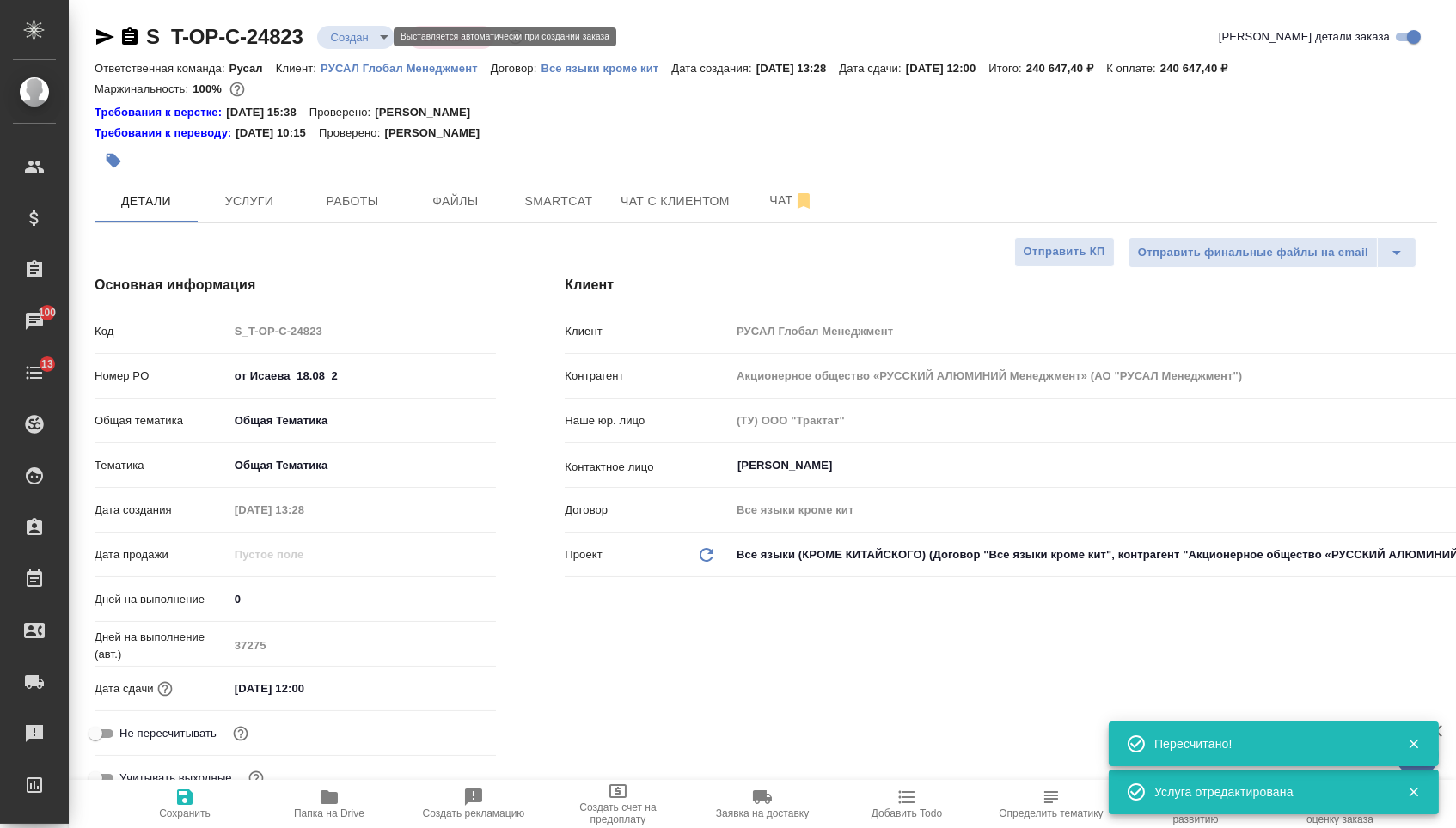
click at [358, 32] on body "🙏 .cls-1 fill:#fff; AWATERA Menshikova Aleksandra Клиенты Спецификации Заказы 1…" at bounding box center [728, 414] width 1456 height 828
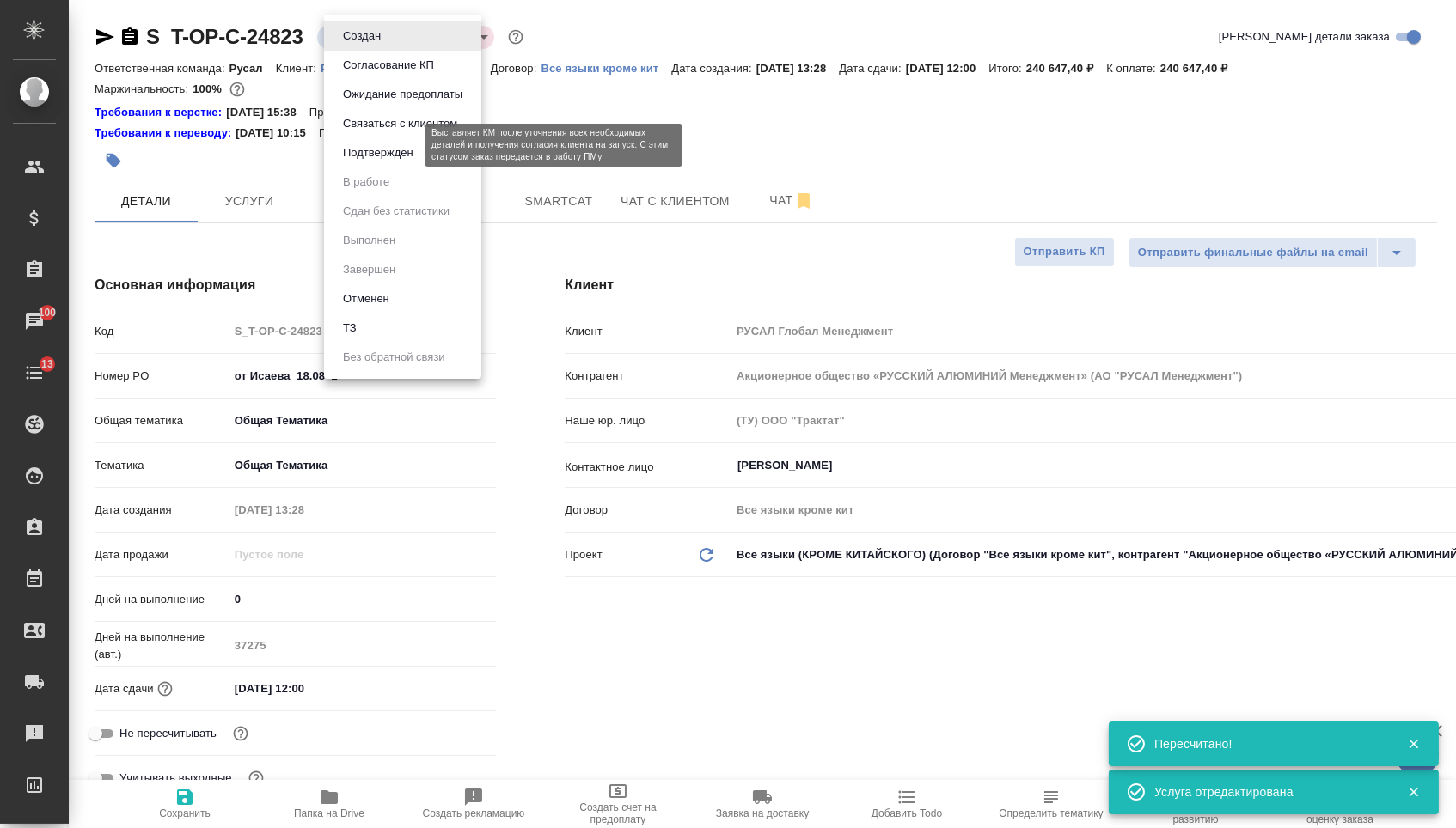
click at [366, 159] on button "Подтвержден" at bounding box center [378, 152] width 80 height 18
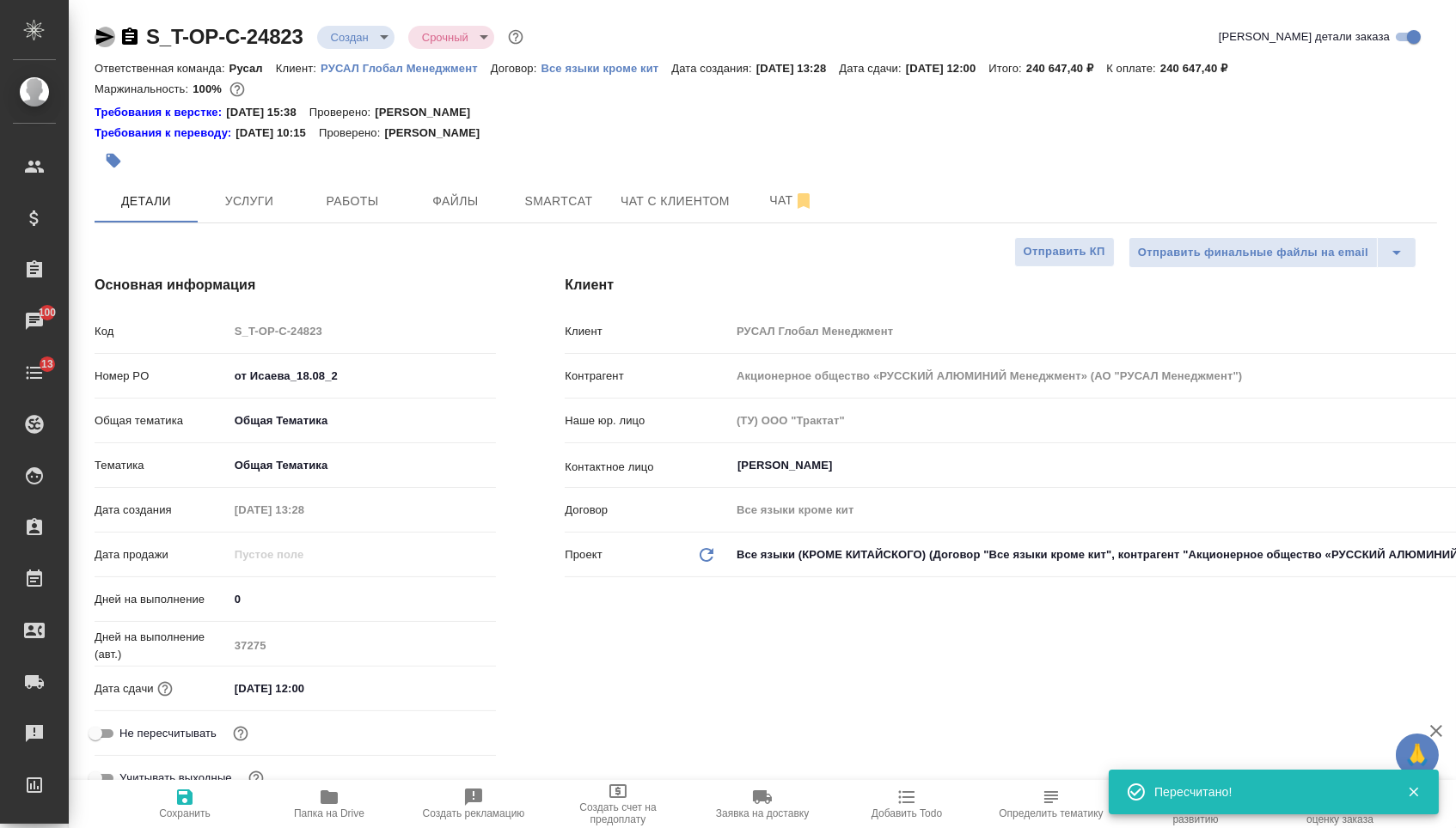
click at [105, 28] on icon "button" at bounding box center [104, 37] width 20 height 20
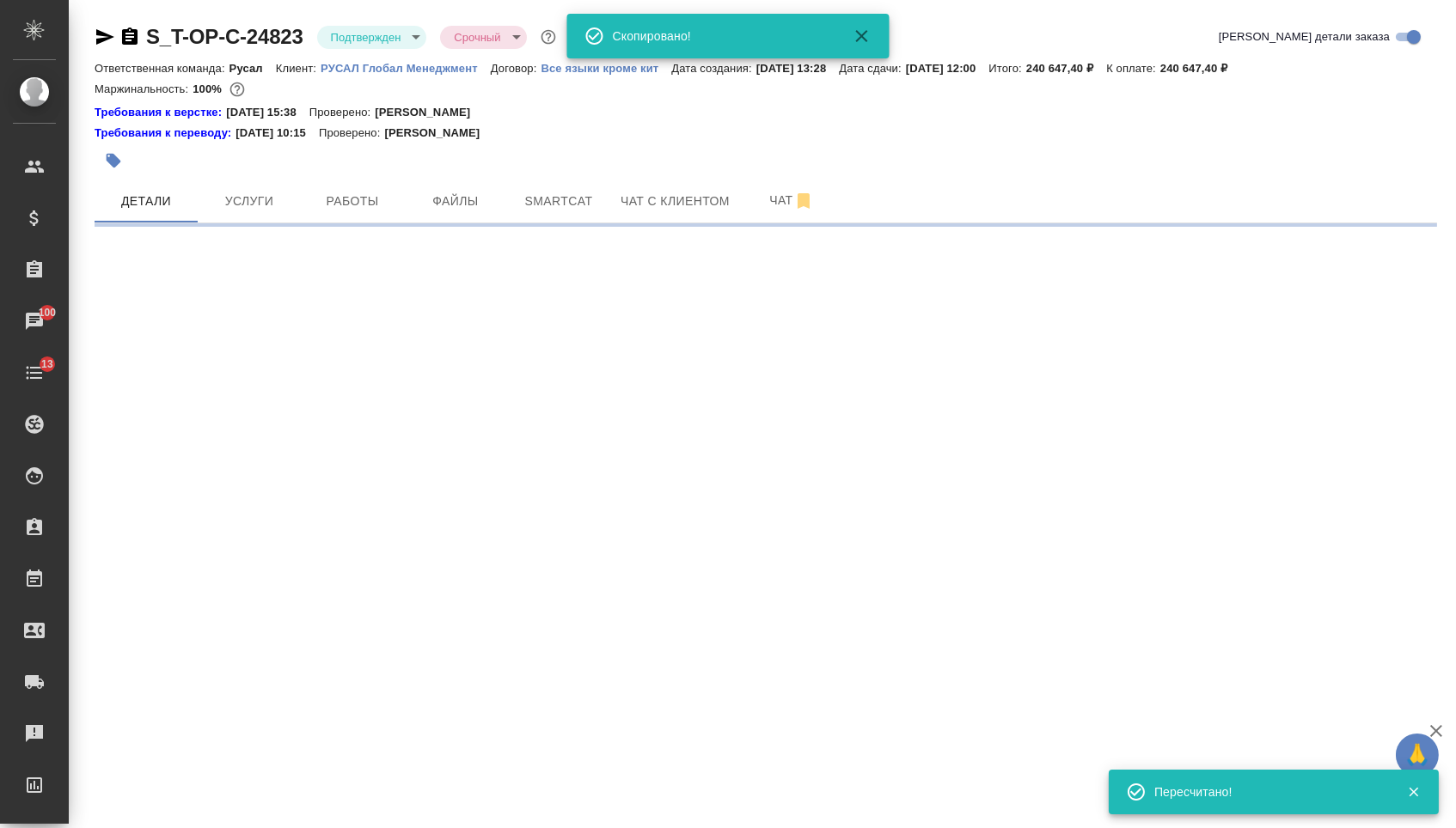
select select "RU"
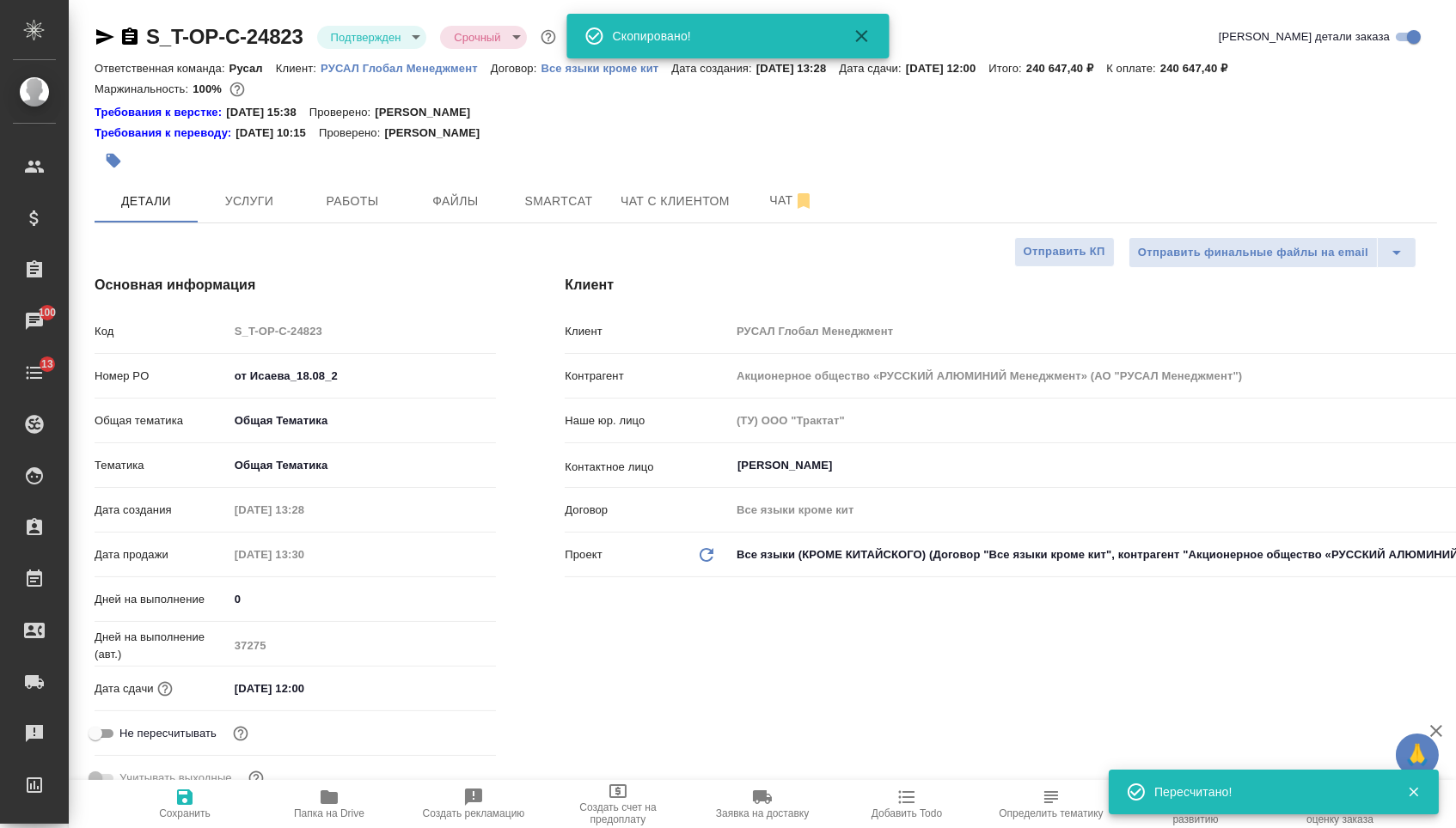
type textarea "x"
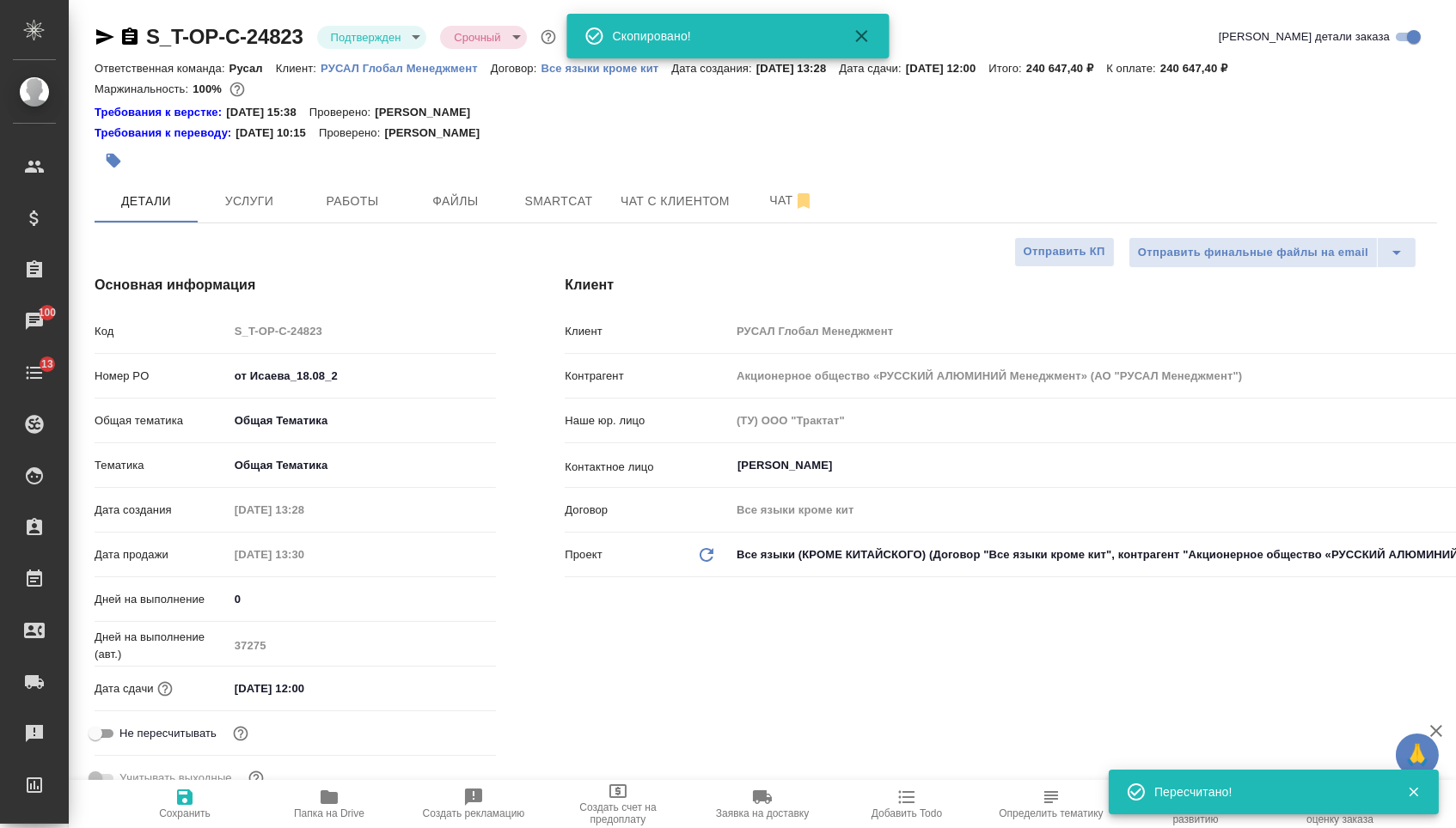
type textarea "x"
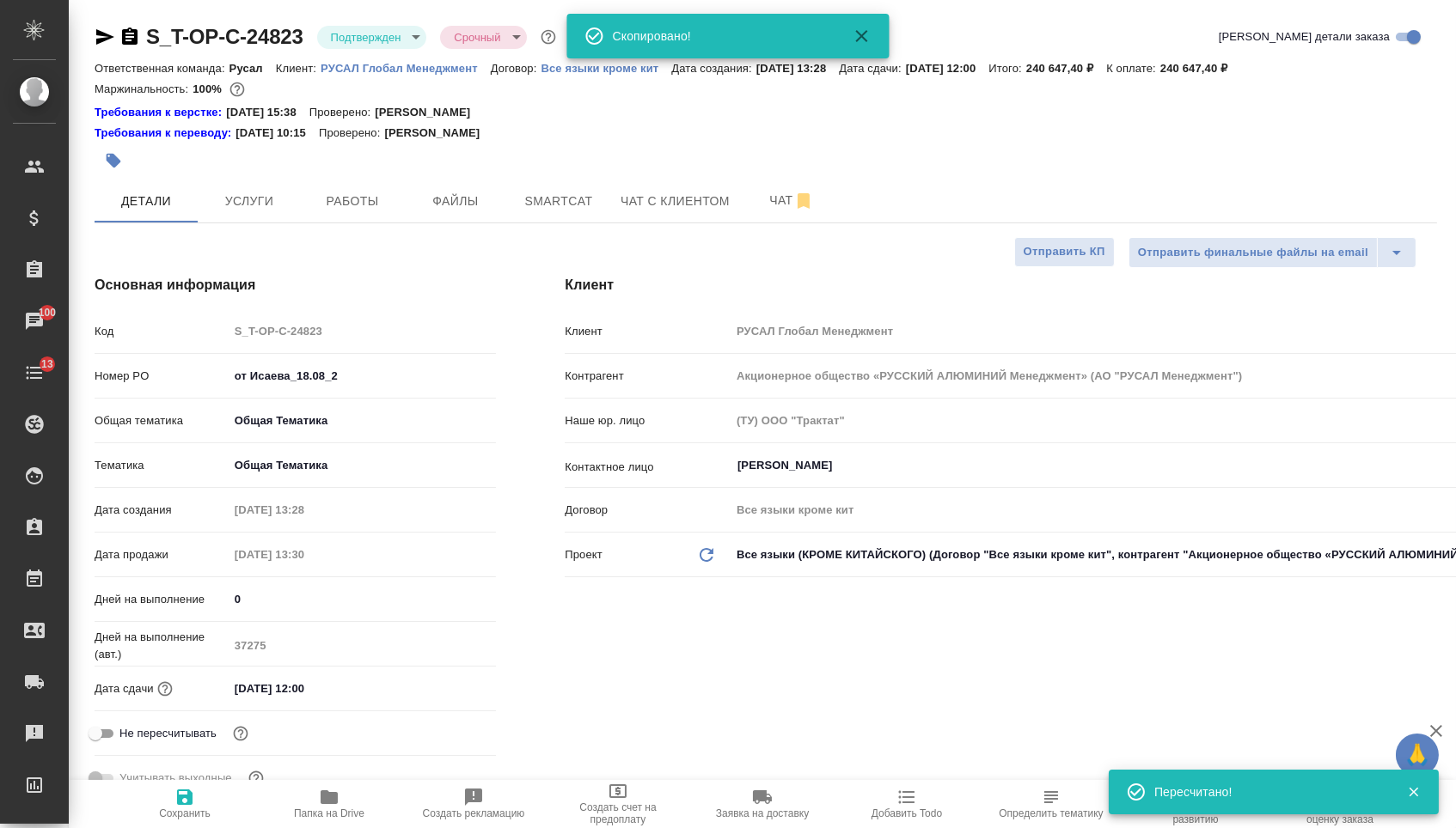
type textarea "x"
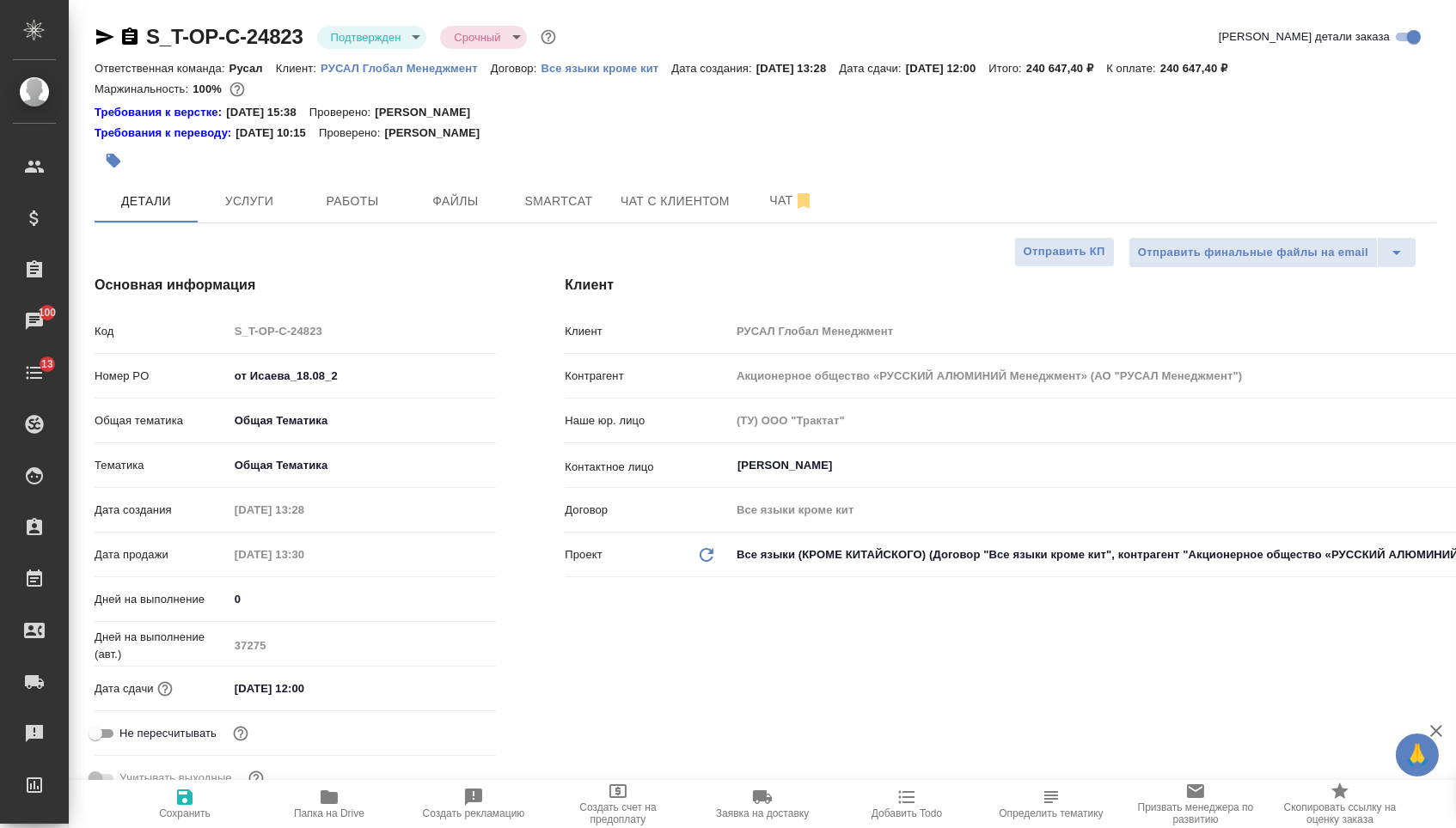
type textarea "x"
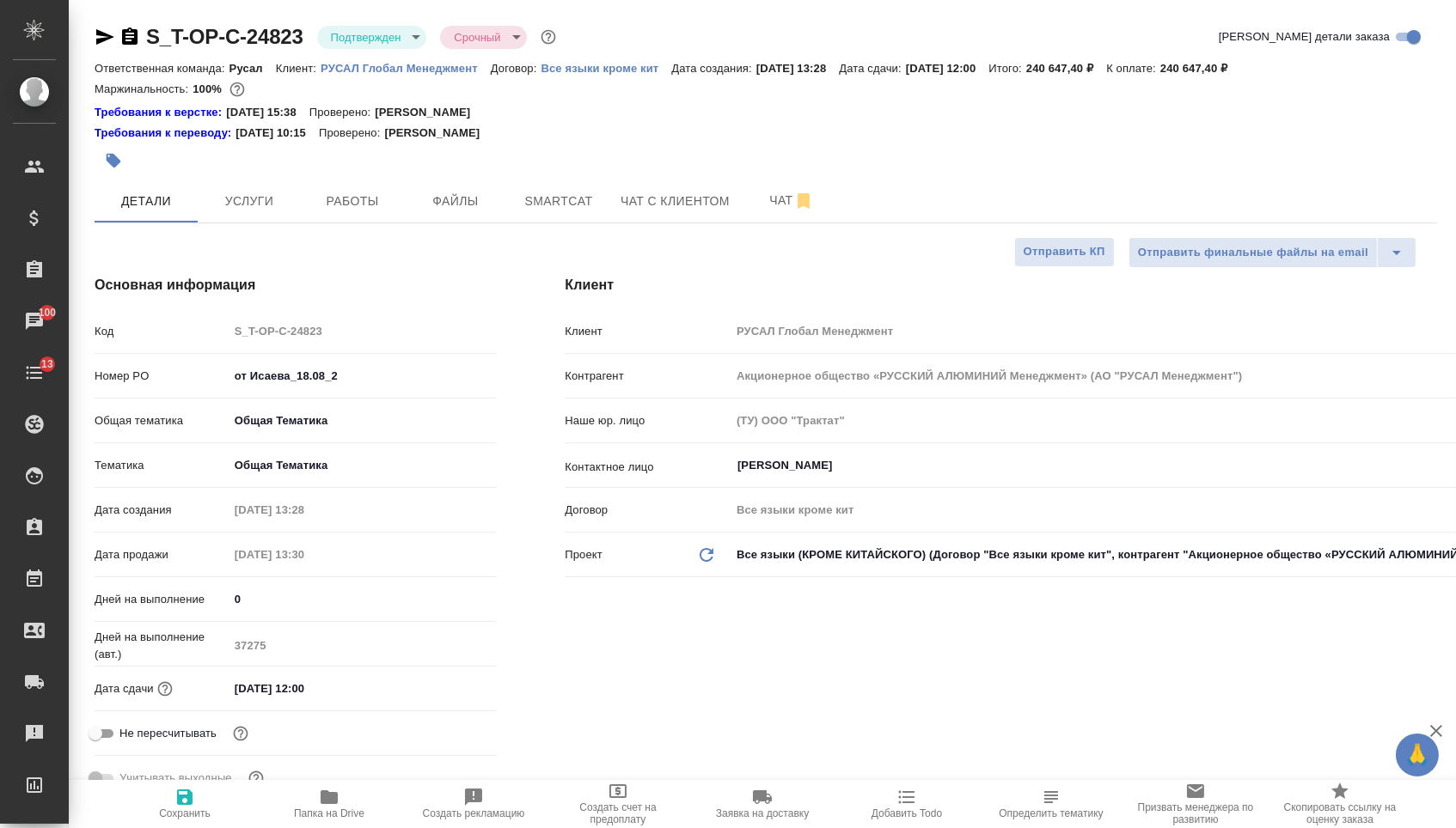
type textarea "x"
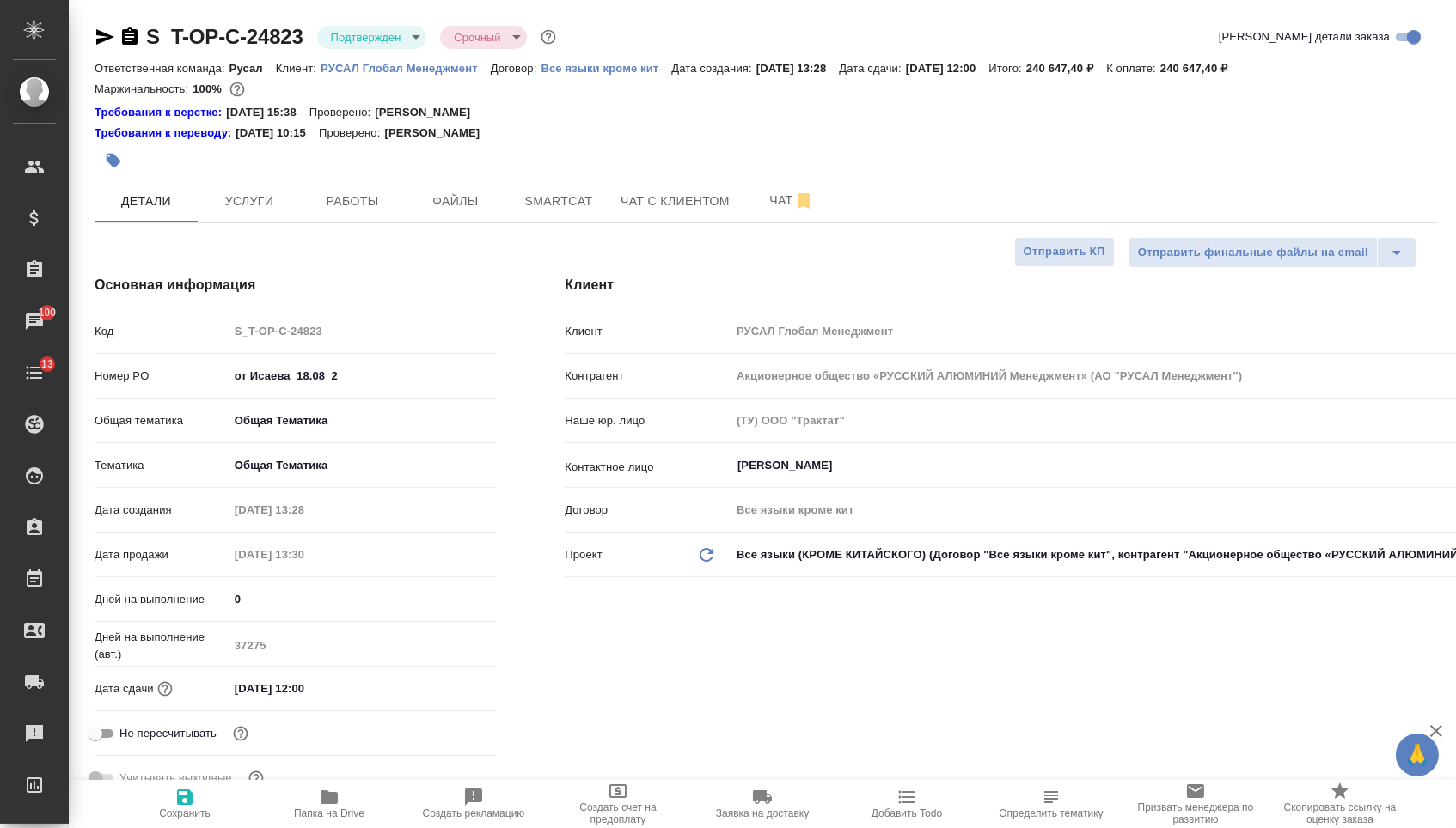
type textarea "x"
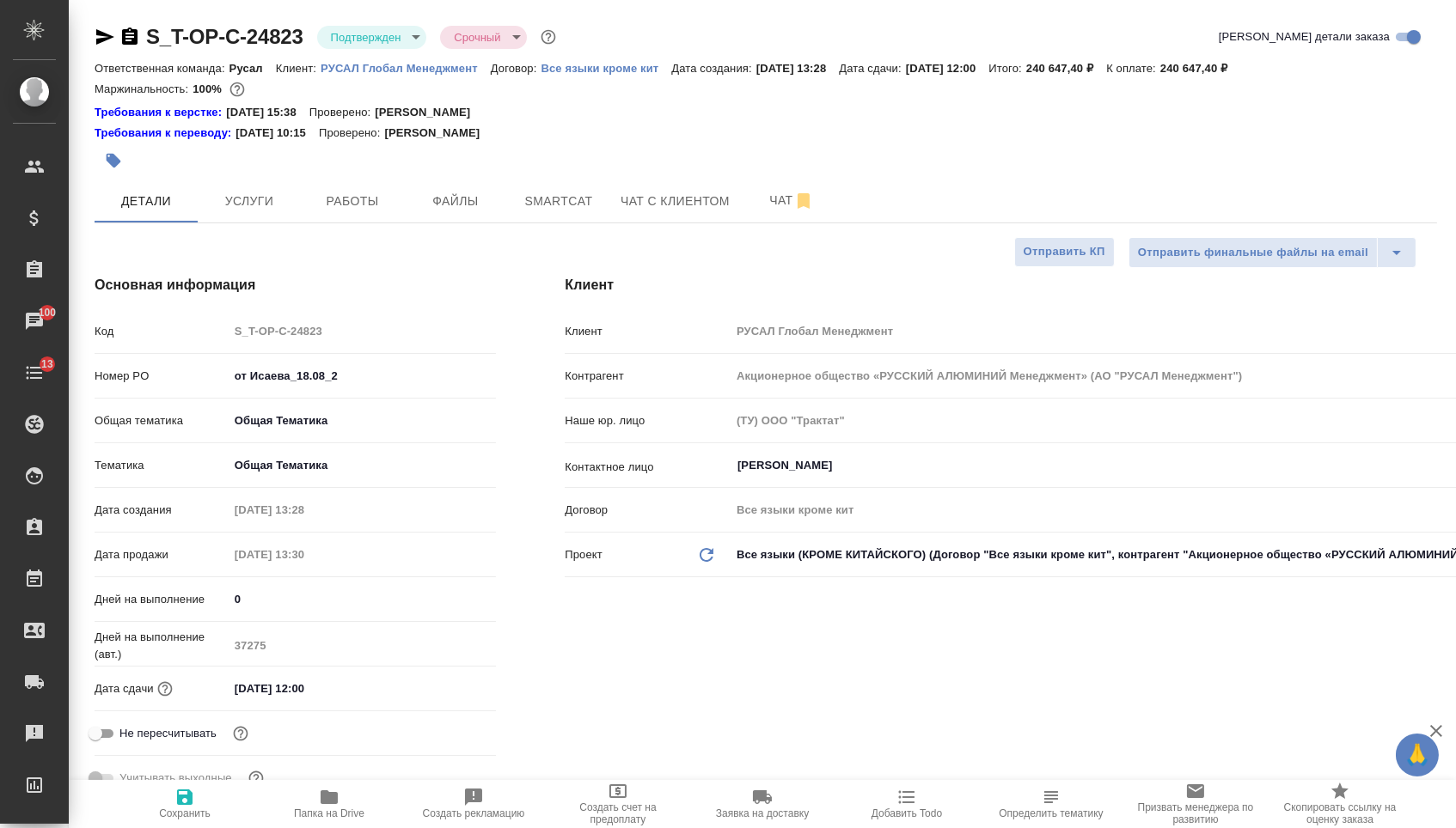
type textarea "x"
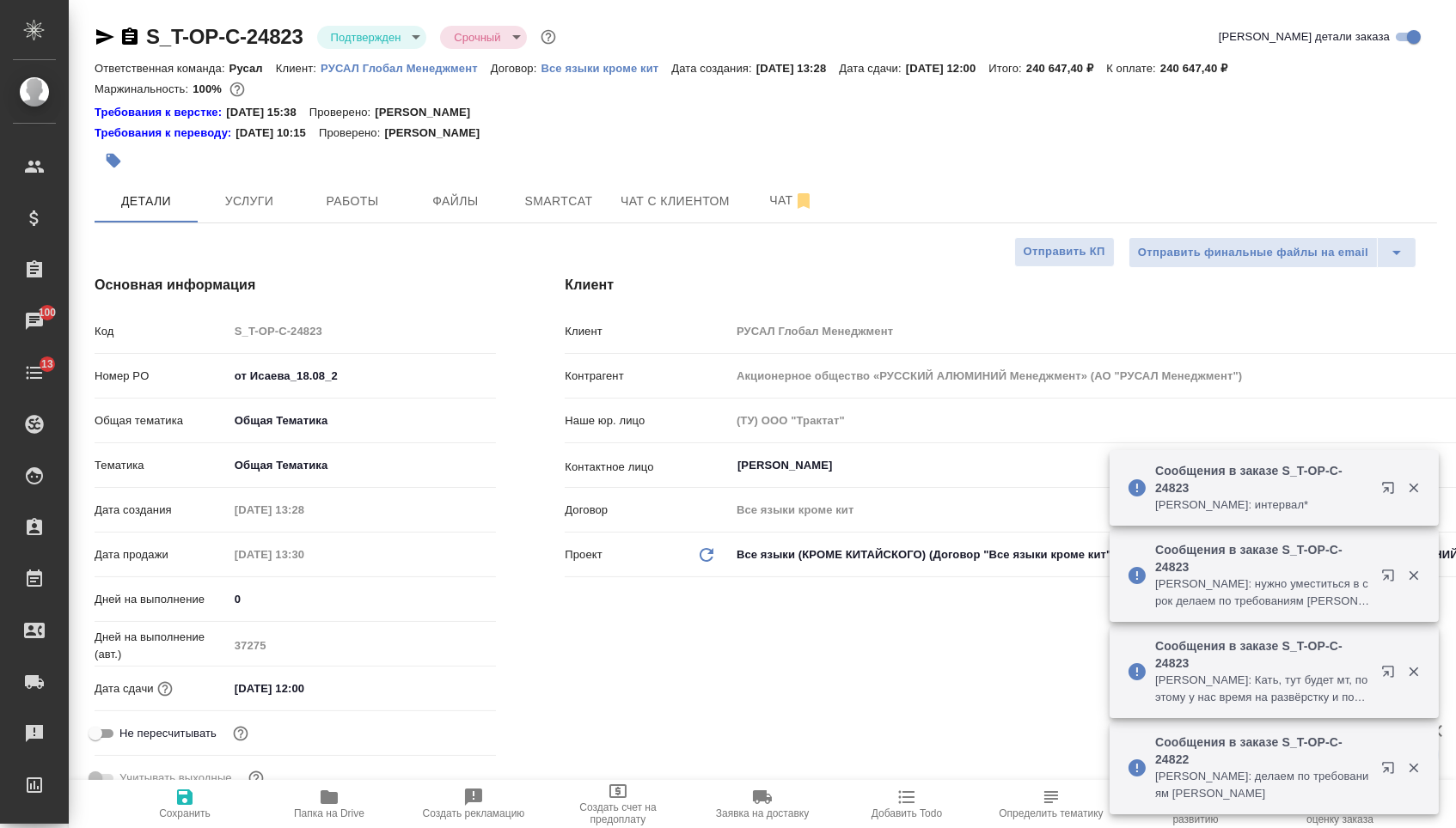
type textarea "x"
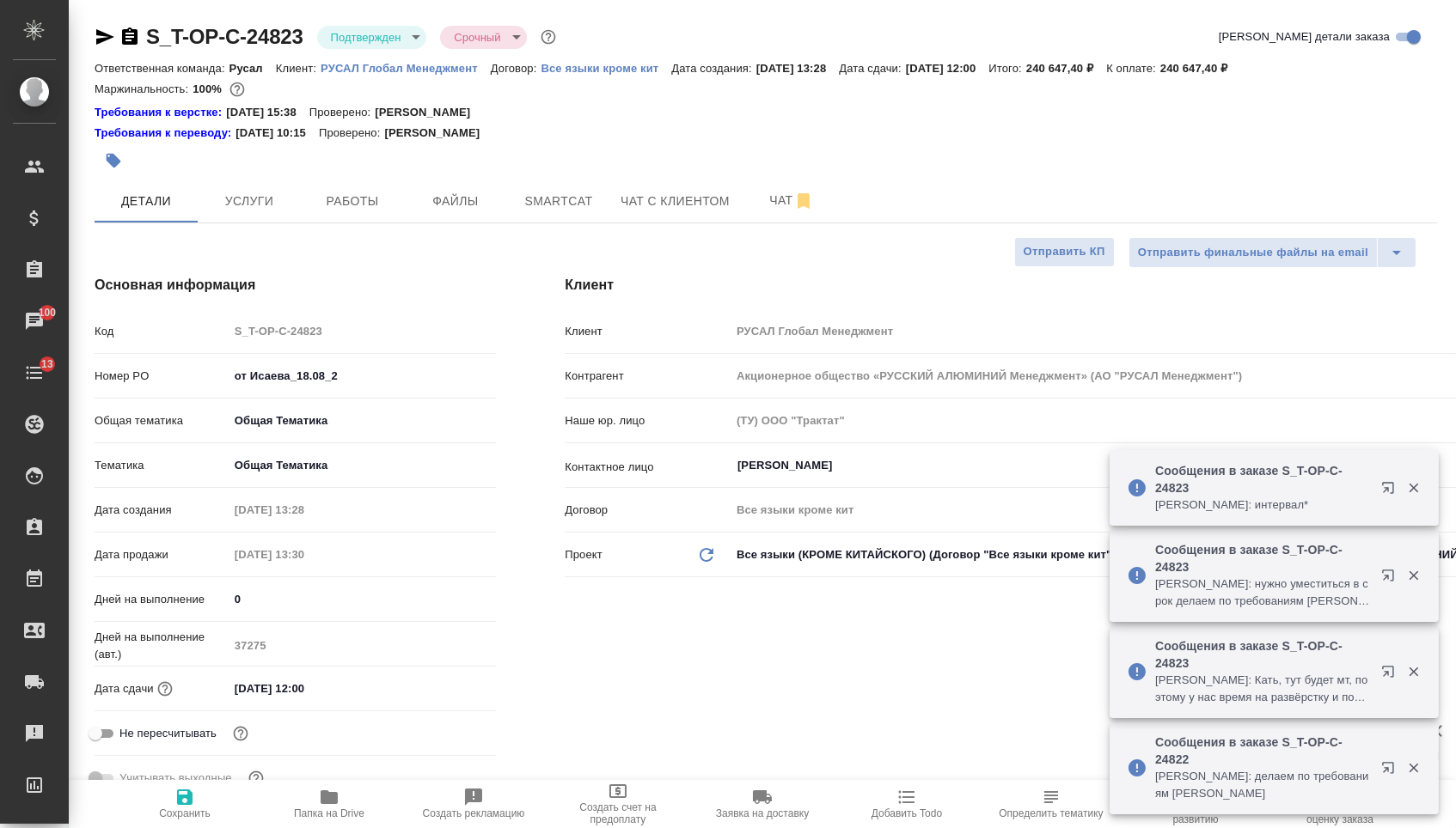
type textarea "x"
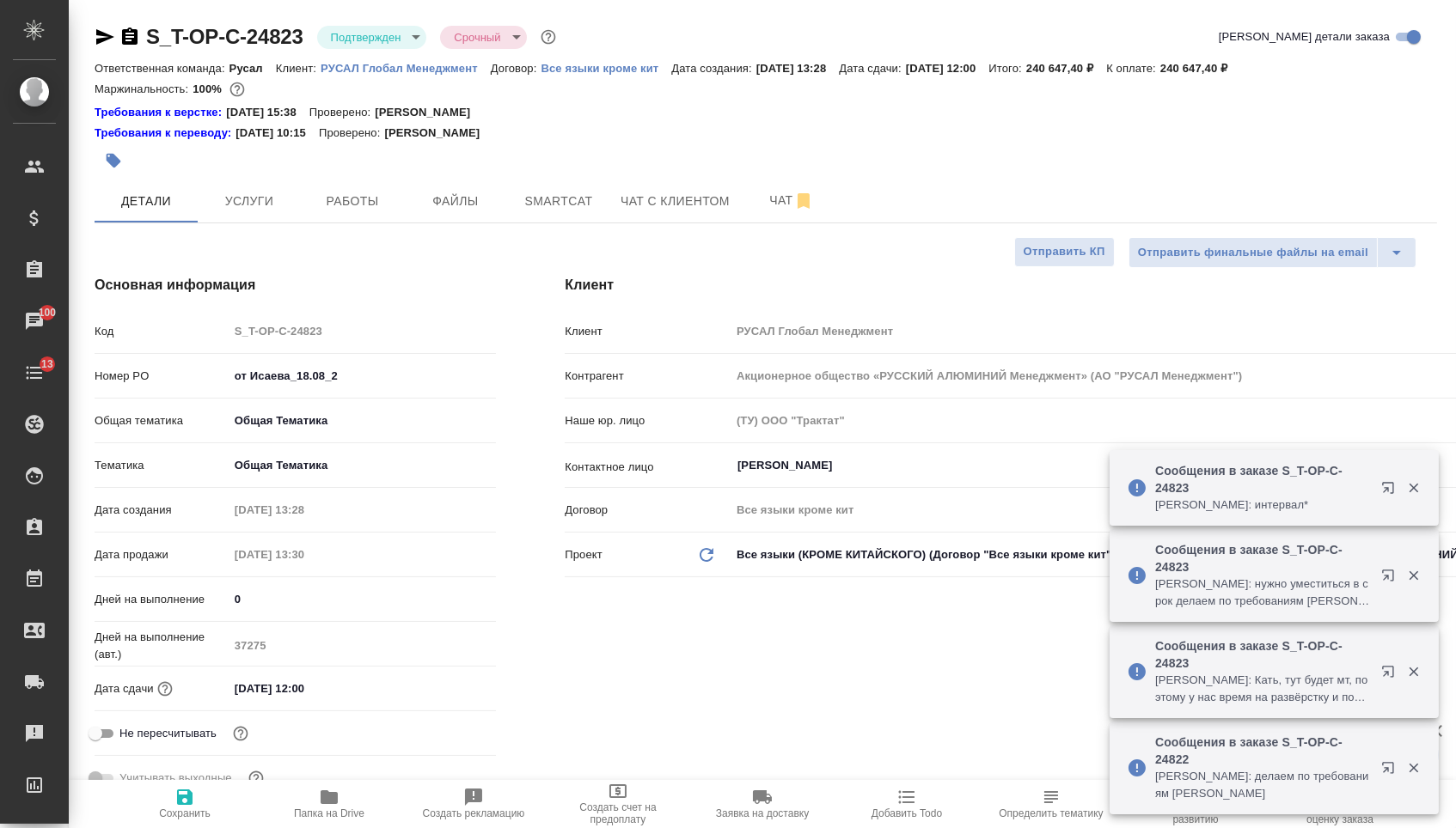
type textarea "x"
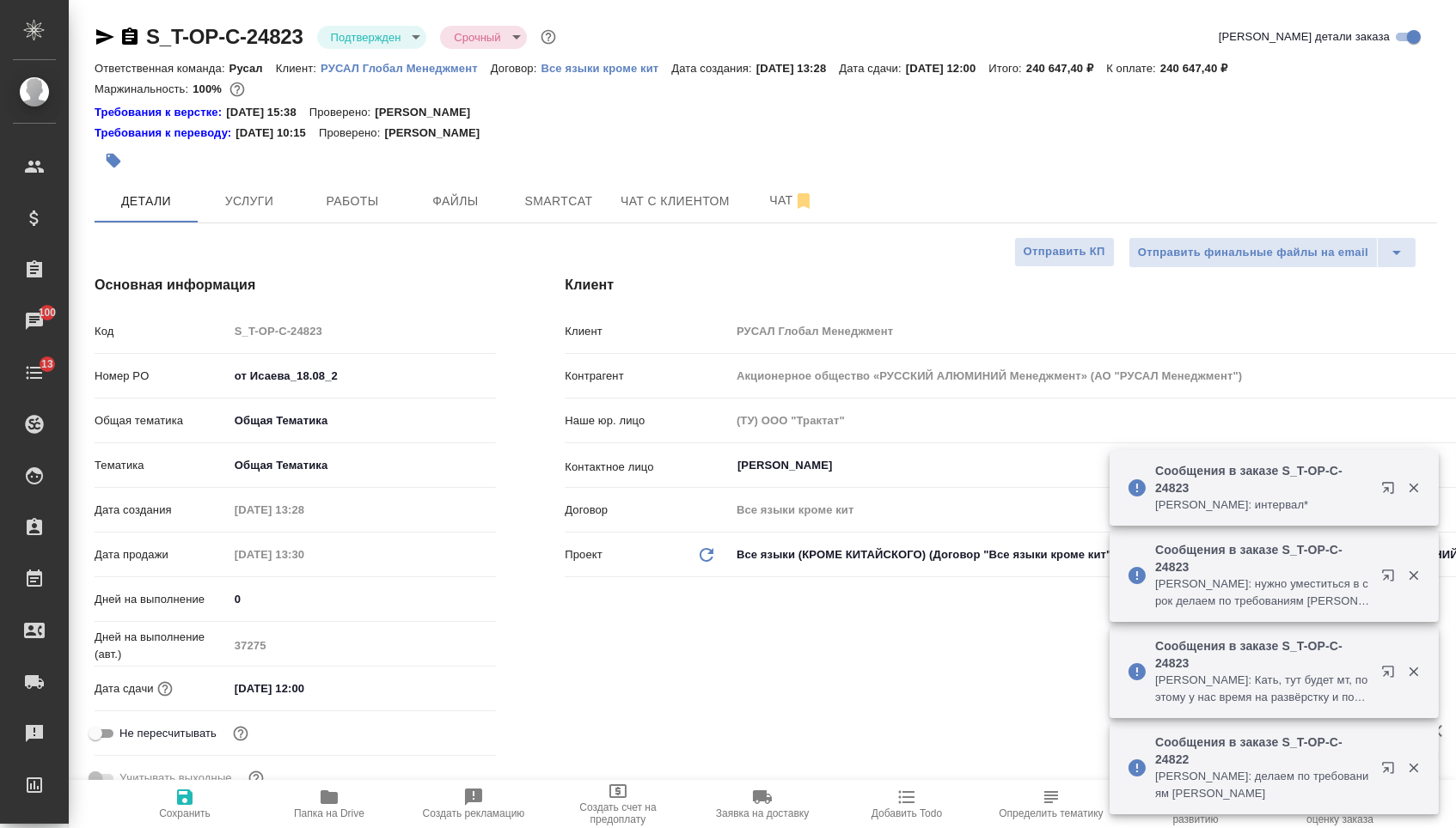
type textarea "x"
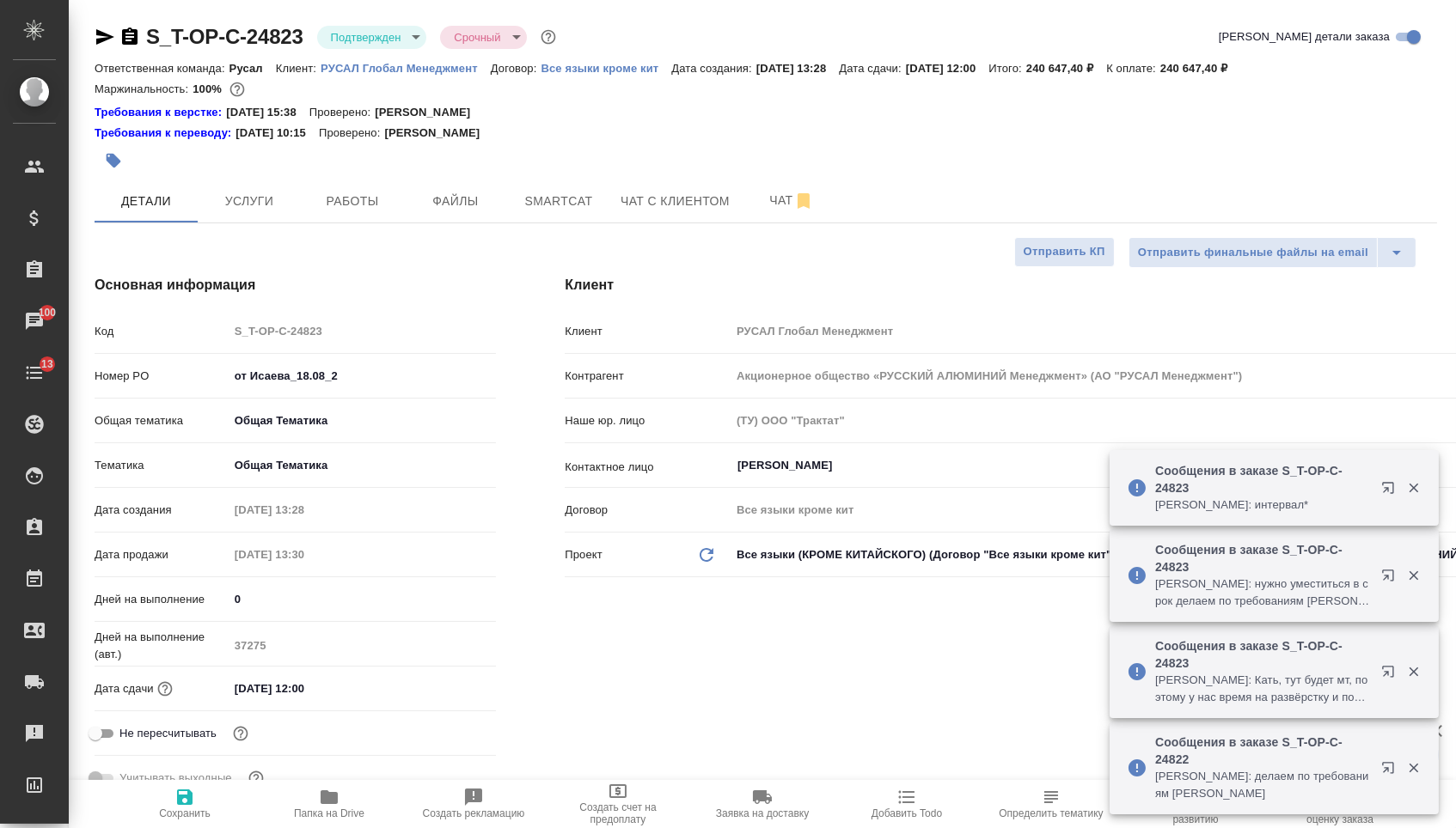
type textarea "x"
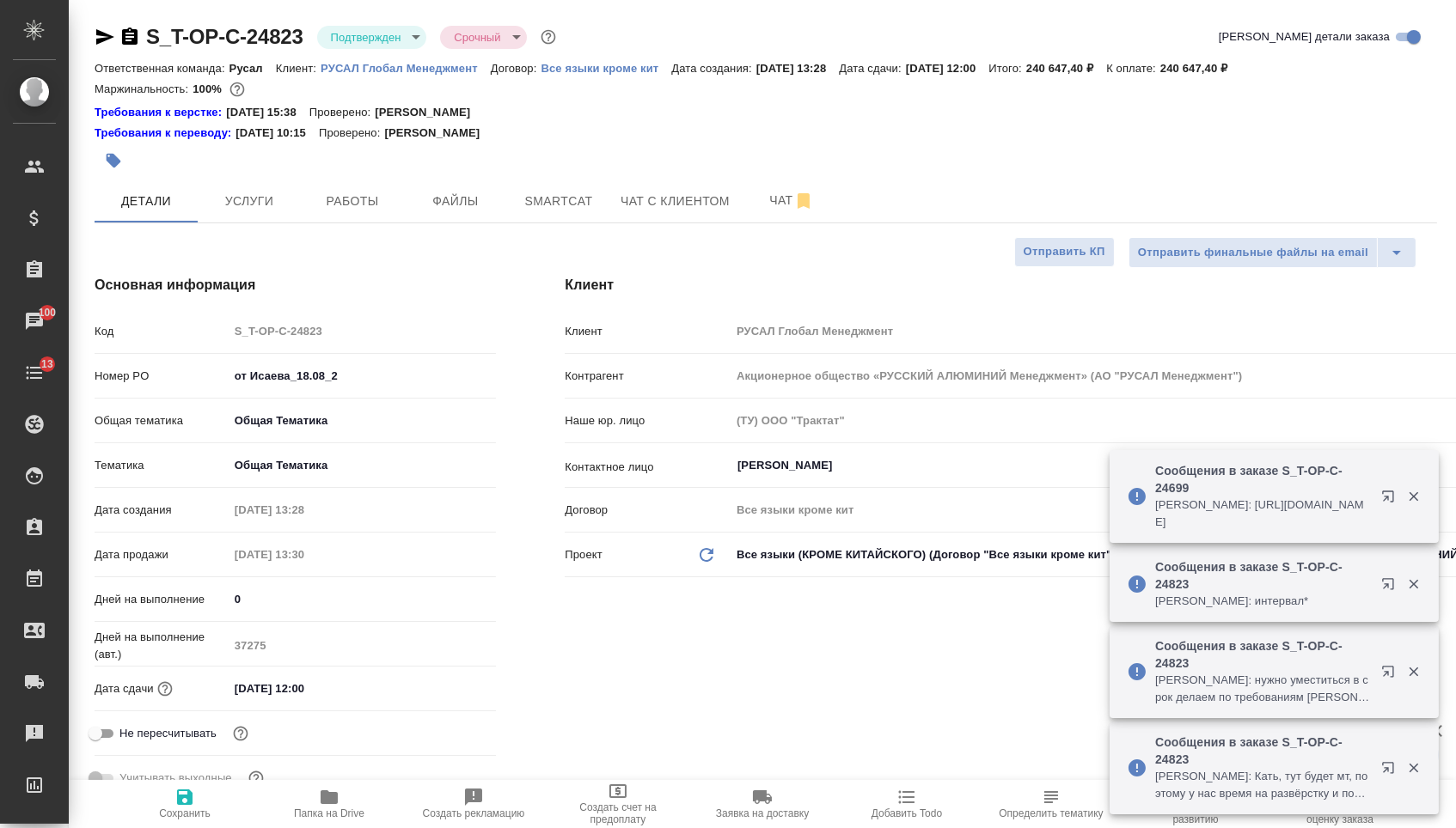
type textarea "x"
